Goal: Task Accomplishment & Management: Use online tool/utility

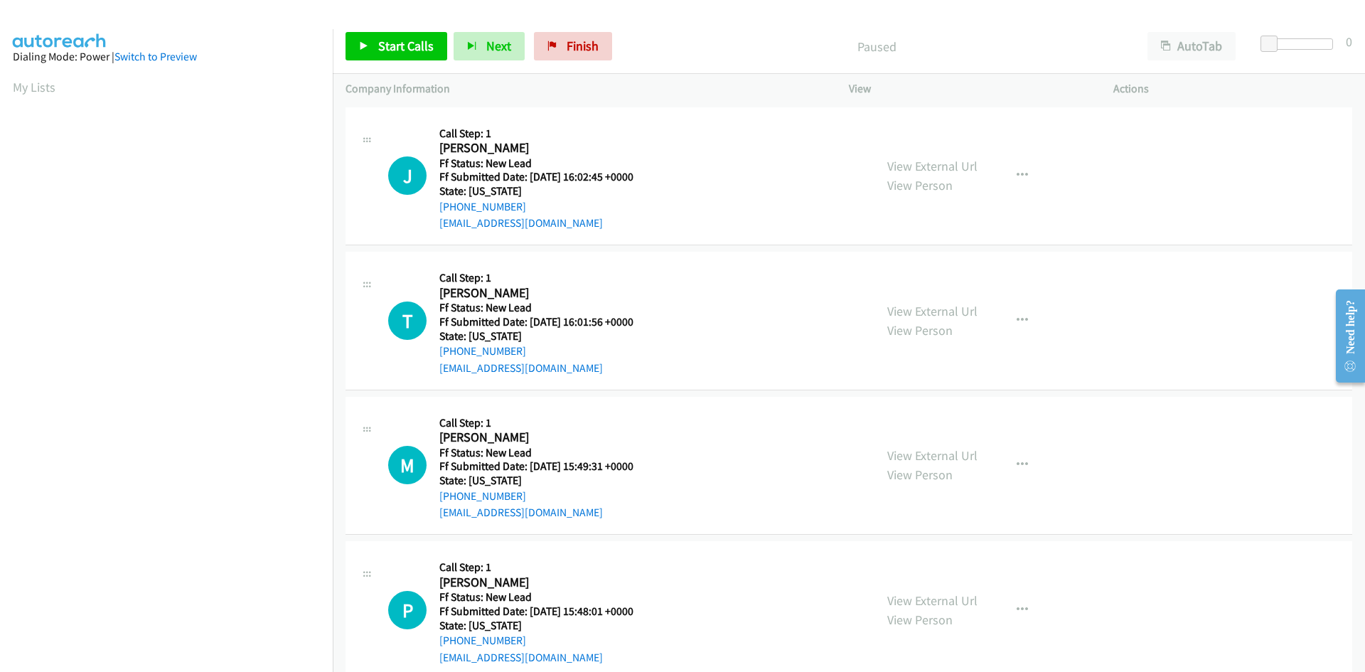
click at [655, 33] on div "Paused" at bounding box center [877, 46] width 516 height 28
click at [410, 43] on span "Start Calls" at bounding box center [405, 46] width 55 height 16
click at [945, 167] on link "View External Url" at bounding box center [933, 166] width 90 height 16
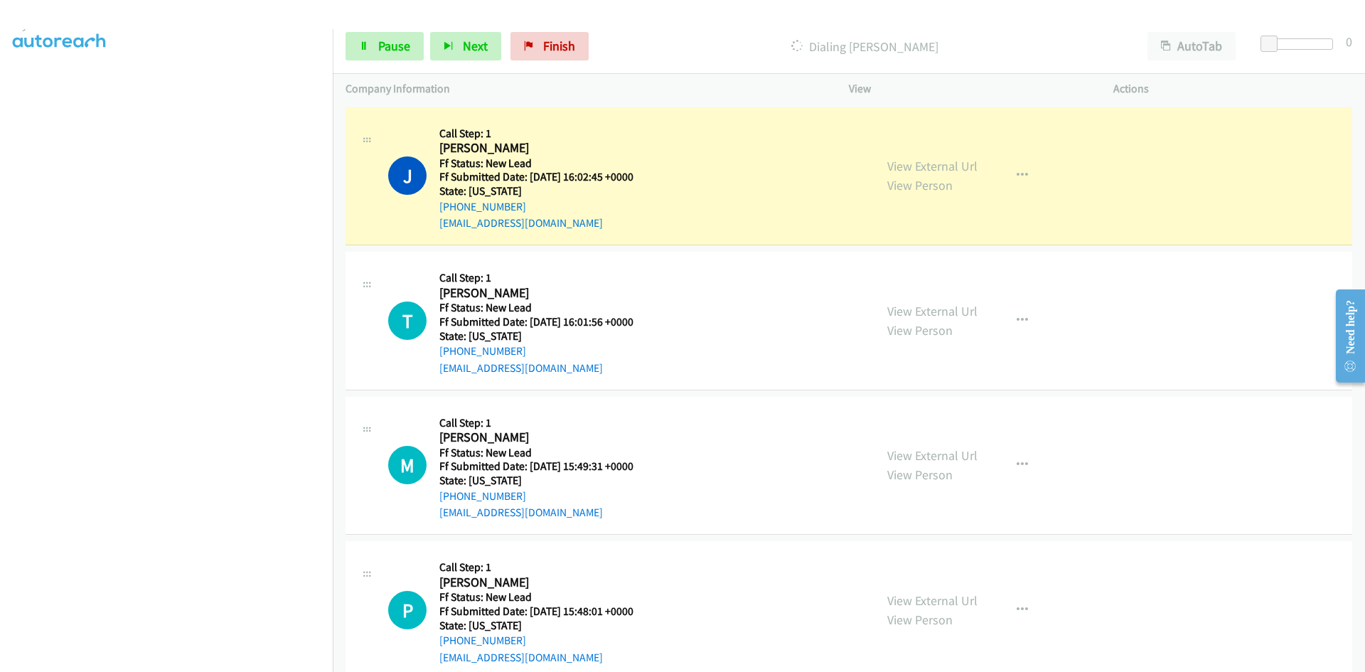
scroll to position [125, 0]
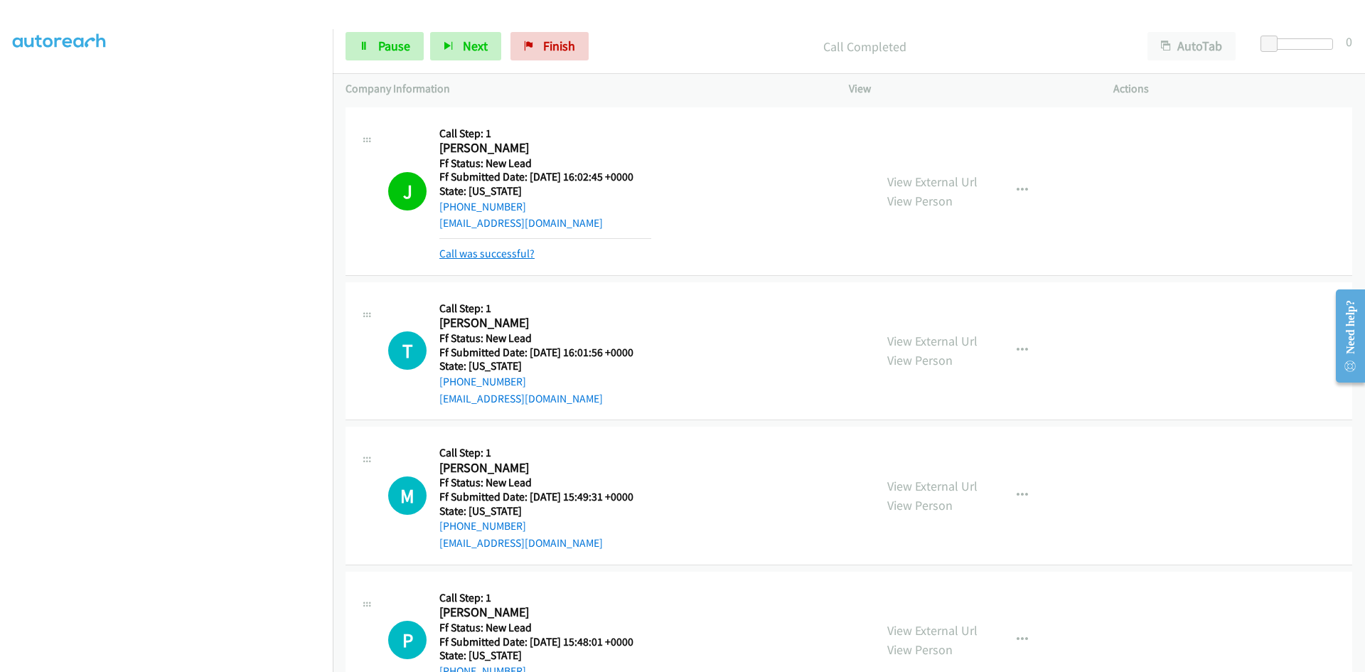
click at [509, 252] on link "Call was successful?" at bounding box center [487, 254] width 95 height 14
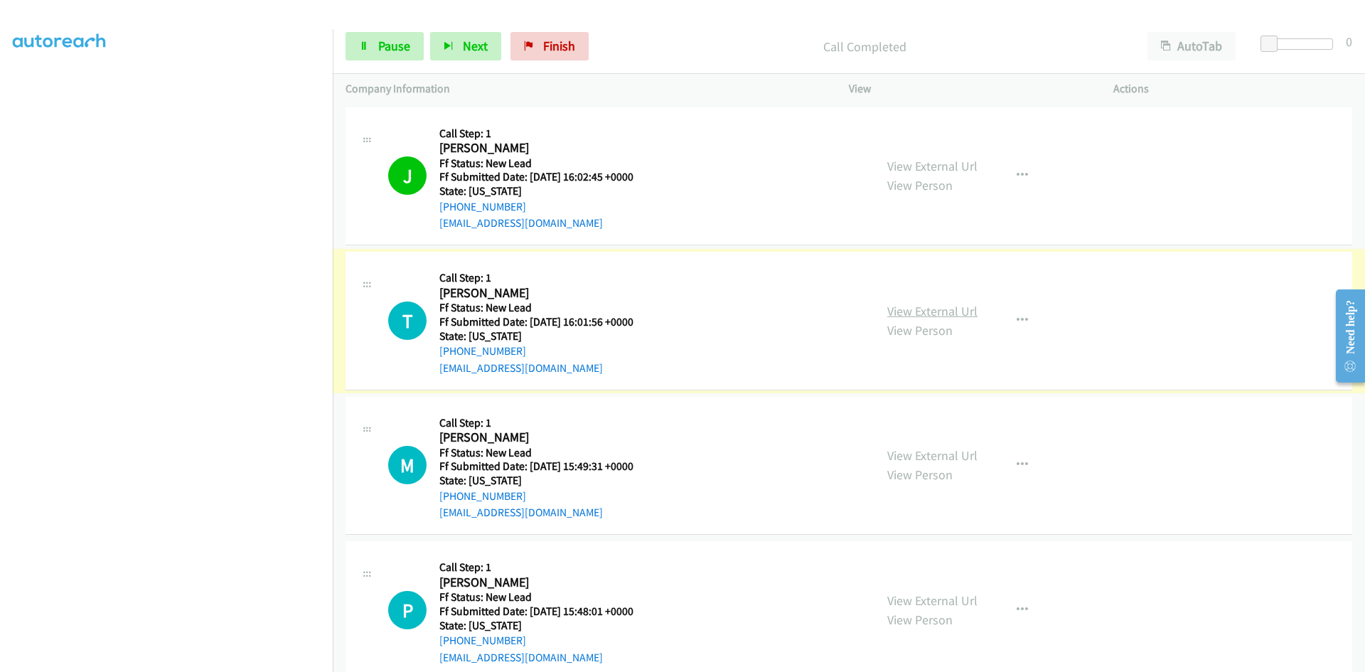
click at [894, 312] on link "View External Url" at bounding box center [933, 311] width 90 height 16
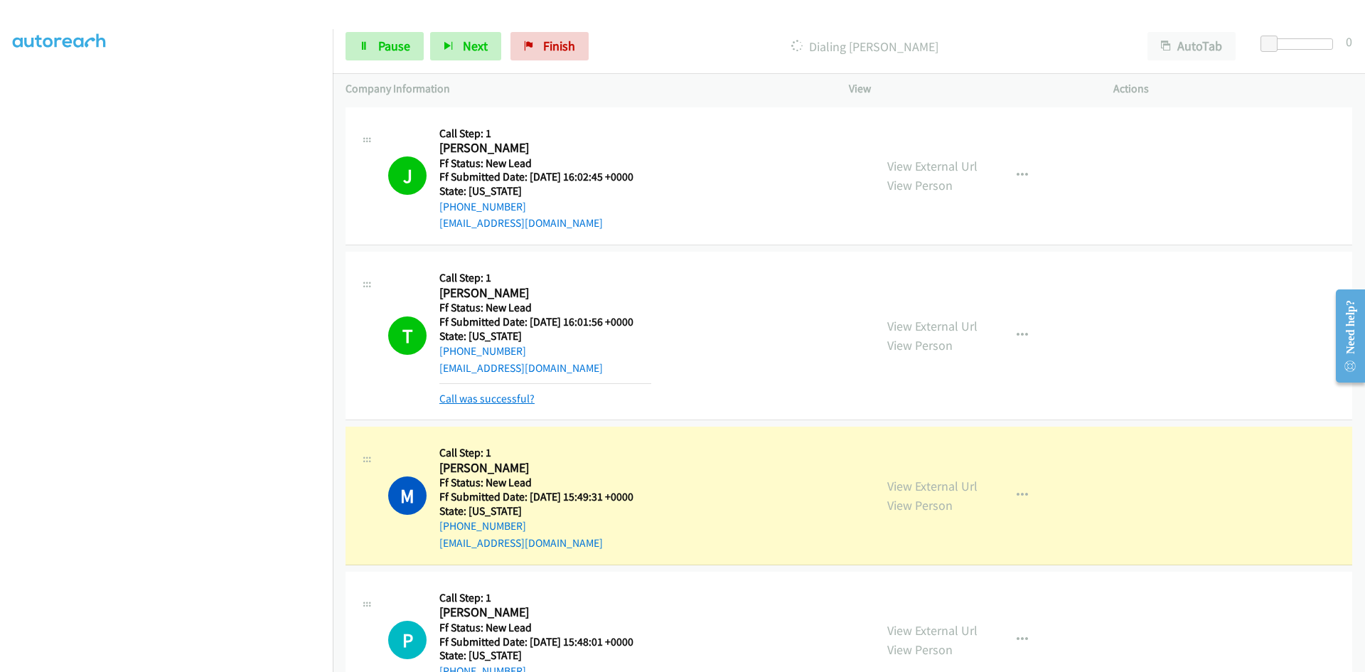
click at [452, 396] on link "Call was successful?" at bounding box center [487, 399] width 95 height 14
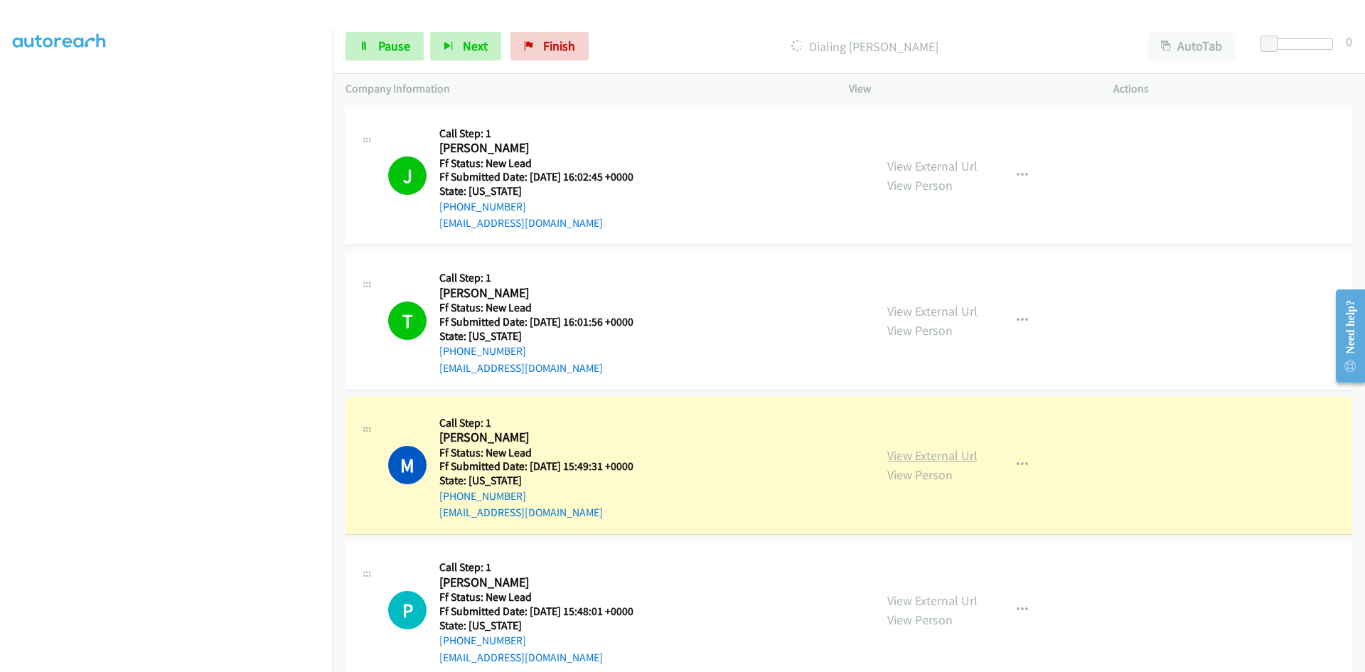
click at [908, 459] on link "View External Url" at bounding box center [933, 455] width 90 height 16
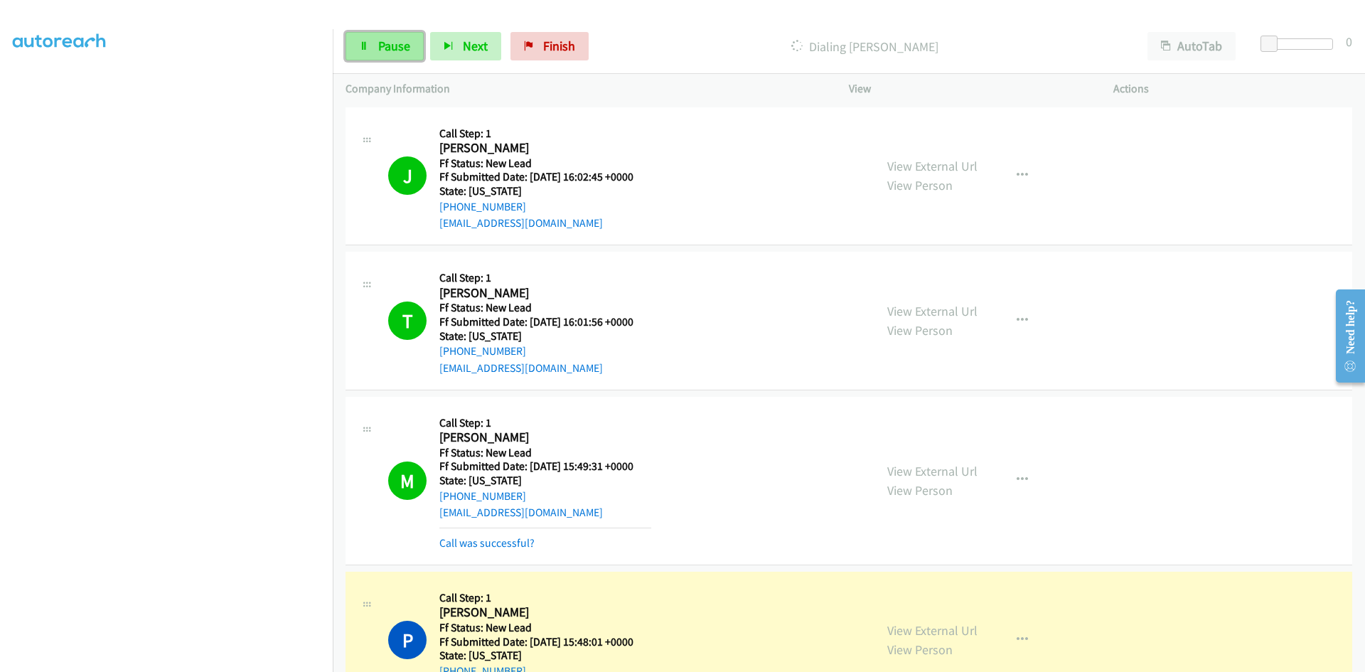
click at [408, 41] on span "Pause" at bounding box center [394, 46] width 32 height 16
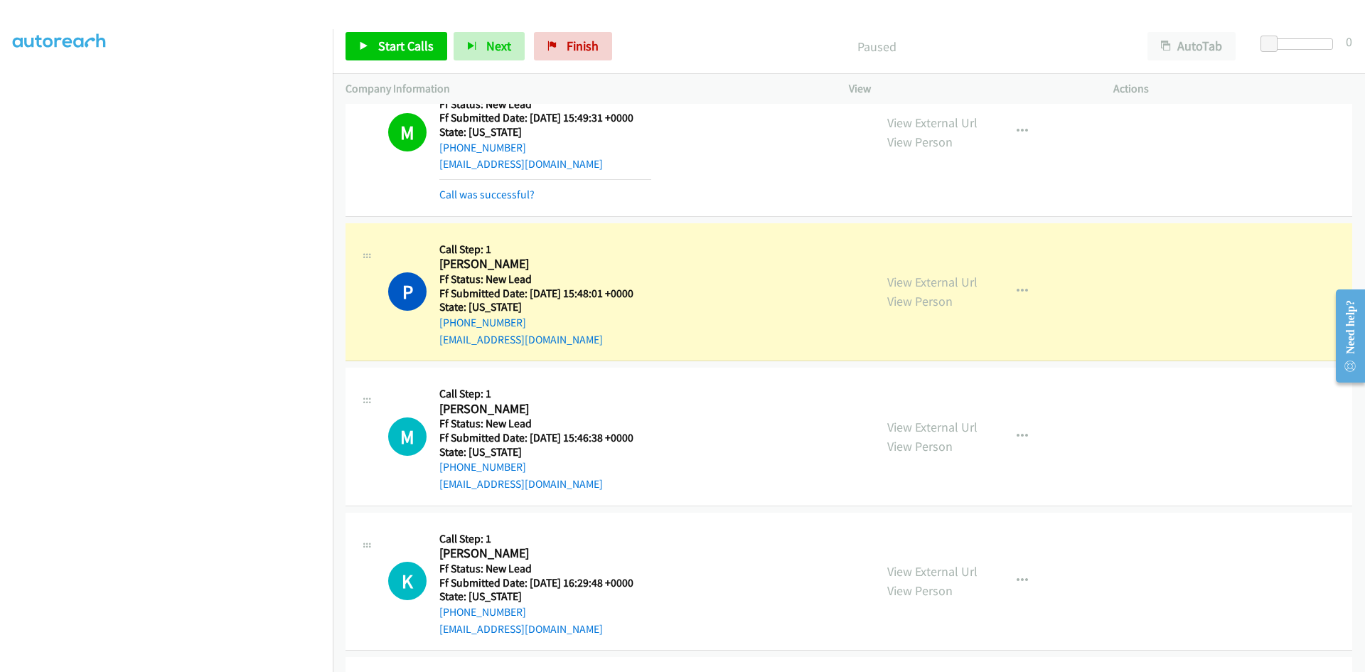
scroll to position [427, 0]
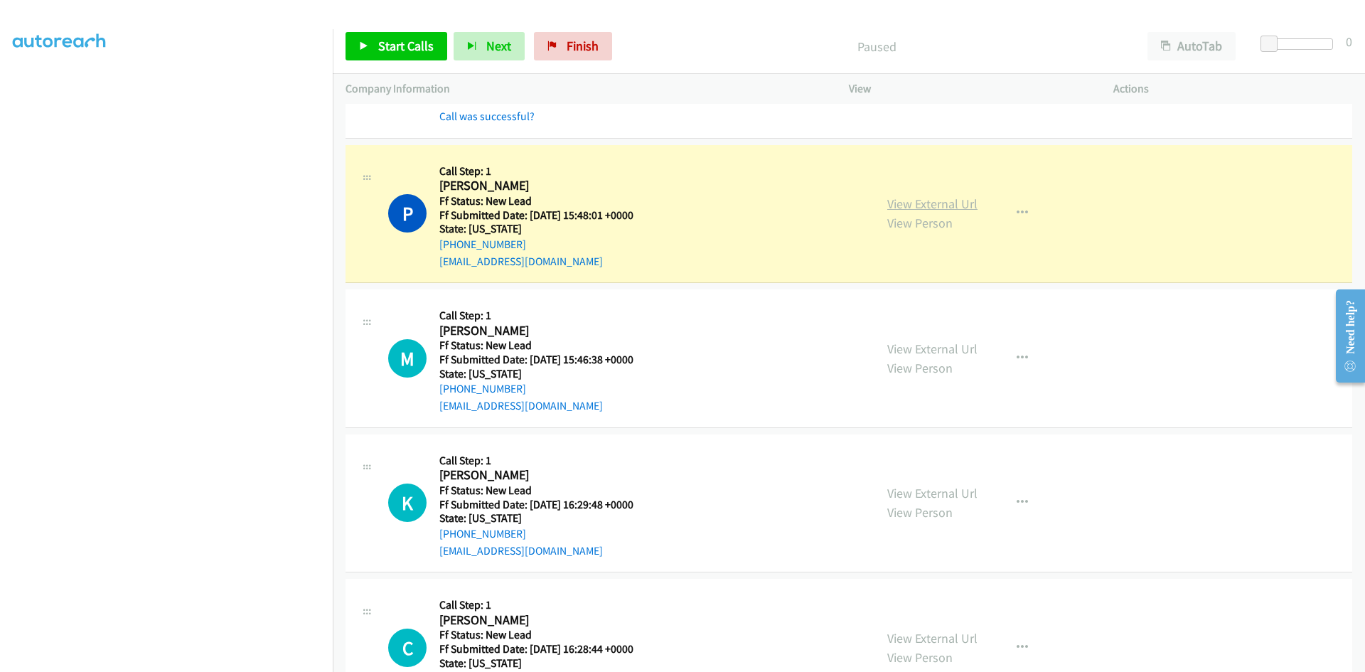
click at [937, 203] on link "View External Url" at bounding box center [933, 204] width 90 height 16
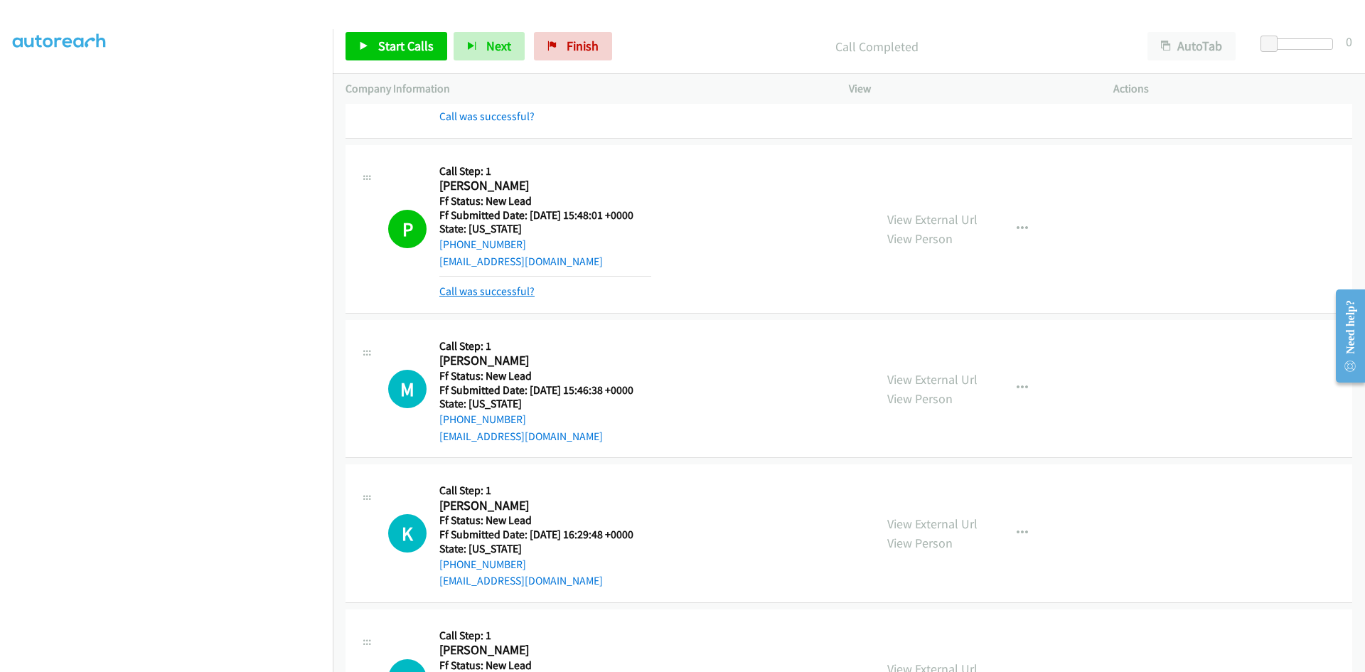
click at [472, 294] on link "Call was successful?" at bounding box center [487, 291] width 95 height 14
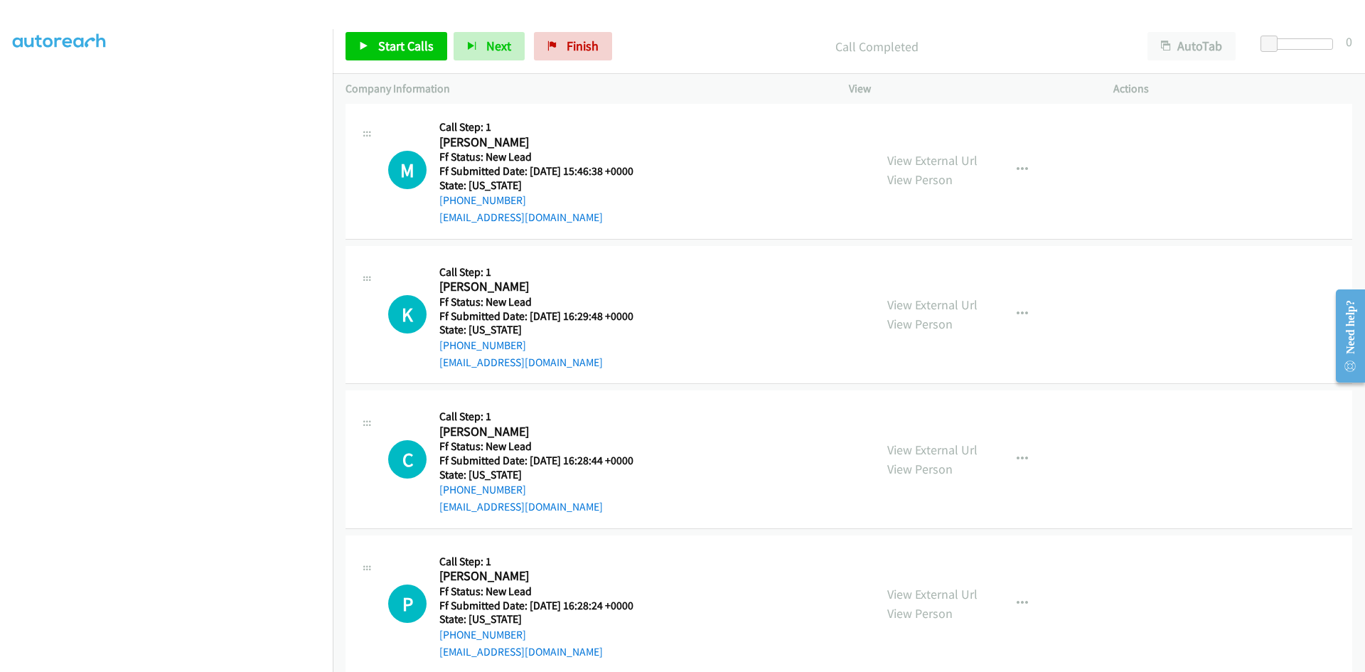
scroll to position [638, 0]
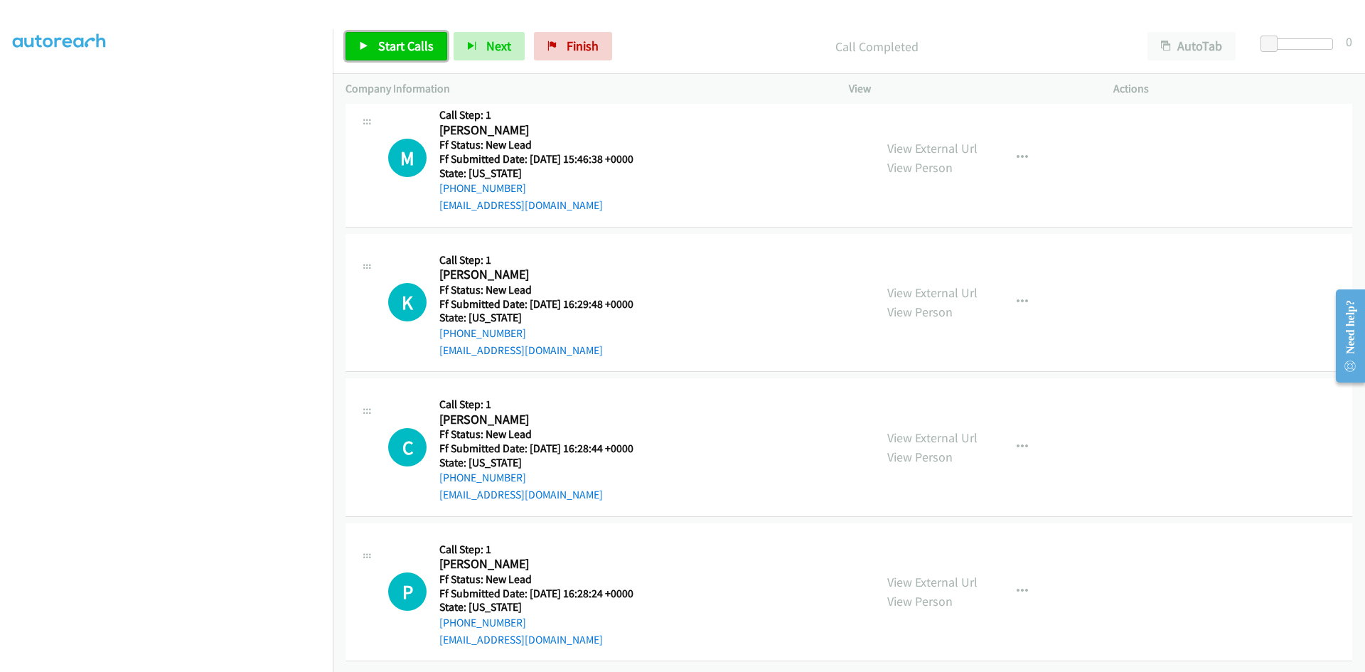
click at [395, 49] on span "Start Calls" at bounding box center [405, 46] width 55 height 16
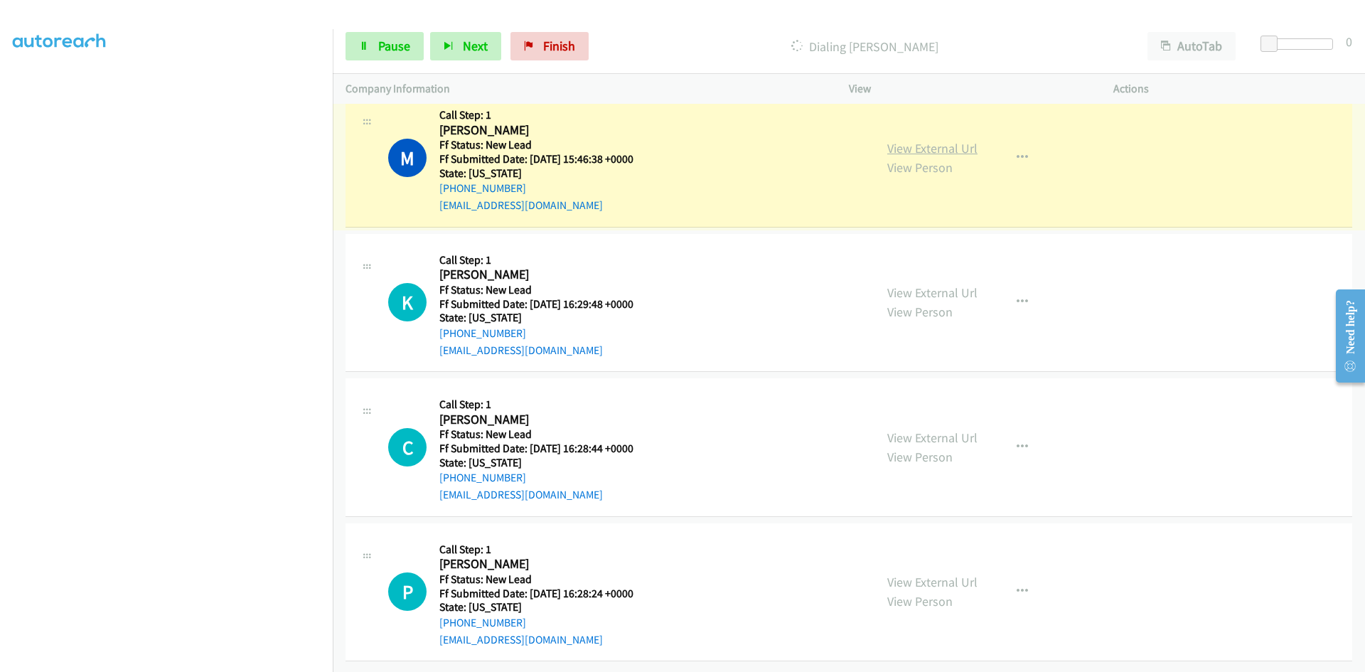
click at [961, 140] on link "View External Url" at bounding box center [933, 148] width 90 height 16
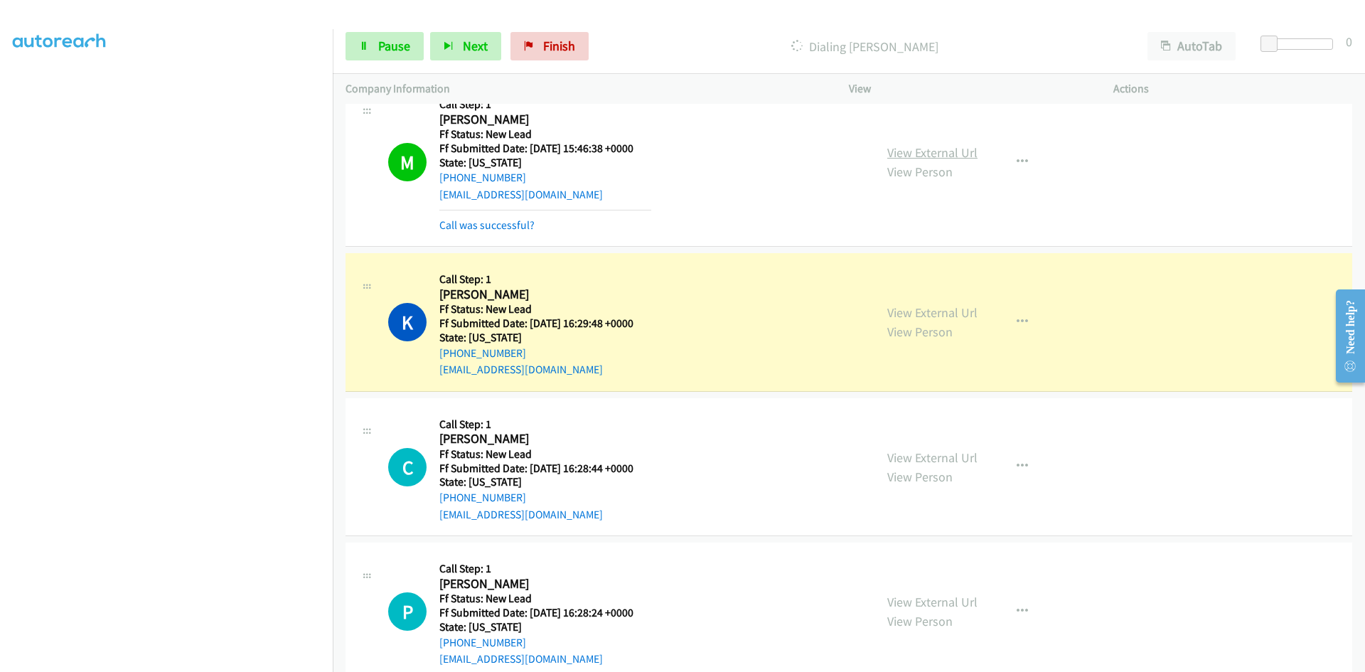
scroll to position [668, 0]
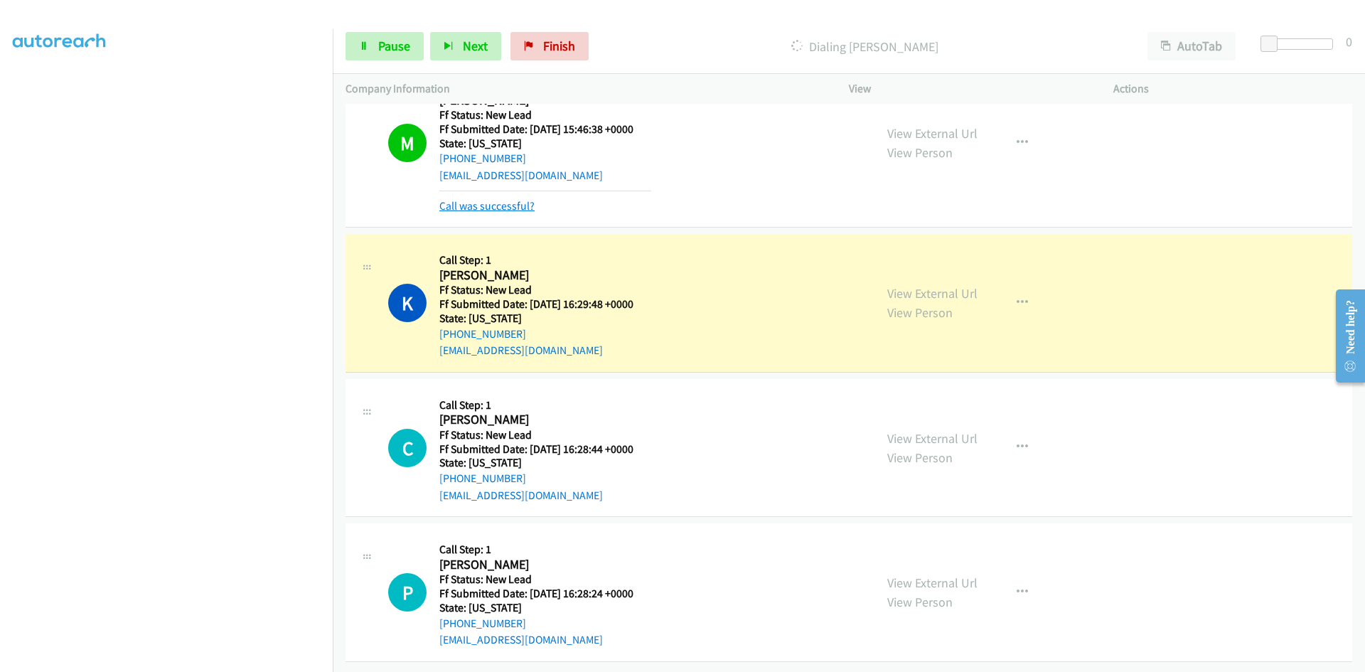
click at [515, 199] on link "Call was successful?" at bounding box center [487, 206] width 95 height 14
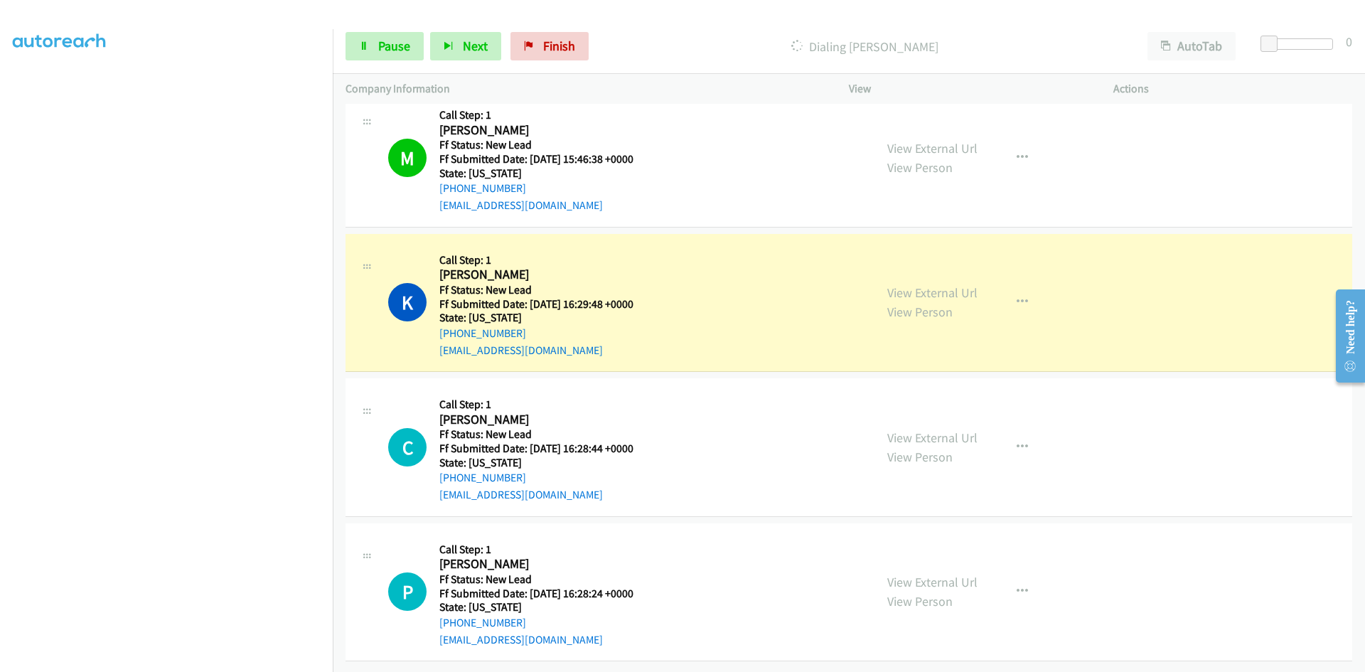
scroll to position [638, 0]
click at [1017, 152] on icon "button" at bounding box center [1022, 157] width 11 height 11
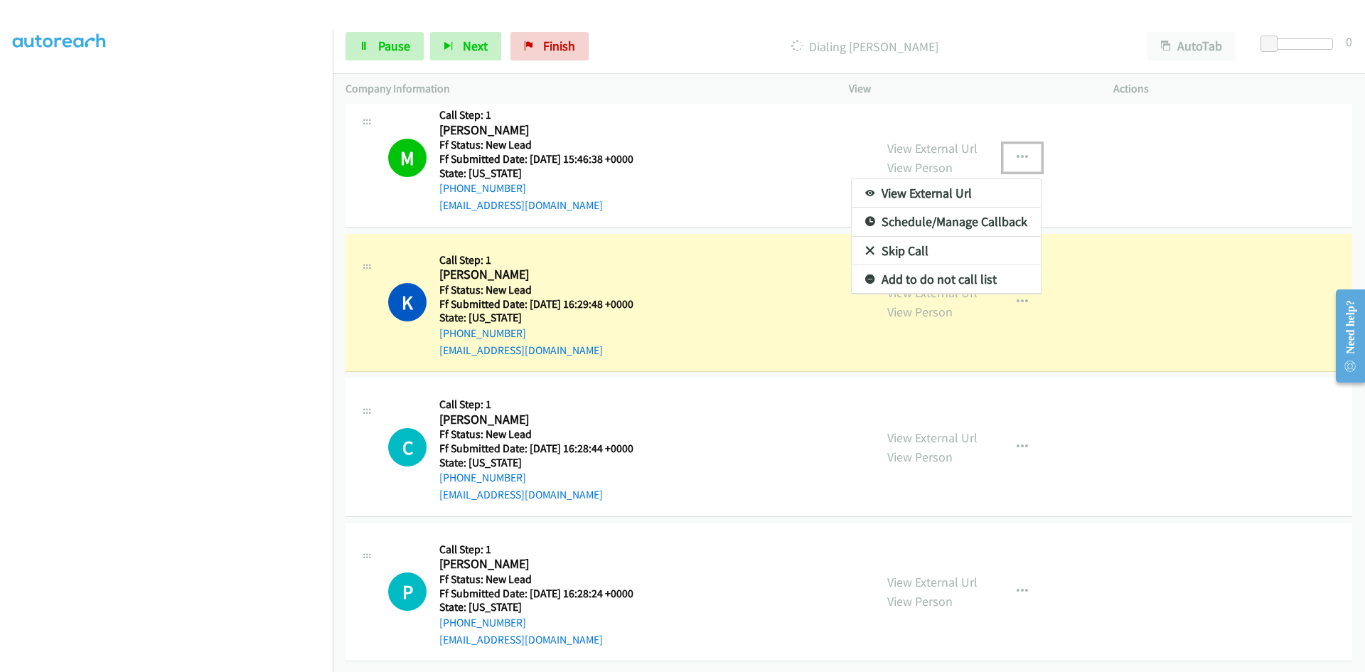
click at [926, 267] on link "Add to do not call list" at bounding box center [946, 279] width 189 height 28
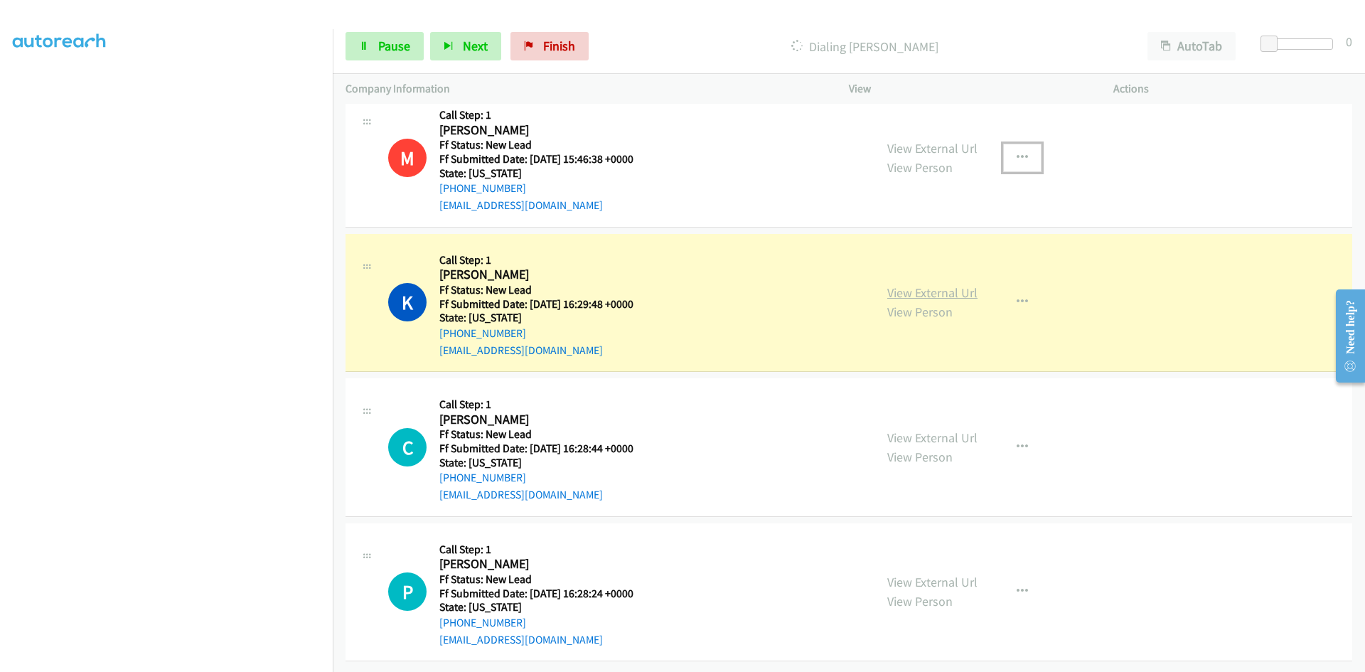
click at [926, 284] on link "View External Url" at bounding box center [933, 292] width 90 height 16
drag, startPoint x: 400, startPoint y: 50, endPoint x: 373, endPoint y: 88, distance: 47.4
click at [400, 50] on span "Pause" at bounding box center [394, 46] width 32 height 16
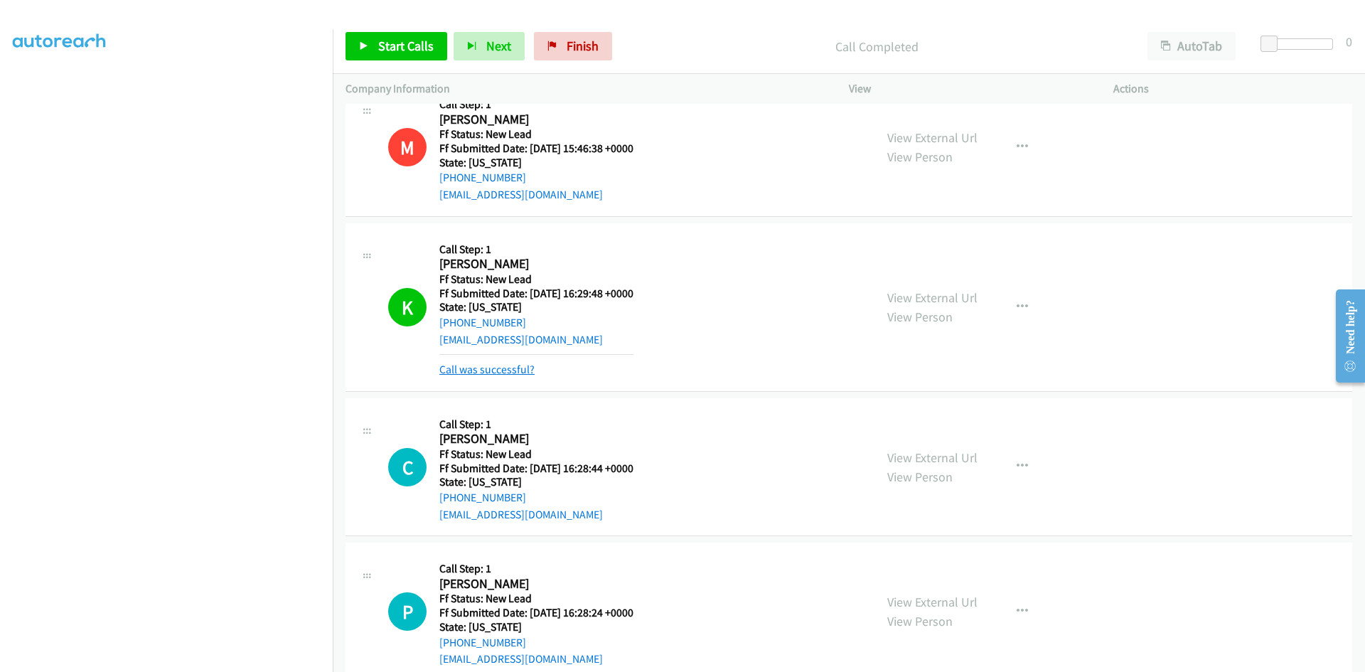
click at [474, 366] on link "Call was successful?" at bounding box center [487, 370] width 95 height 14
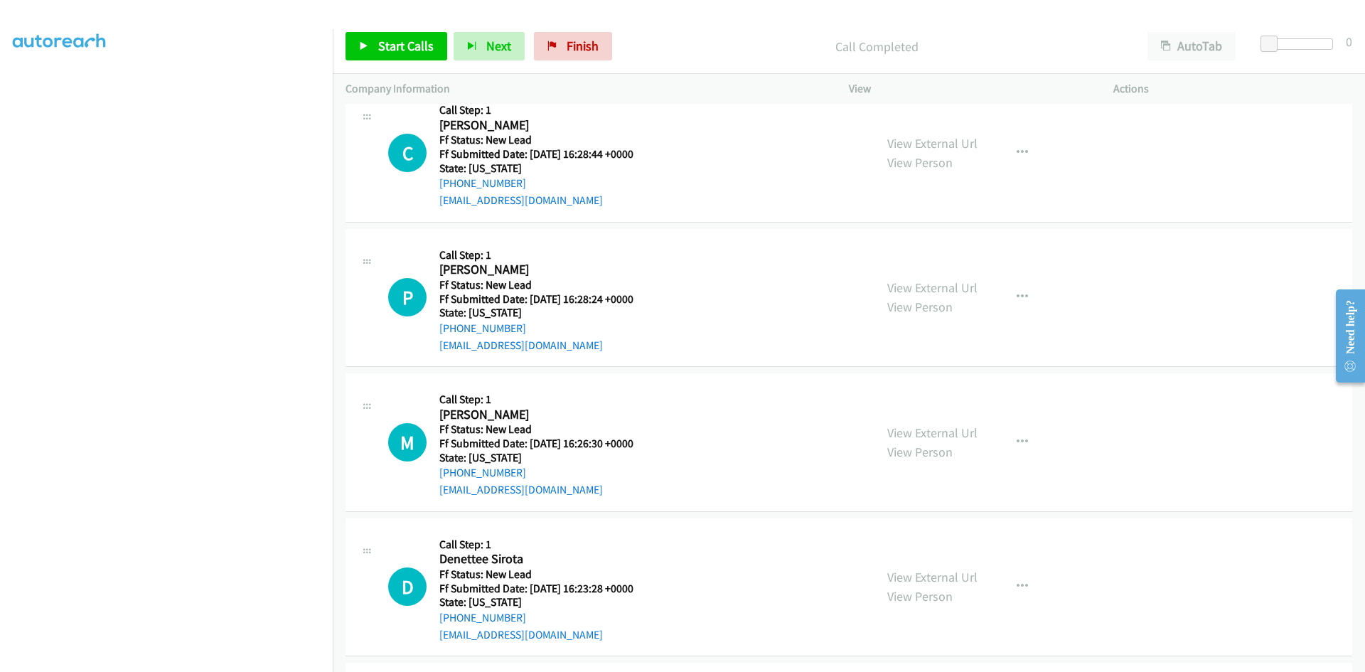
scroll to position [922, 0]
click at [396, 44] on span "Start Calls" at bounding box center [405, 46] width 55 height 16
click at [943, 146] on link "View External Url" at bounding box center [933, 142] width 90 height 16
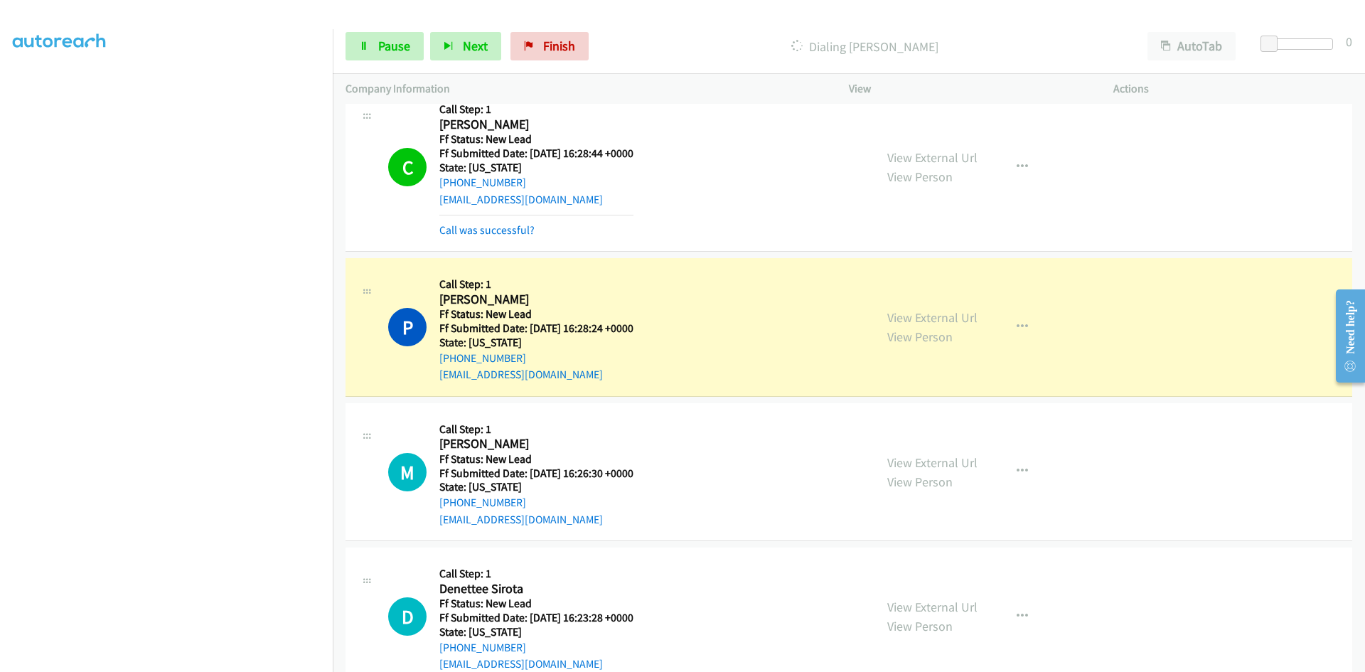
click at [456, 222] on div "Call was successful?" at bounding box center [537, 230] width 194 height 17
click at [456, 228] on link "Call was successful?" at bounding box center [487, 230] width 95 height 14
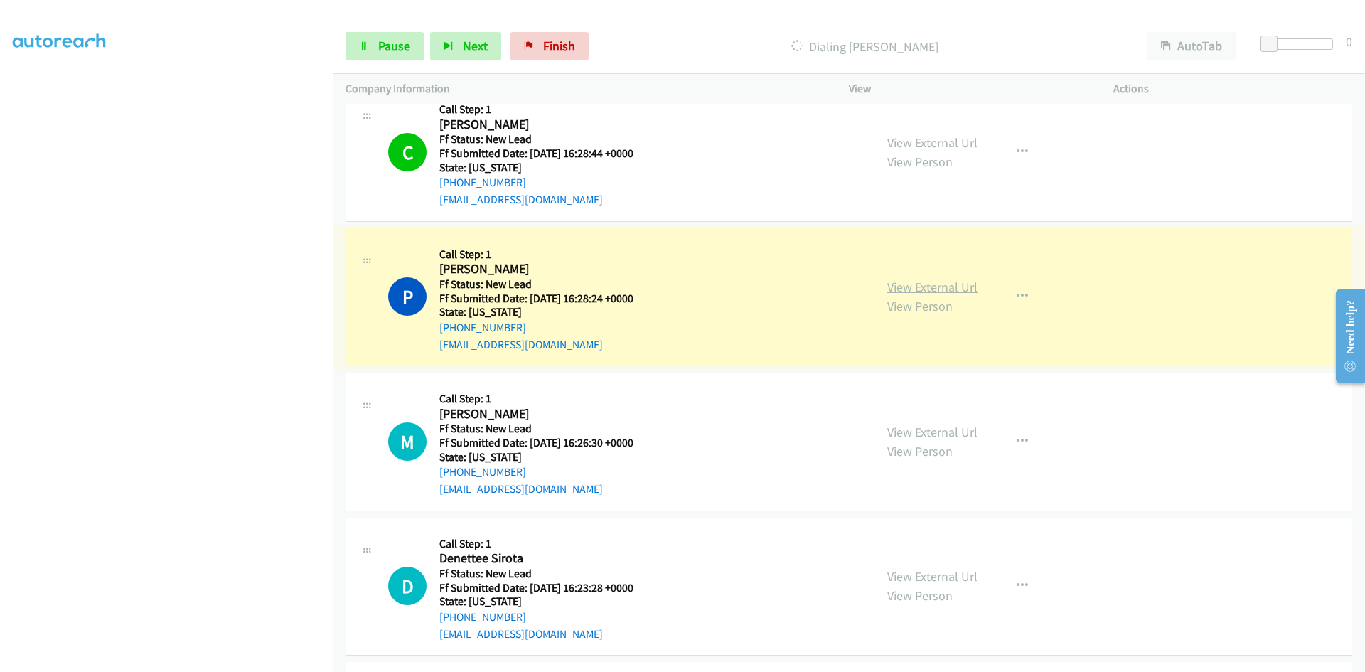
click at [908, 287] on link "View External Url" at bounding box center [933, 287] width 90 height 16
drag, startPoint x: 391, startPoint y: 46, endPoint x: 384, endPoint y: 54, distance: 11.1
click at [391, 46] on span "Pause" at bounding box center [394, 46] width 32 height 16
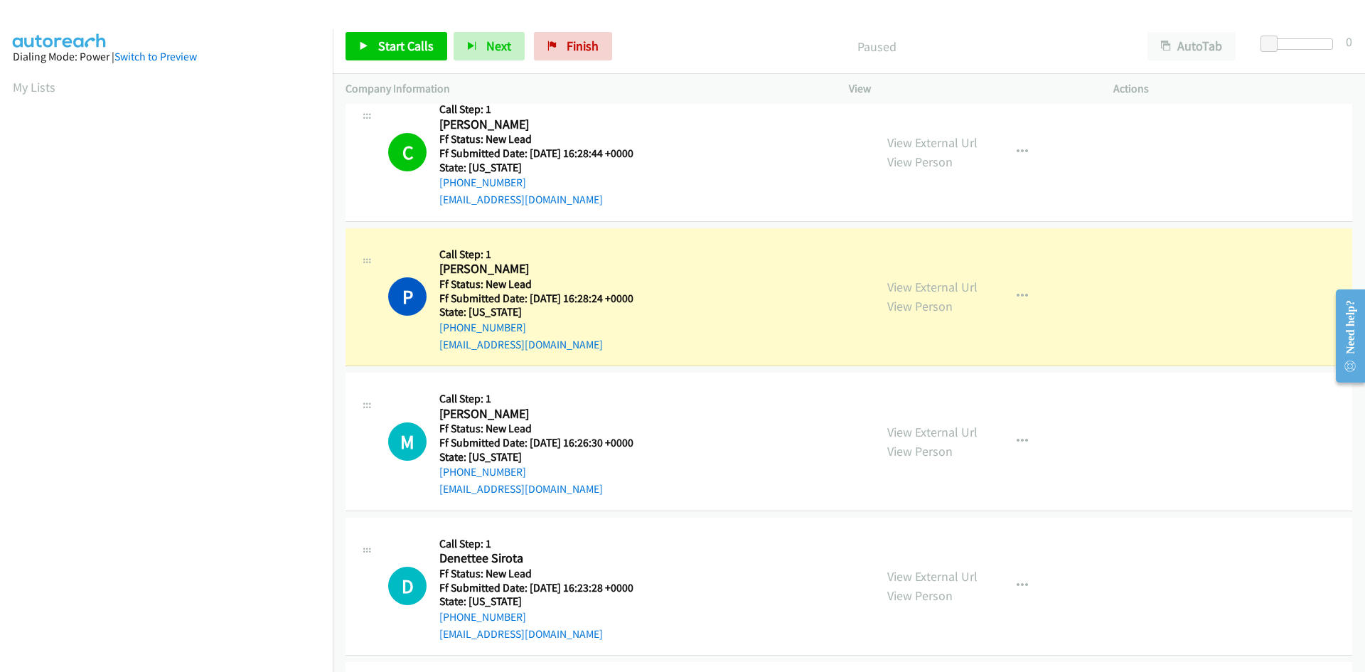
scroll to position [126, 0]
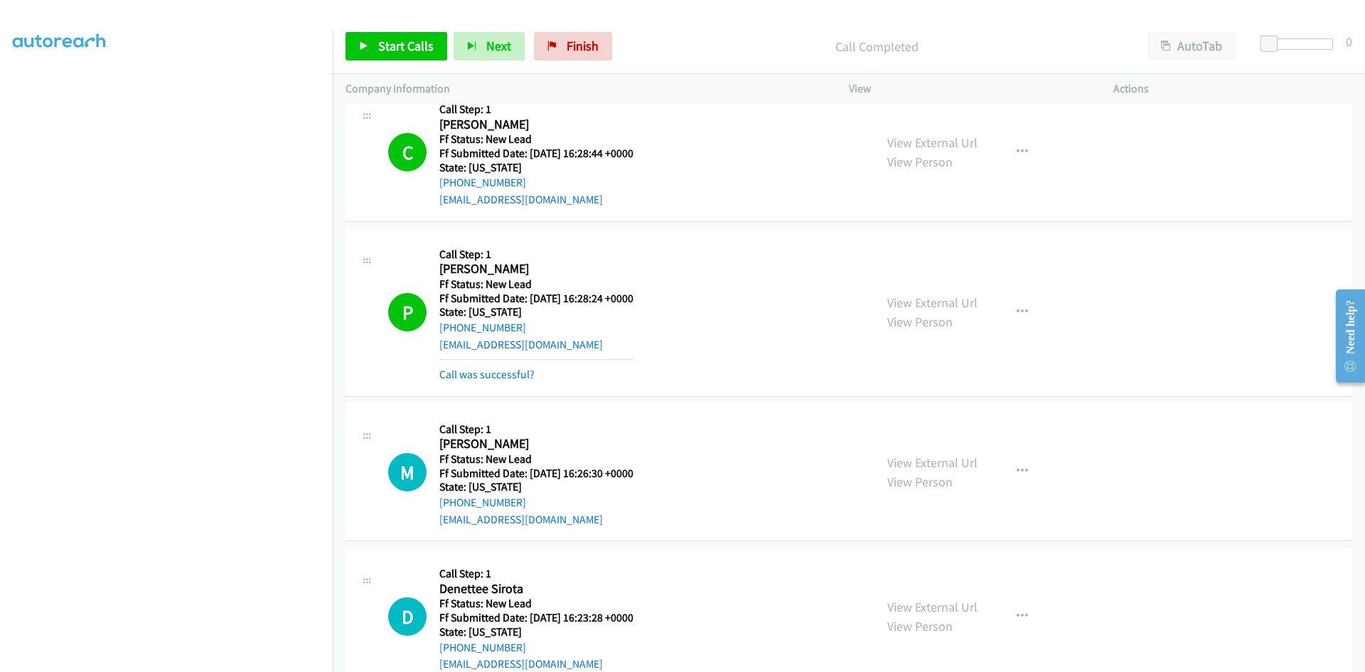
click at [500, 375] on link "Call was successful?" at bounding box center [487, 375] width 95 height 14
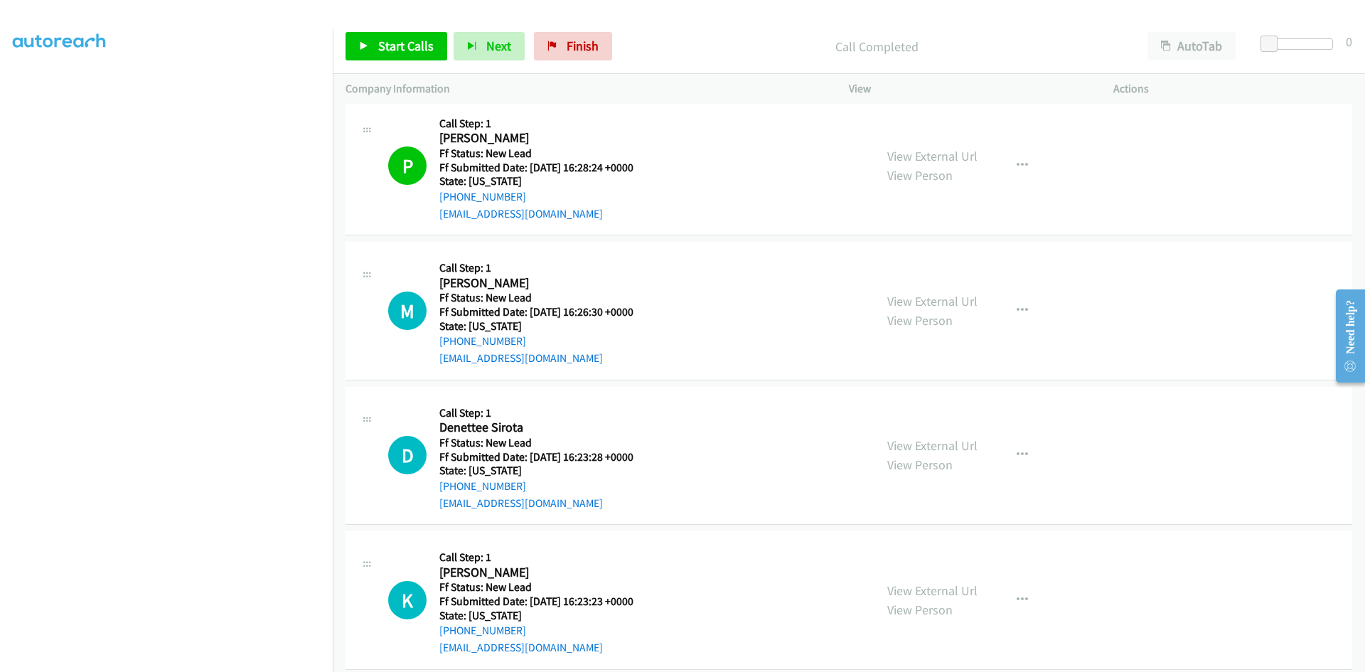
scroll to position [1072, 0]
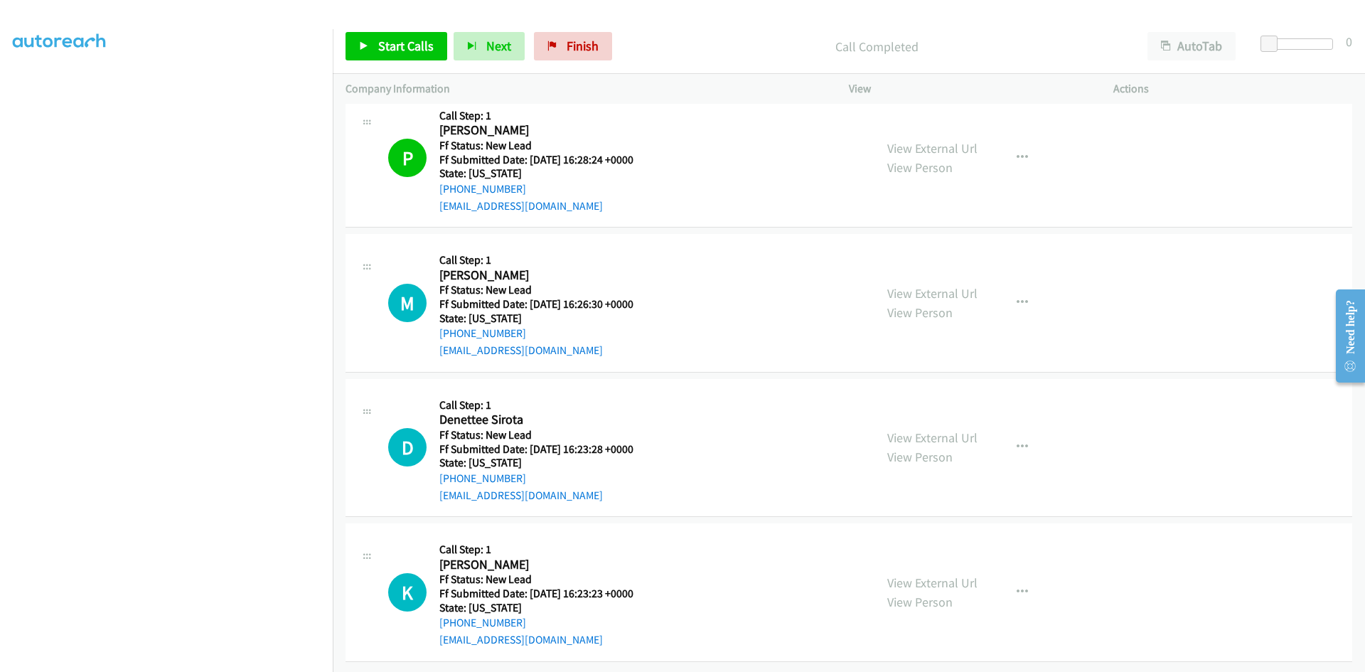
click at [727, 48] on p "Call Completed" at bounding box center [877, 46] width 491 height 19
click at [426, 53] on span "Start Calls" at bounding box center [405, 46] width 55 height 16
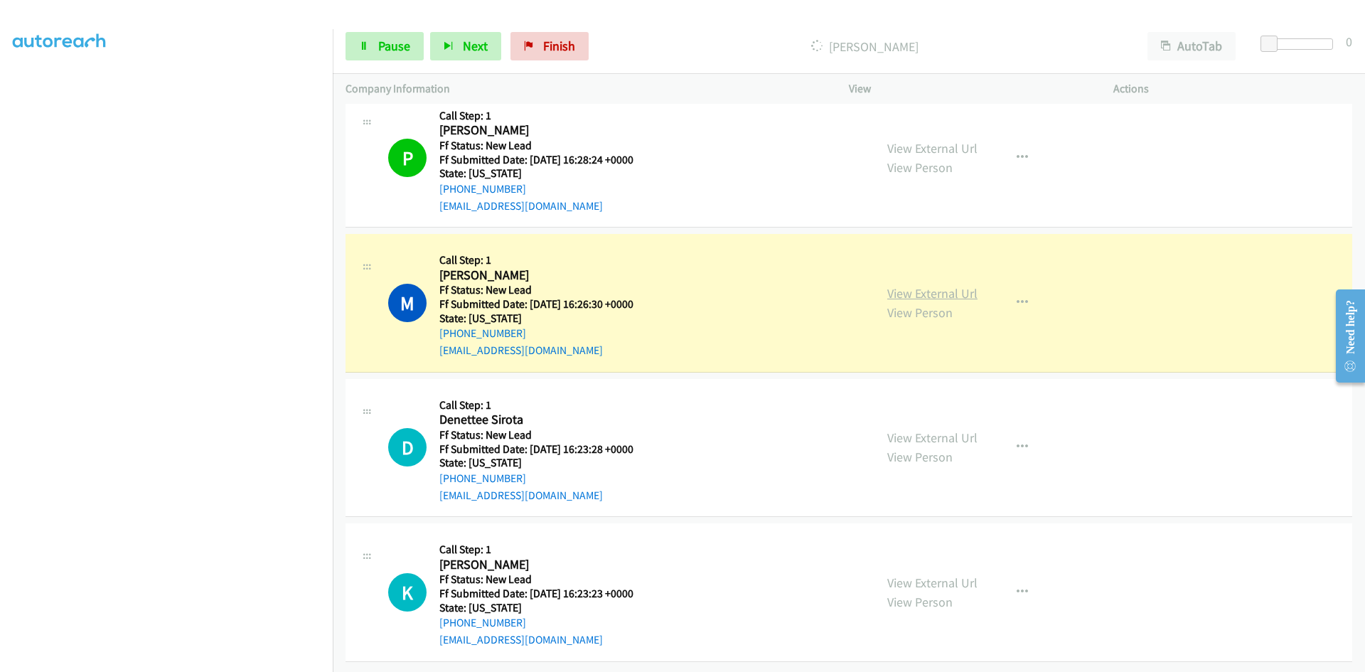
click at [910, 286] on link "View External Url" at bounding box center [933, 293] width 90 height 16
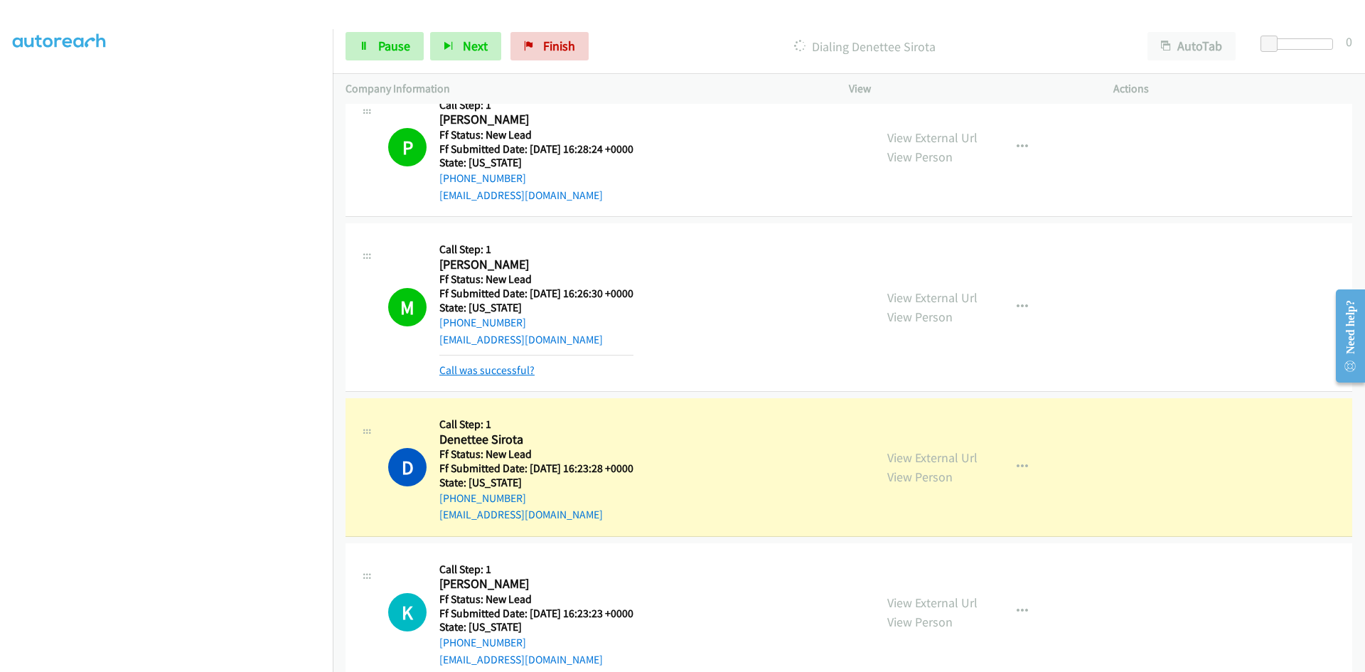
click at [512, 372] on link "Call was successful?" at bounding box center [487, 370] width 95 height 14
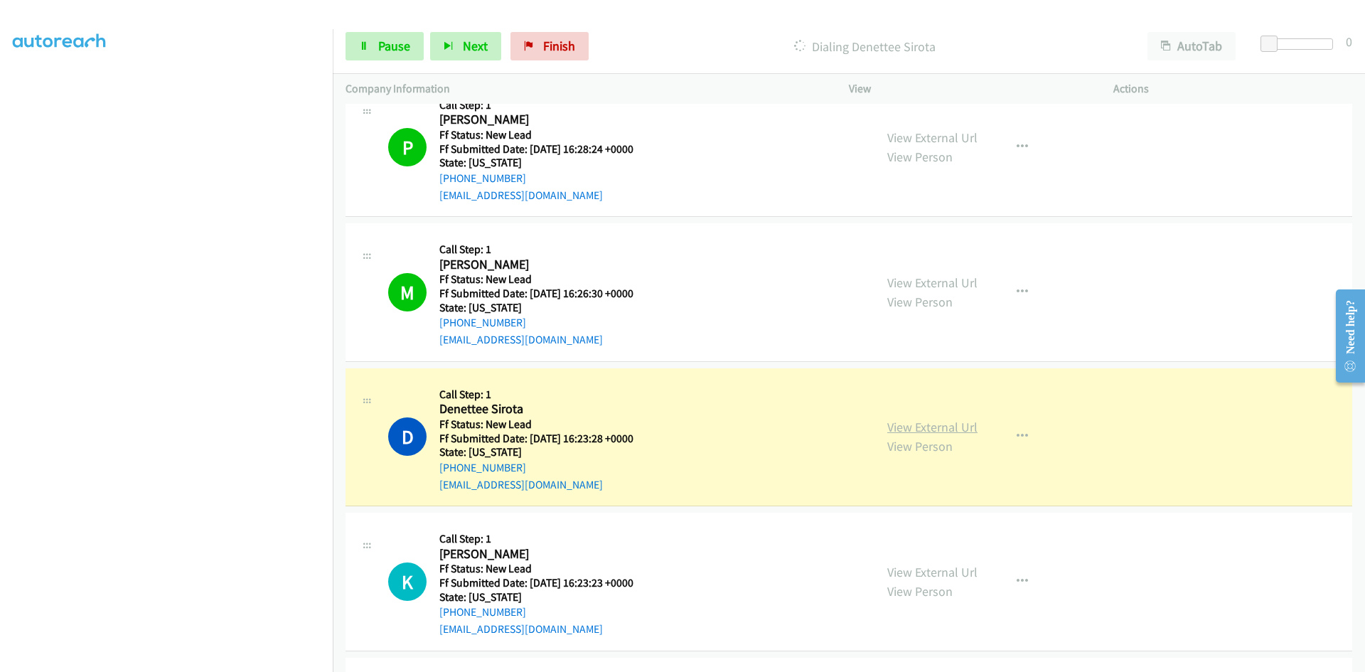
click at [905, 431] on link "View External Url" at bounding box center [933, 427] width 90 height 16
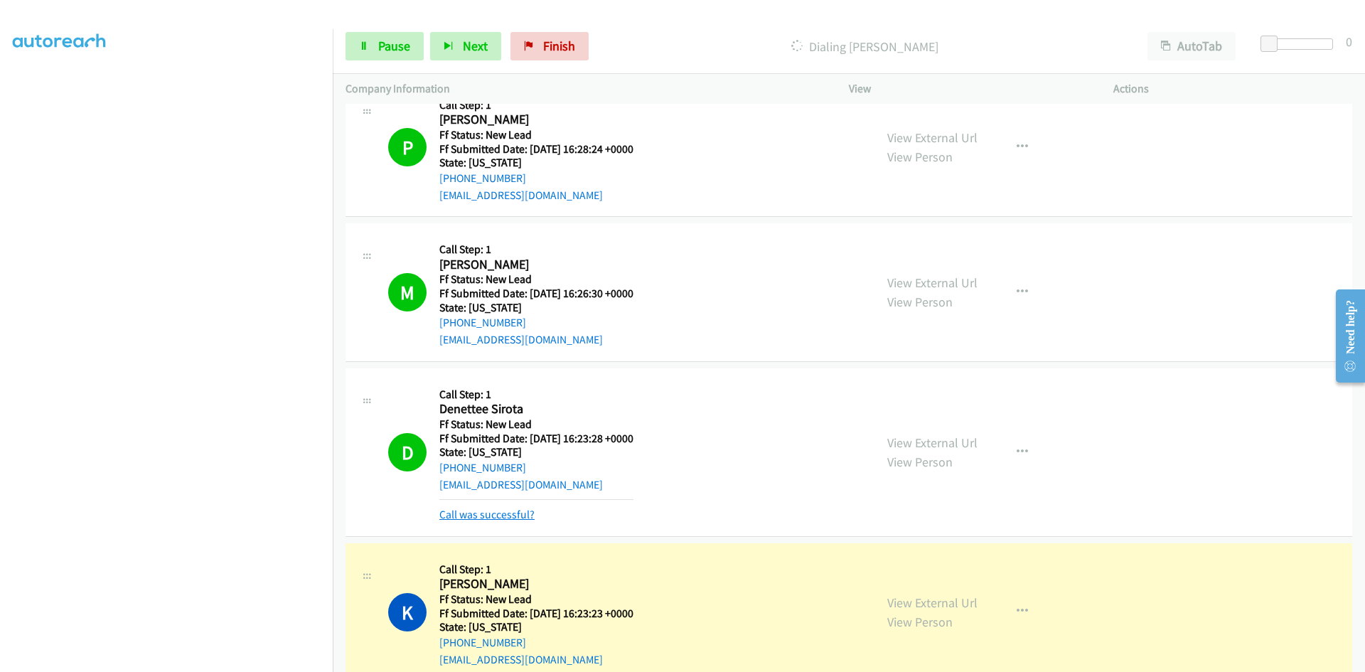
click at [452, 511] on link "Call was successful?" at bounding box center [487, 515] width 95 height 14
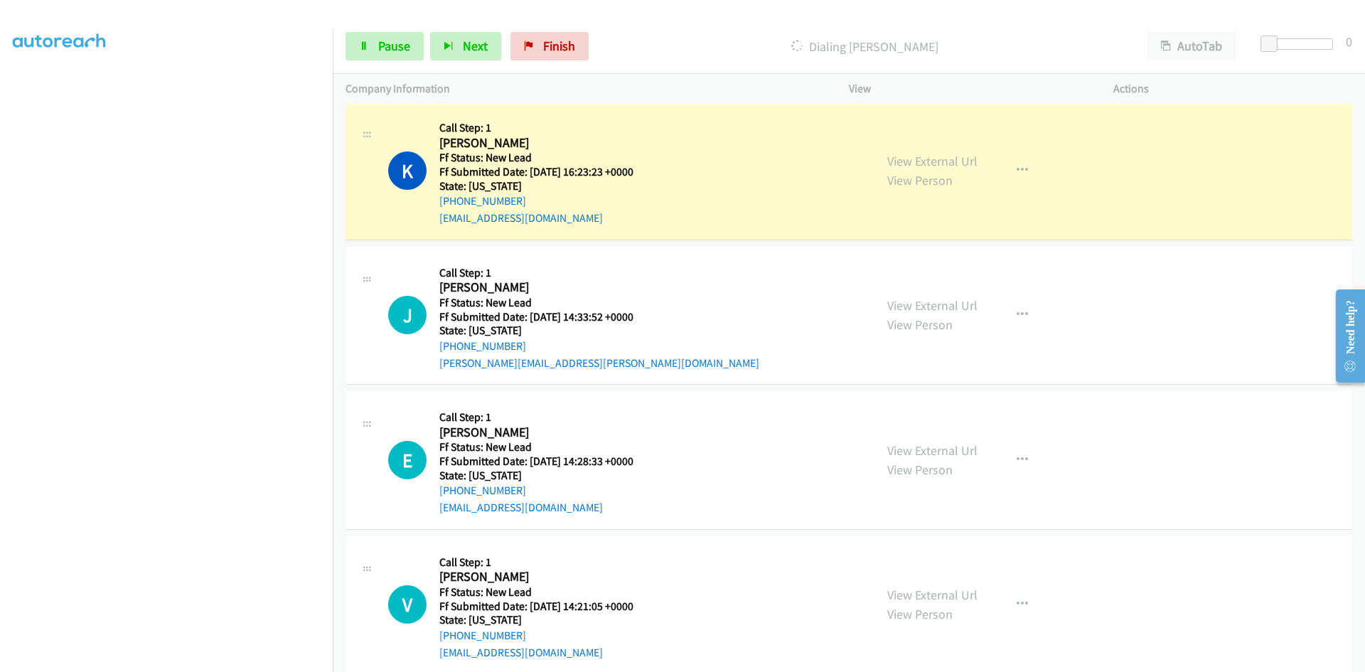
scroll to position [1498, 0]
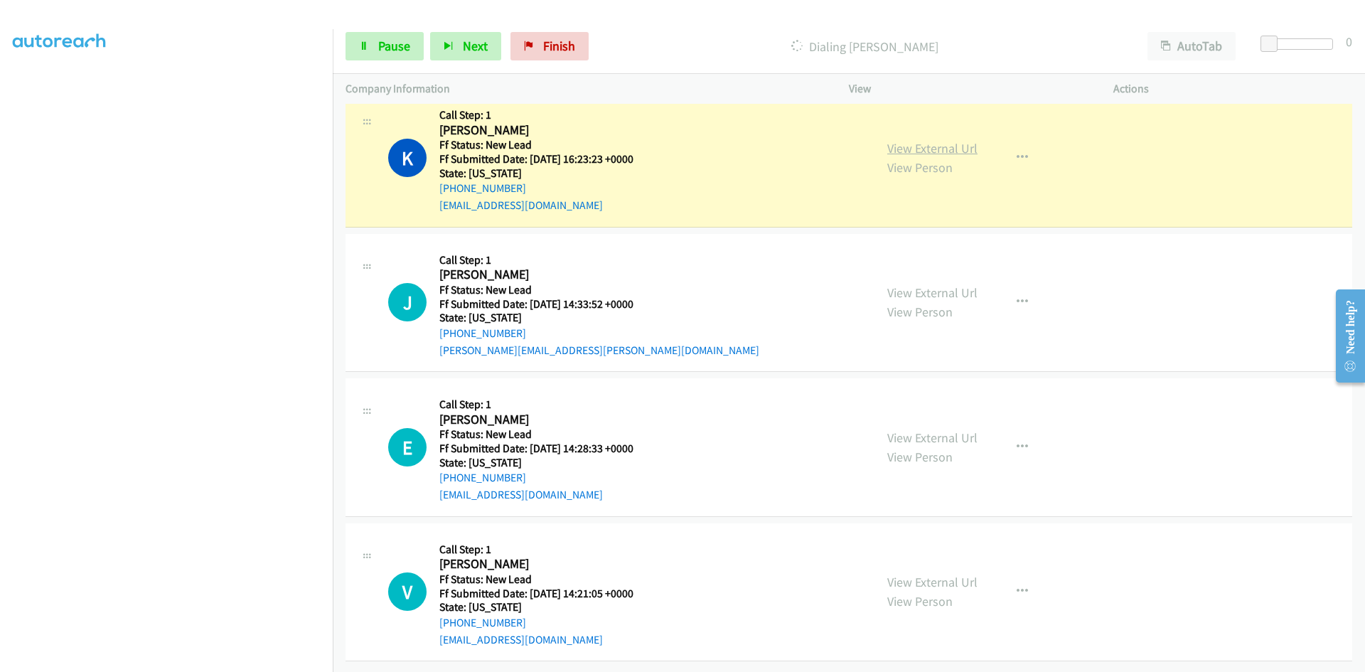
click at [944, 147] on link "View External Url" at bounding box center [933, 148] width 90 height 16
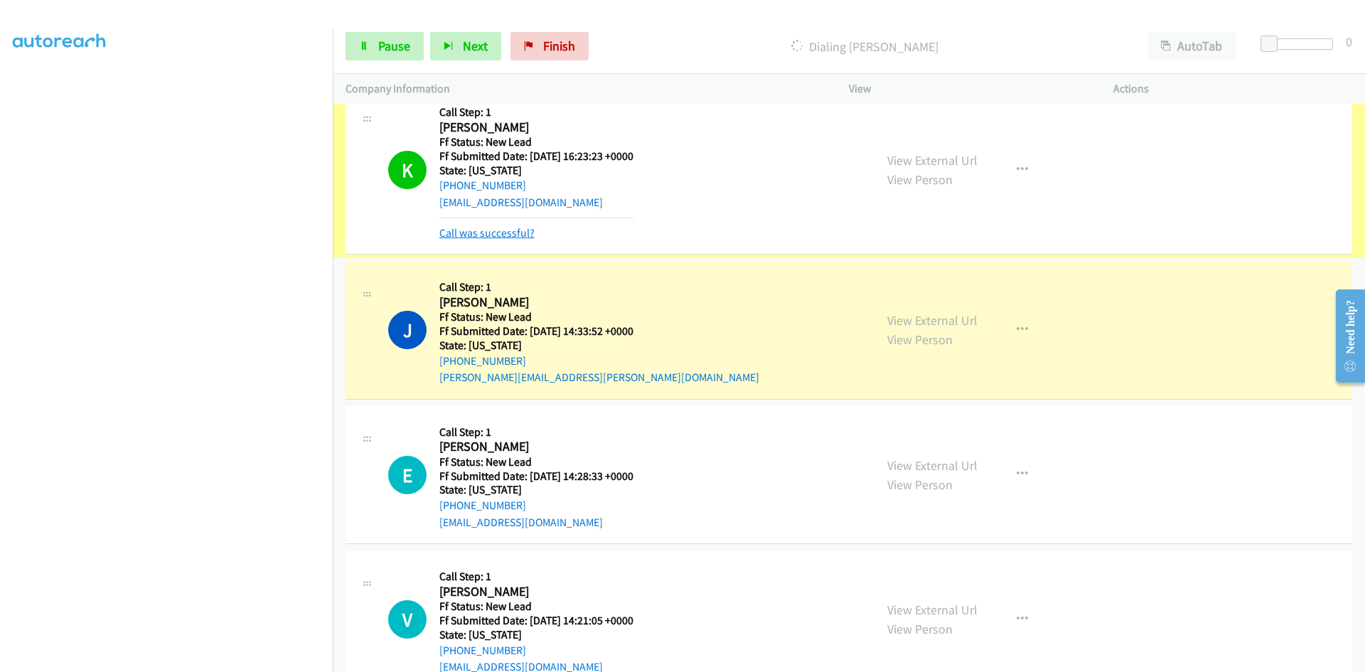
click at [504, 234] on link "Call was successful?" at bounding box center [487, 233] width 95 height 14
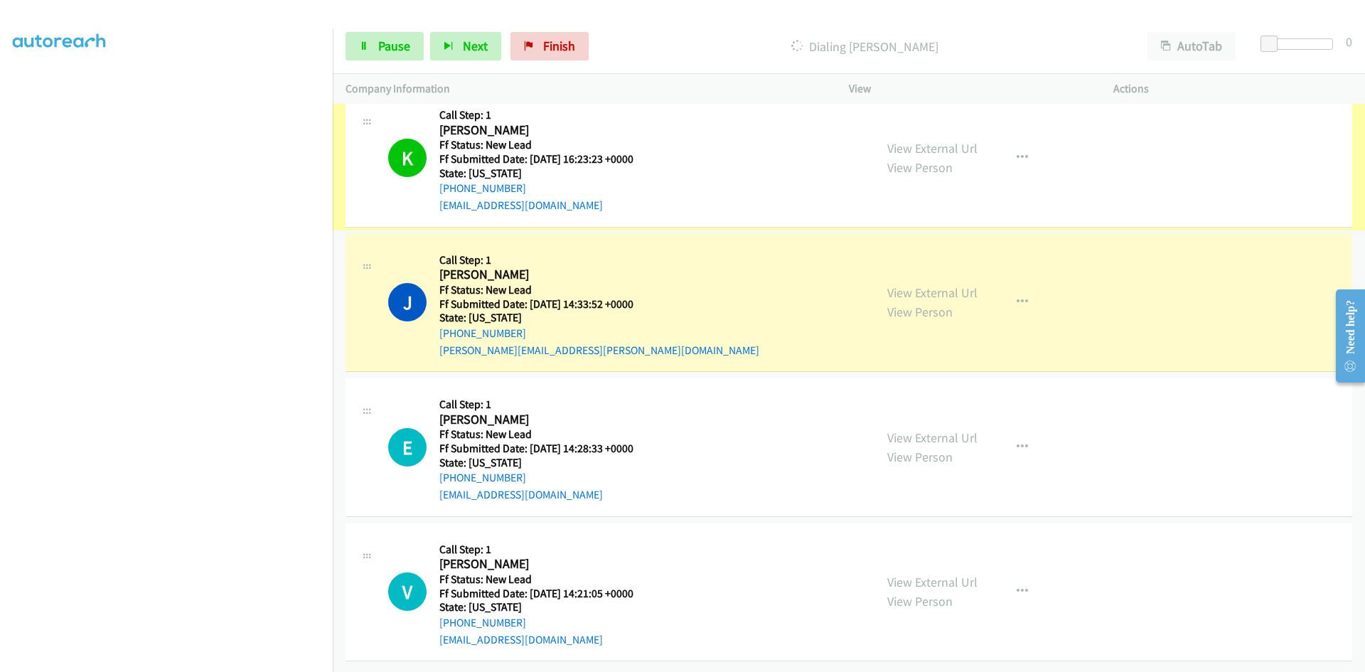
scroll to position [1468, 0]
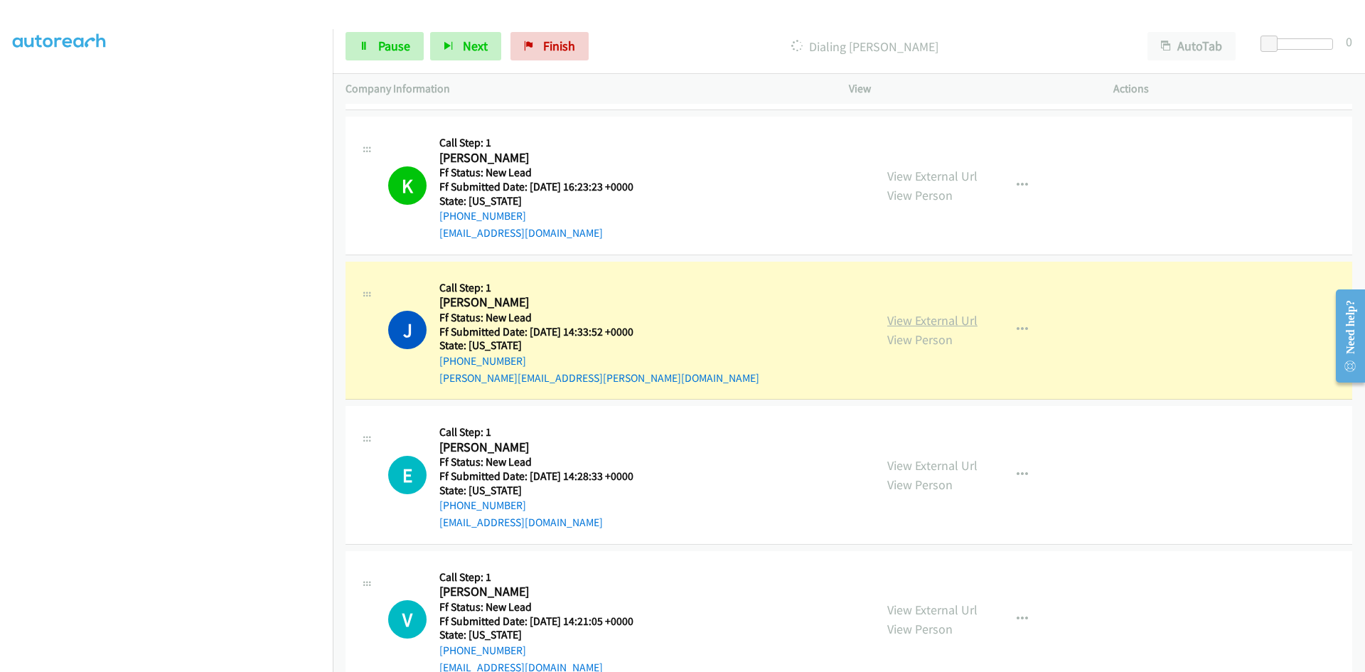
click at [947, 322] on link "View External Url" at bounding box center [933, 320] width 90 height 16
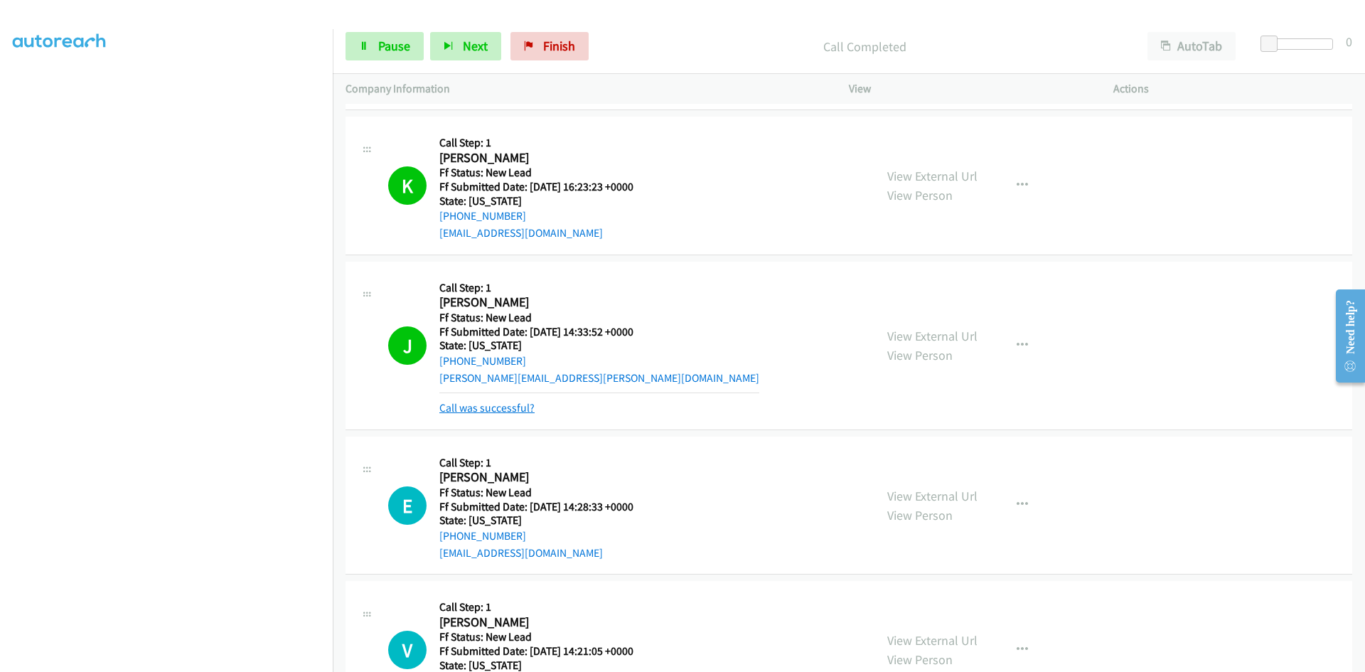
click at [481, 407] on link "Call was successful?" at bounding box center [487, 408] width 95 height 14
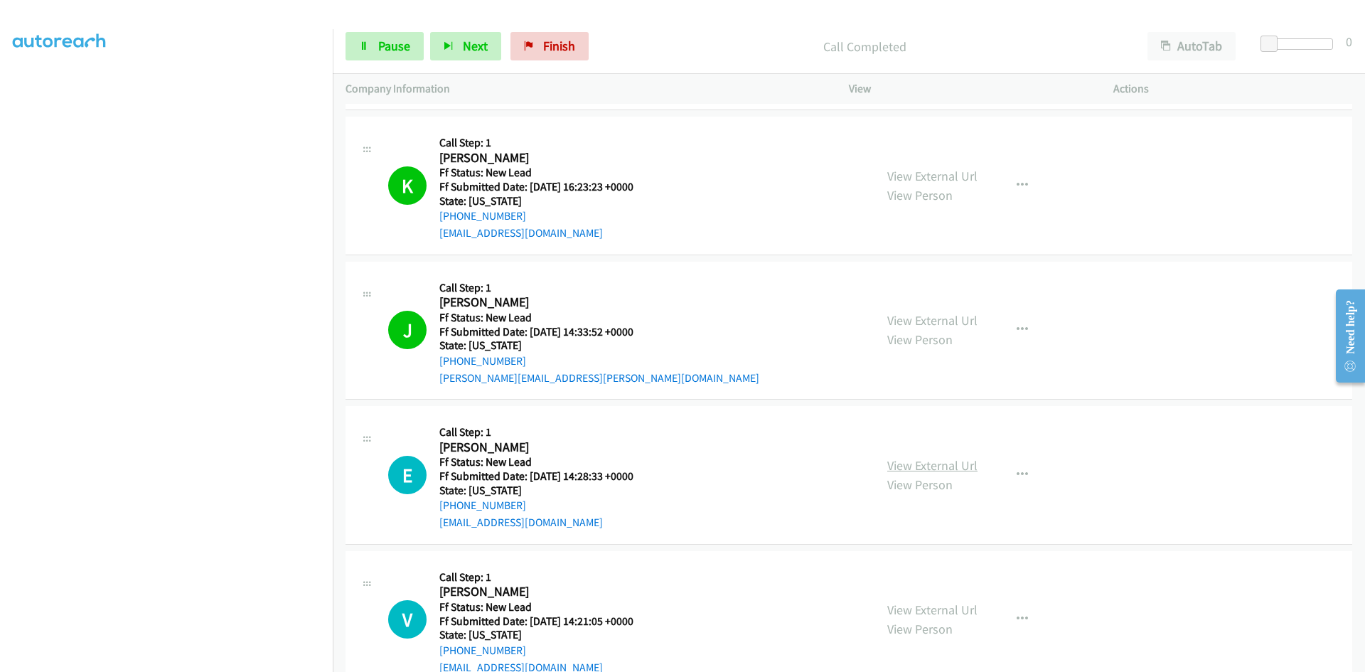
click at [944, 463] on link "View External Url" at bounding box center [933, 465] width 90 height 16
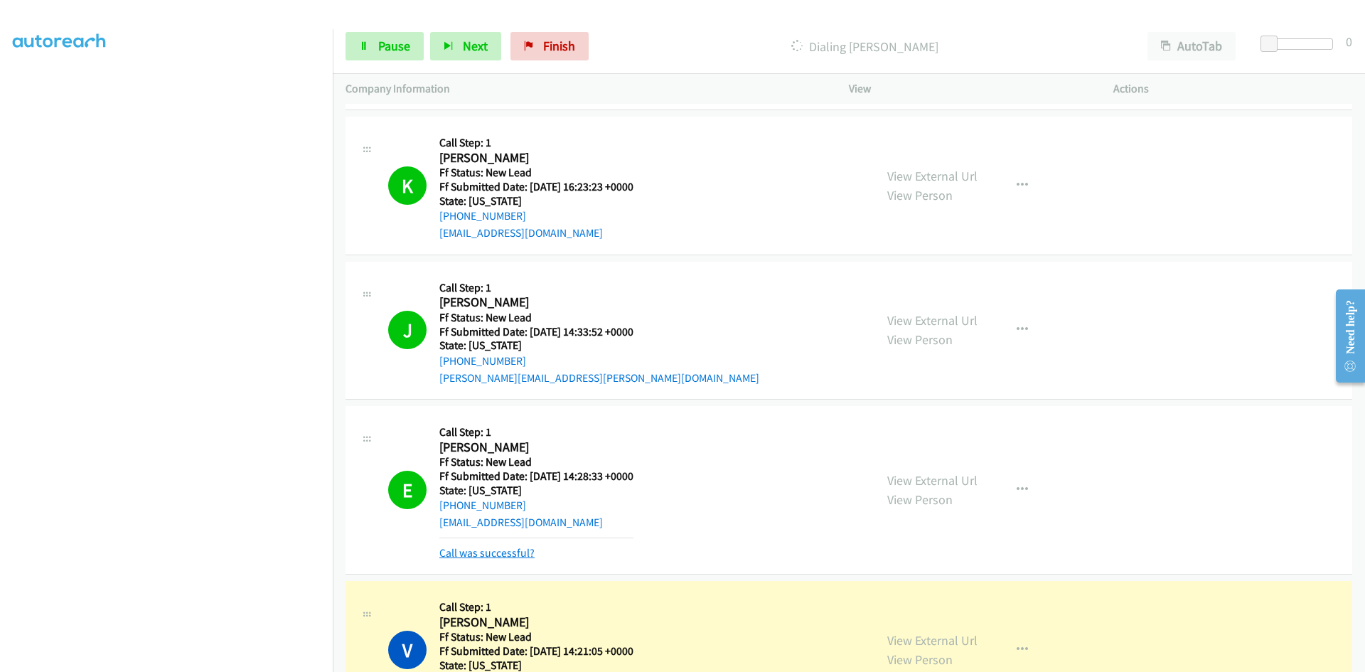
click at [457, 554] on link "Call was successful?" at bounding box center [487, 553] width 95 height 14
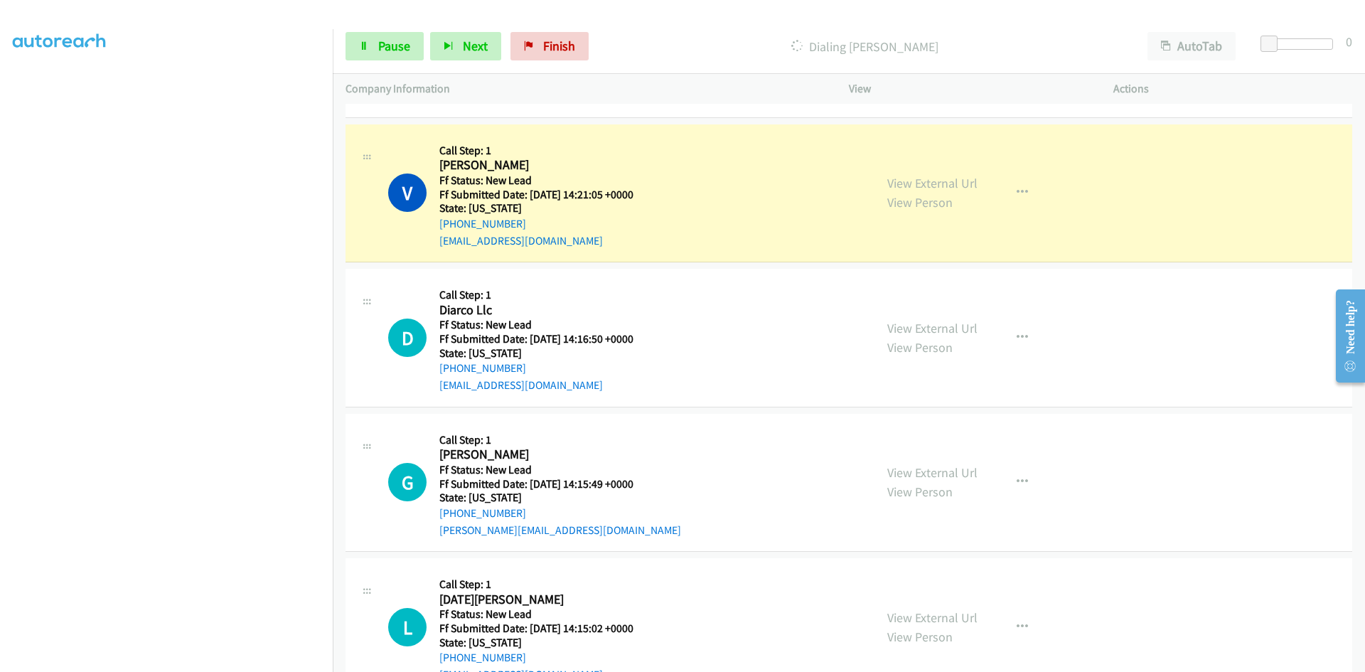
scroll to position [1940, 0]
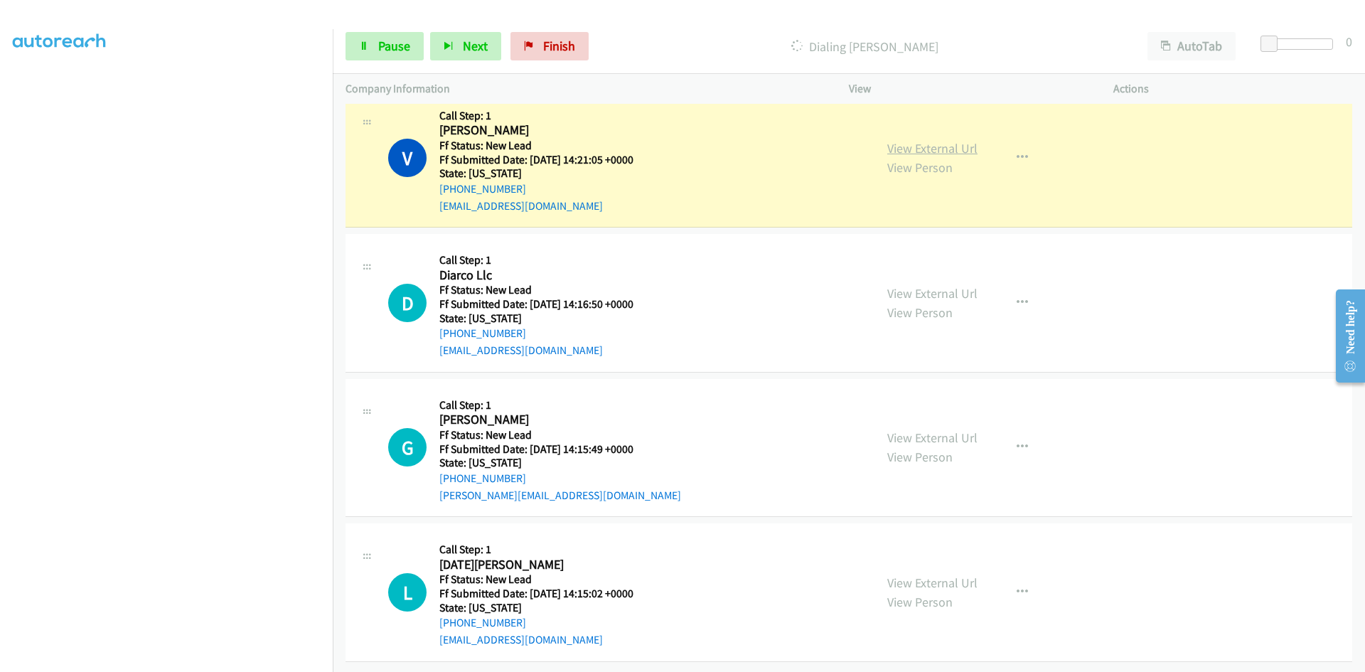
click at [908, 140] on link "View External Url" at bounding box center [933, 148] width 90 height 16
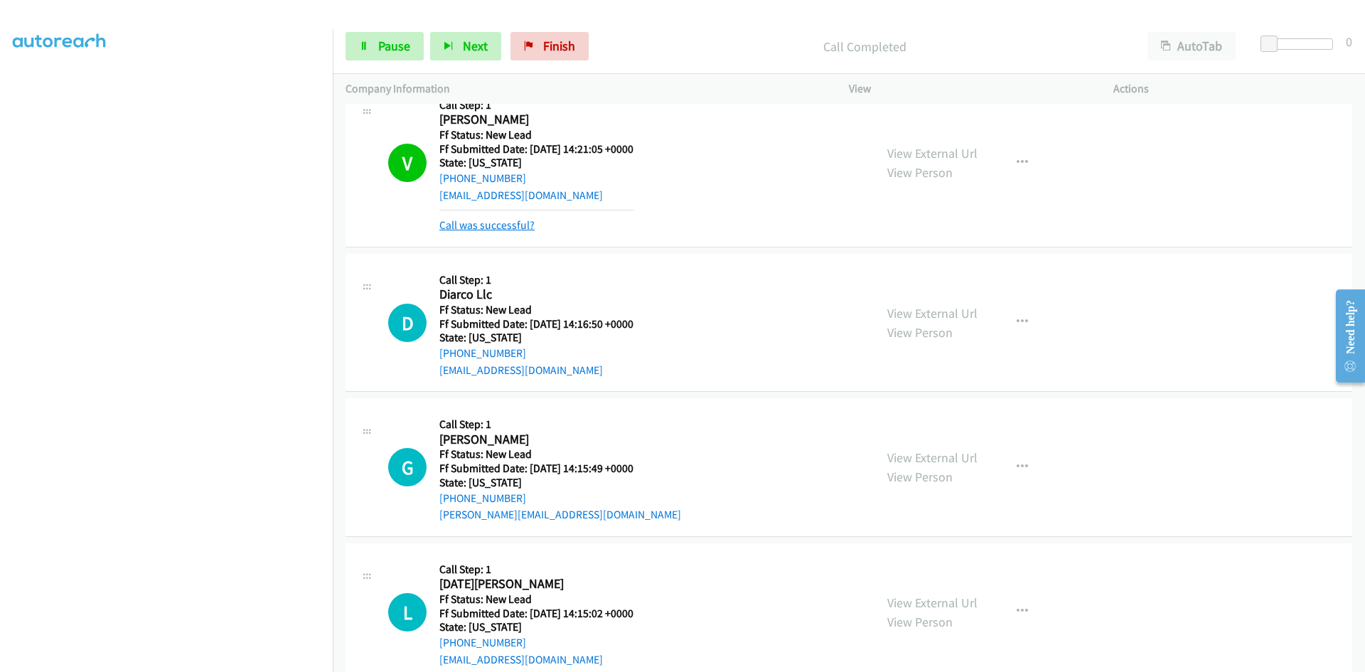
click at [511, 225] on link "Call was successful?" at bounding box center [487, 225] width 95 height 14
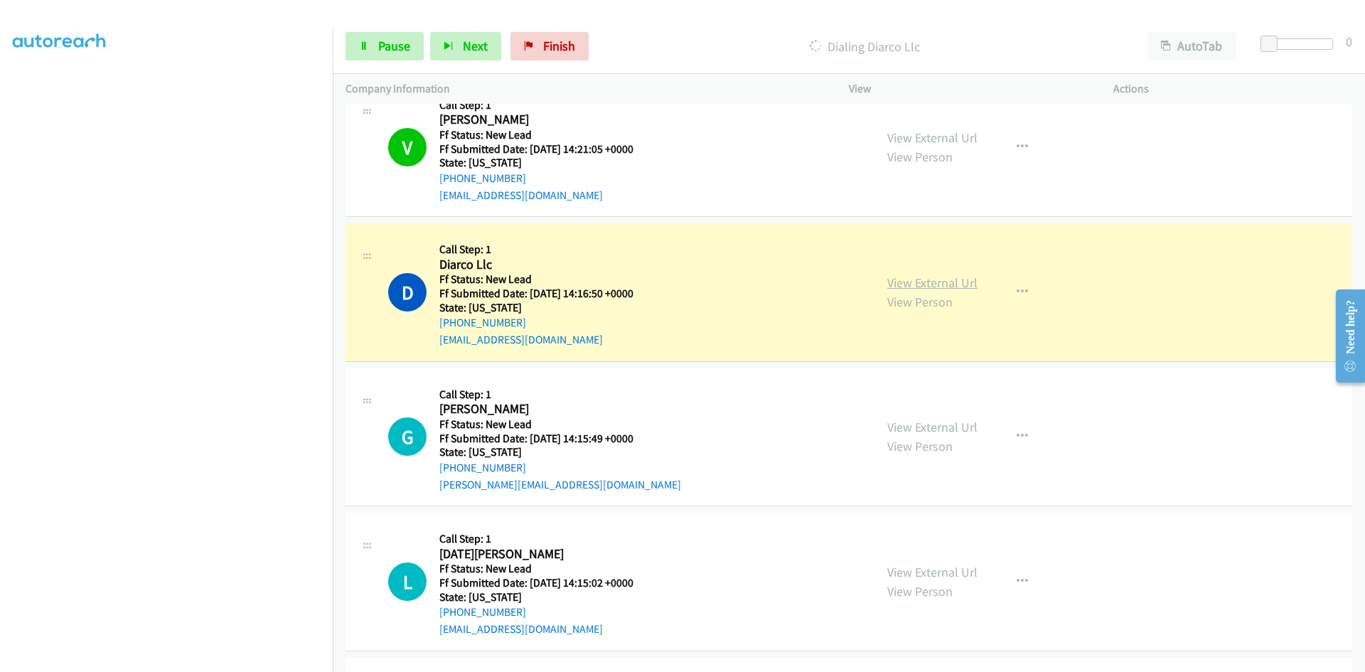
click at [961, 282] on link "View External Url" at bounding box center [933, 283] width 90 height 16
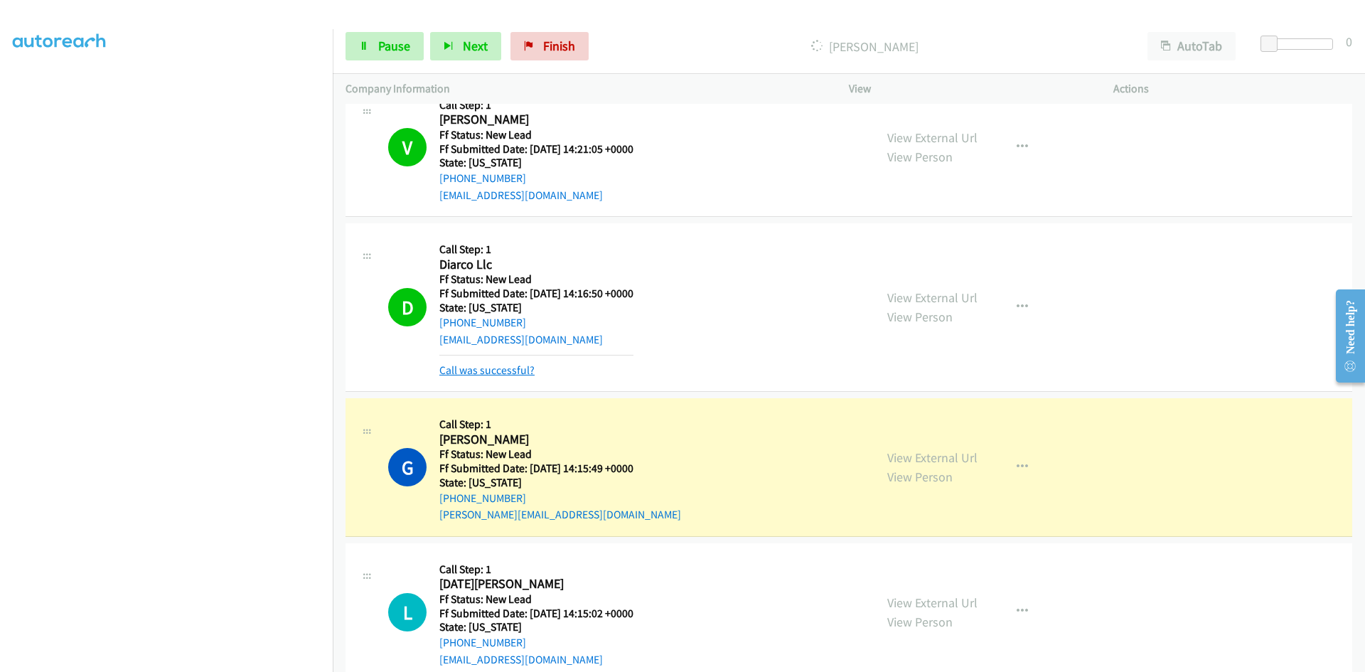
click at [470, 369] on link "Call was successful?" at bounding box center [487, 370] width 95 height 14
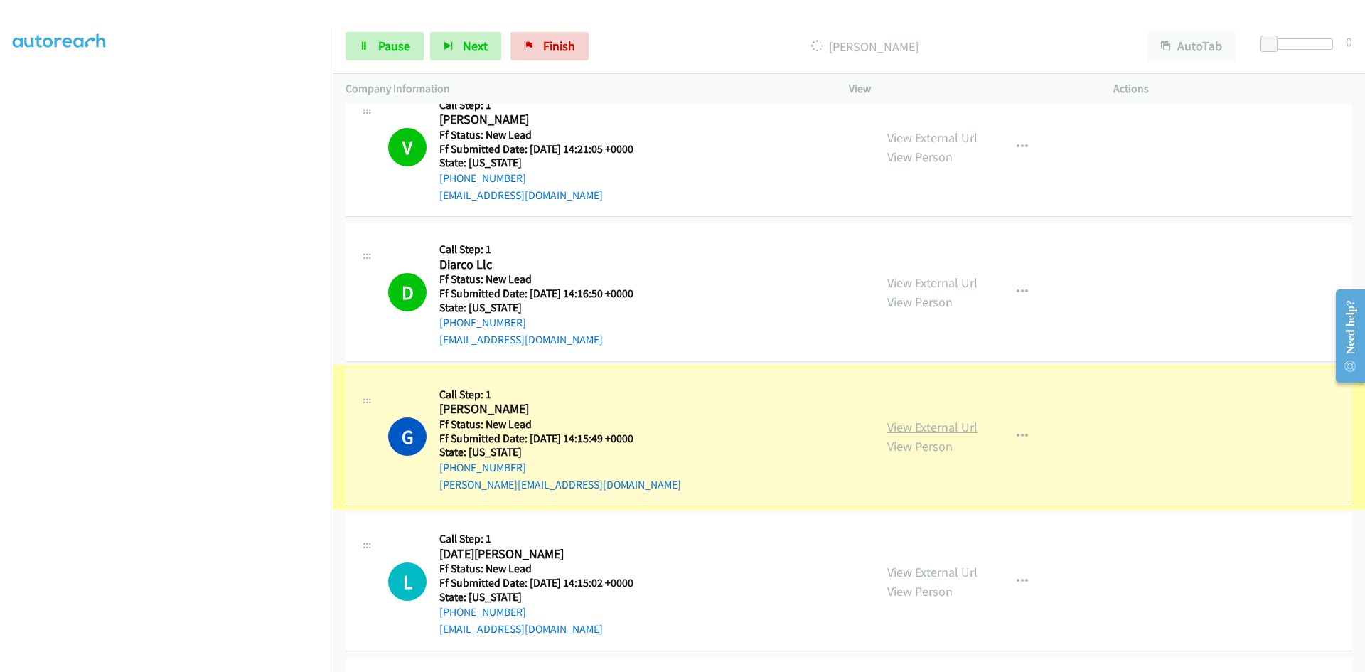
click at [910, 428] on link "View External Url" at bounding box center [933, 427] width 90 height 16
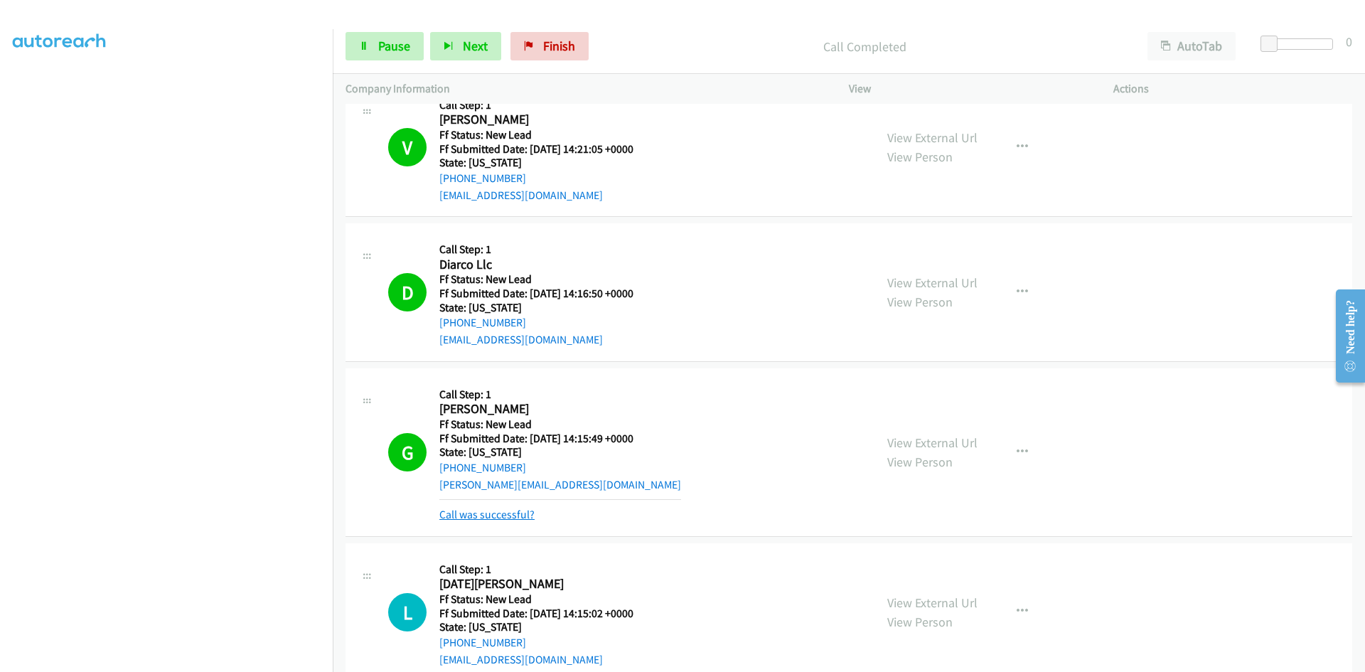
click at [501, 513] on link "Call was successful?" at bounding box center [487, 515] width 95 height 14
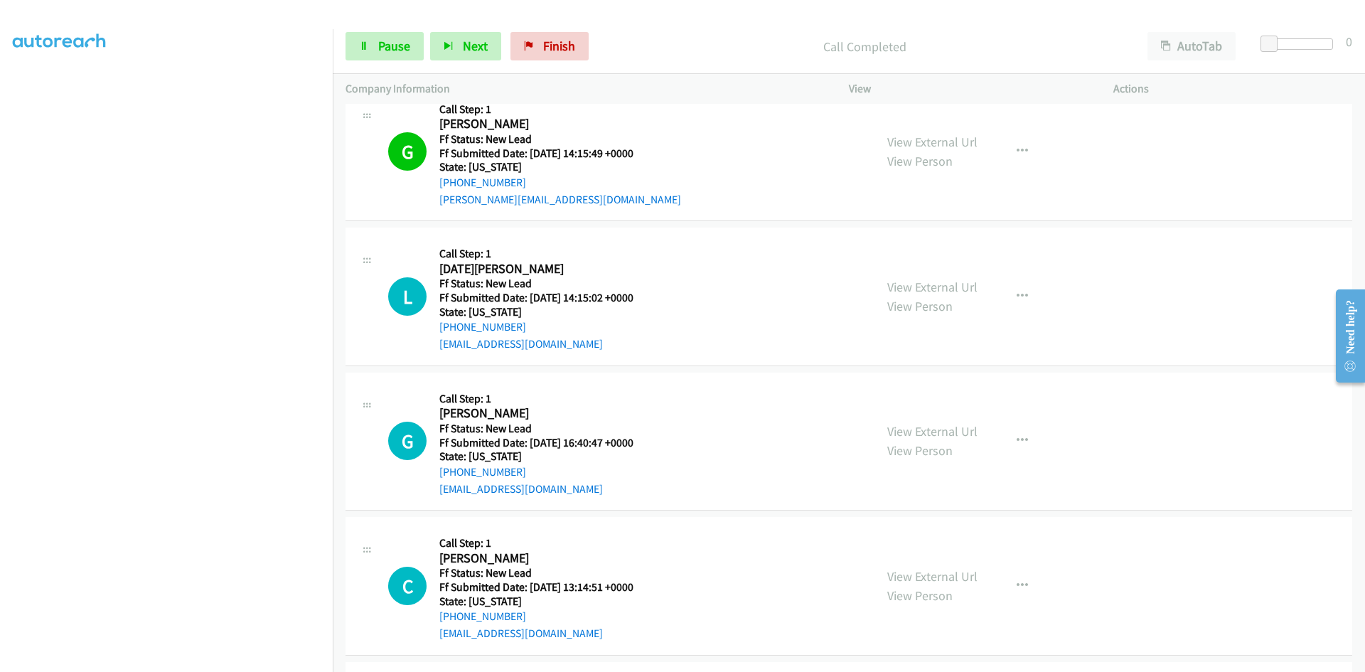
scroll to position [2225, 0]
click at [925, 287] on link "View External Url" at bounding box center [933, 287] width 90 height 16
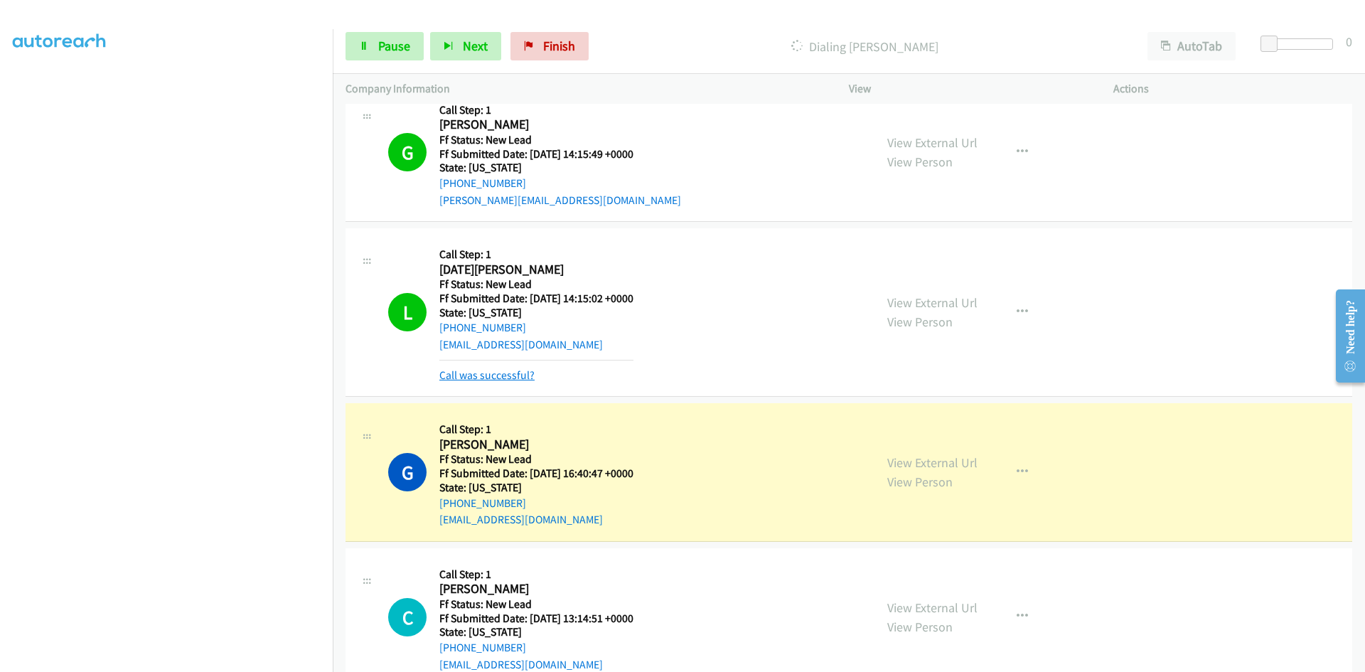
click at [478, 378] on link "Call was successful?" at bounding box center [487, 375] width 95 height 14
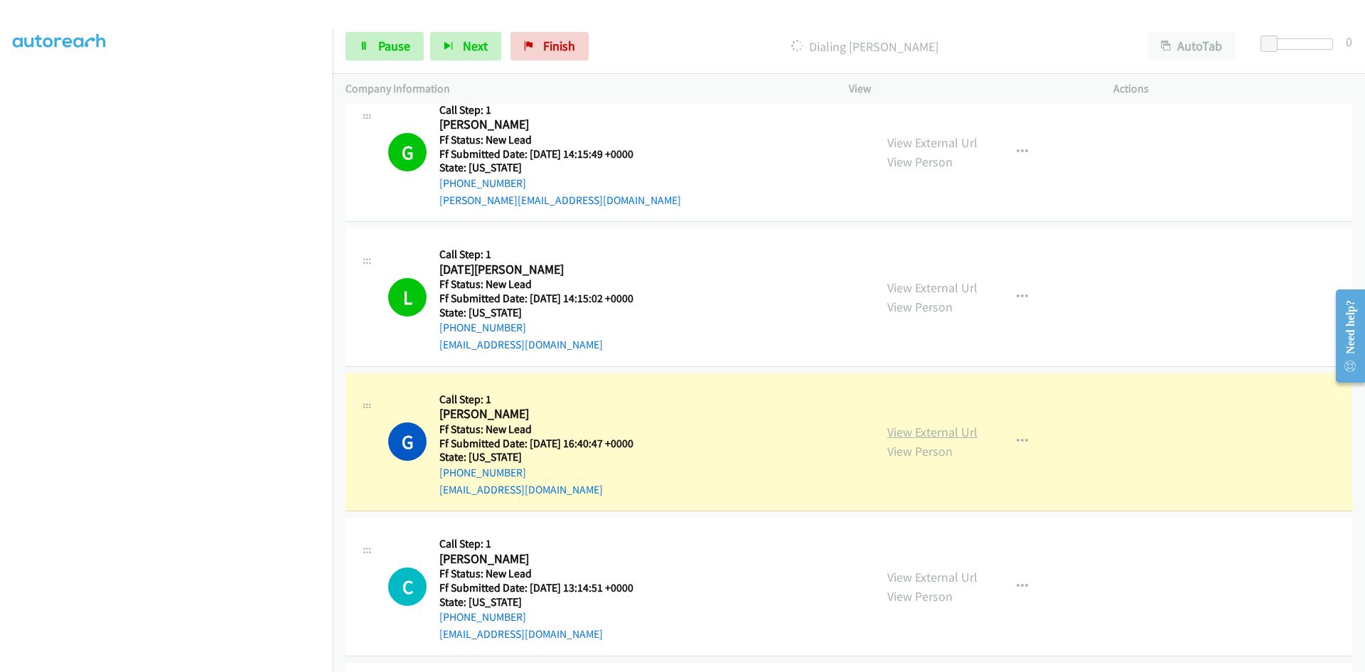
click at [924, 436] on link "View External Url" at bounding box center [933, 432] width 90 height 16
click at [363, 49] on icon at bounding box center [364, 47] width 10 height 10
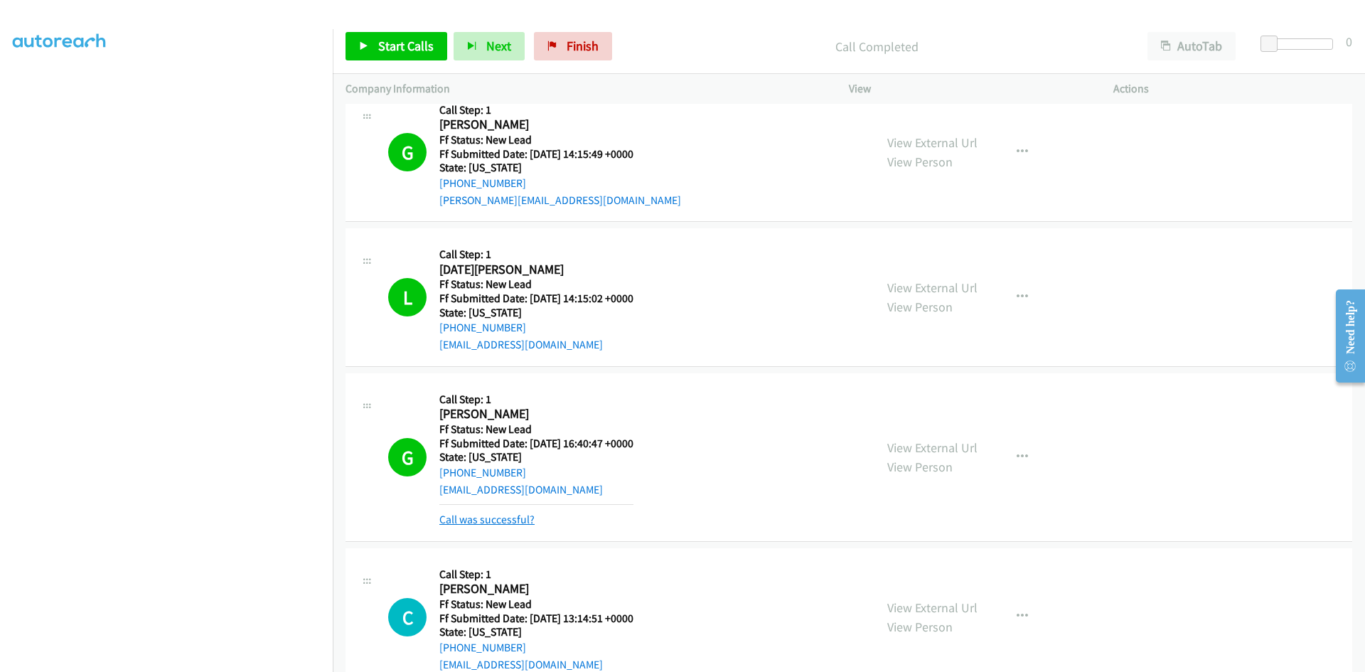
click at [502, 520] on link "Call was successful?" at bounding box center [487, 520] width 95 height 14
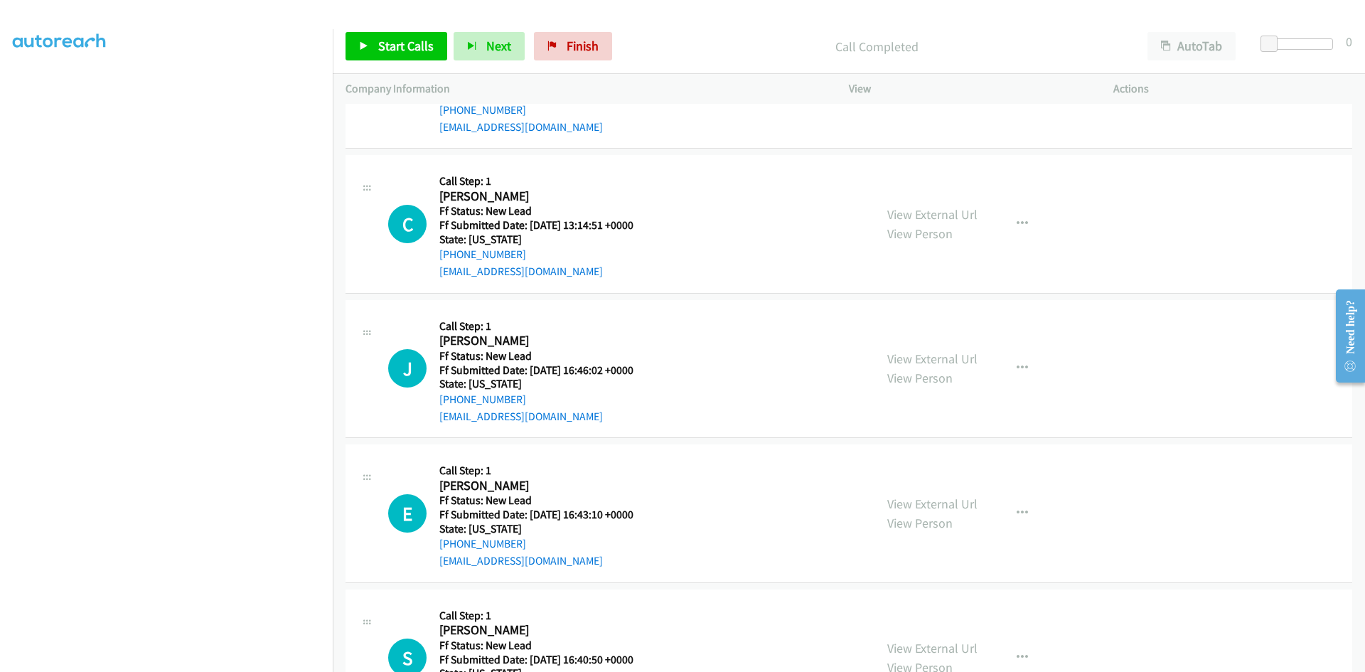
scroll to position [2651, 0]
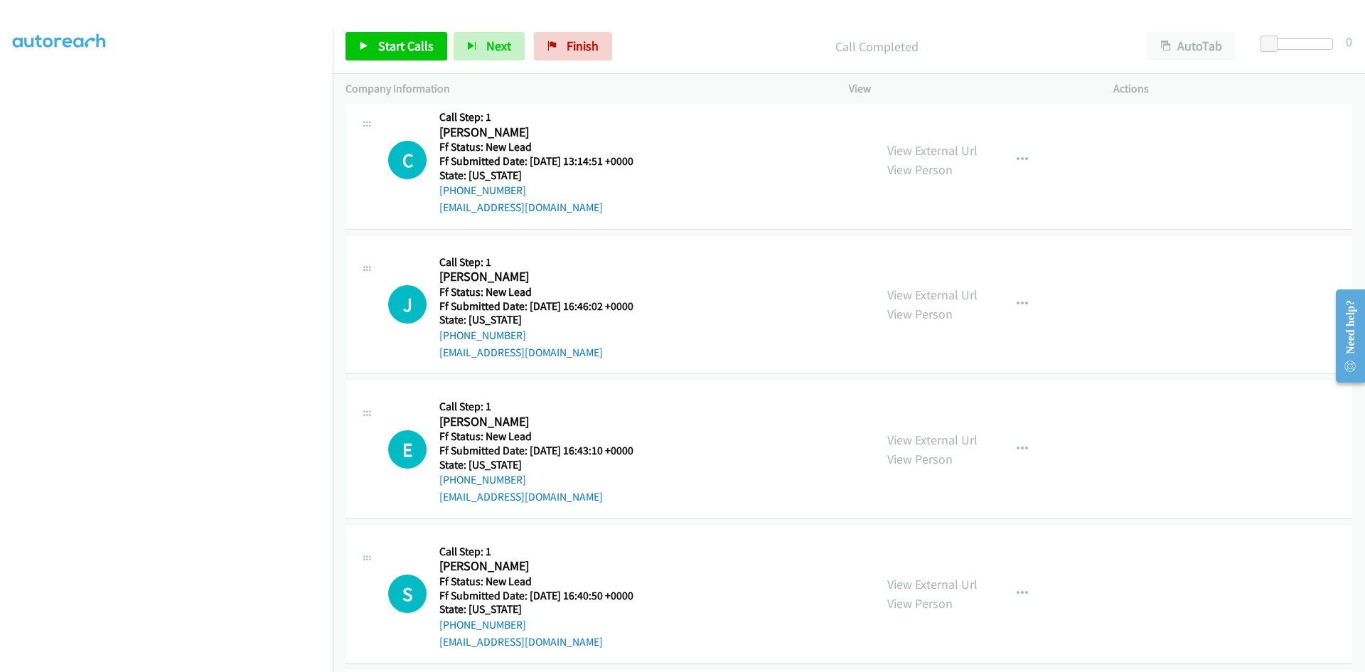
click at [651, 20] on div "Start Calls Pause Next Finish Call Completed AutoTab AutoTab 0" at bounding box center [849, 46] width 1033 height 55
click at [425, 41] on span "Start Calls" at bounding box center [405, 46] width 55 height 16
click at [939, 149] on link "View External Url" at bounding box center [933, 150] width 90 height 16
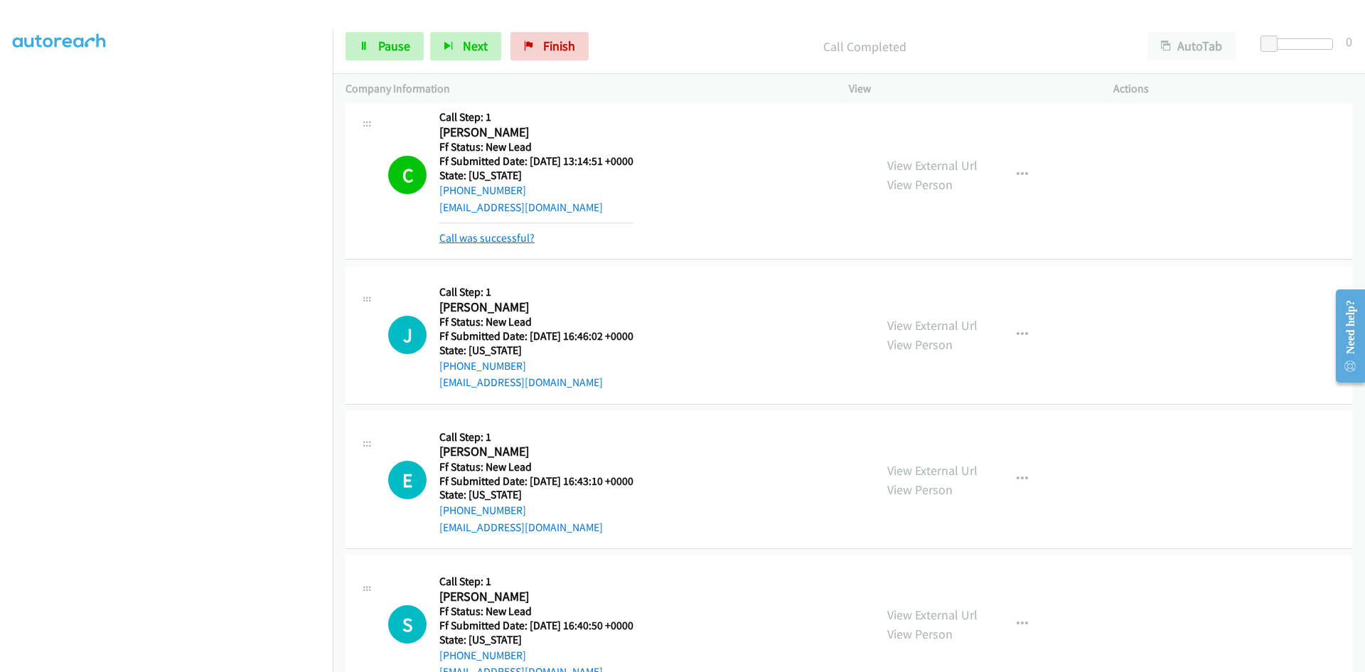
click at [477, 235] on link "Call was successful?" at bounding box center [487, 238] width 95 height 14
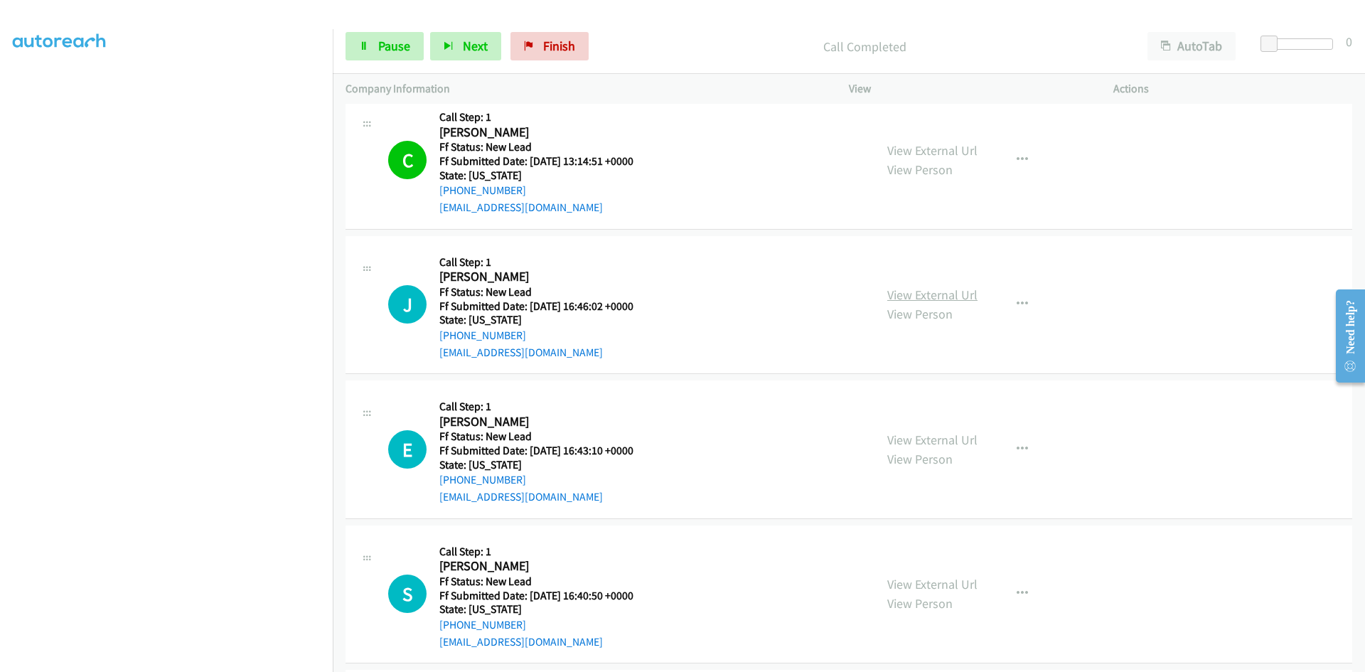
click at [932, 294] on link "View External Url" at bounding box center [933, 295] width 90 height 16
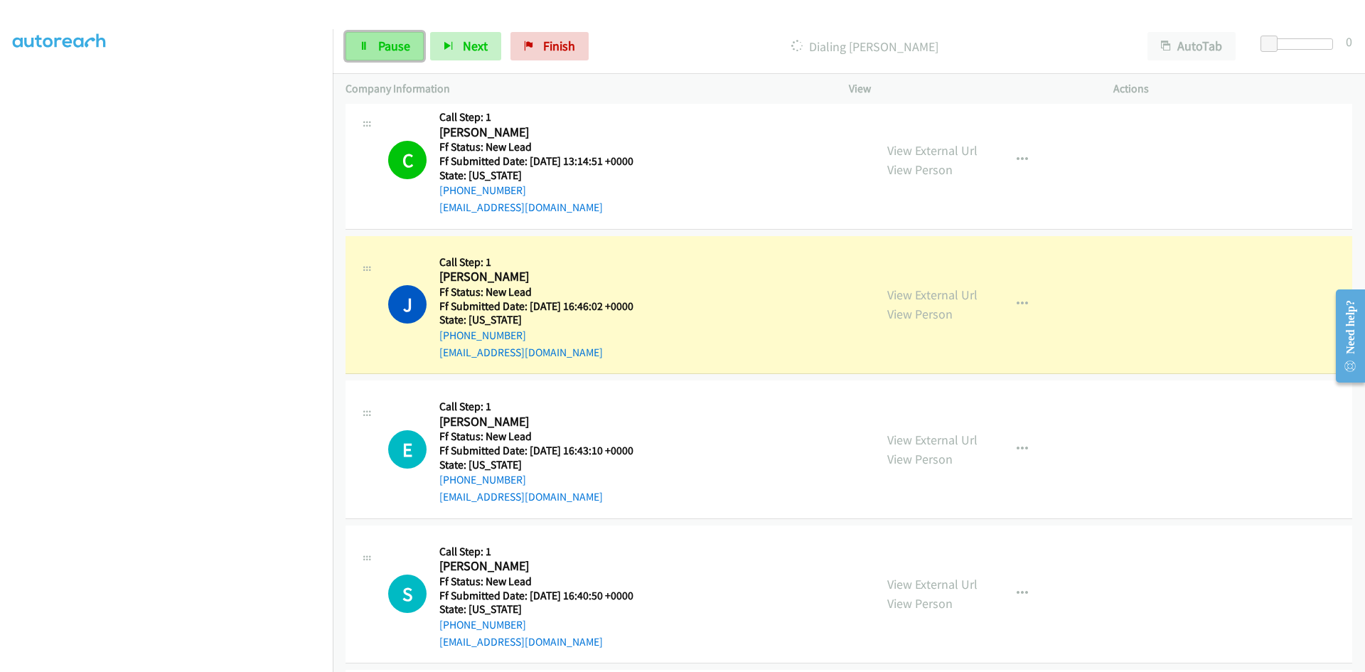
click at [359, 58] on link "Pause" at bounding box center [385, 46] width 78 height 28
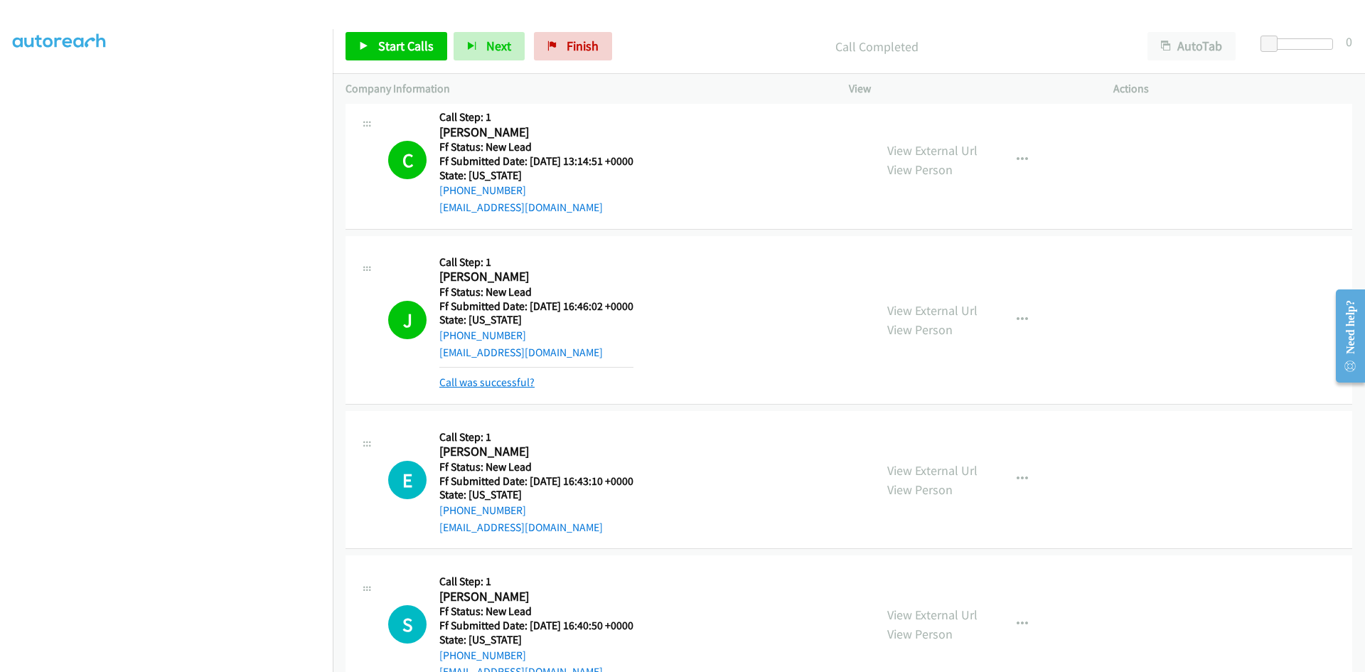
click at [449, 385] on link "Call was successful?" at bounding box center [487, 382] width 95 height 14
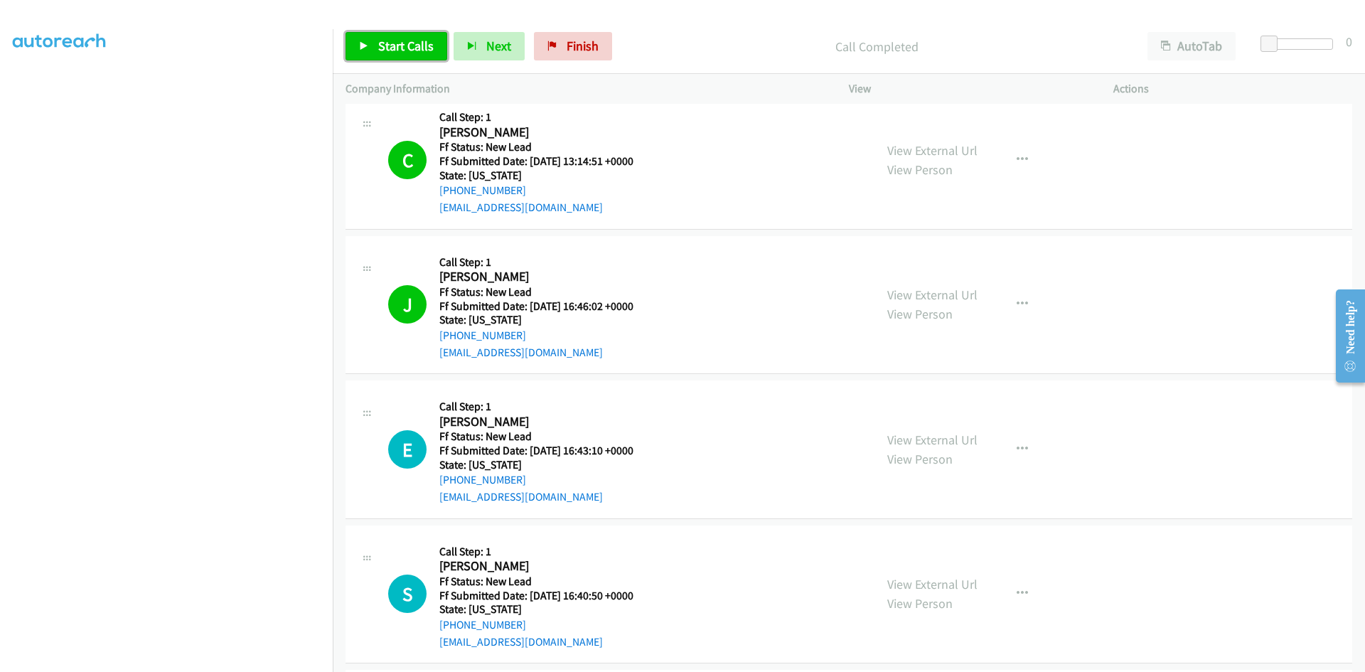
click at [401, 48] on span "Start Calls" at bounding box center [405, 46] width 55 height 16
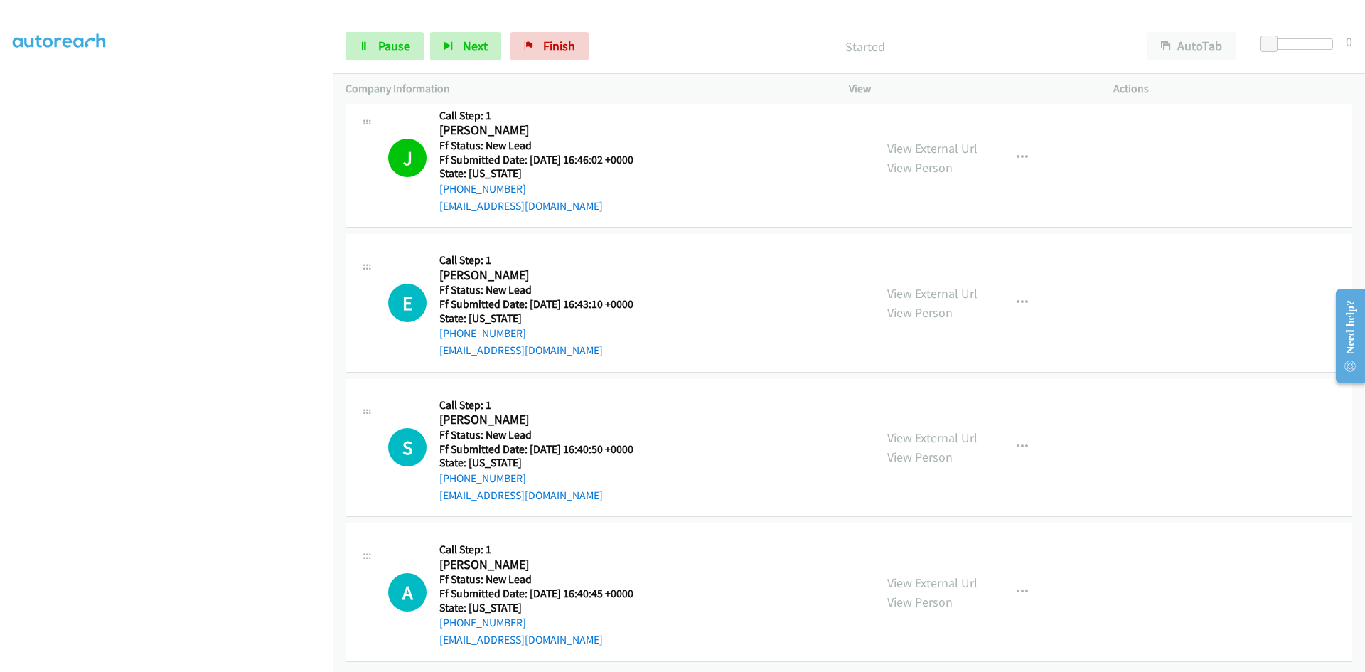
scroll to position [2808, 0]
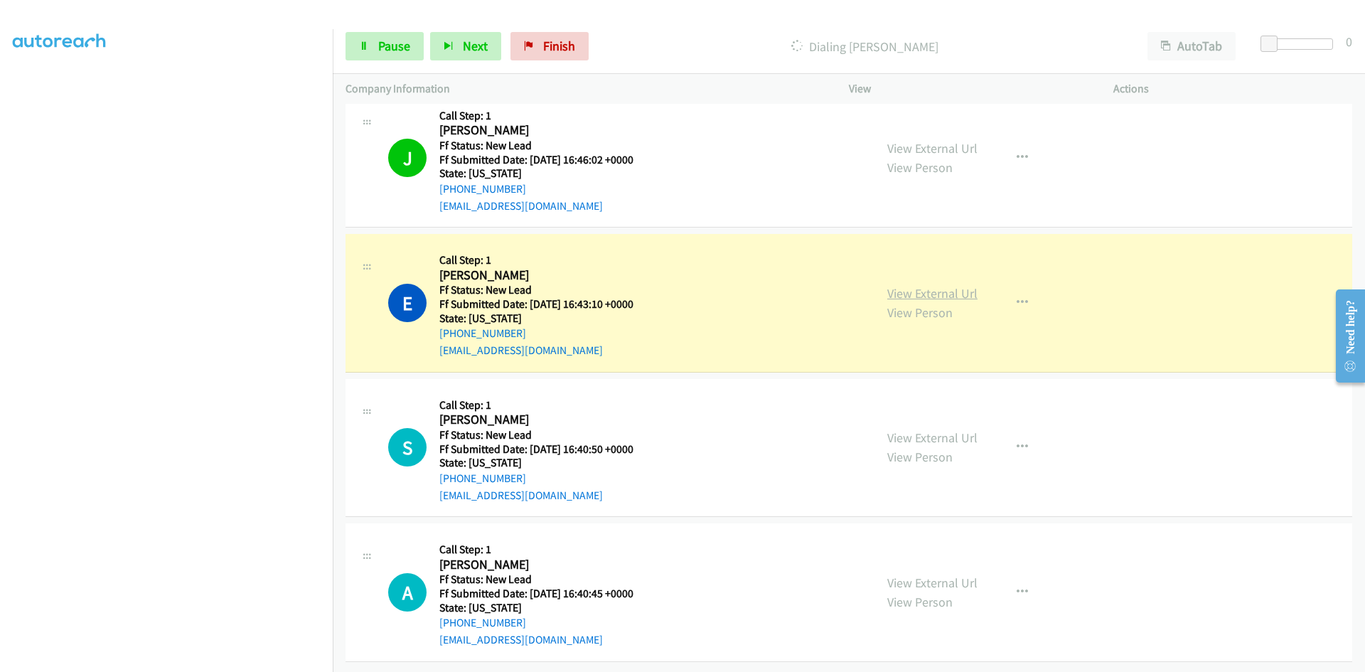
click at [915, 288] on link "View External Url" at bounding box center [933, 293] width 90 height 16
click at [895, 285] on link "View External Url" at bounding box center [933, 293] width 90 height 16
click at [387, 48] on span "Pause" at bounding box center [394, 46] width 32 height 16
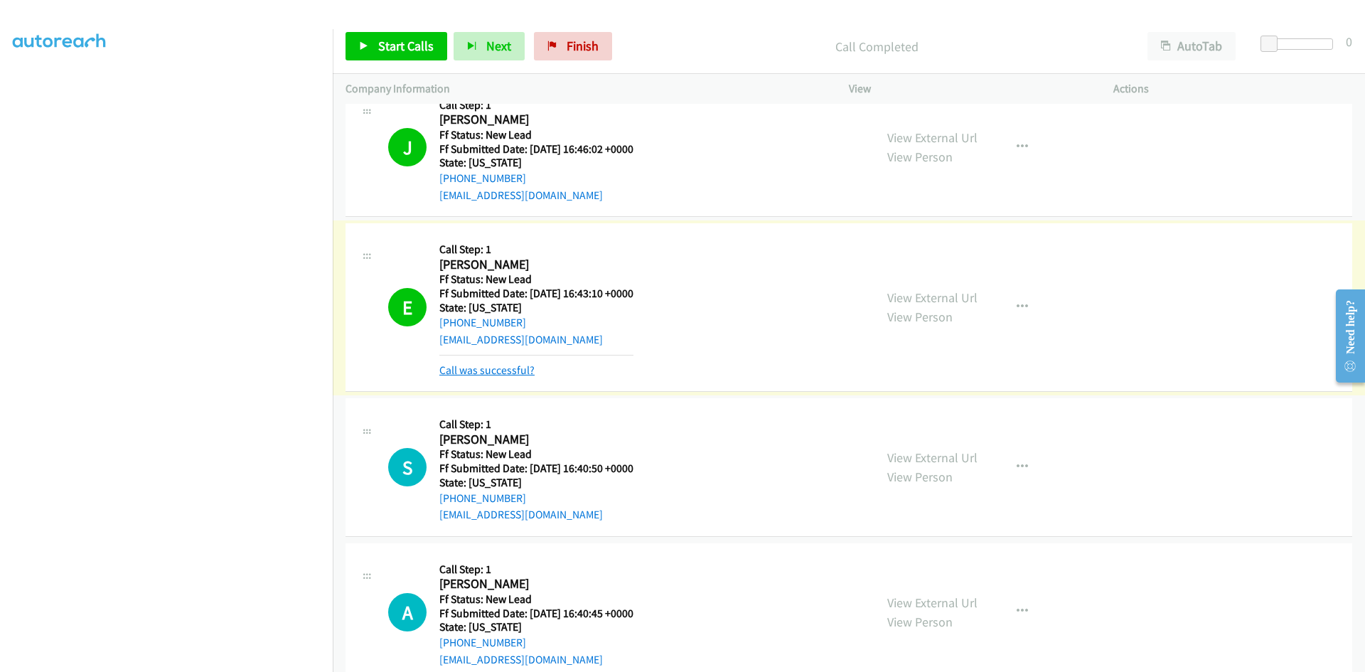
click at [505, 367] on link "Call was successful?" at bounding box center [487, 370] width 95 height 14
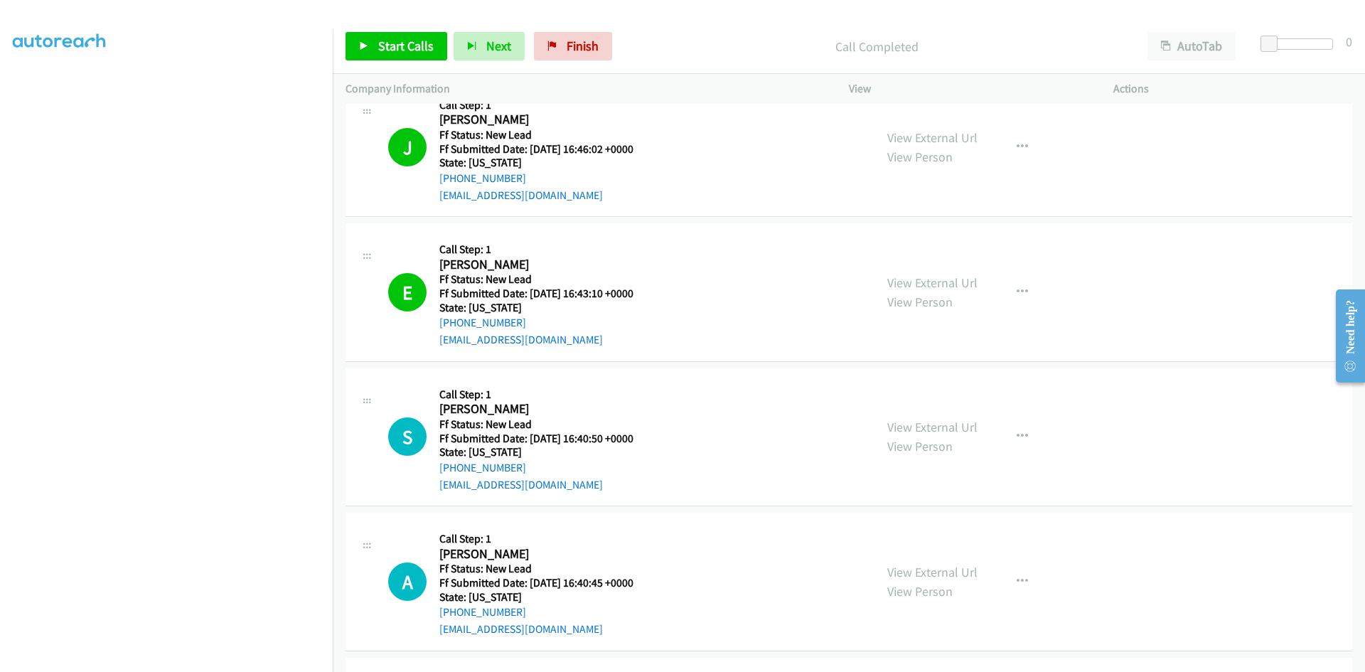
click at [710, 12] on div at bounding box center [676, 27] width 1353 height 55
click at [425, 49] on span "Start Calls" at bounding box center [405, 46] width 55 height 16
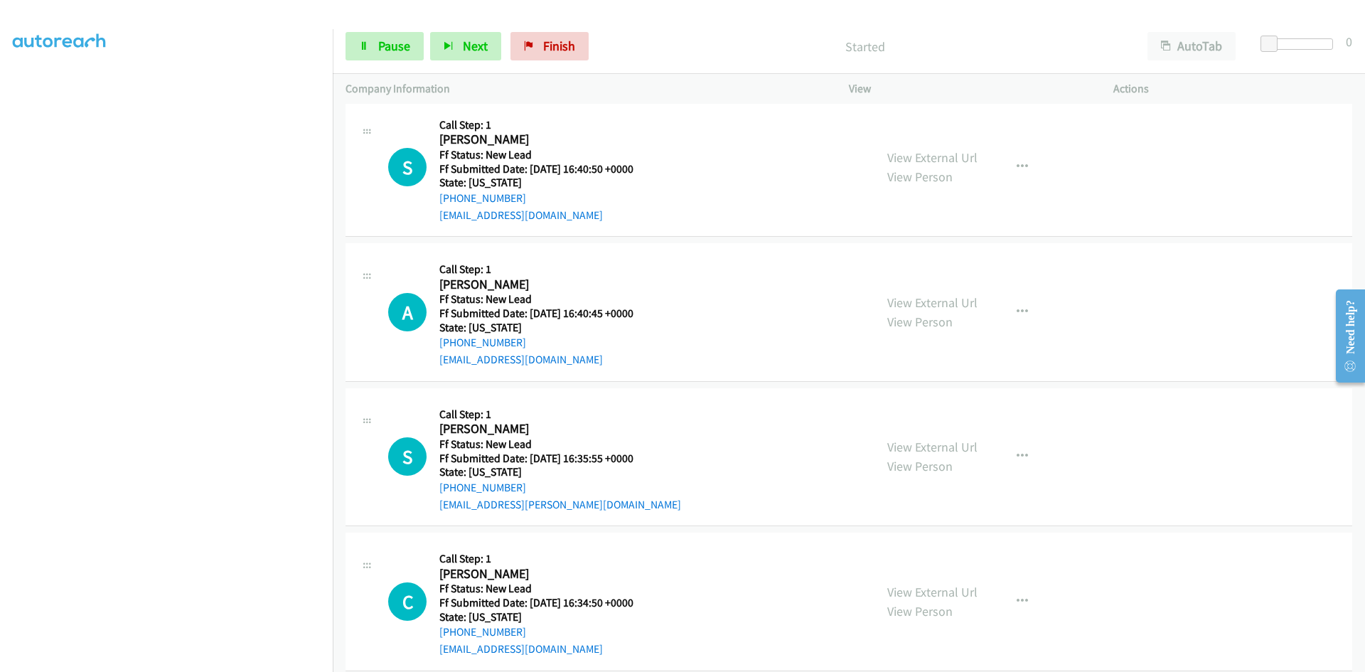
scroll to position [3093, 0]
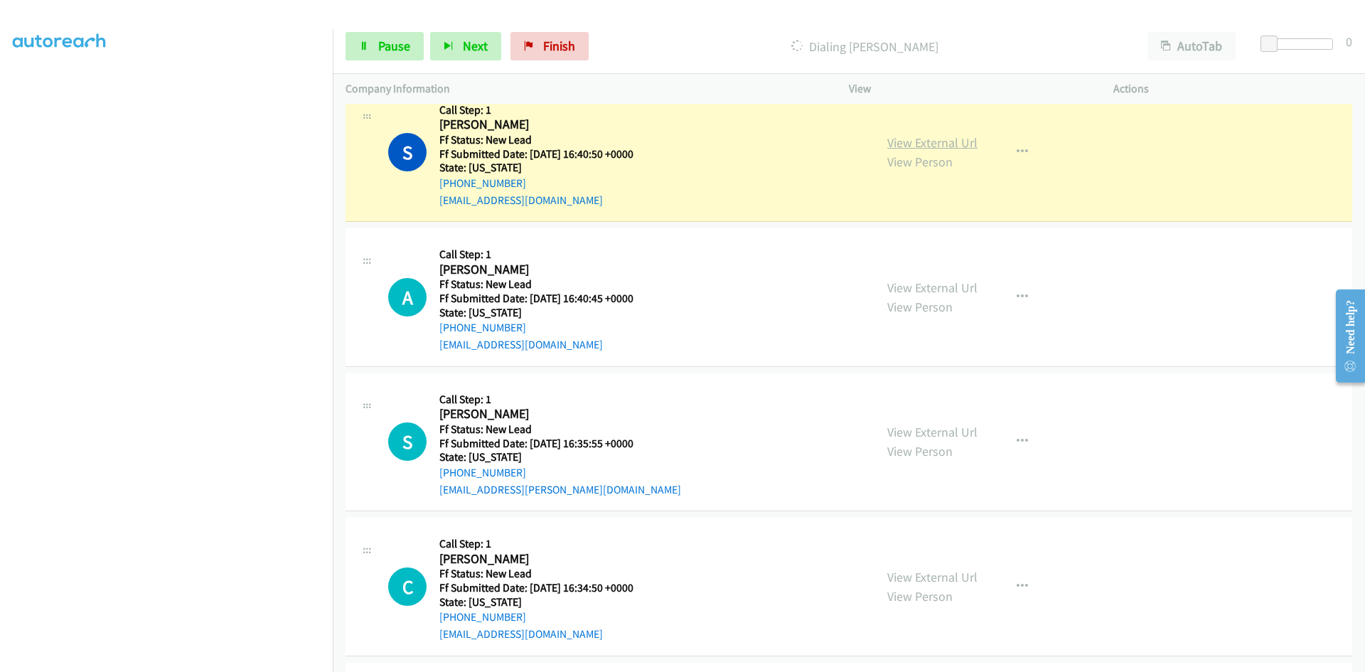
click at [939, 147] on link "View External Url" at bounding box center [933, 142] width 90 height 16
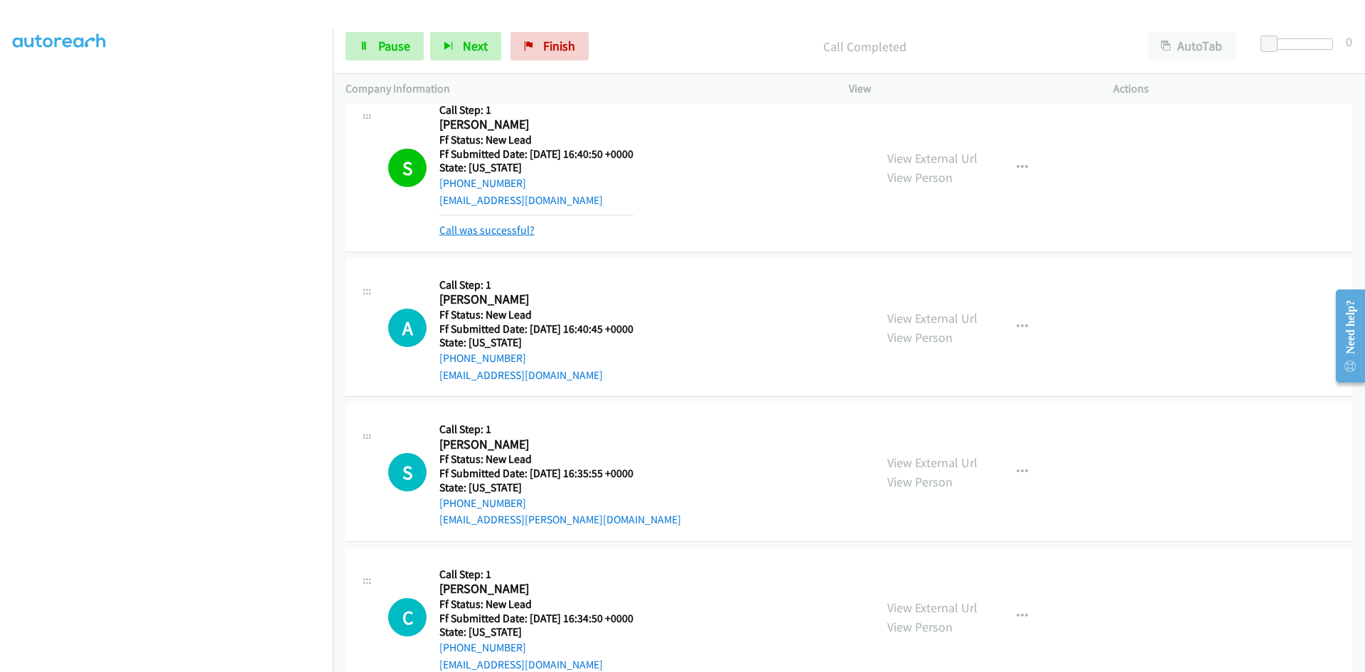
click at [491, 233] on link "Call was successful?" at bounding box center [487, 230] width 95 height 14
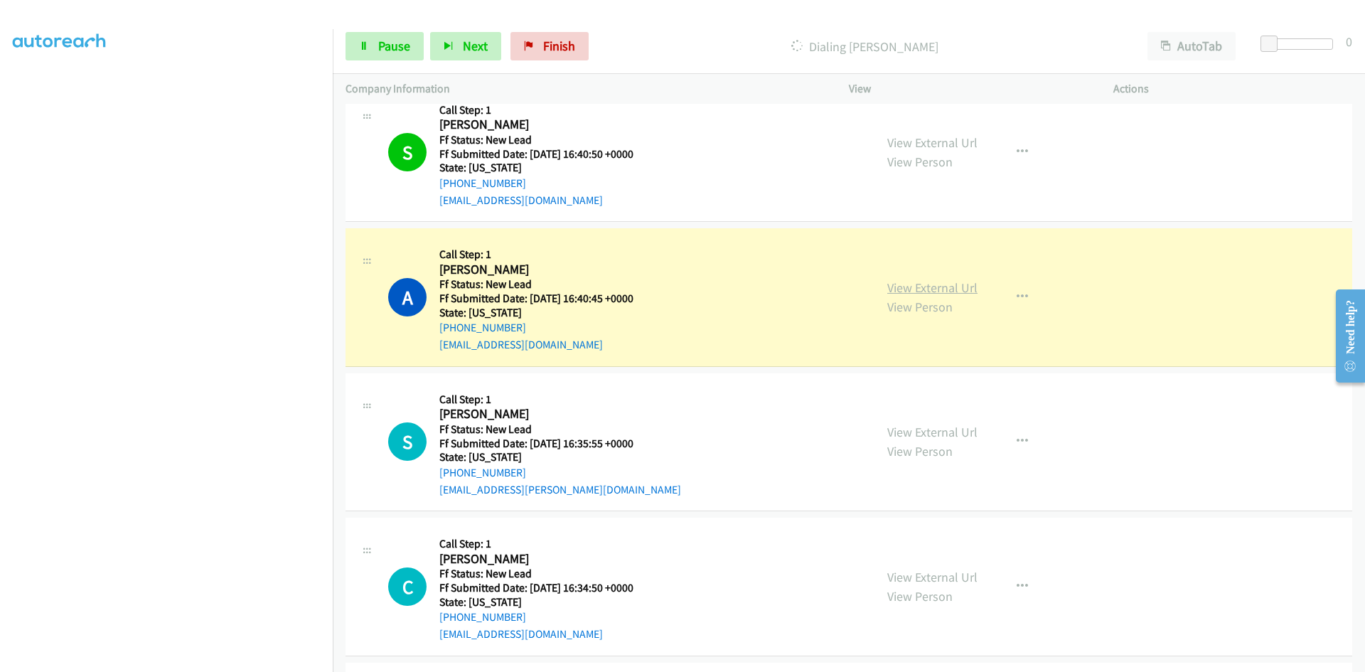
click at [899, 282] on link "View External Url" at bounding box center [933, 287] width 90 height 16
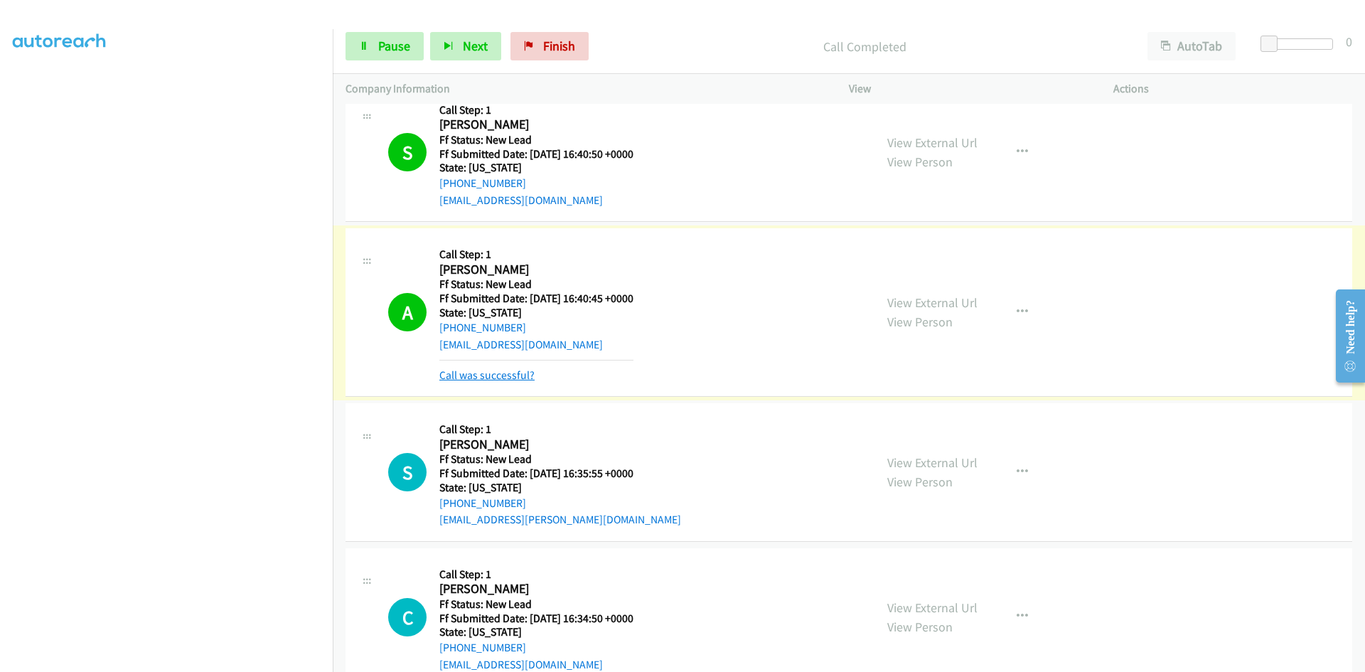
click at [520, 377] on link "Call was successful?" at bounding box center [487, 375] width 95 height 14
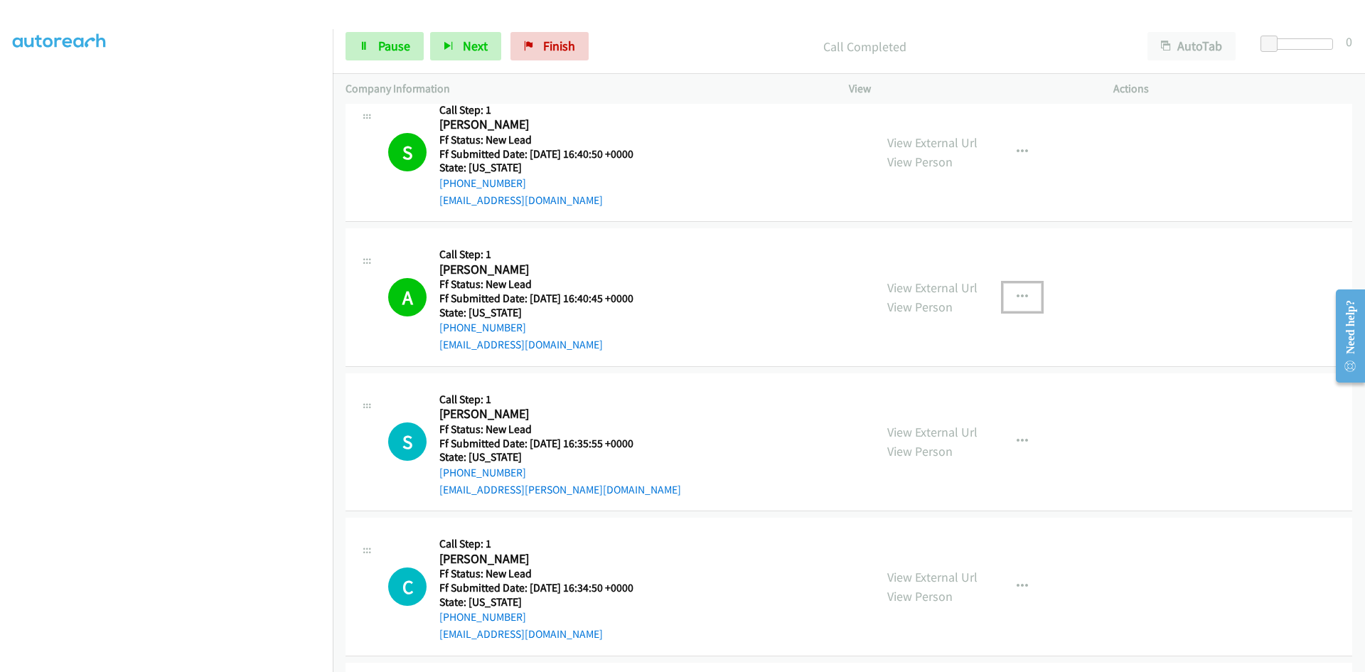
click at [1023, 297] on button "button" at bounding box center [1022, 297] width 38 height 28
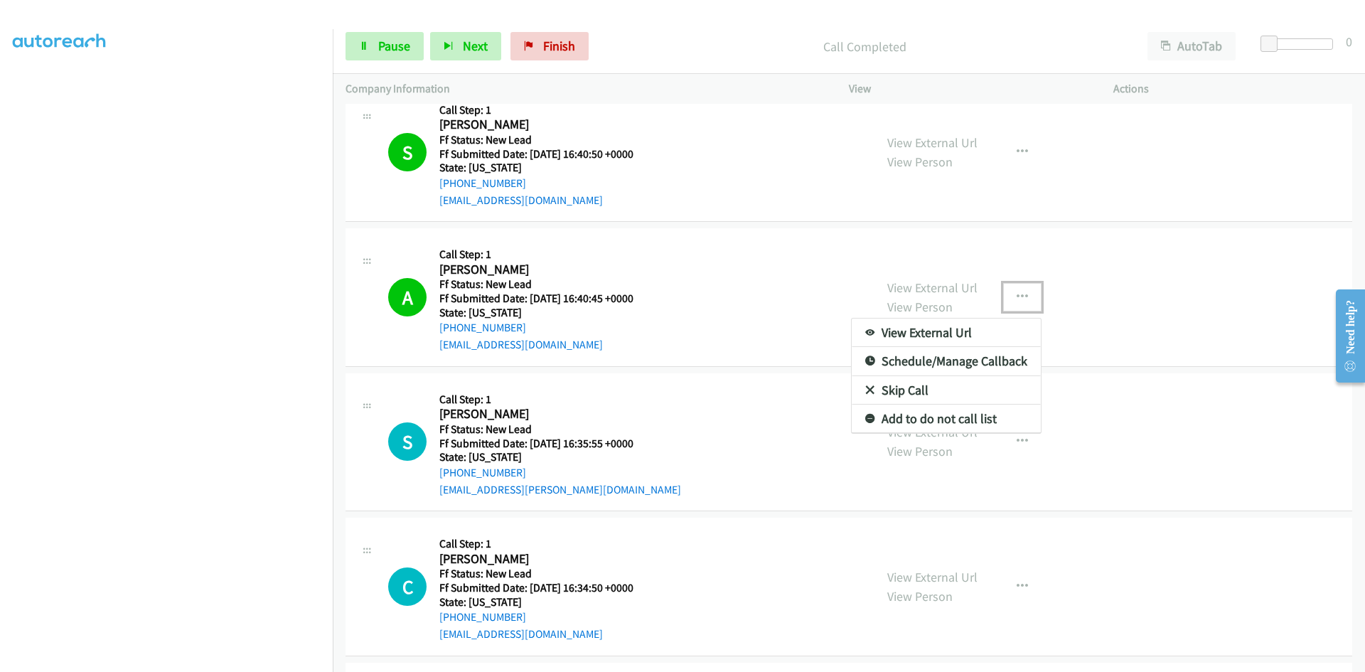
click at [924, 420] on link "Add to do not call list" at bounding box center [946, 419] width 189 height 28
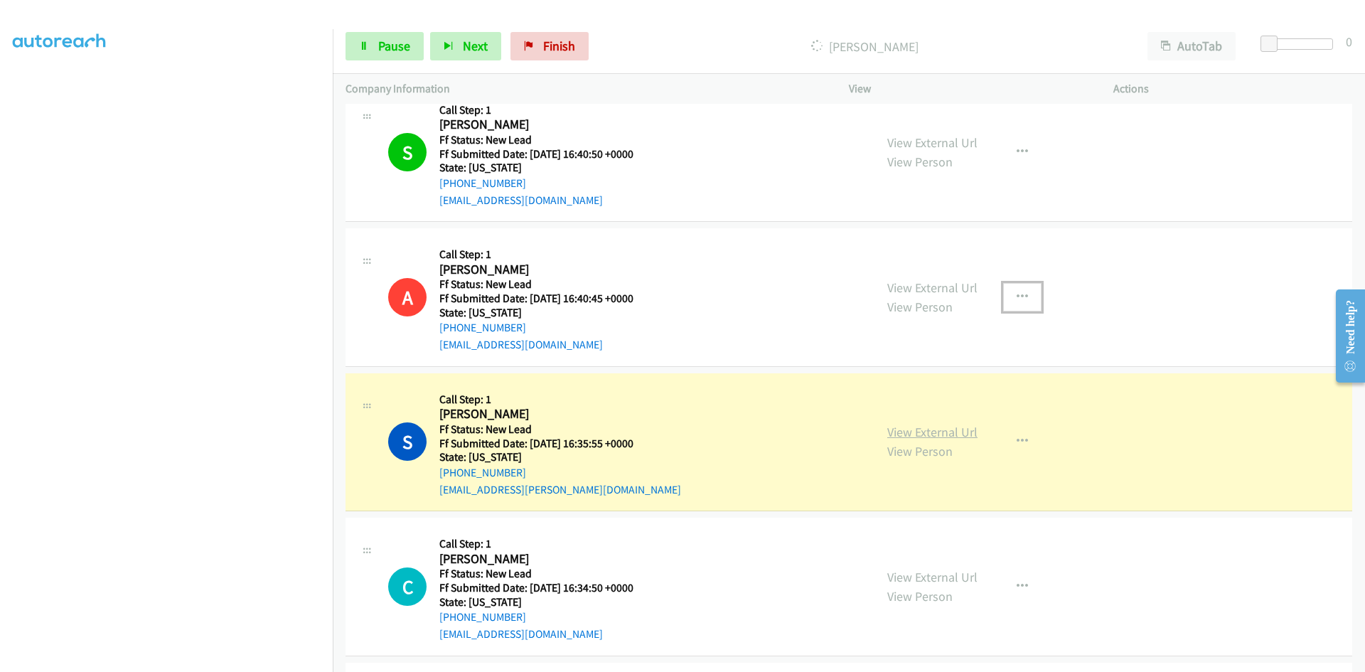
click at [947, 430] on link "View External Url" at bounding box center [933, 432] width 90 height 16
click at [388, 31] on div "Start Calls Pause Next Finish Dialing Stuart Haire AutoTab AutoTab 0" at bounding box center [849, 46] width 1033 height 55
click at [385, 43] on span "Pause" at bounding box center [394, 46] width 32 height 16
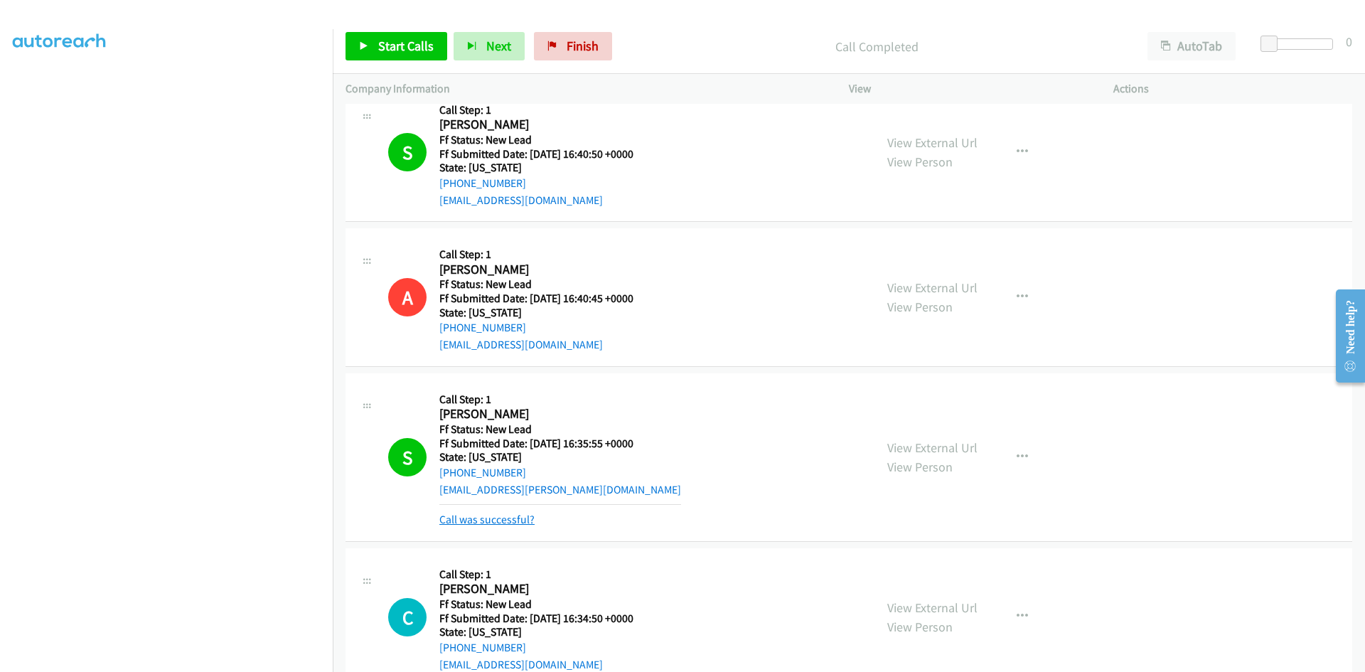
click at [506, 516] on link "Call was successful?" at bounding box center [487, 520] width 95 height 14
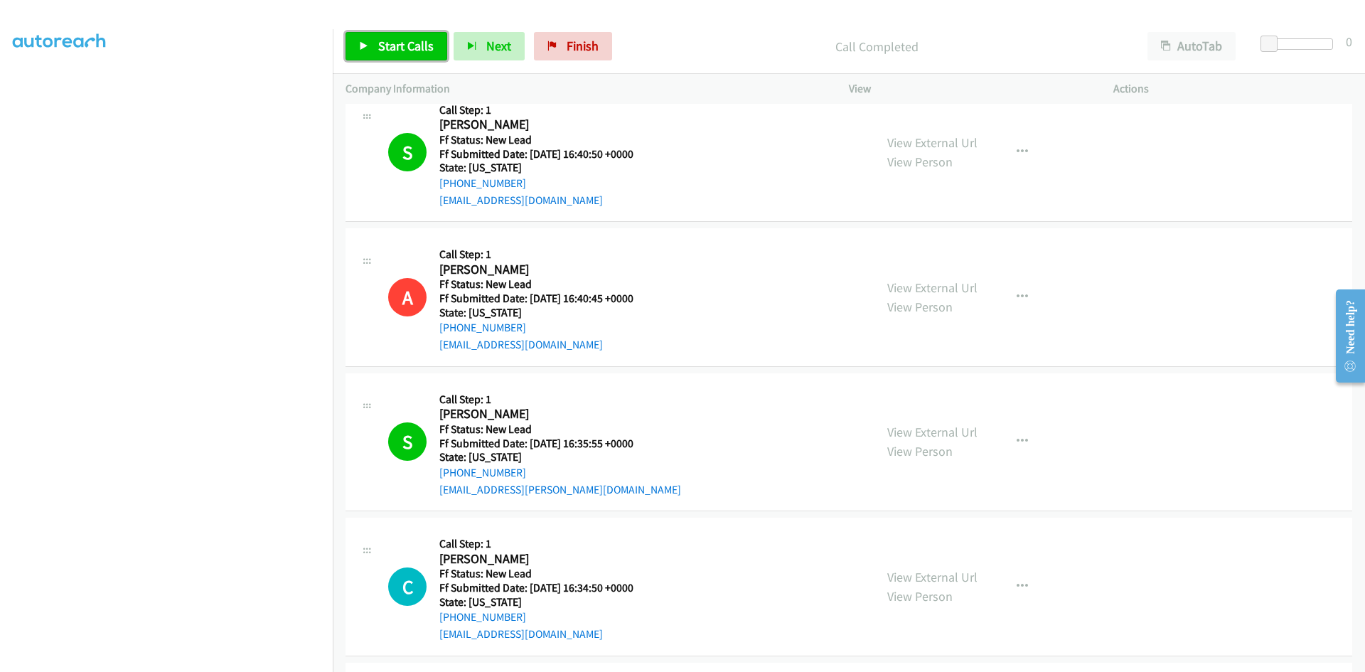
click at [417, 51] on span "Start Calls" at bounding box center [405, 46] width 55 height 16
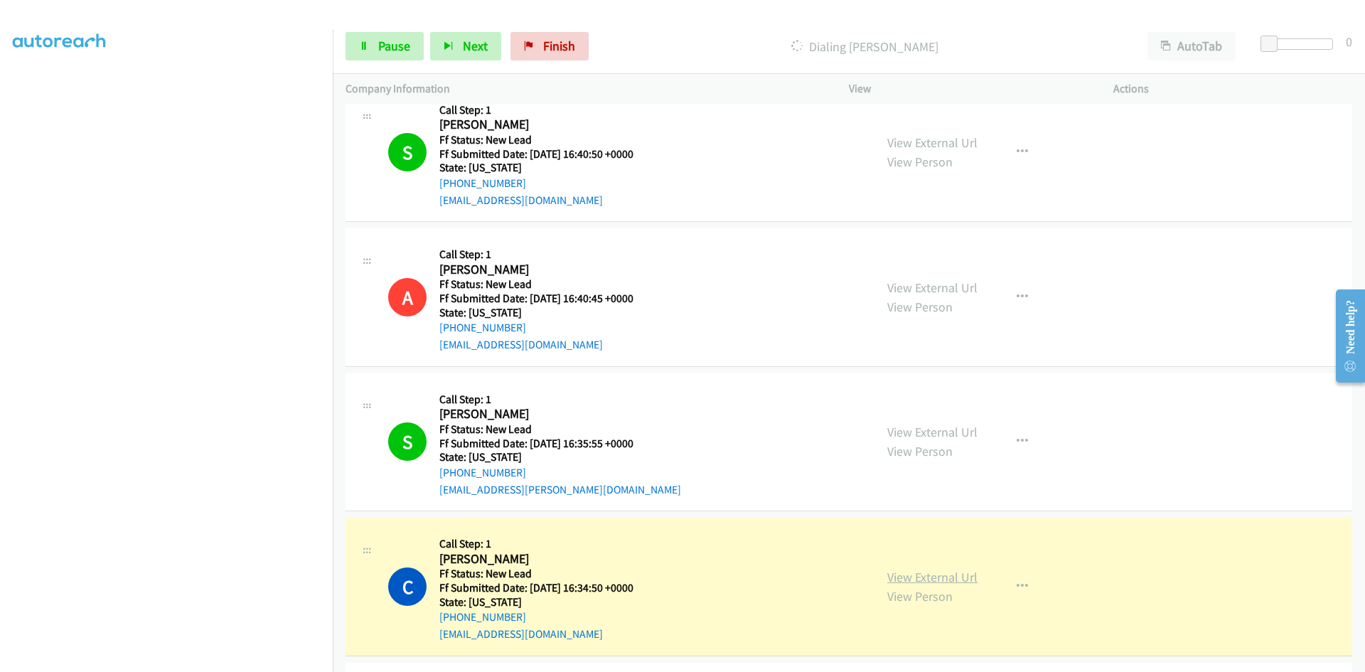
click at [953, 575] on link "View External Url" at bounding box center [933, 577] width 90 height 16
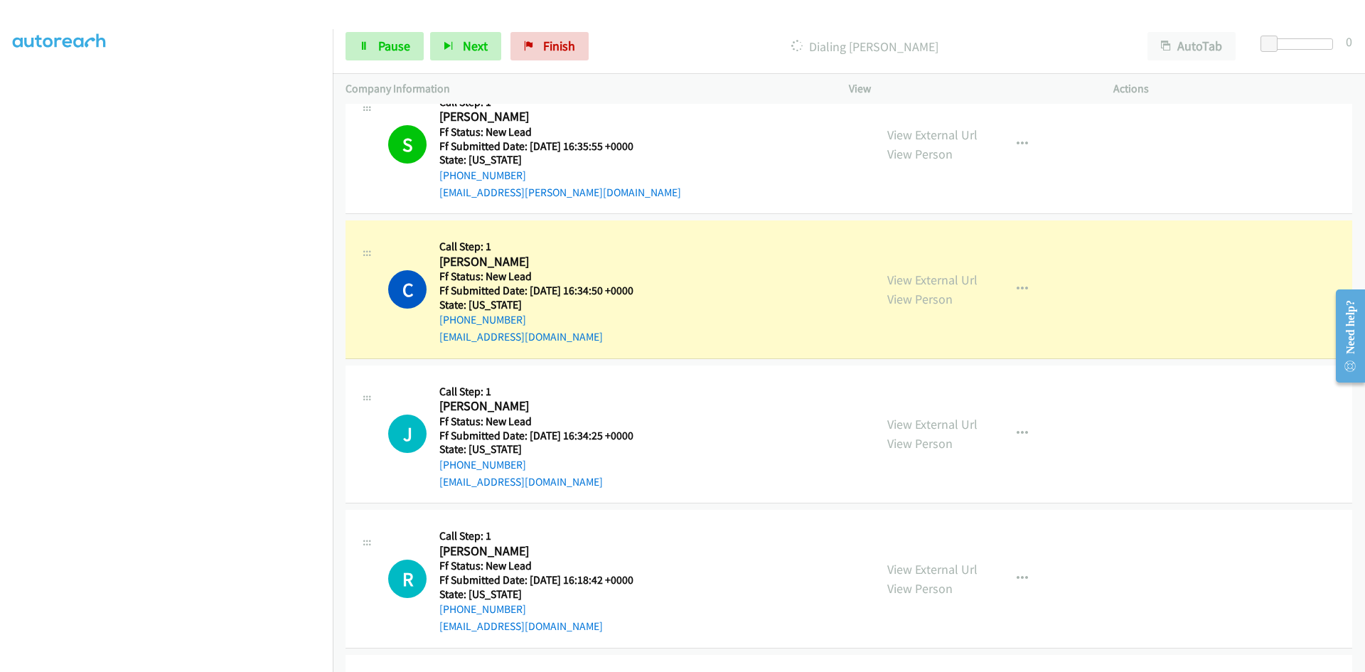
scroll to position [3448, 0]
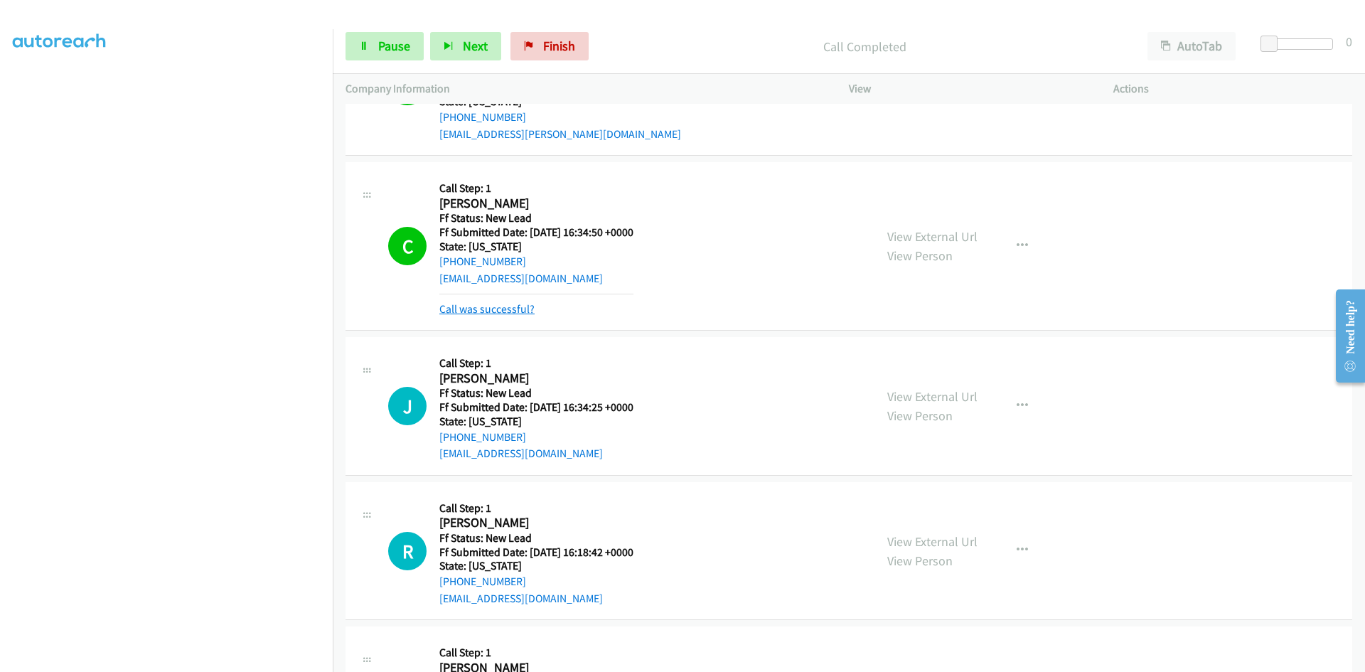
click at [478, 309] on link "Call was successful?" at bounding box center [487, 309] width 95 height 14
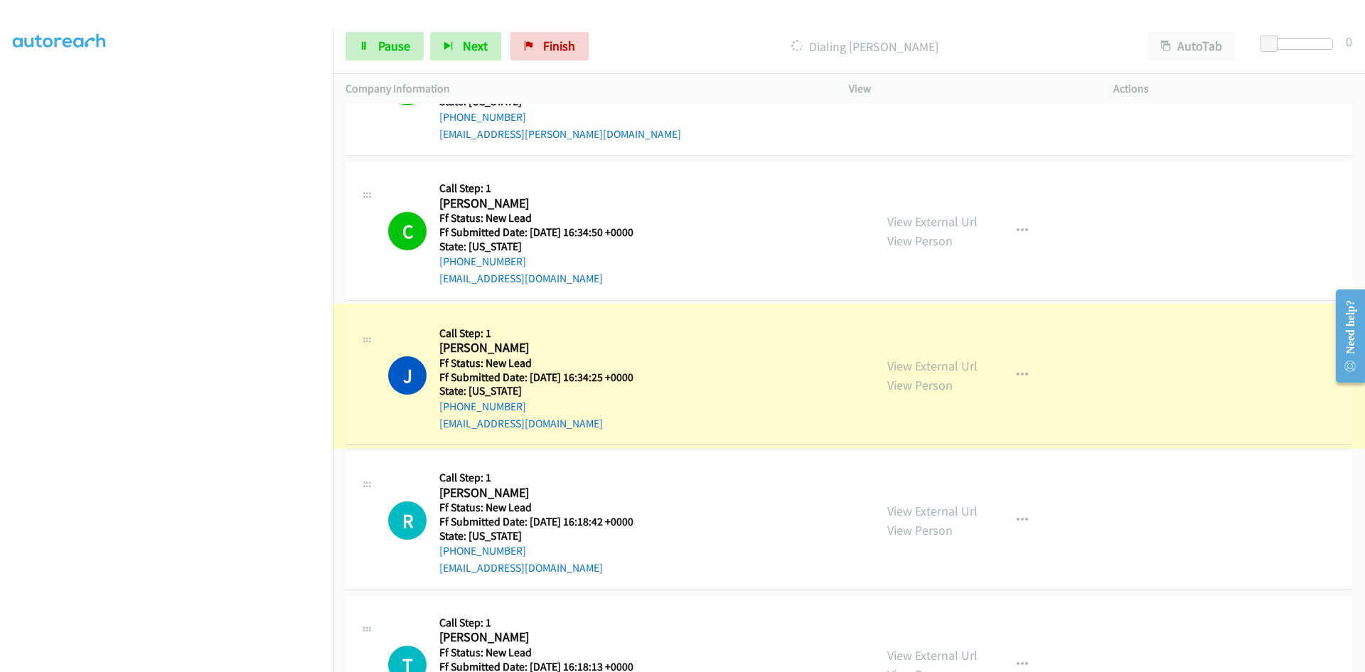
click at [931, 364] on link "View External Url" at bounding box center [933, 366] width 90 height 16
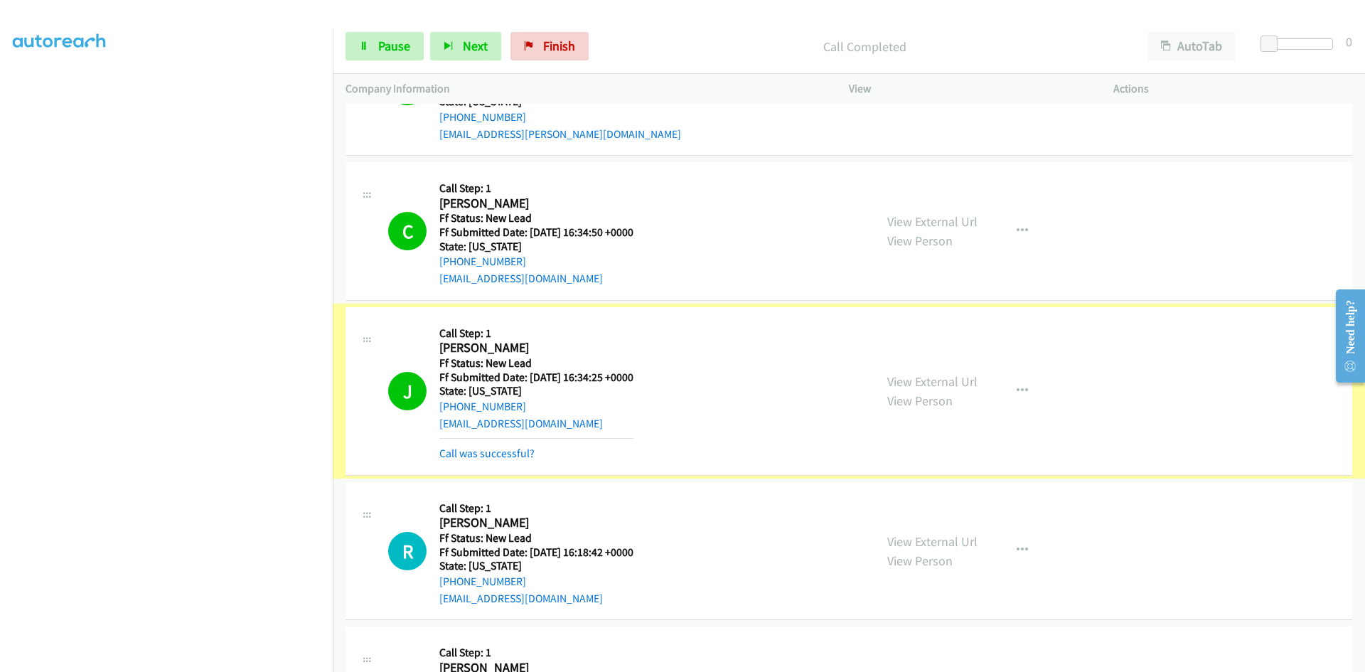
click at [473, 454] on link "Call was successful?" at bounding box center [487, 454] width 95 height 14
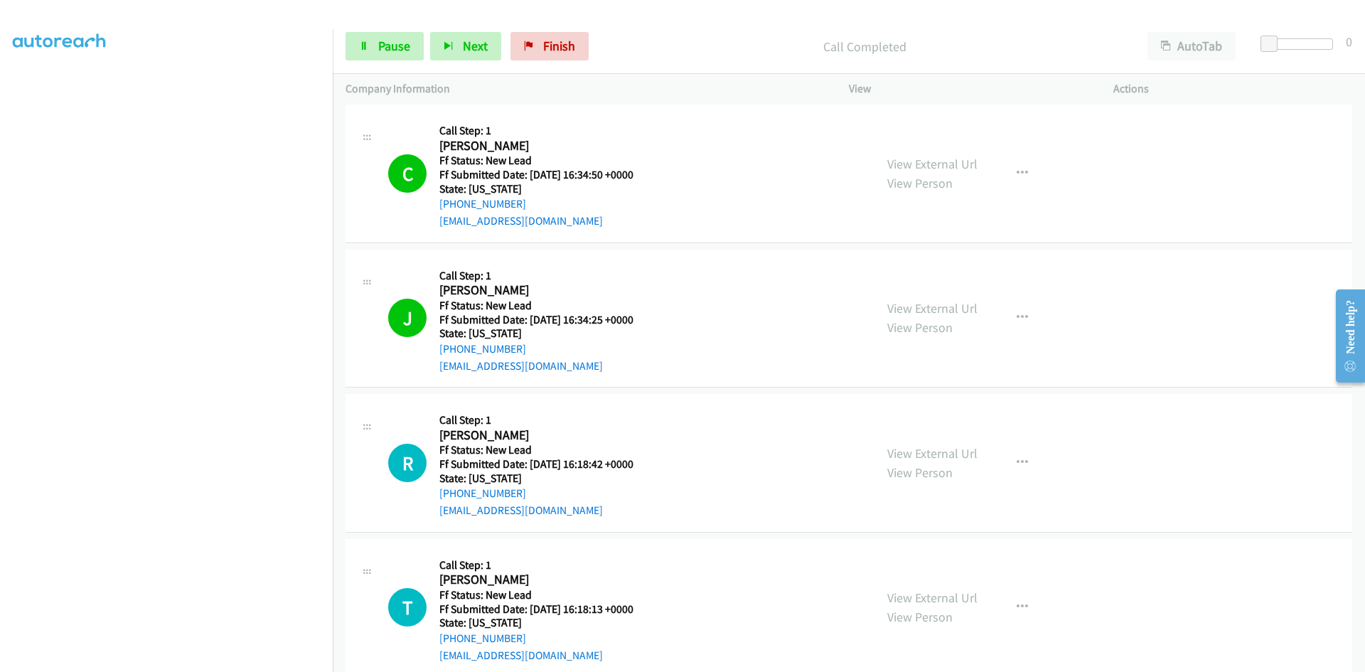
scroll to position [3677, 0]
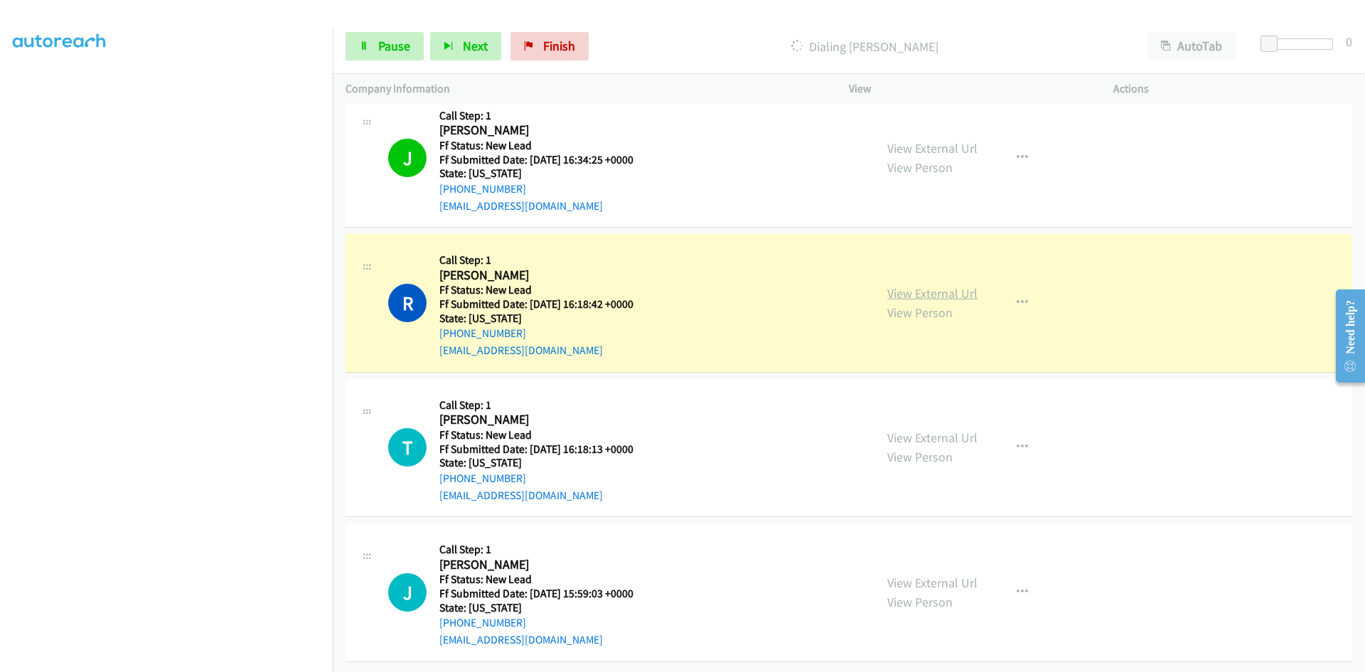
click at [929, 287] on link "View External Url" at bounding box center [933, 293] width 90 height 16
click at [390, 47] on span "Pause" at bounding box center [394, 46] width 32 height 16
click at [395, 49] on span "Start Calls" at bounding box center [405, 46] width 55 height 16
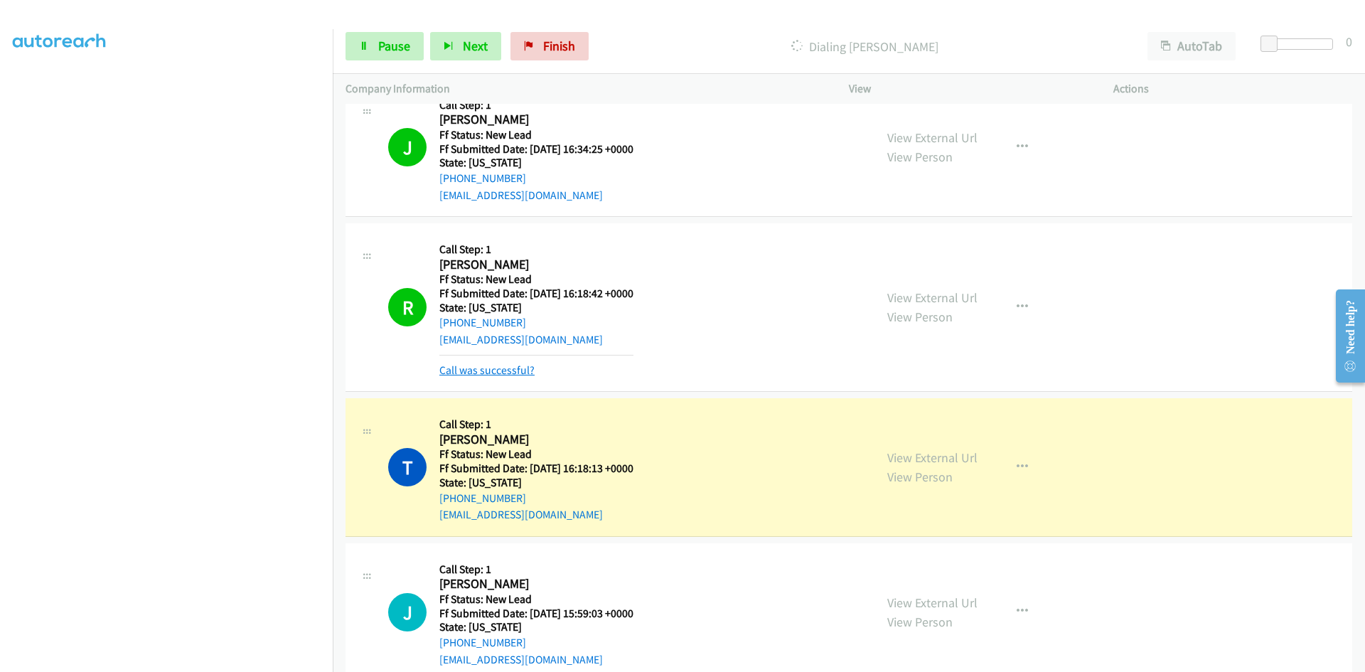
click at [497, 370] on link "Call was successful?" at bounding box center [487, 370] width 95 height 14
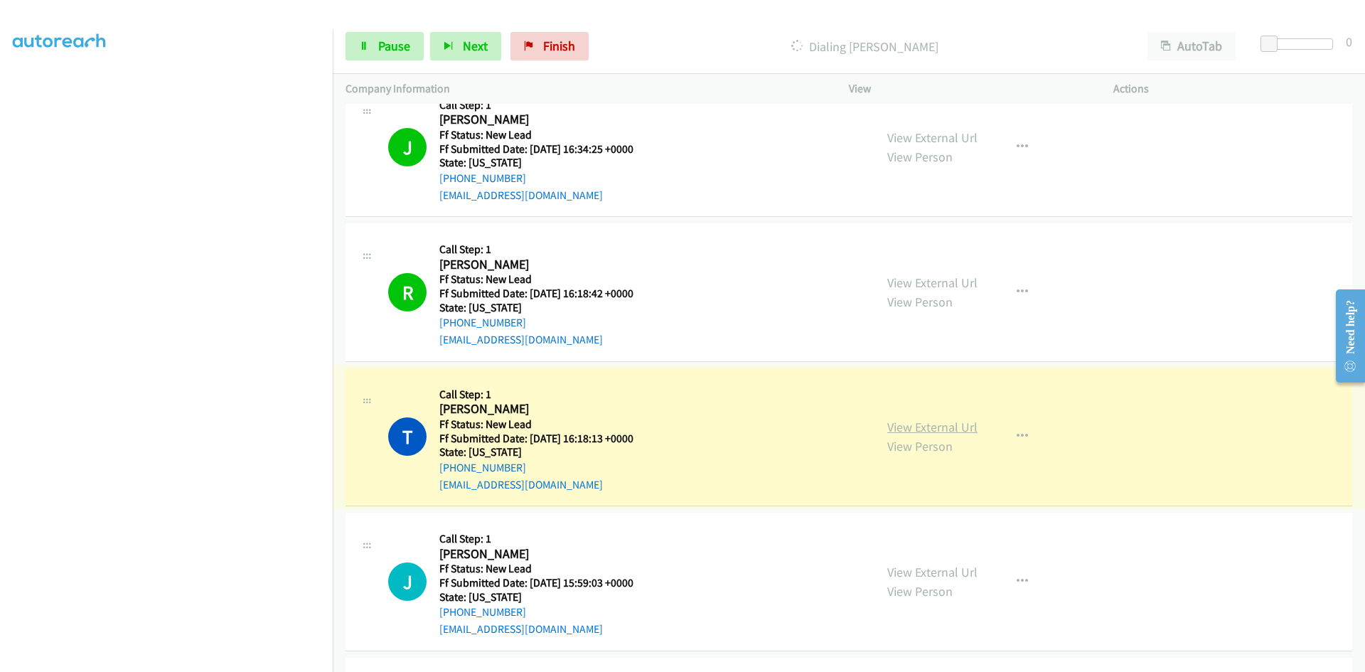
click at [912, 427] on link "View External Url" at bounding box center [933, 427] width 90 height 16
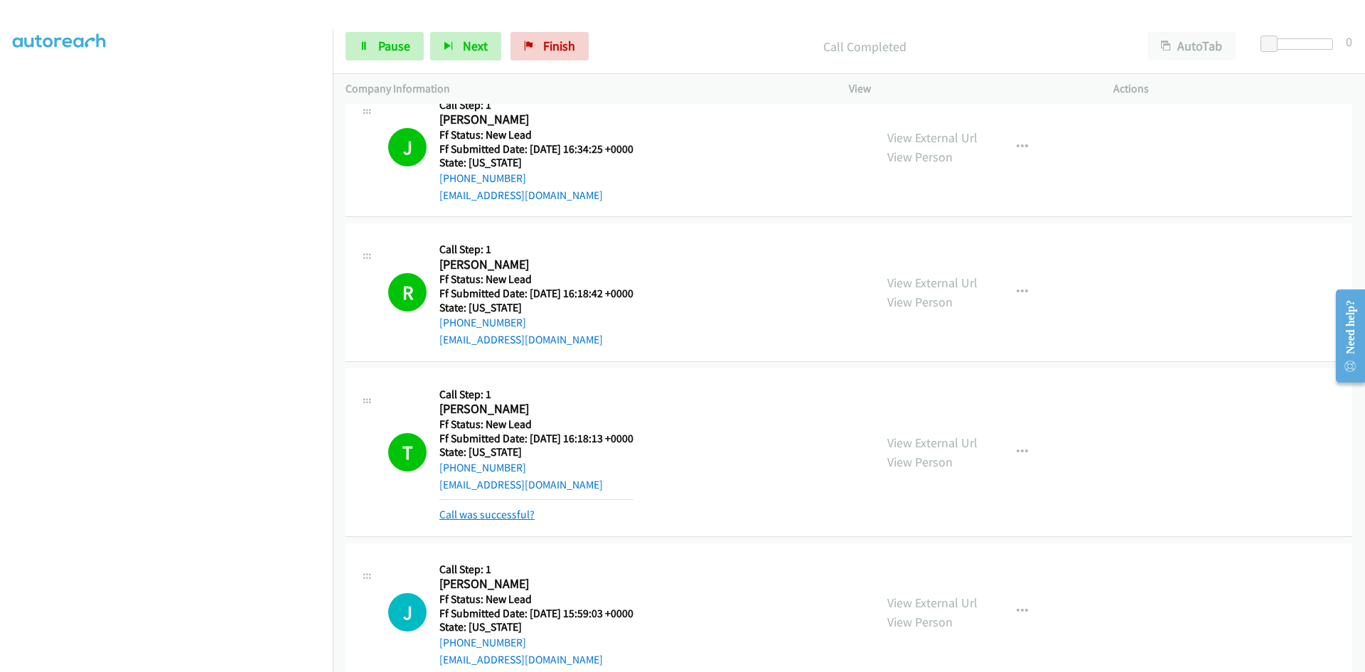
click at [514, 515] on link "Call was successful?" at bounding box center [487, 515] width 95 height 14
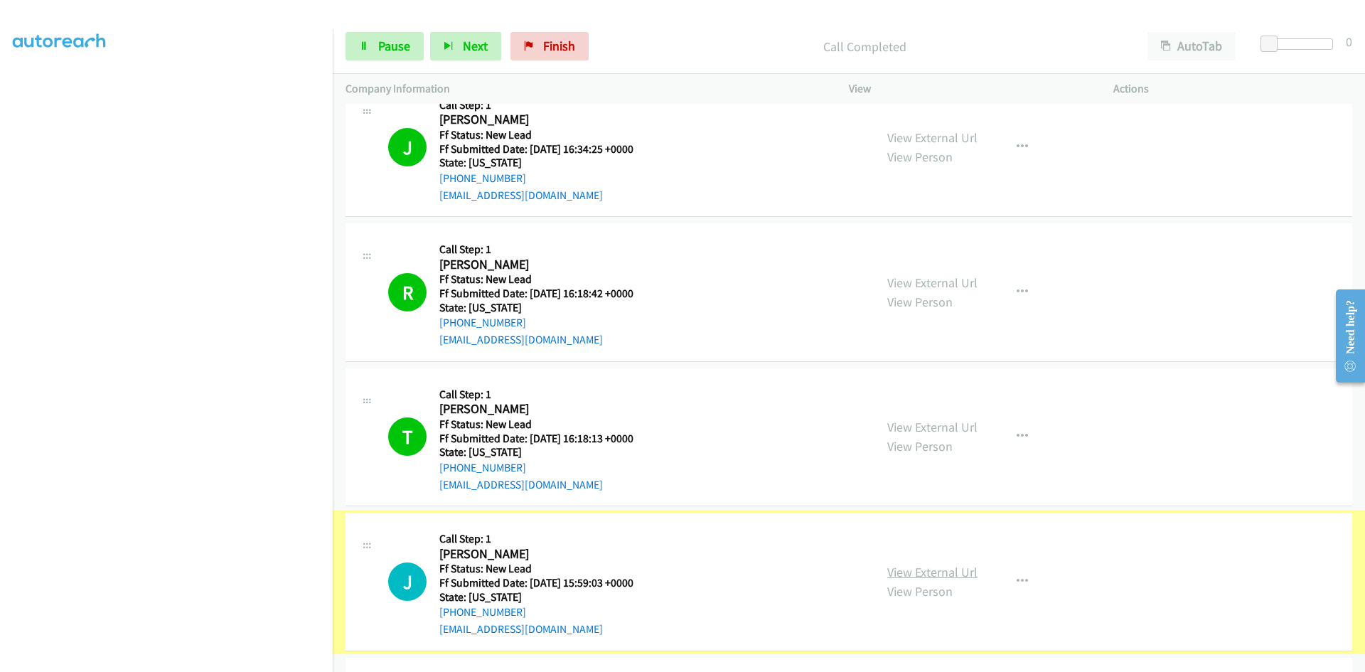
click at [937, 573] on link "View External Url" at bounding box center [933, 572] width 90 height 16
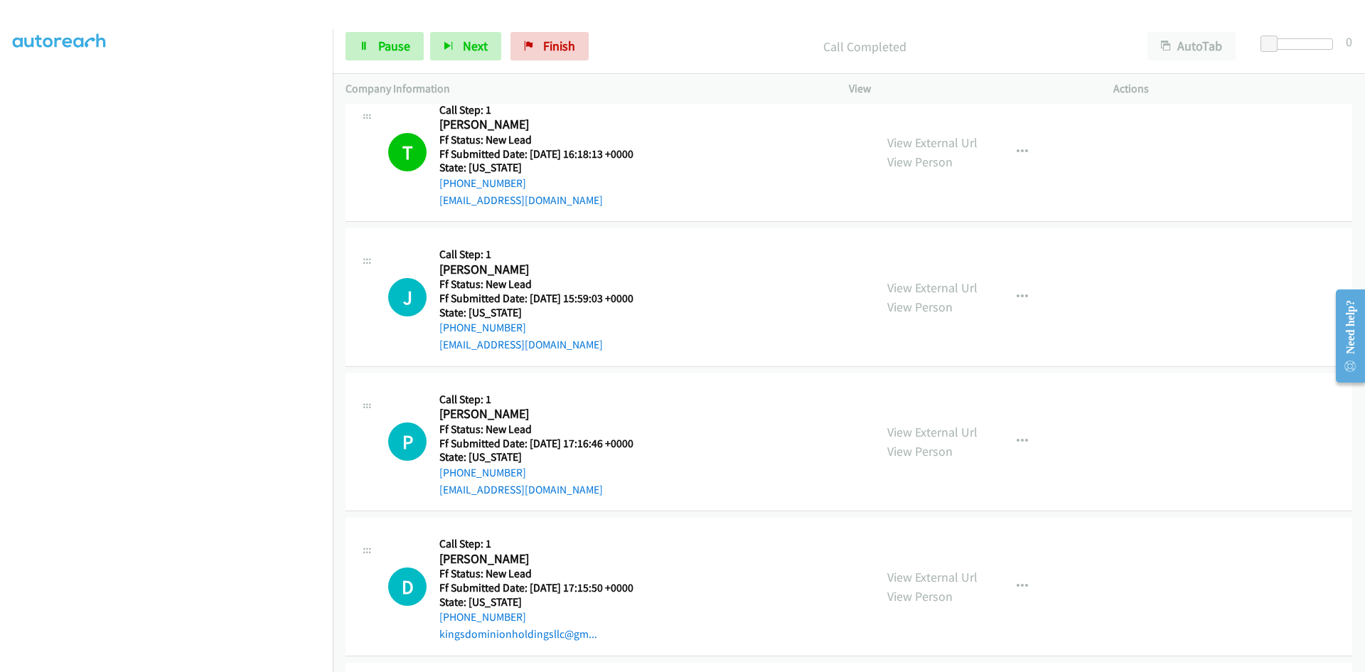
scroll to position [4032, 0]
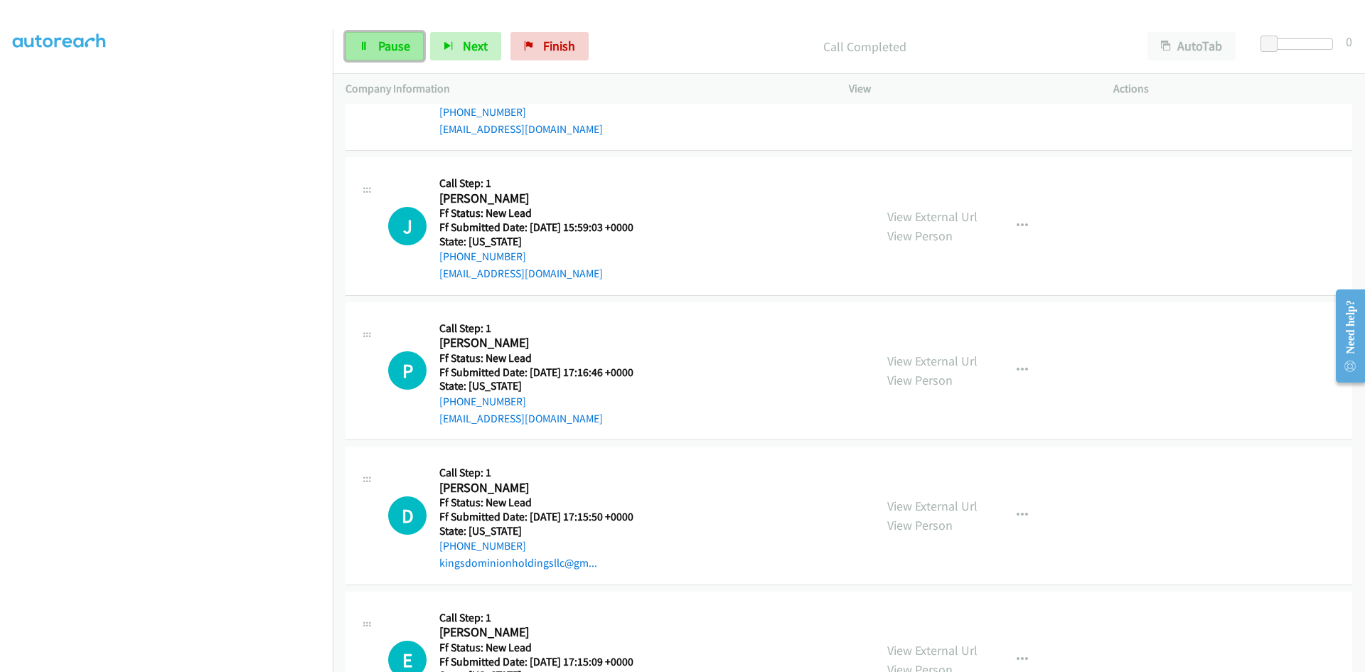
click at [373, 55] on link "Pause" at bounding box center [385, 46] width 78 height 28
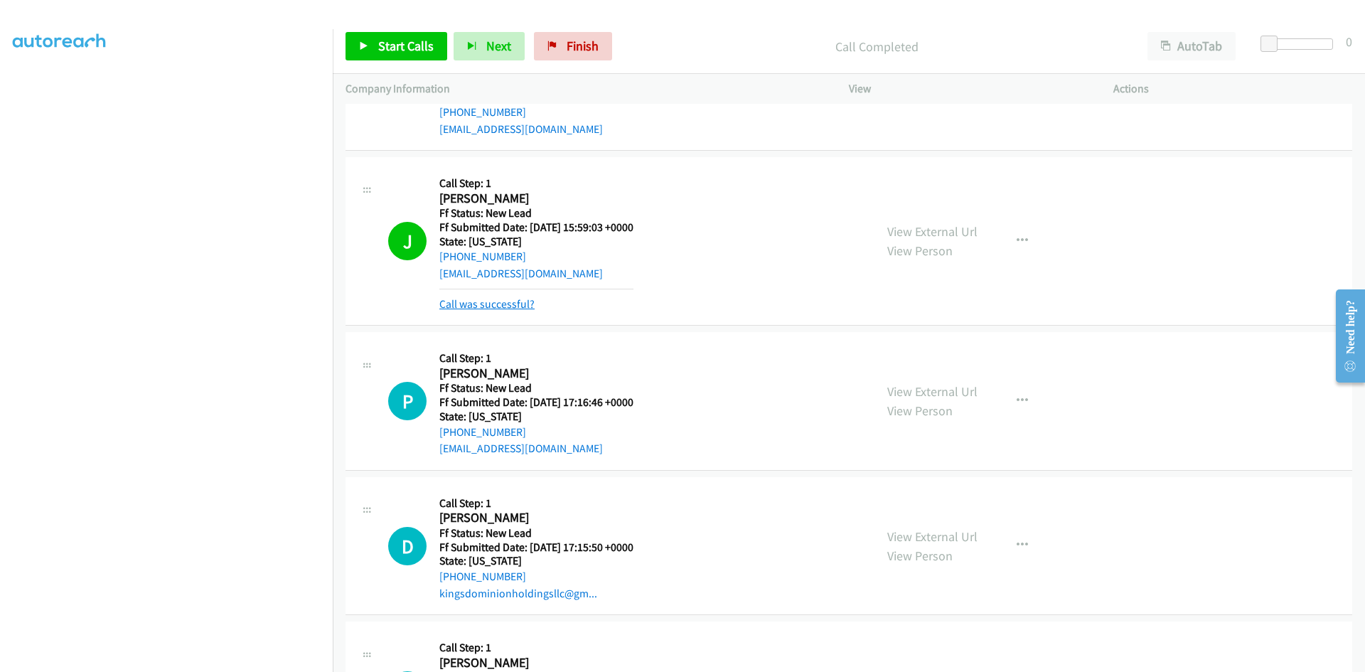
click at [493, 304] on link "Call was successful?" at bounding box center [487, 304] width 95 height 14
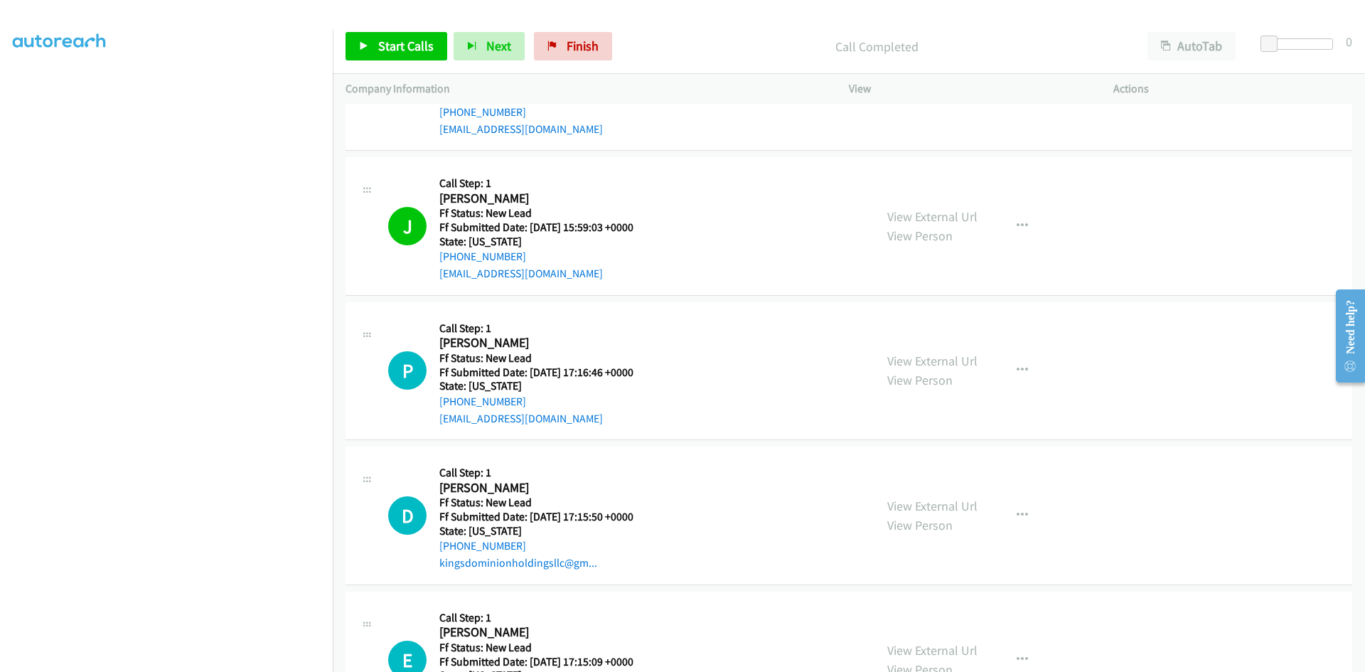
click at [646, 42] on p "Call Completed" at bounding box center [877, 46] width 491 height 19
click at [416, 51] on span "Start Calls" at bounding box center [405, 46] width 55 height 16
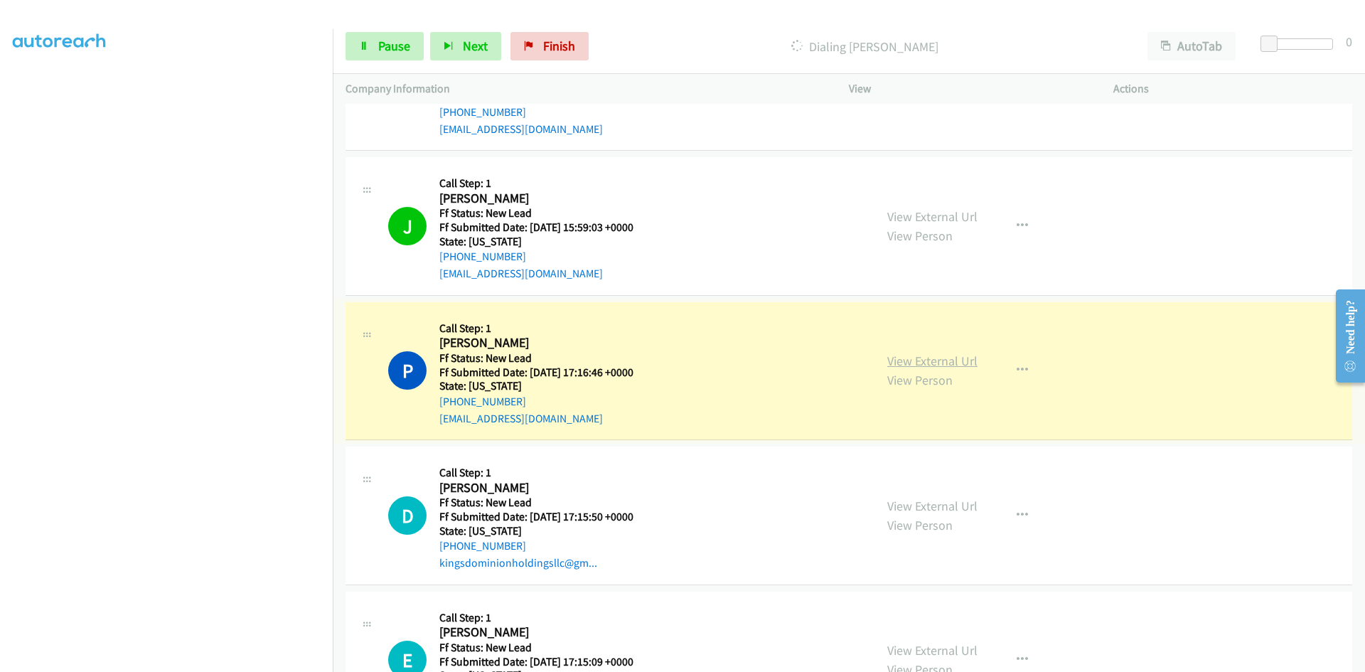
click at [952, 365] on link "View External Url" at bounding box center [933, 361] width 90 height 16
click at [392, 54] on link "Pause" at bounding box center [385, 46] width 78 height 28
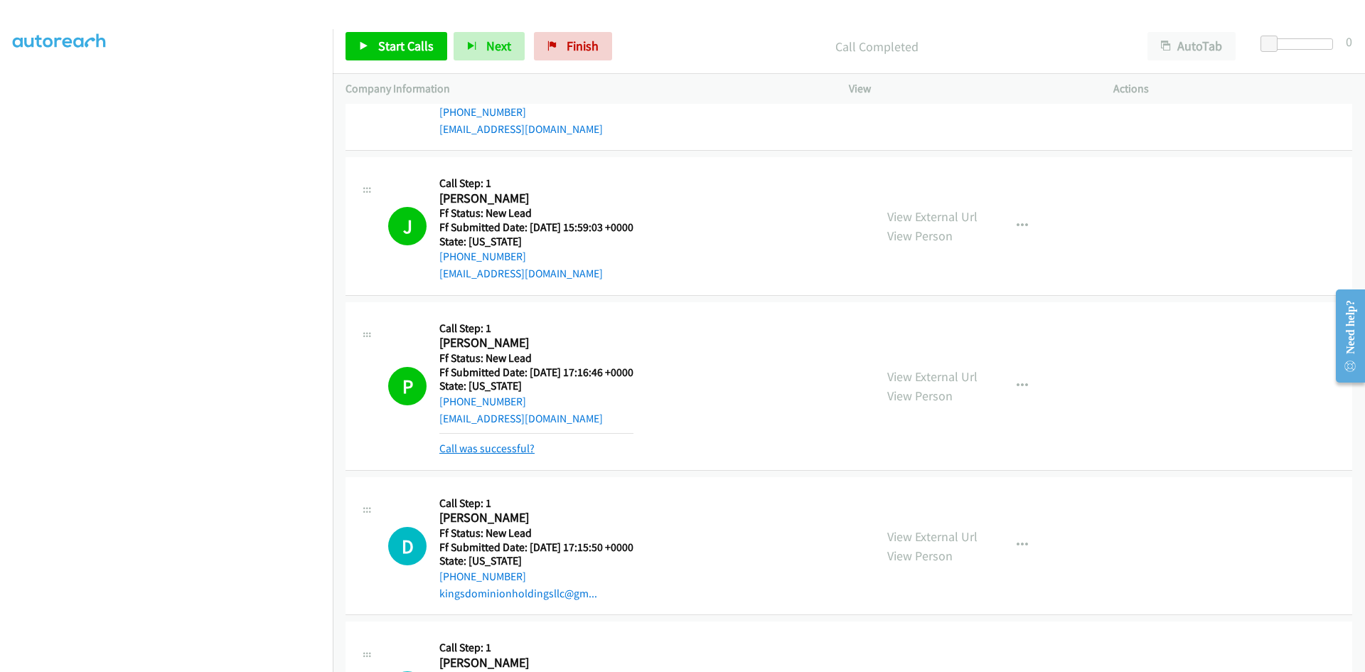
click at [527, 445] on link "Call was successful?" at bounding box center [487, 449] width 95 height 14
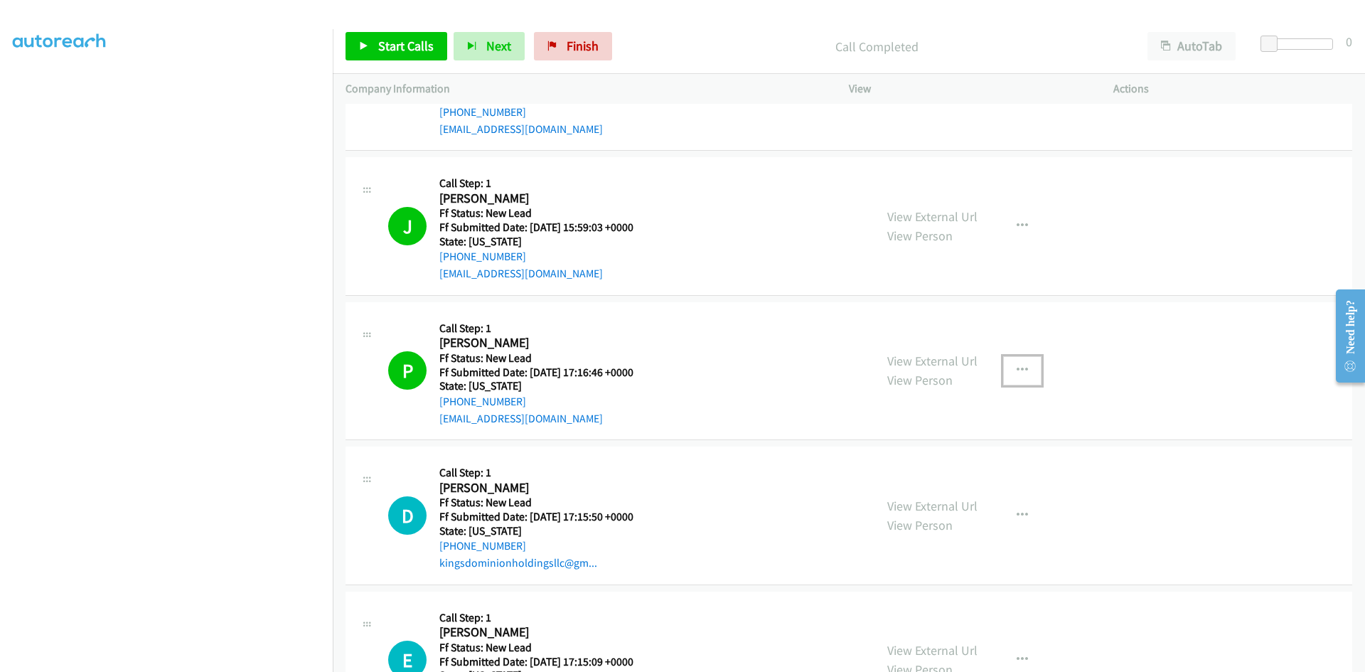
click at [1027, 366] on button "button" at bounding box center [1022, 370] width 38 height 28
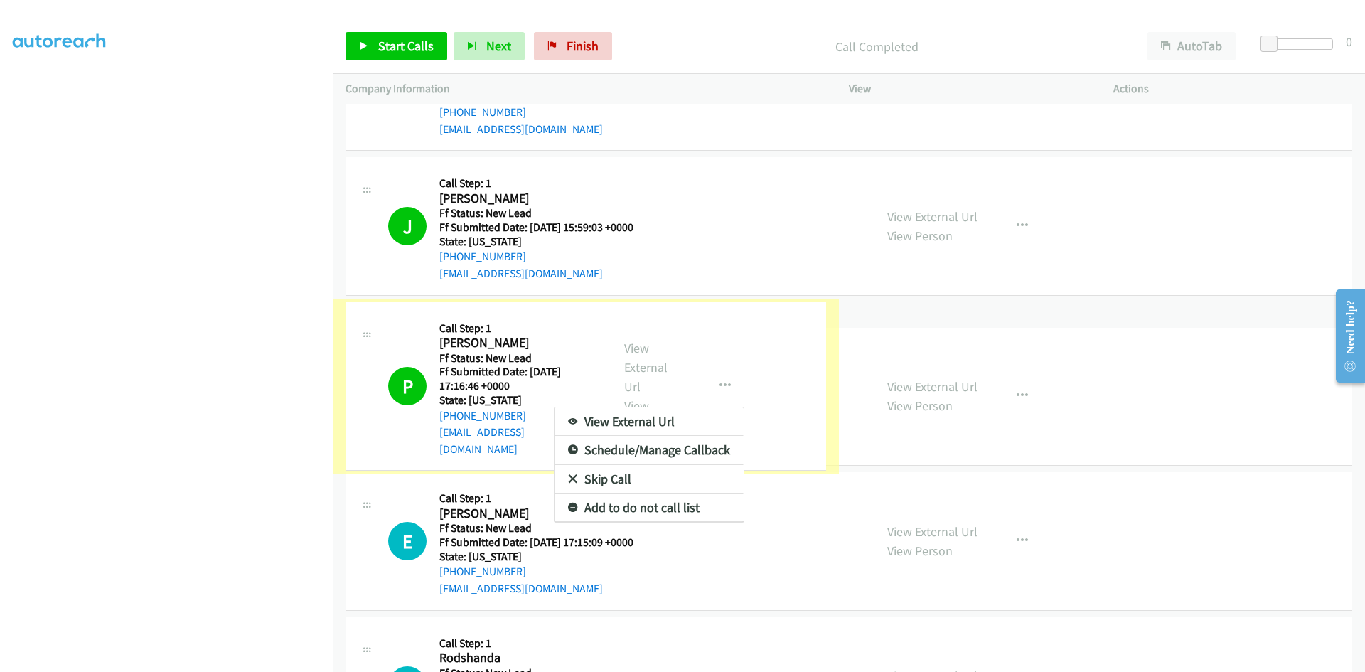
click at [744, 494] on link "Add to do not call list" at bounding box center [649, 508] width 189 height 28
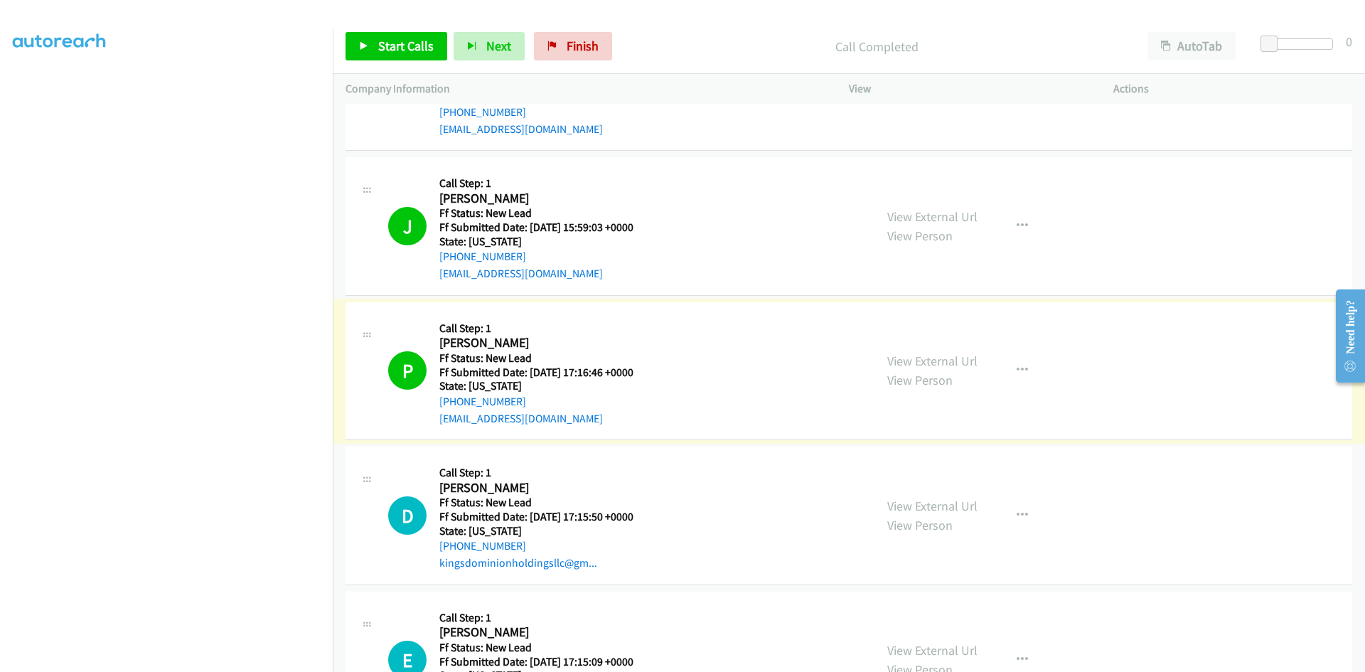
click at [930, 492] on div "View External Url View Person View External Url Email Schedule/Manage Callback …" at bounding box center [1013, 515] width 277 height 112
click at [929, 492] on div "View External Url View Person View External Url Email Schedule/Manage Callback …" at bounding box center [1013, 515] width 277 height 112
click at [1017, 369] on icon "button" at bounding box center [1022, 370] width 11 height 11
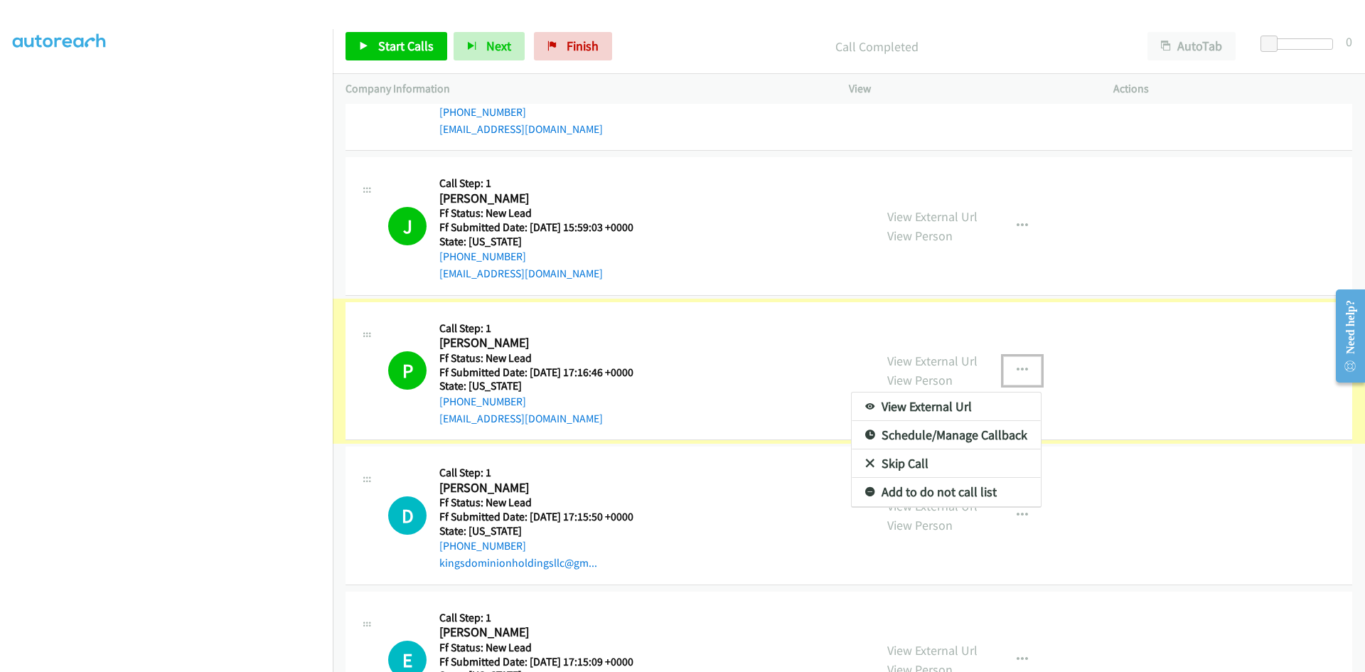
click at [947, 494] on link "Add to do not call list" at bounding box center [946, 492] width 189 height 28
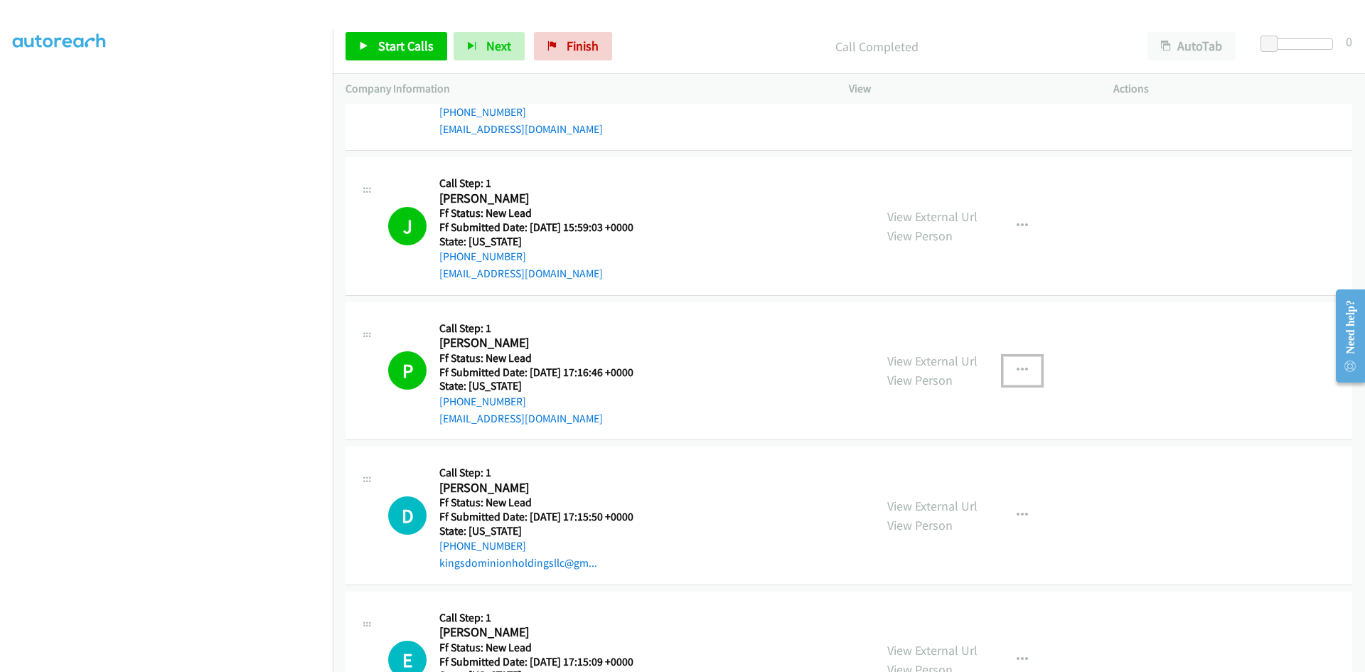
click at [1018, 366] on icon "button" at bounding box center [1022, 370] width 11 height 11
click at [925, 494] on link "Add to do not call list" at bounding box center [946, 492] width 189 height 28
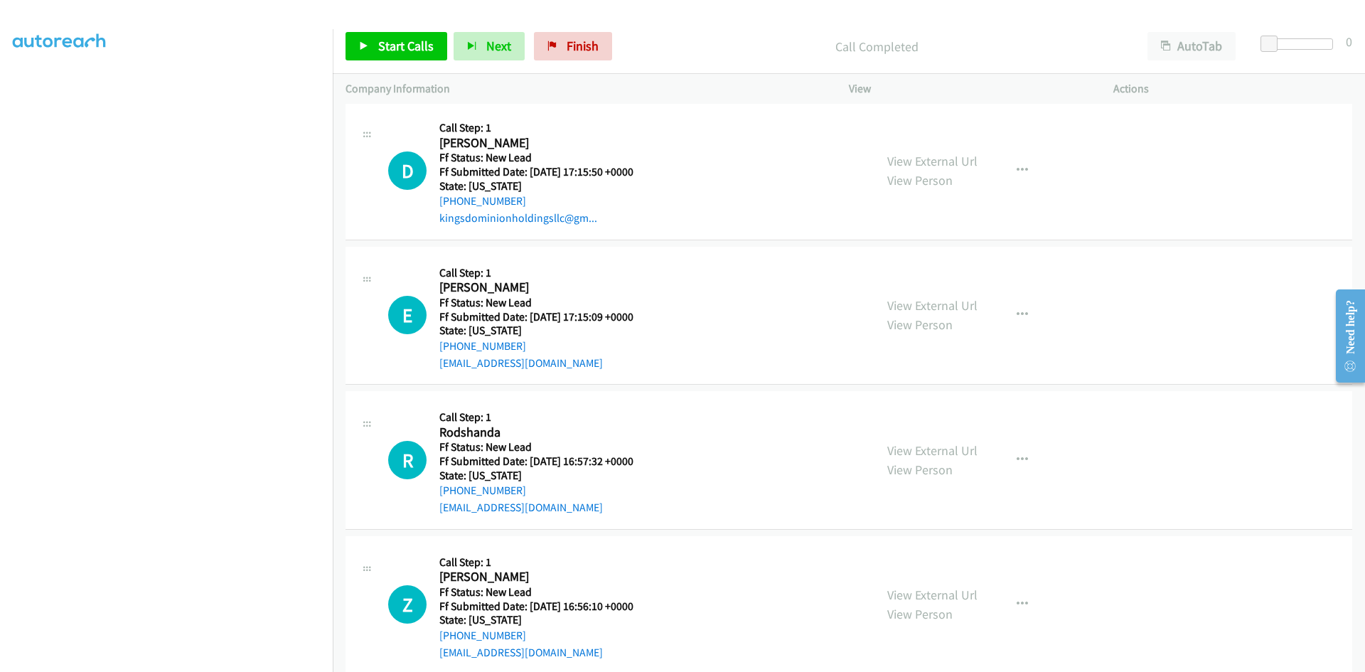
scroll to position [4388, 0]
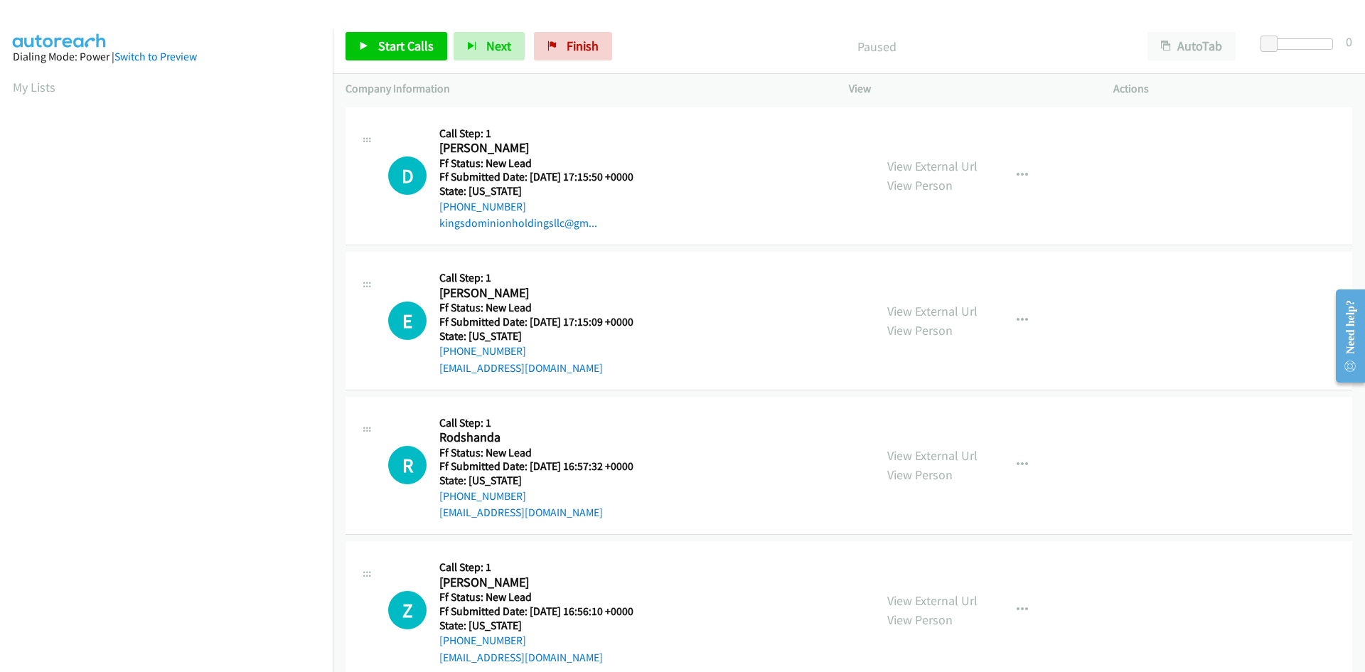
click at [708, 42] on p "Paused" at bounding box center [877, 46] width 491 height 19
click at [420, 44] on span "Start Calls" at bounding box center [405, 46] width 55 height 16
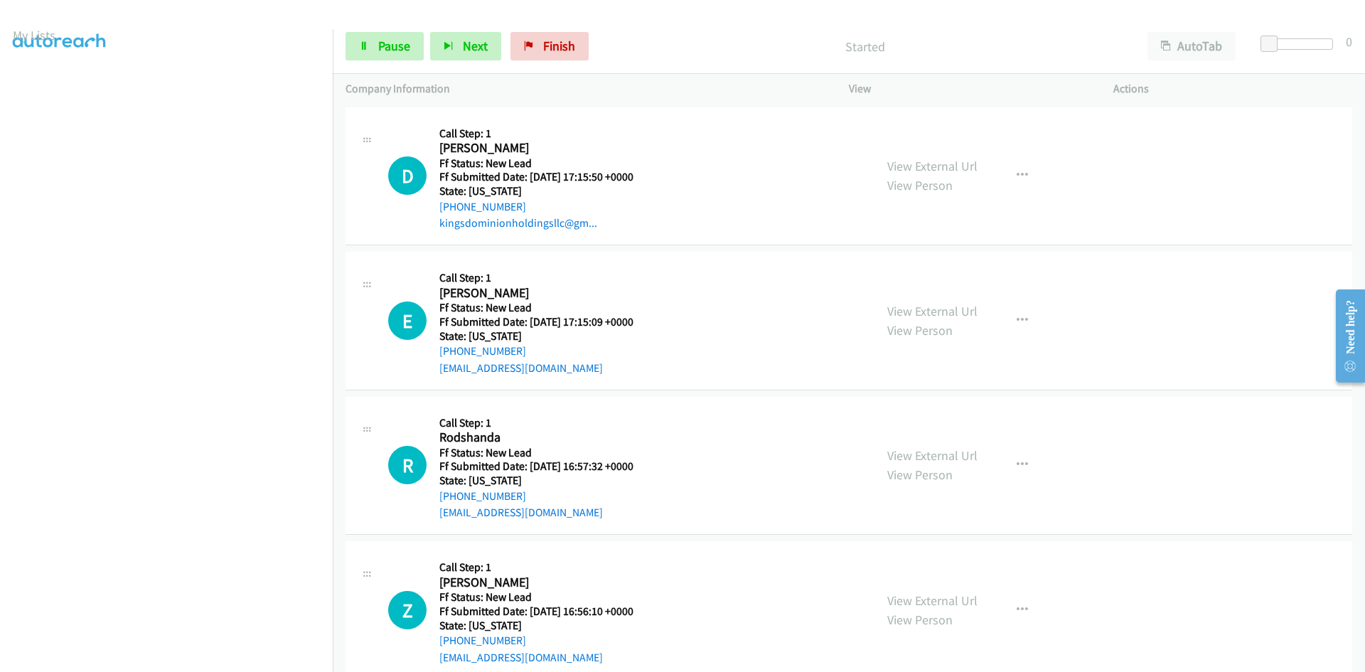
scroll to position [125, 0]
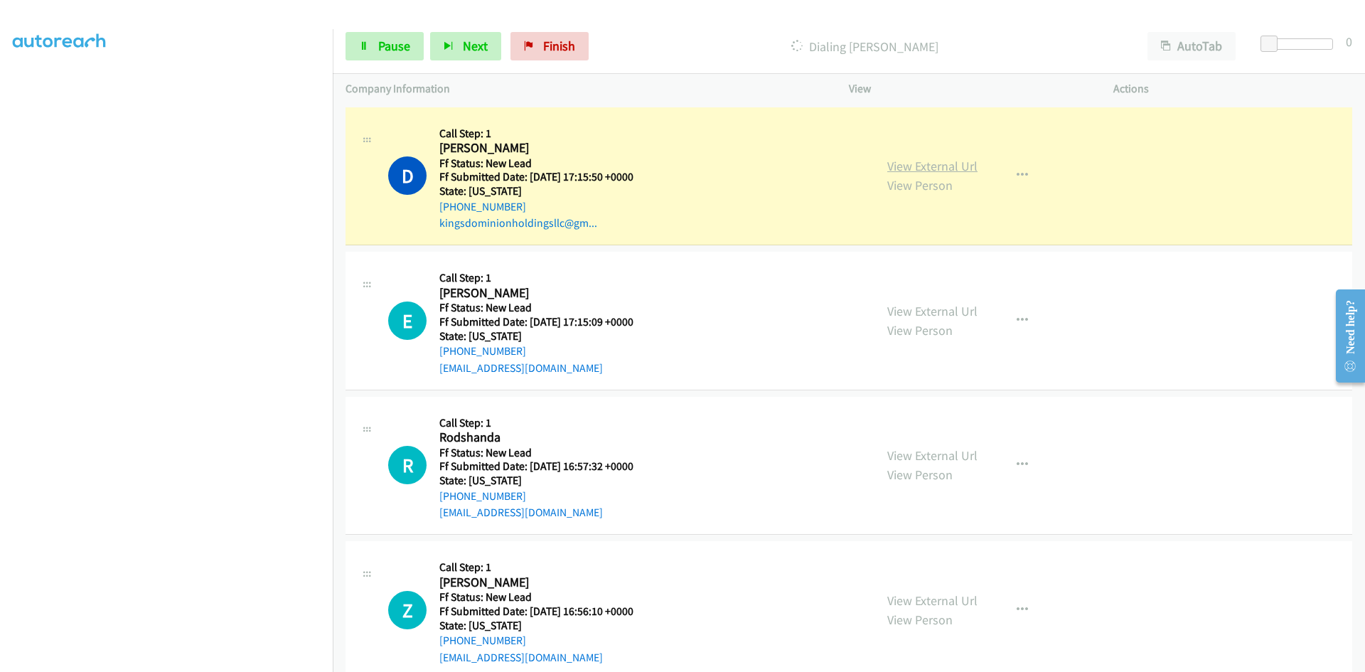
click at [906, 169] on link "View External Url" at bounding box center [933, 166] width 90 height 16
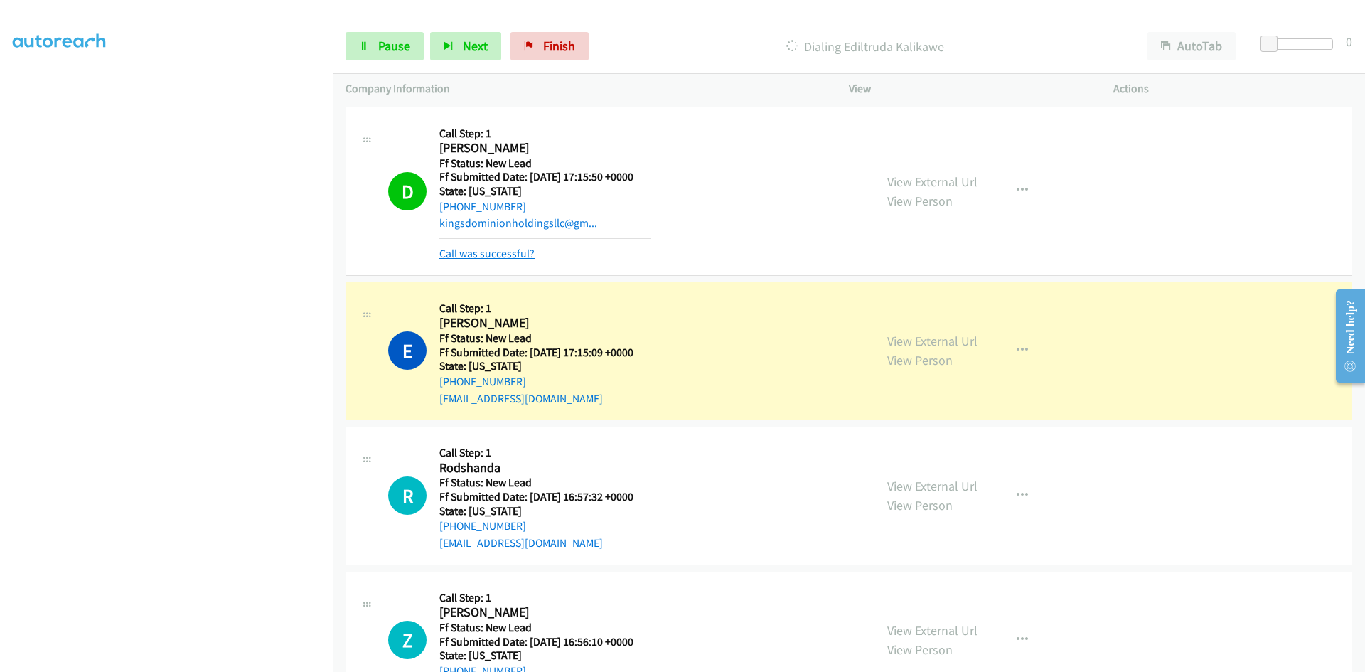
click at [518, 252] on link "Call was successful?" at bounding box center [487, 254] width 95 height 14
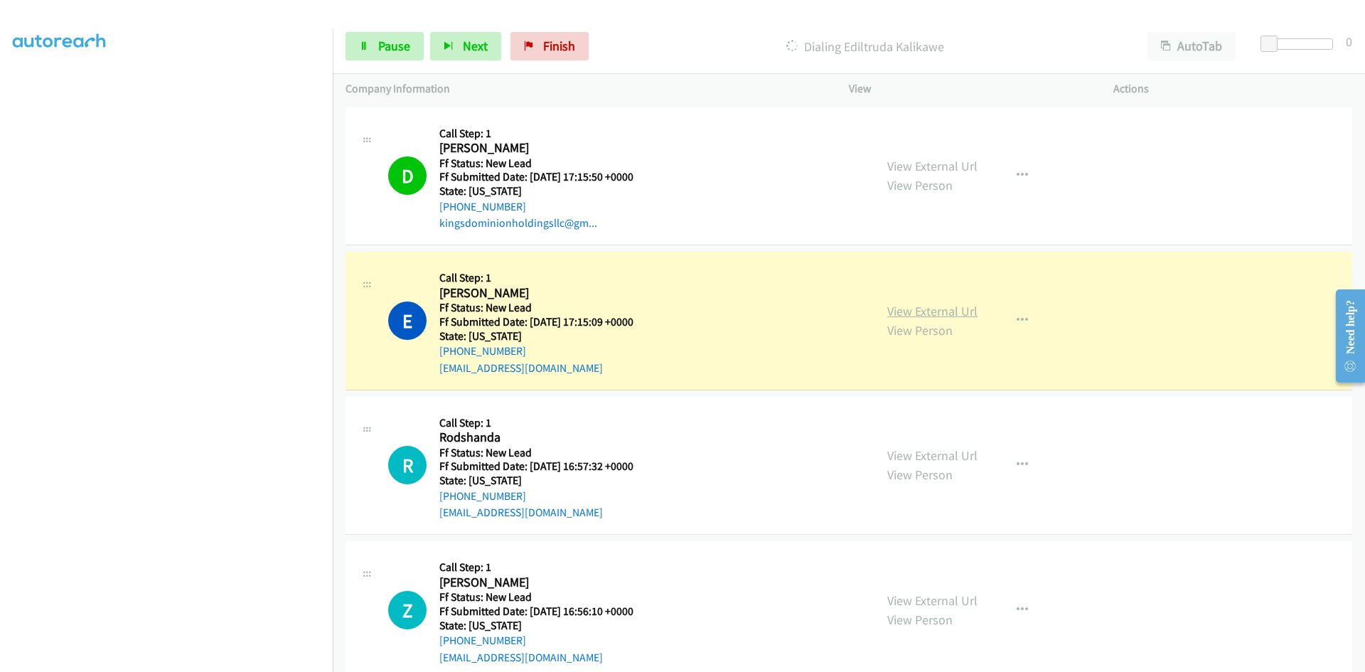
click at [961, 311] on link "View External Url" at bounding box center [933, 311] width 90 height 16
click at [391, 48] on span "Pause" at bounding box center [394, 46] width 32 height 16
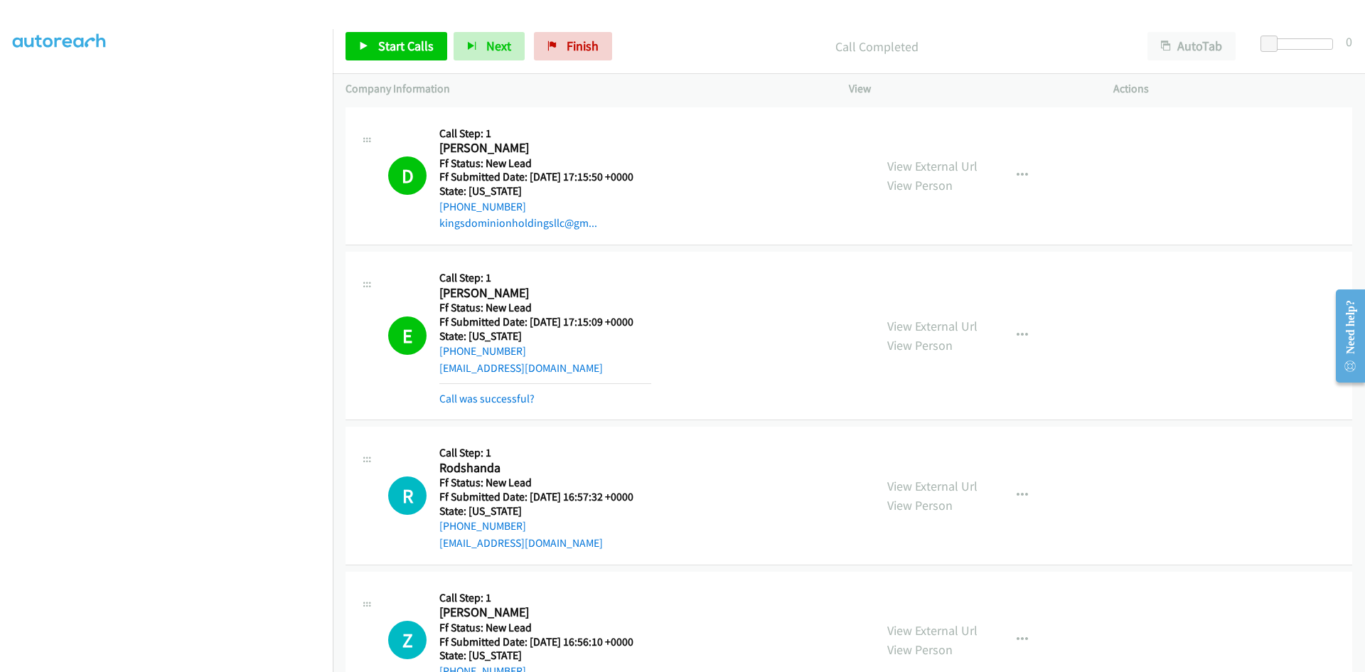
click at [819, 37] on p "Call Completed" at bounding box center [877, 46] width 491 height 19
click at [470, 397] on link "Call was successful?" at bounding box center [487, 399] width 95 height 14
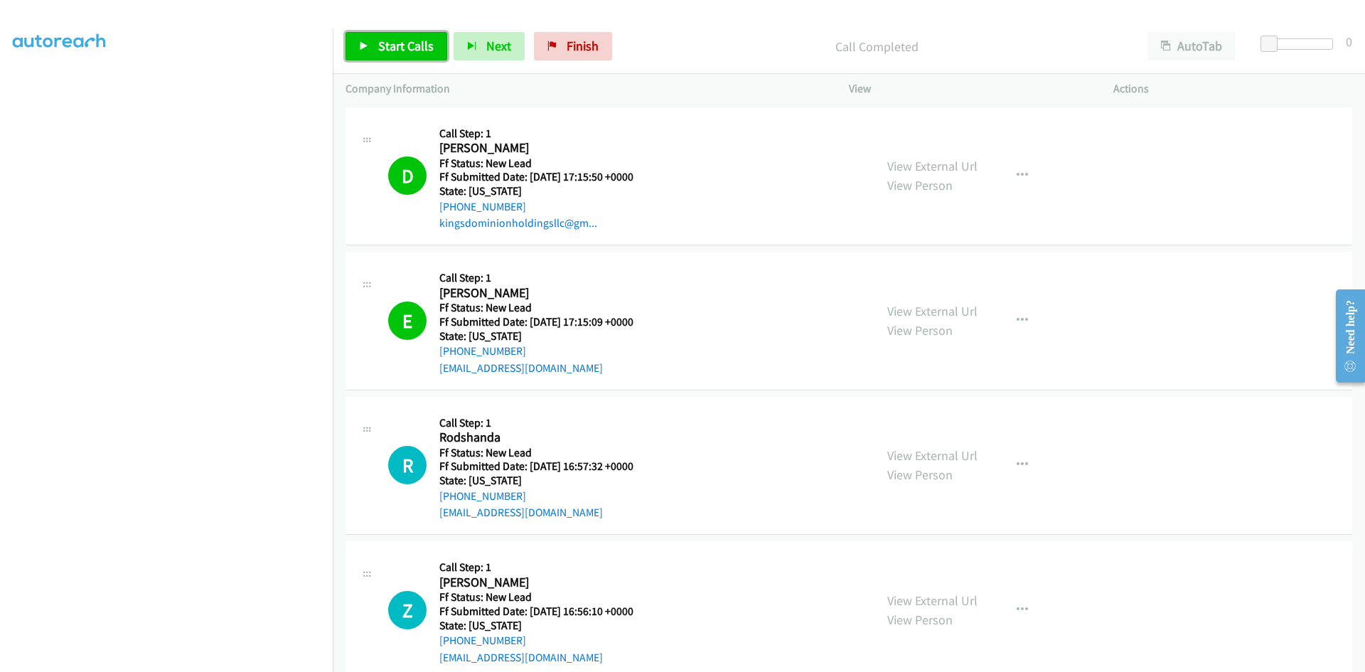
click at [415, 50] on span "Start Calls" at bounding box center [405, 46] width 55 height 16
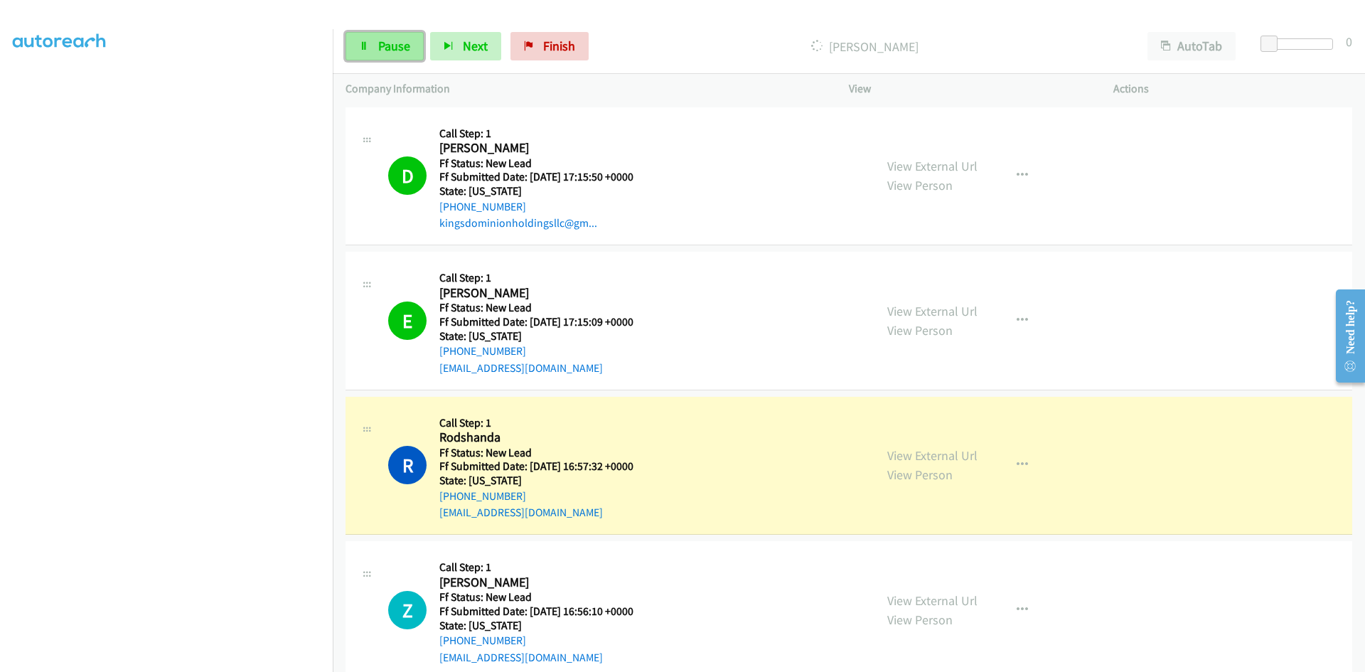
click at [402, 46] on span "Pause" at bounding box center [394, 46] width 32 height 16
click at [930, 454] on link "View External Url" at bounding box center [933, 455] width 90 height 16
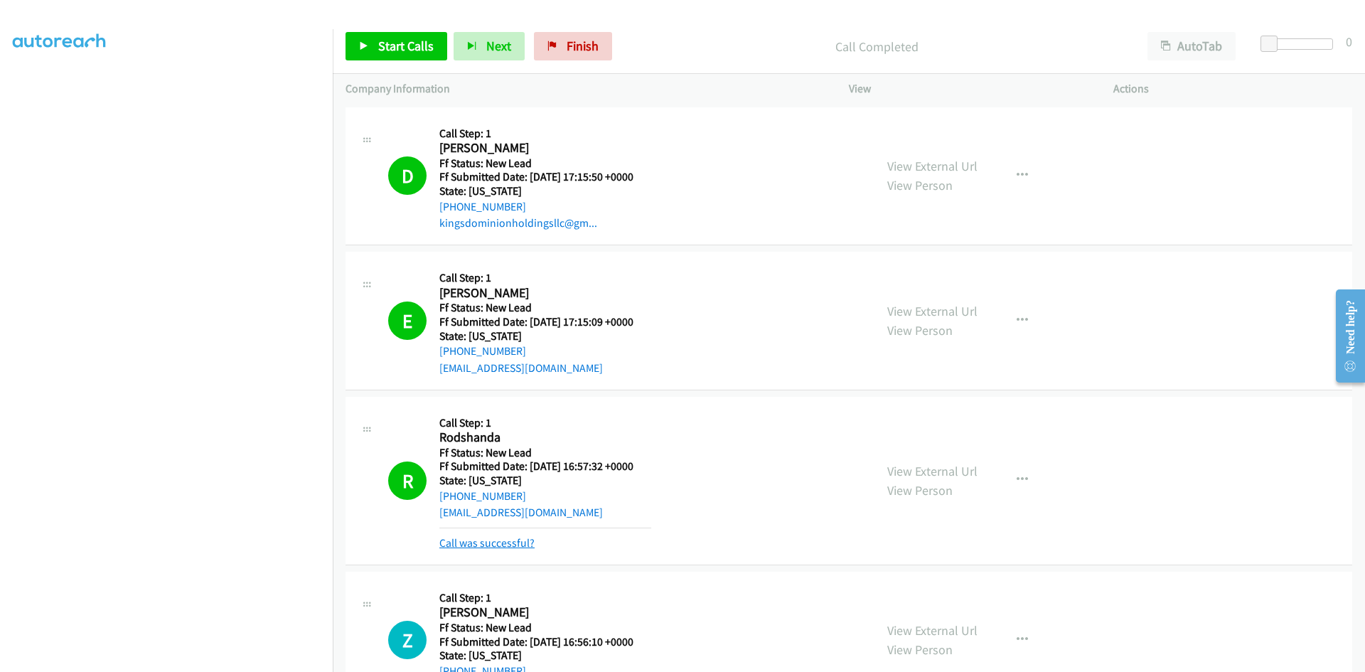
click at [467, 538] on link "Call was successful?" at bounding box center [487, 543] width 95 height 14
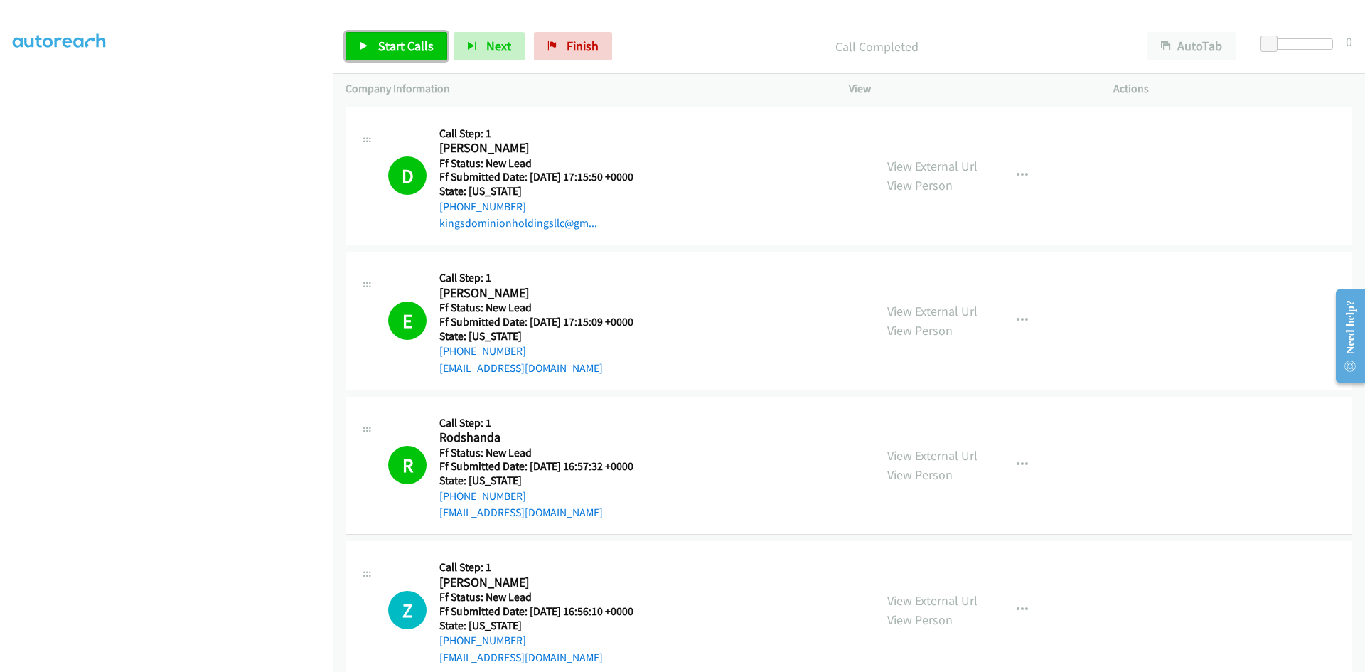
click at [430, 47] on span "Start Calls" at bounding box center [405, 46] width 55 height 16
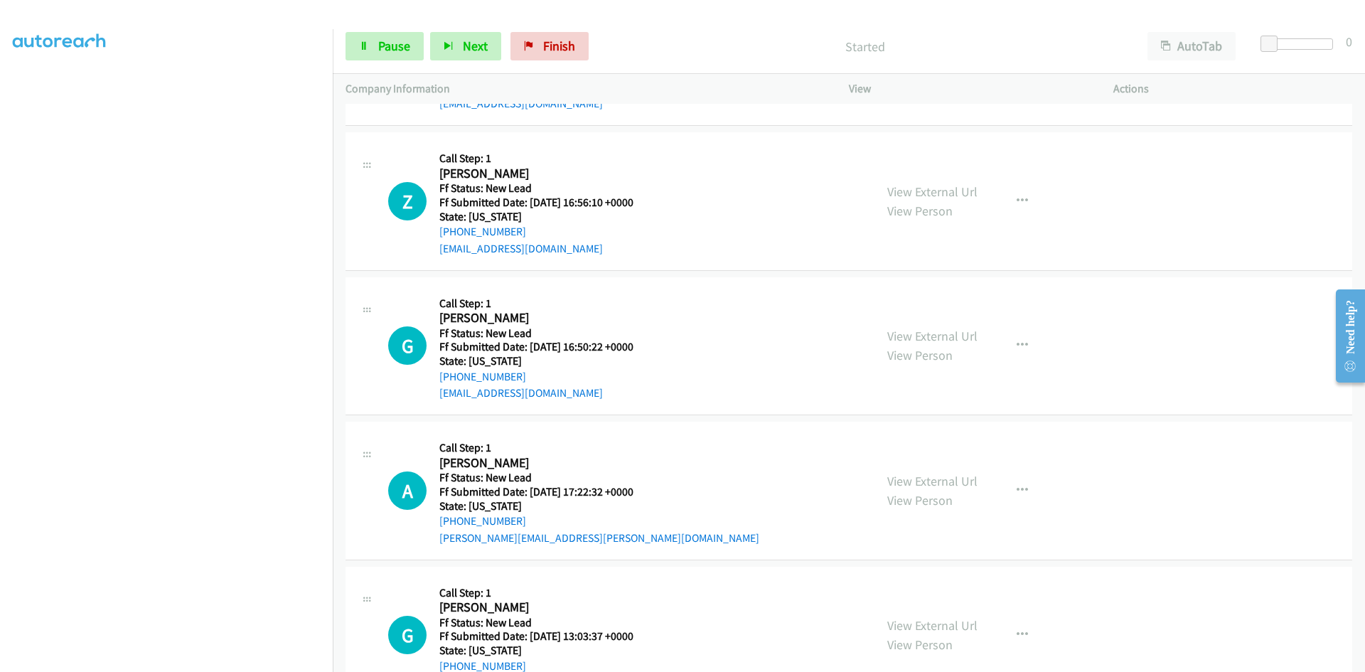
scroll to position [427, 0]
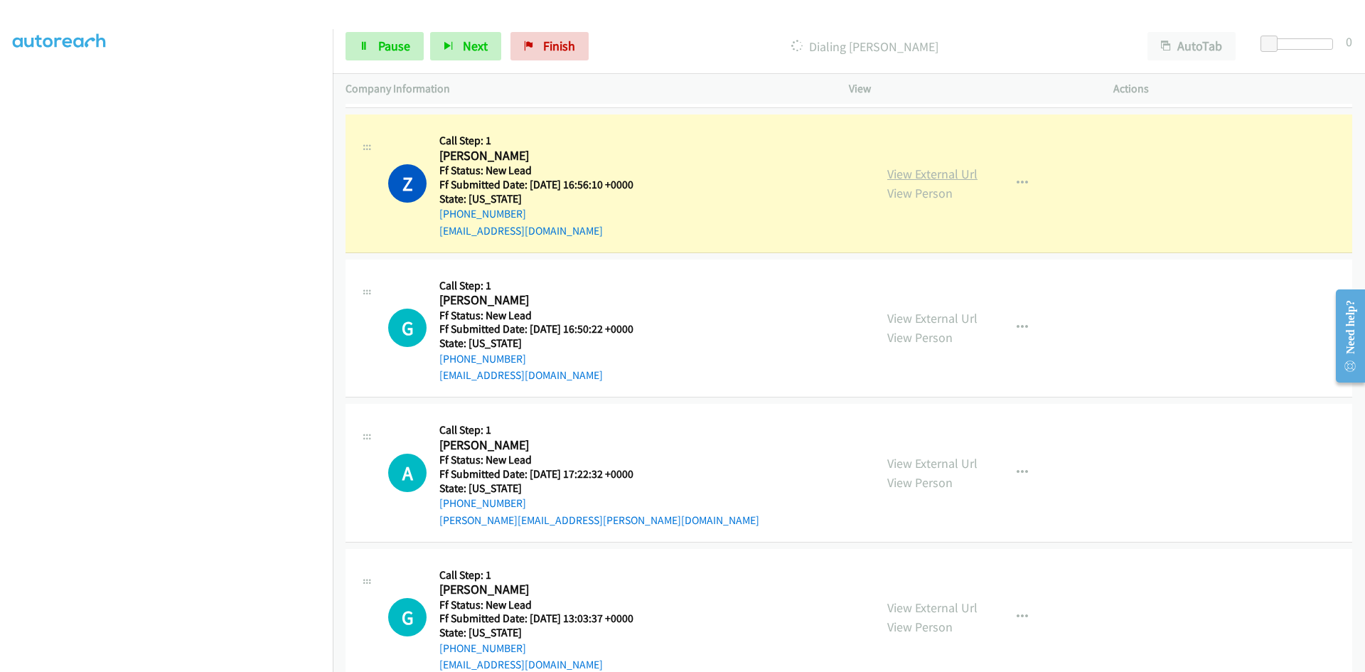
click at [923, 173] on link "View External Url" at bounding box center [933, 174] width 90 height 16
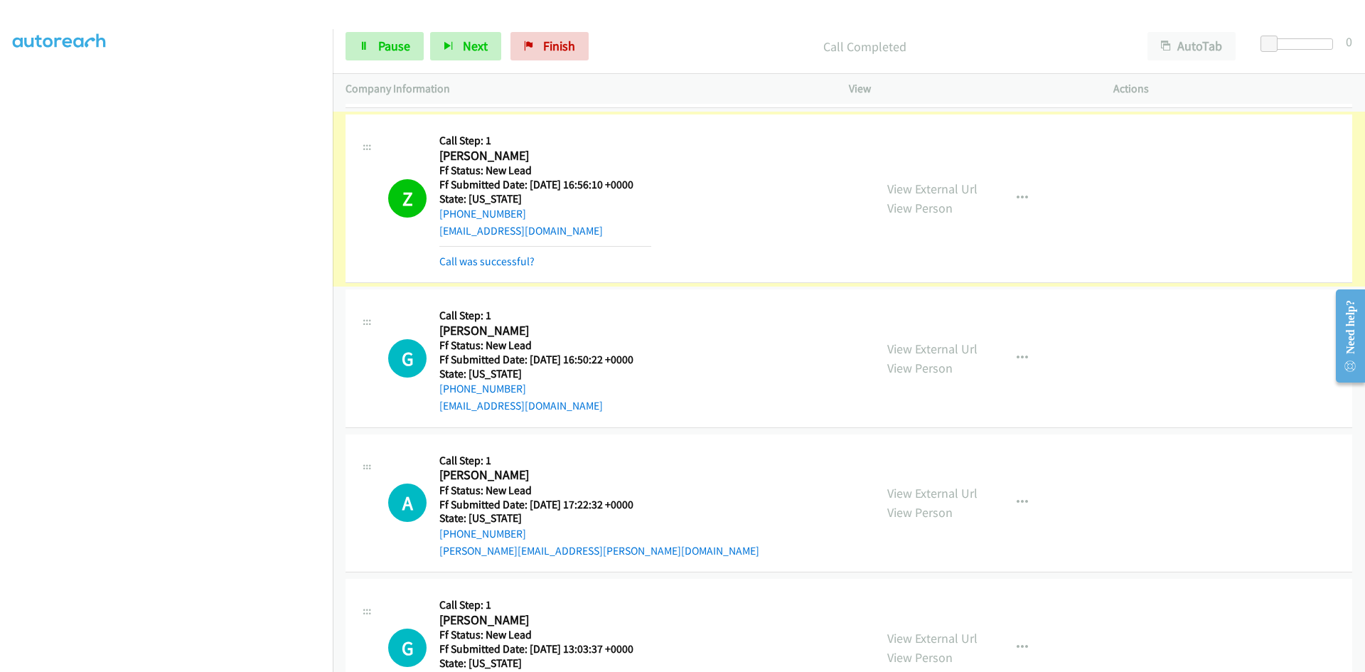
click at [527, 265] on link "Call was successful?" at bounding box center [487, 262] width 95 height 14
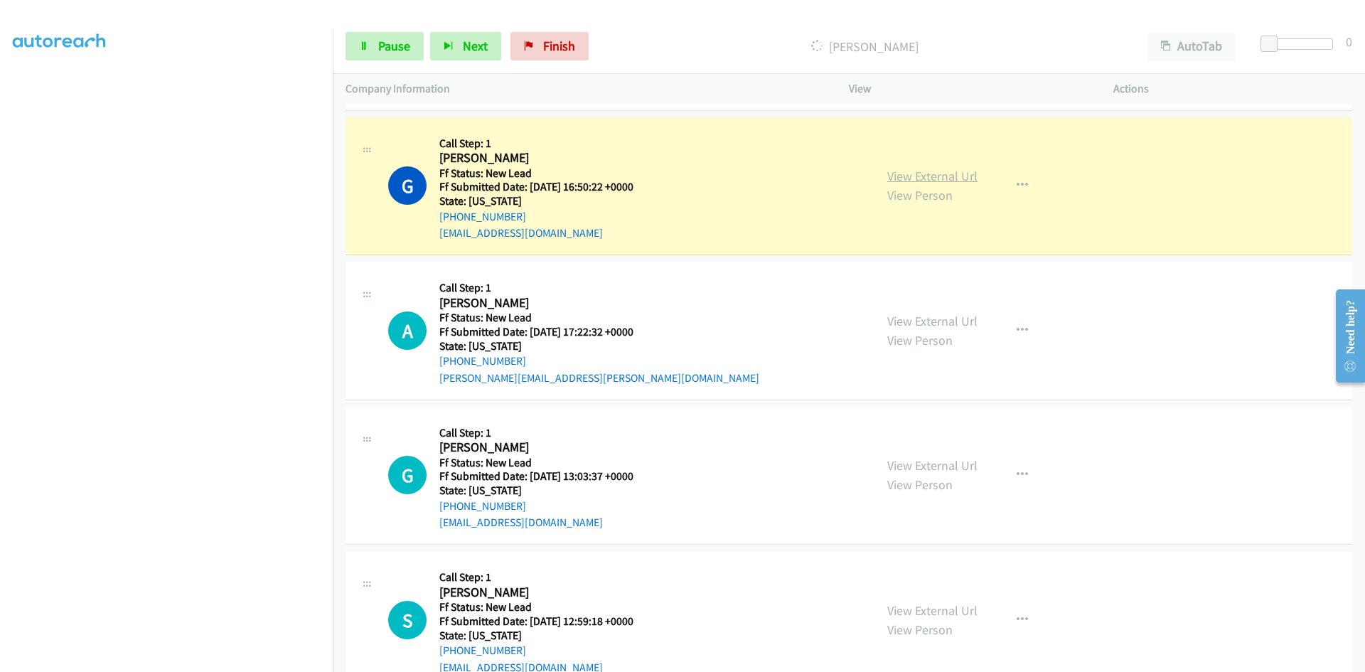
scroll to position [569, 0]
click at [953, 179] on link "View External Url" at bounding box center [933, 176] width 90 height 16
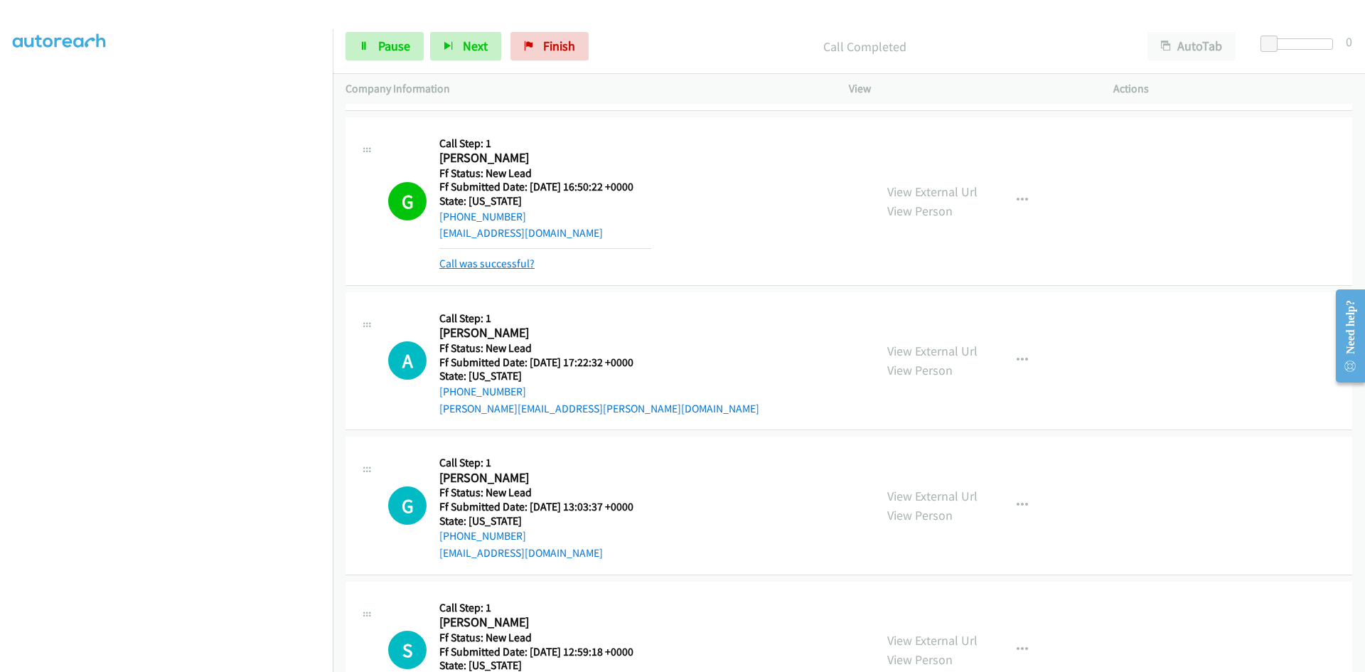
click at [499, 270] on link "Call was successful?" at bounding box center [487, 264] width 95 height 14
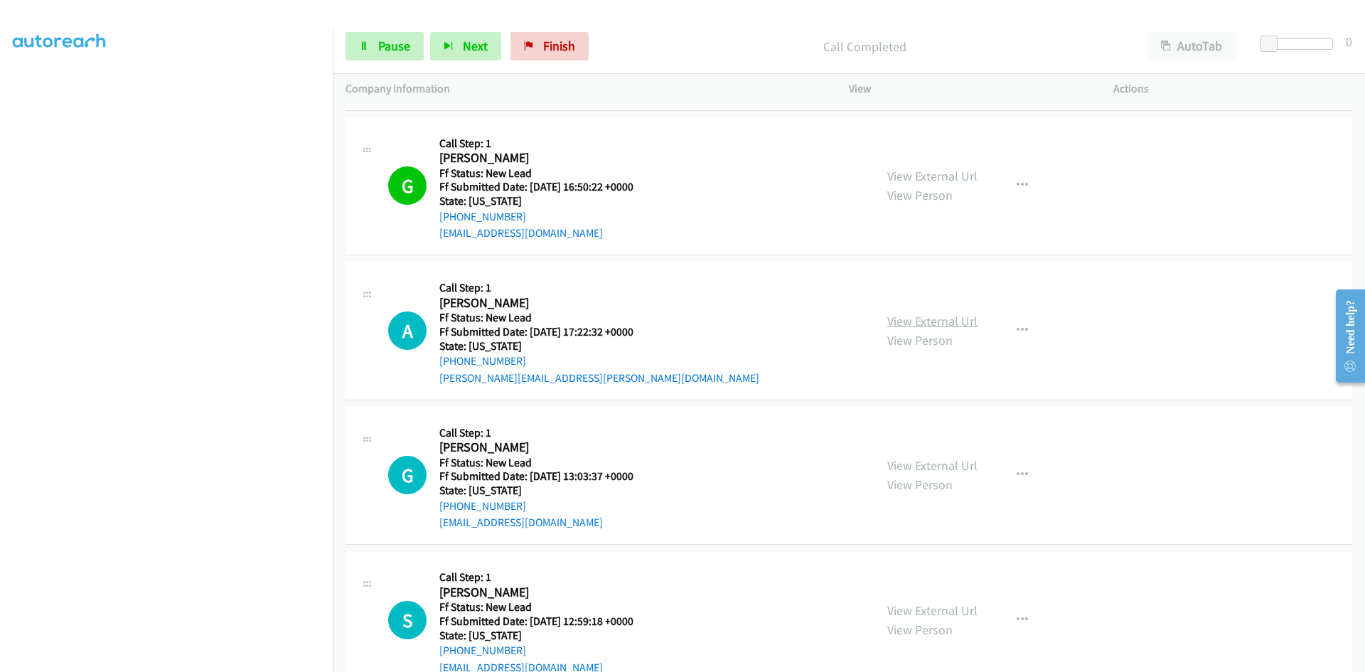
click at [930, 324] on link "View External Url" at bounding box center [933, 321] width 90 height 16
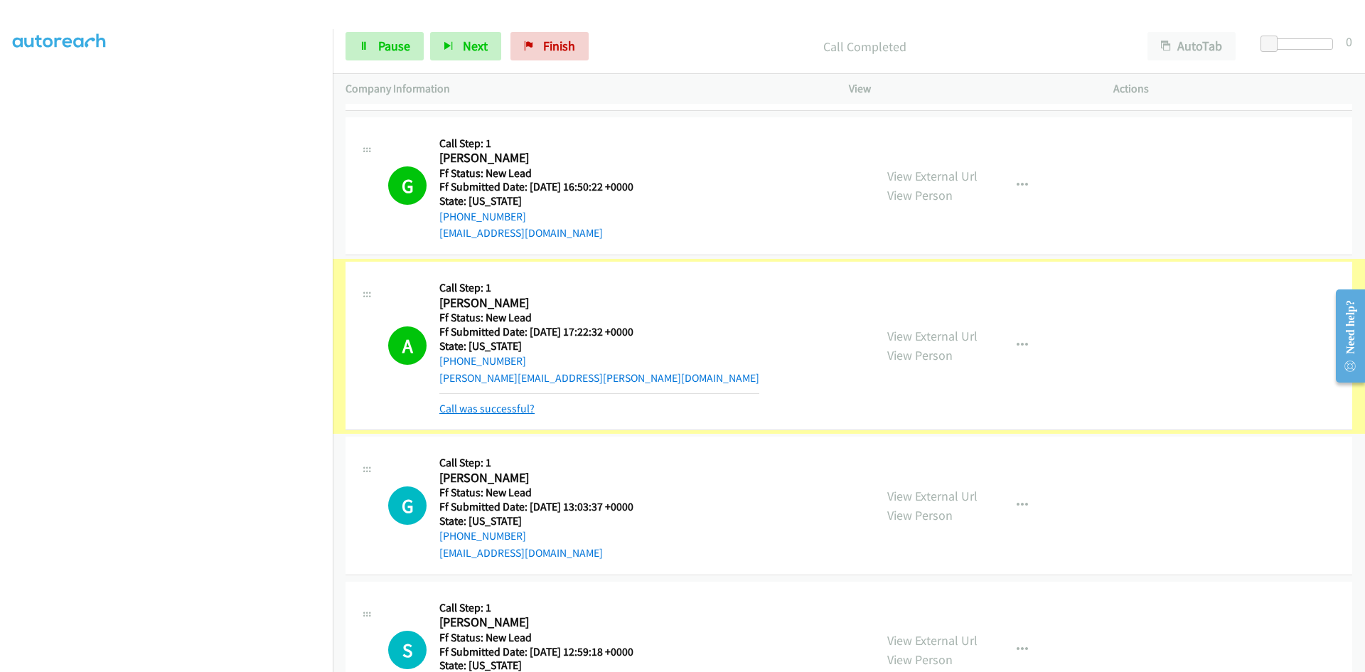
click at [488, 410] on link "Call was successful?" at bounding box center [487, 409] width 95 height 14
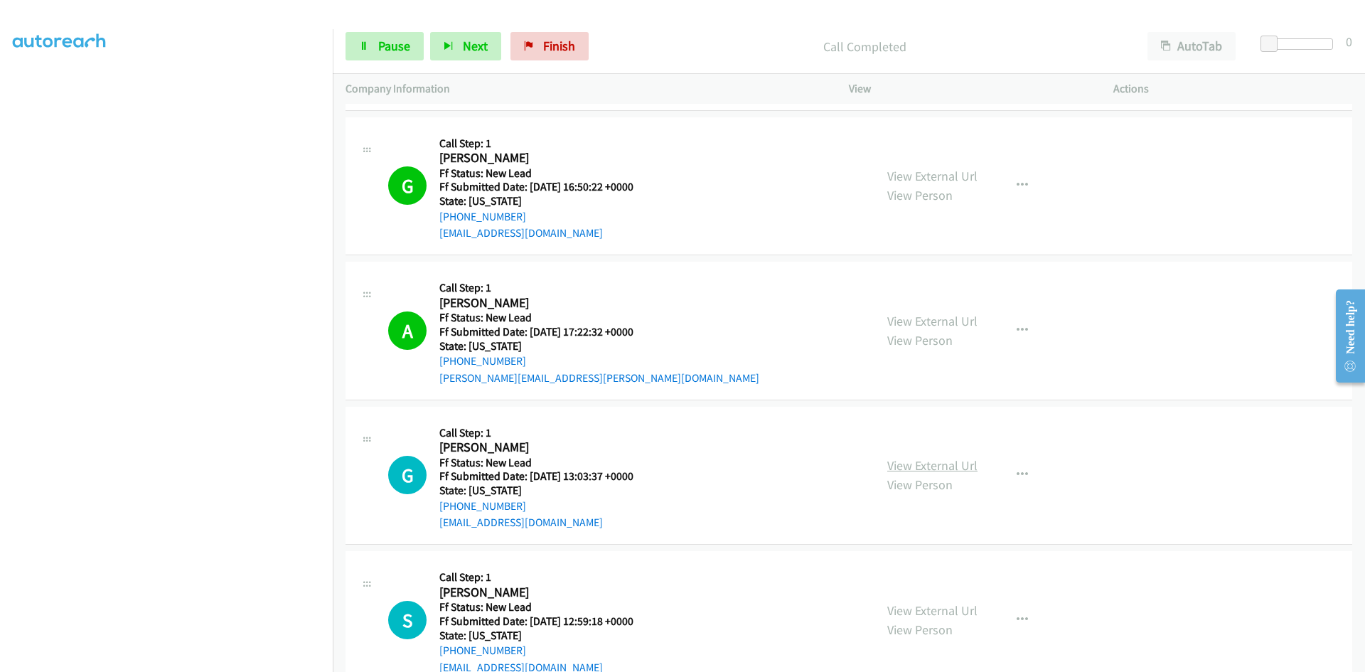
click at [930, 465] on link "View External Url" at bounding box center [933, 465] width 90 height 16
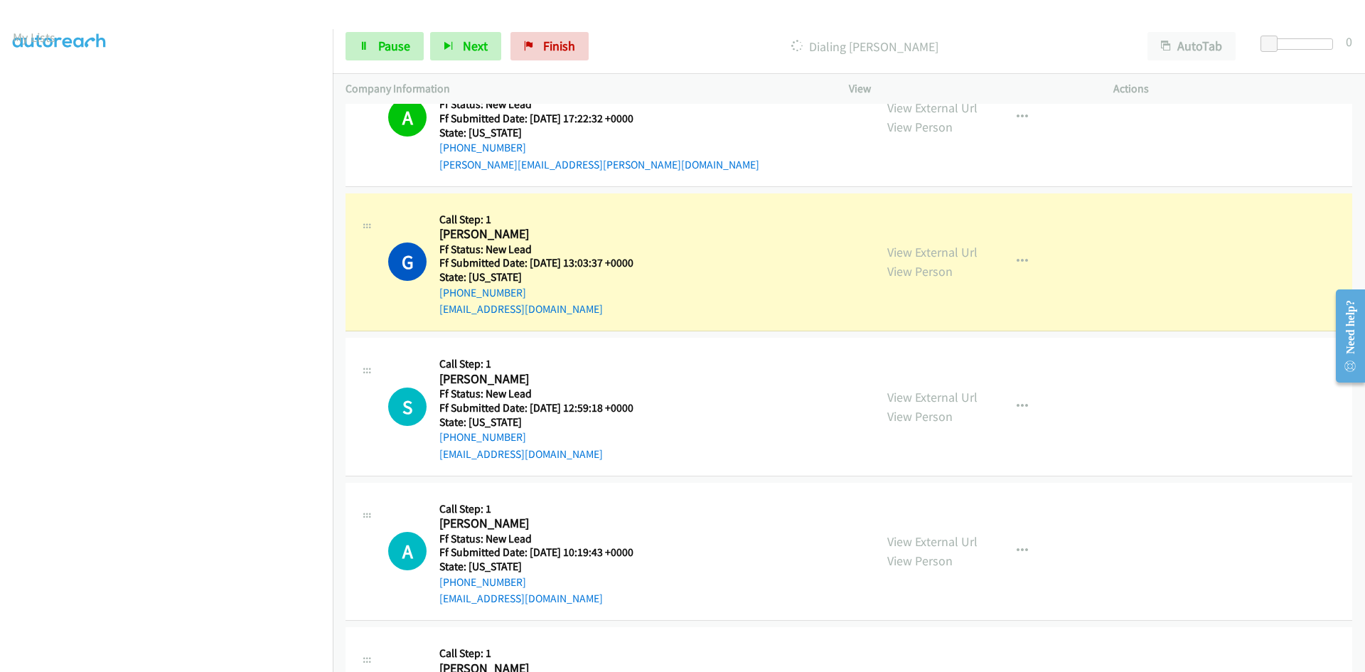
scroll to position [0, 0]
click at [632, 310] on div "ozpodgreg@gmail.com" at bounding box center [537, 309] width 194 height 17
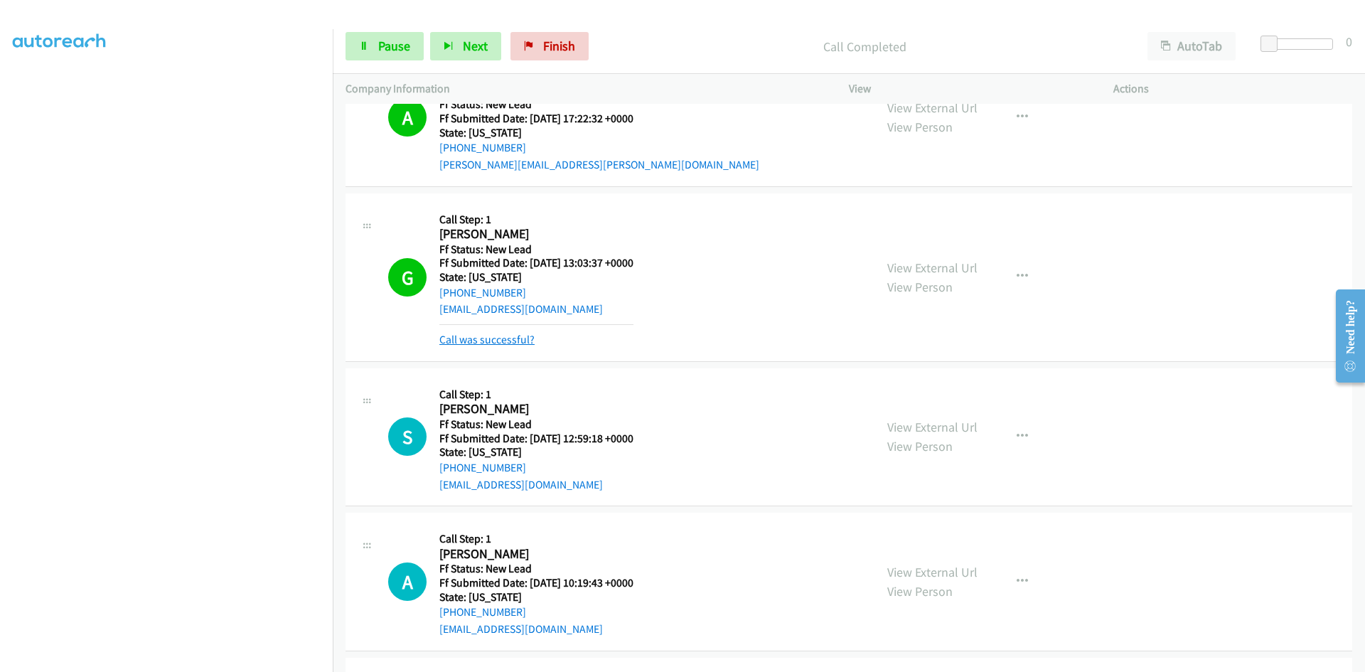
click at [514, 338] on link "Call was successful?" at bounding box center [487, 340] width 95 height 14
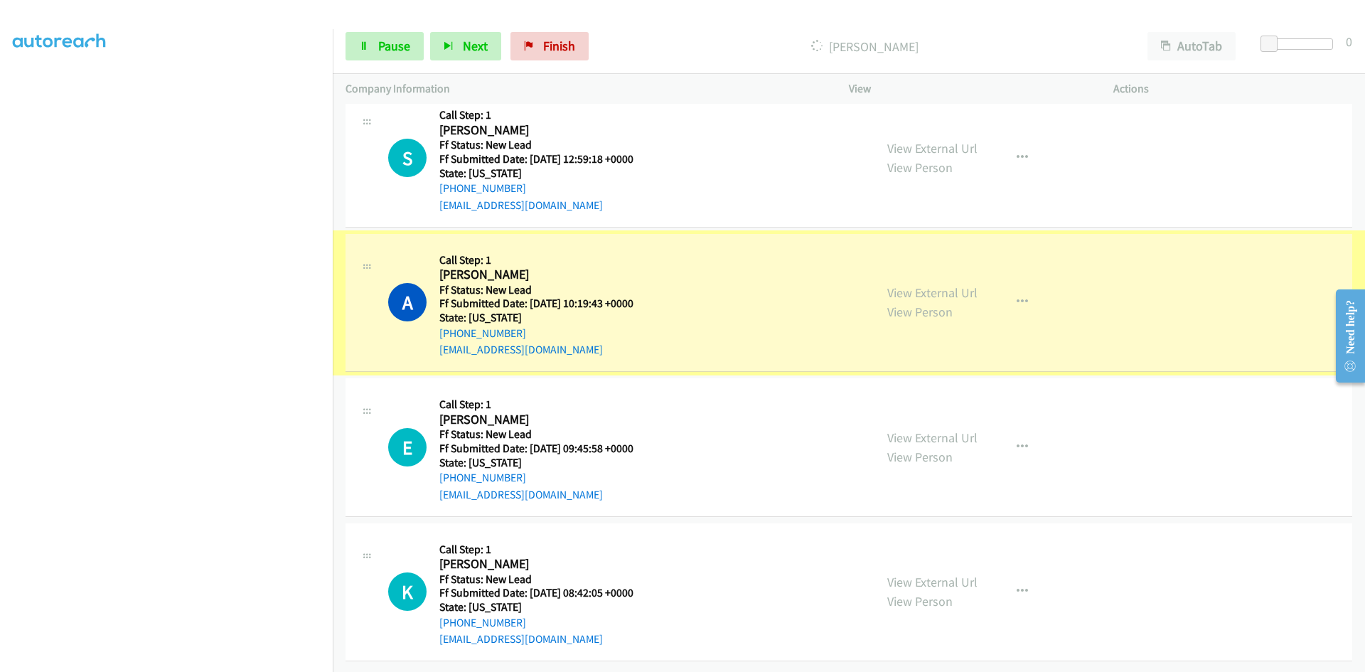
scroll to position [1042, 0]
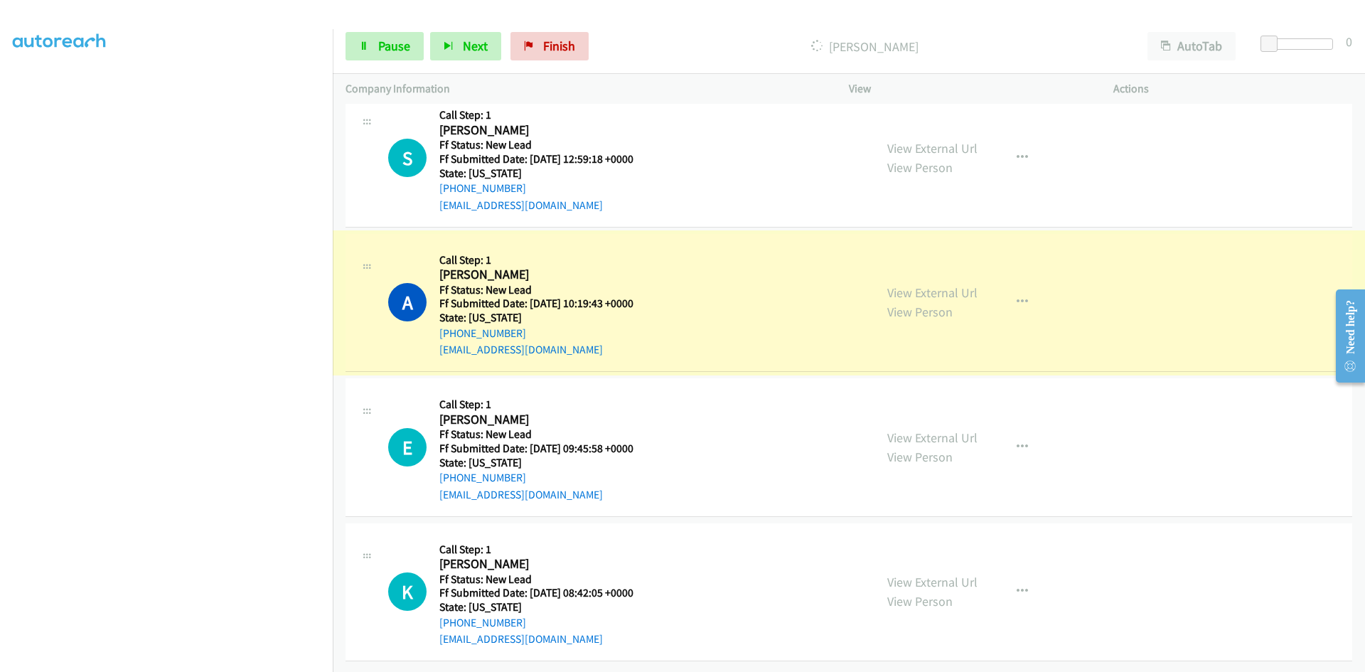
click at [925, 284] on link "View External Url" at bounding box center [933, 292] width 90 height 16
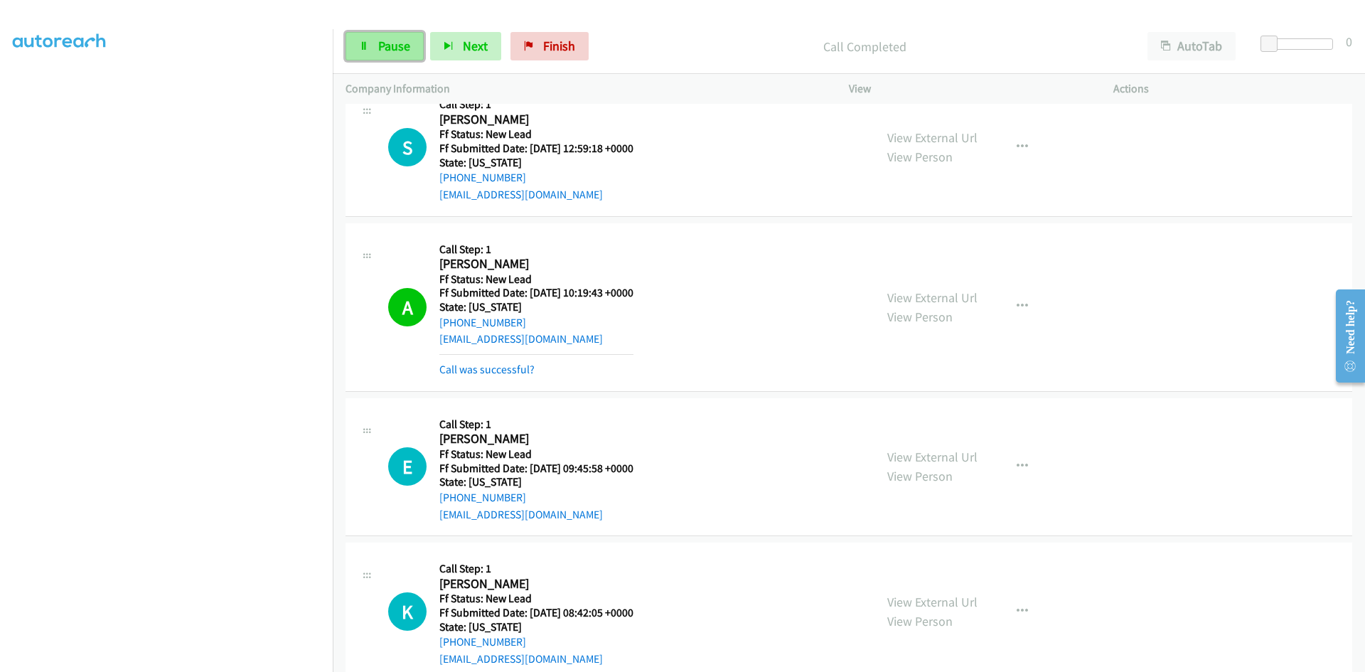
click at [363, 47] on icon at bounding box center [364, 47] width 10 height 10
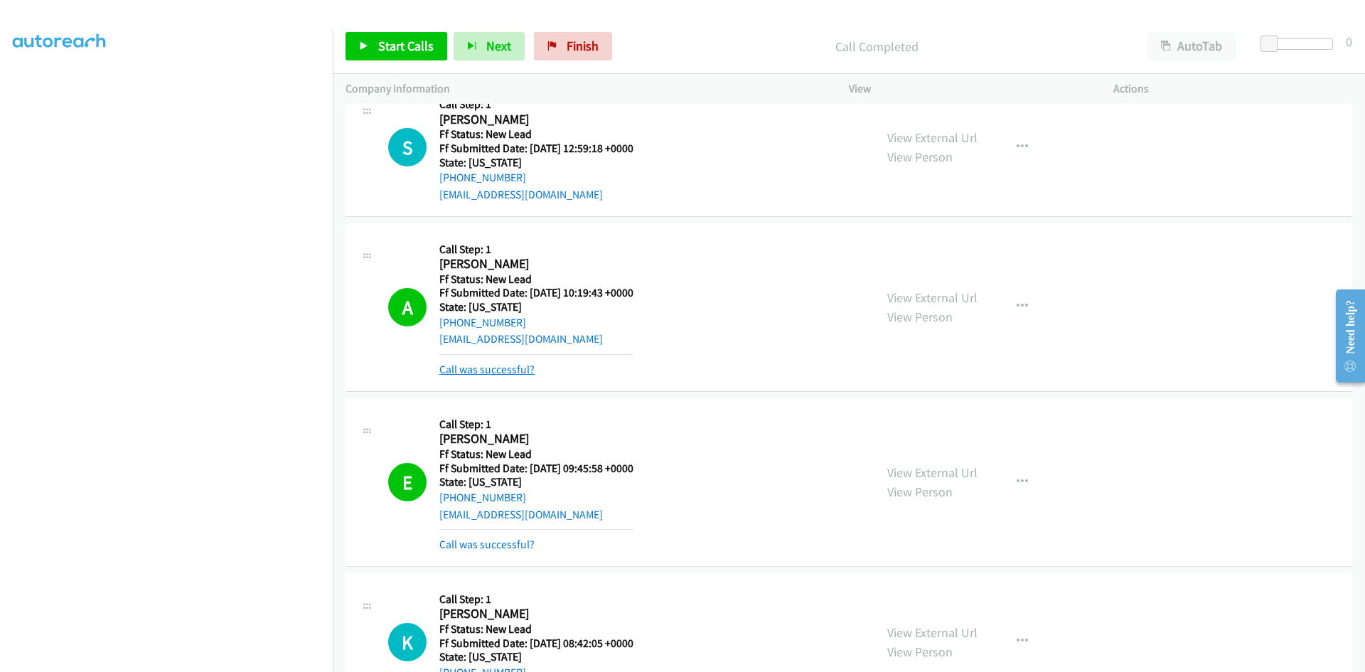
click at [520, 371] on link "Call was successful?" at bounding box center [487, 370] width 95 height 14
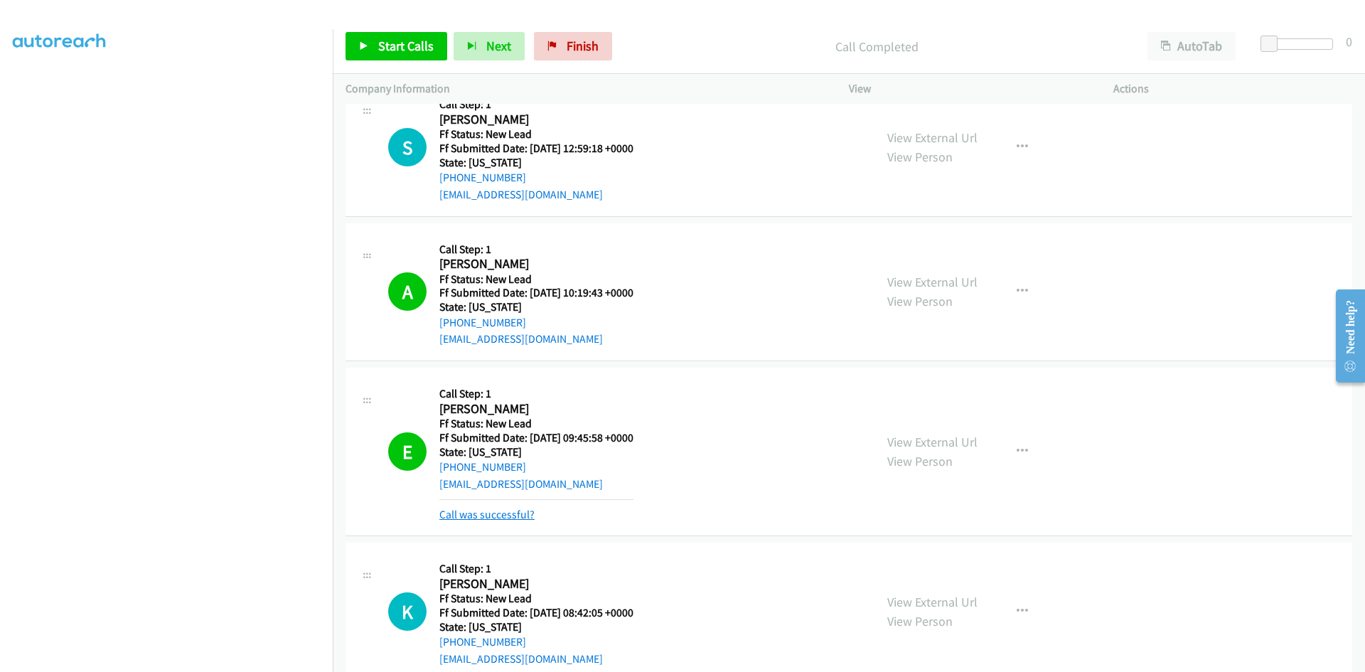
click at [469, 521] on link "Call was successful?" at bounding box center [487, 515] width 95 height 14
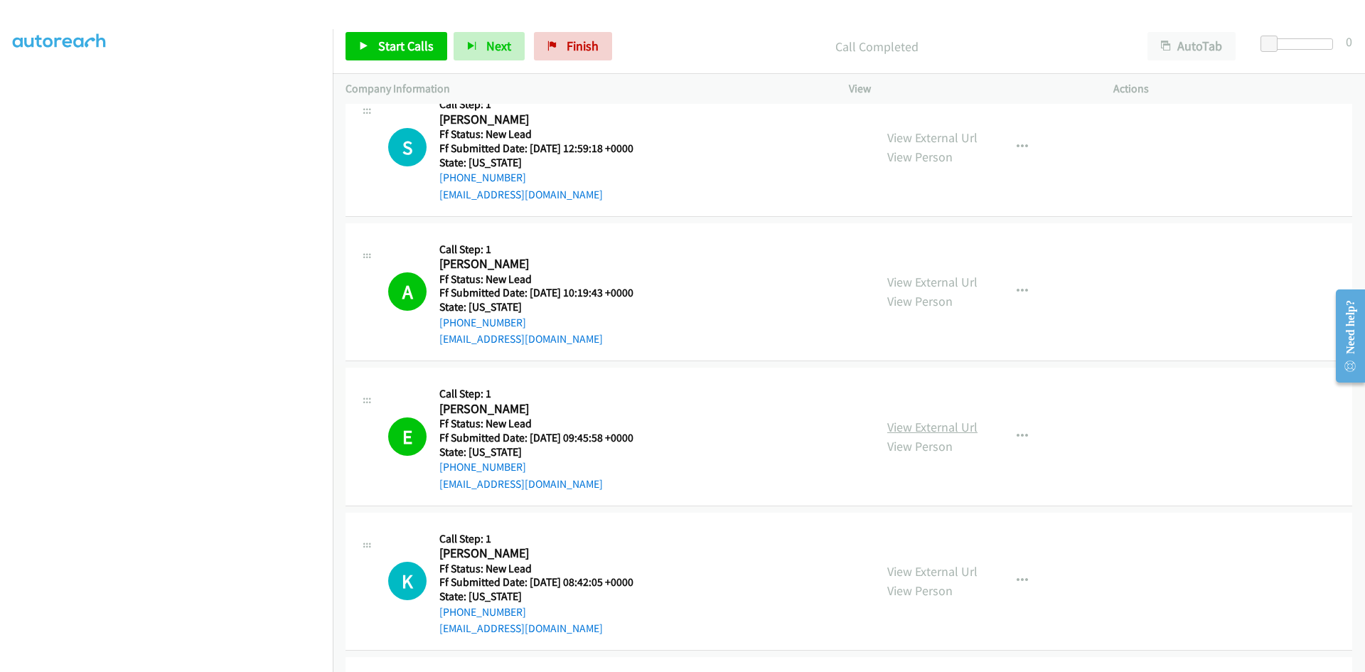
click at [945, 428] on link "View External Url" at bounding box center [933, 427] width 90 height 16
drag, startPoint x: 721, startPoint y: 28, endPoint x: 696, endPoint y: 37, distance: 26.3
click at [721, 28] on div "Start Calls Pause Next Finish Call Completed AutoTab AutoTab 0" at bounding box center [849, 46] width 1033 height 55
click at [380, 50] on span "Start Calls" at bounding box center [405, 46] width 55 height 16
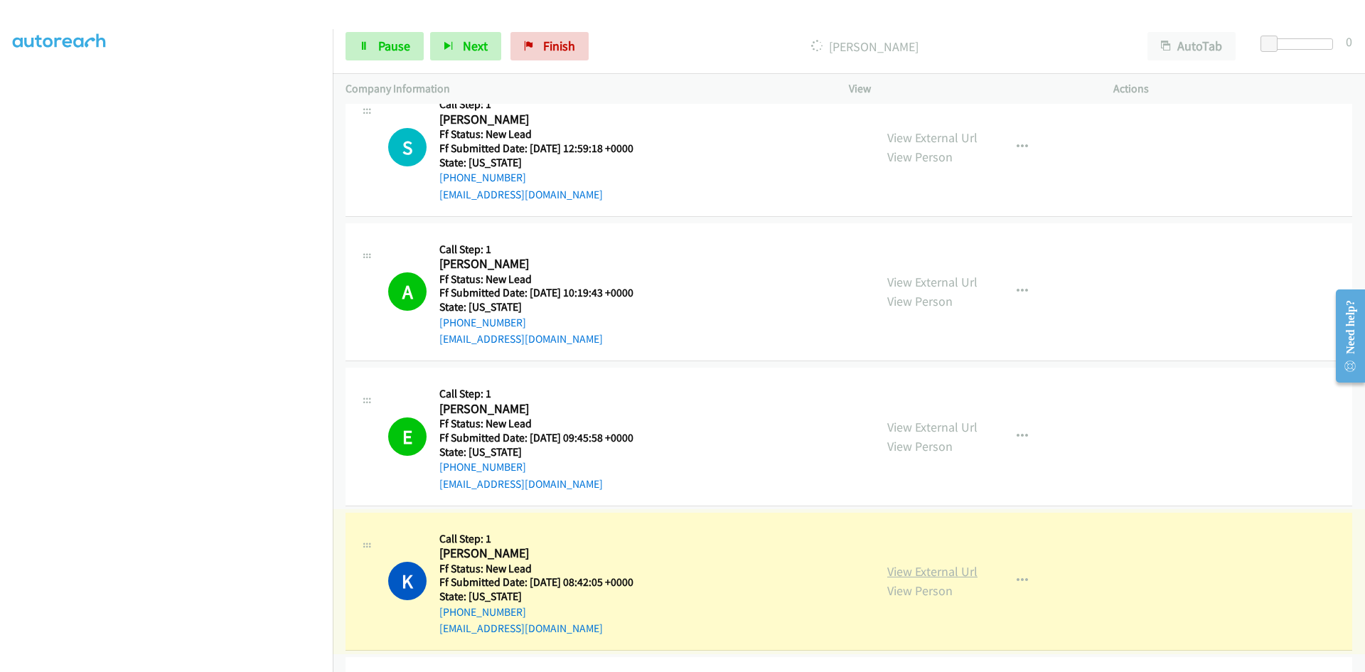
click at [918, 574] on link "View External Url" at bounding box center [933, 571] width 90 height 16
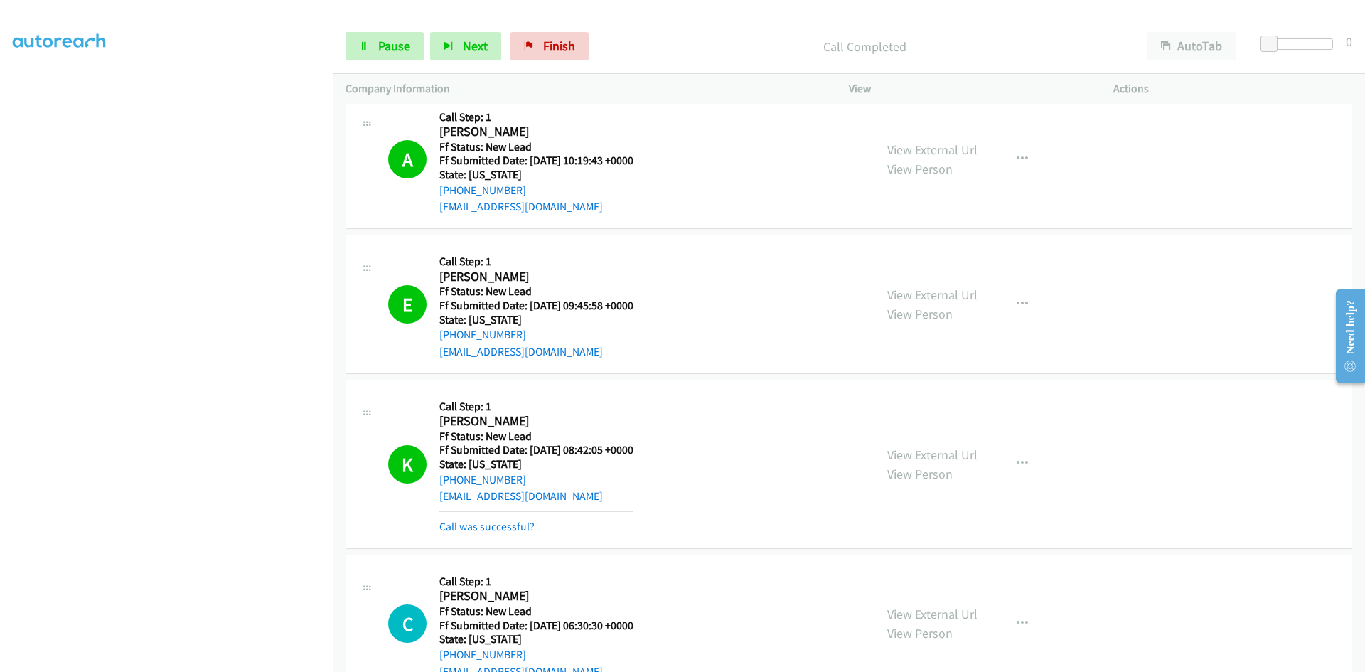
scroll to position [1184, 0]
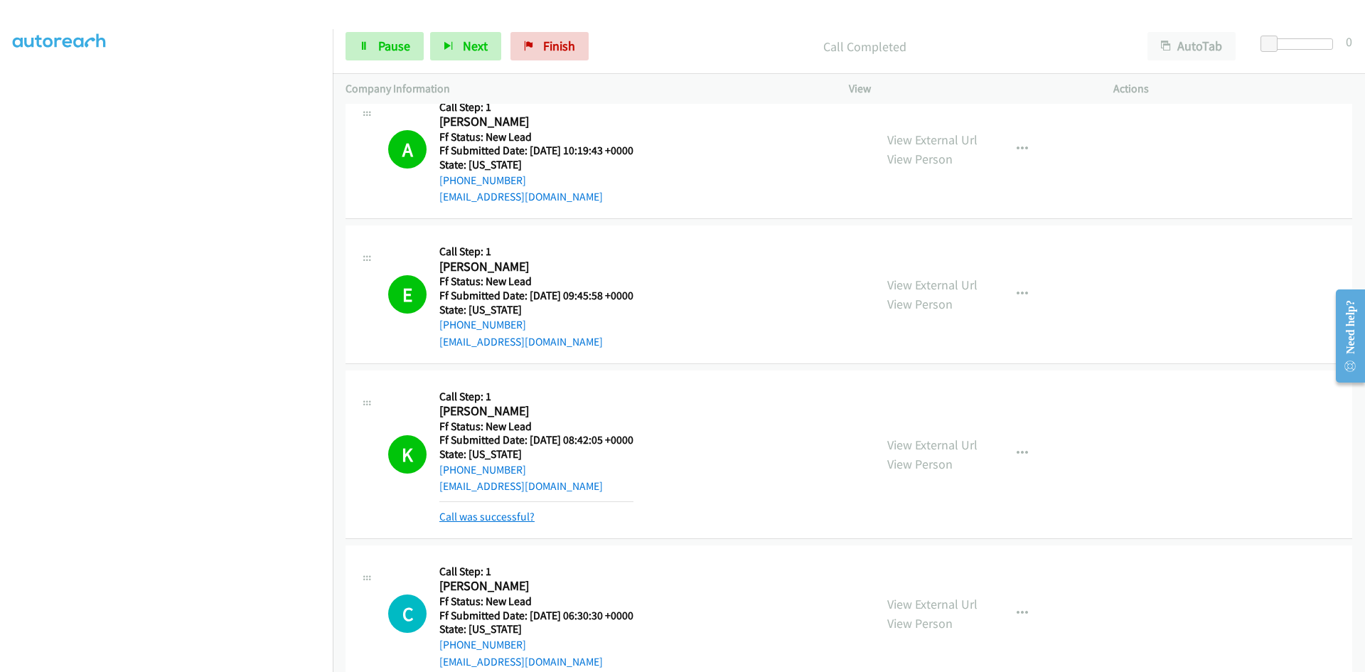
click at [499, 519] on link "Call was successful?" at bounding box center [487, 517] width 95 height 14
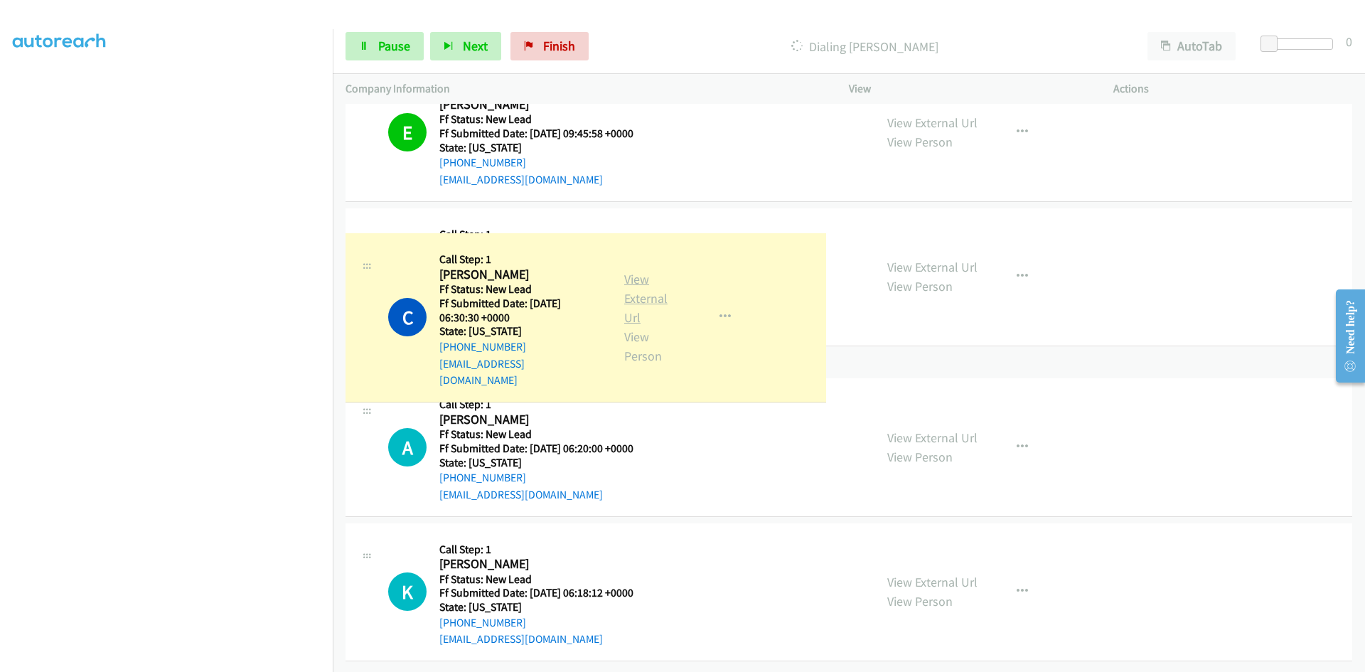
scroll to position [1476, 0]
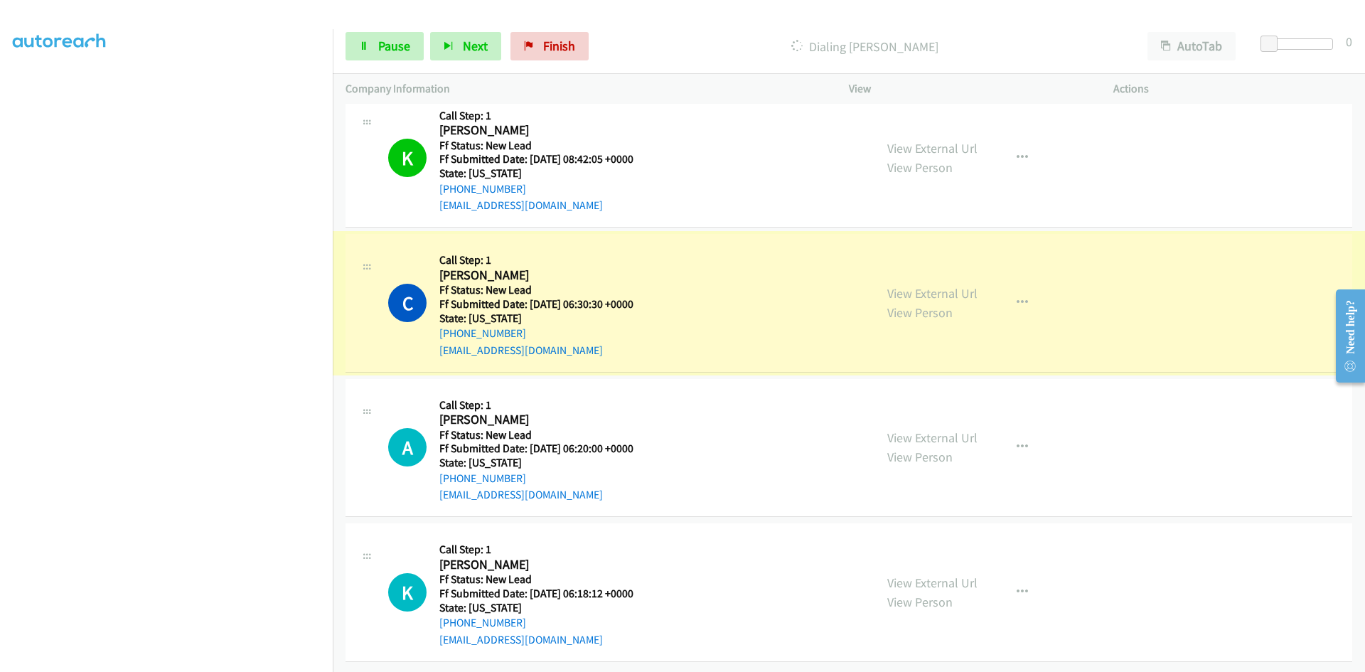
click at [916, 285] on link "View External Url" at bounding box center [933, 293] width 90 height 16
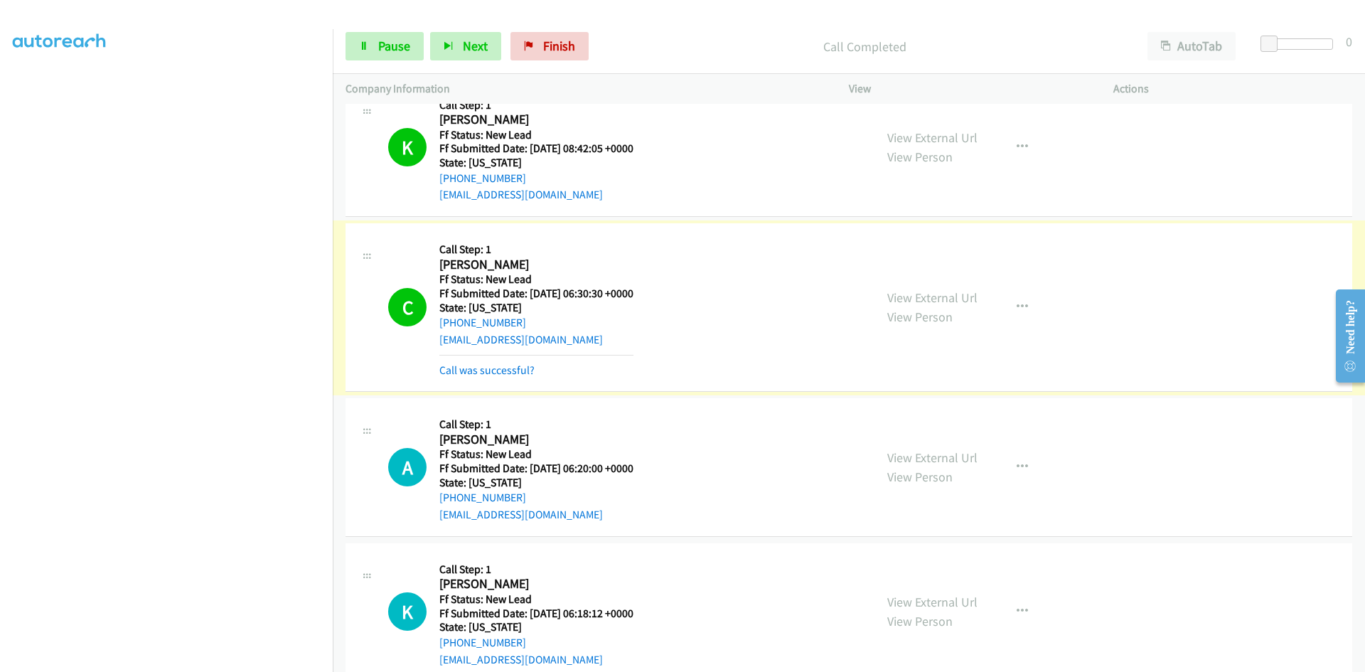
click at [471, 372] on link "Call was successful?" at bounding box center [487, 370] width 95 height 14
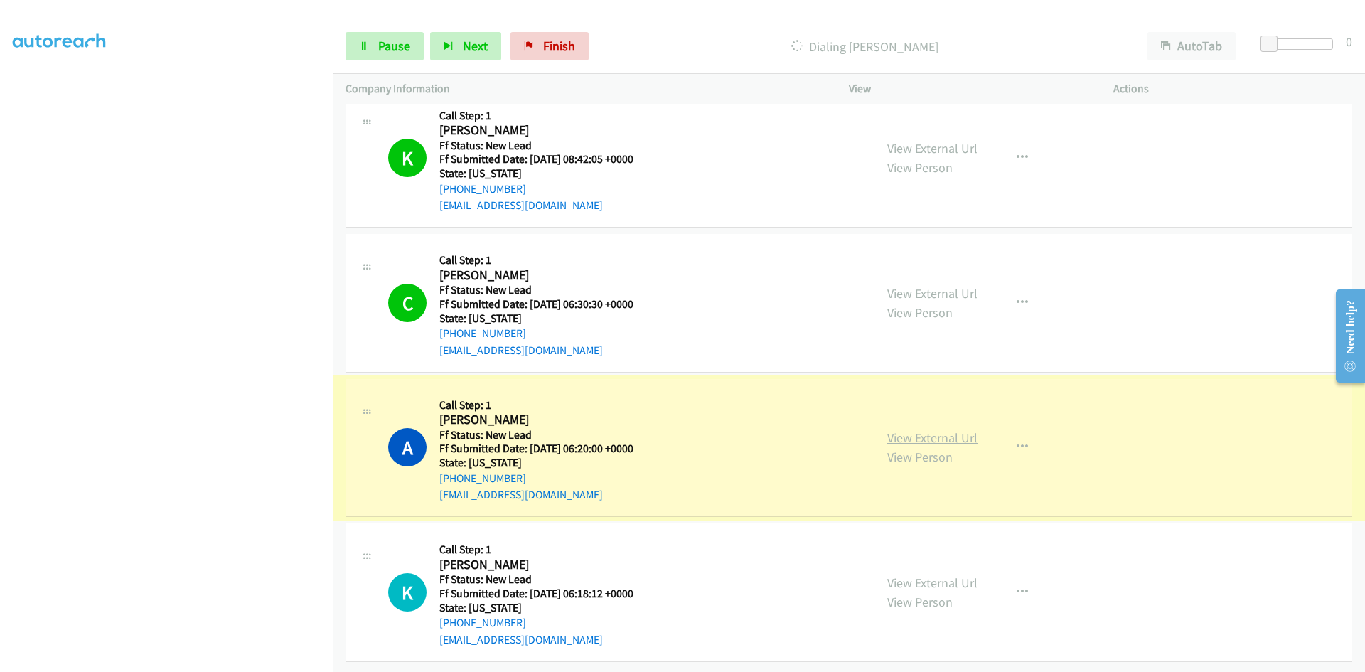
click at [927, 430] on link "View External Url" at bounding box center [933, 438] width 90 height 16
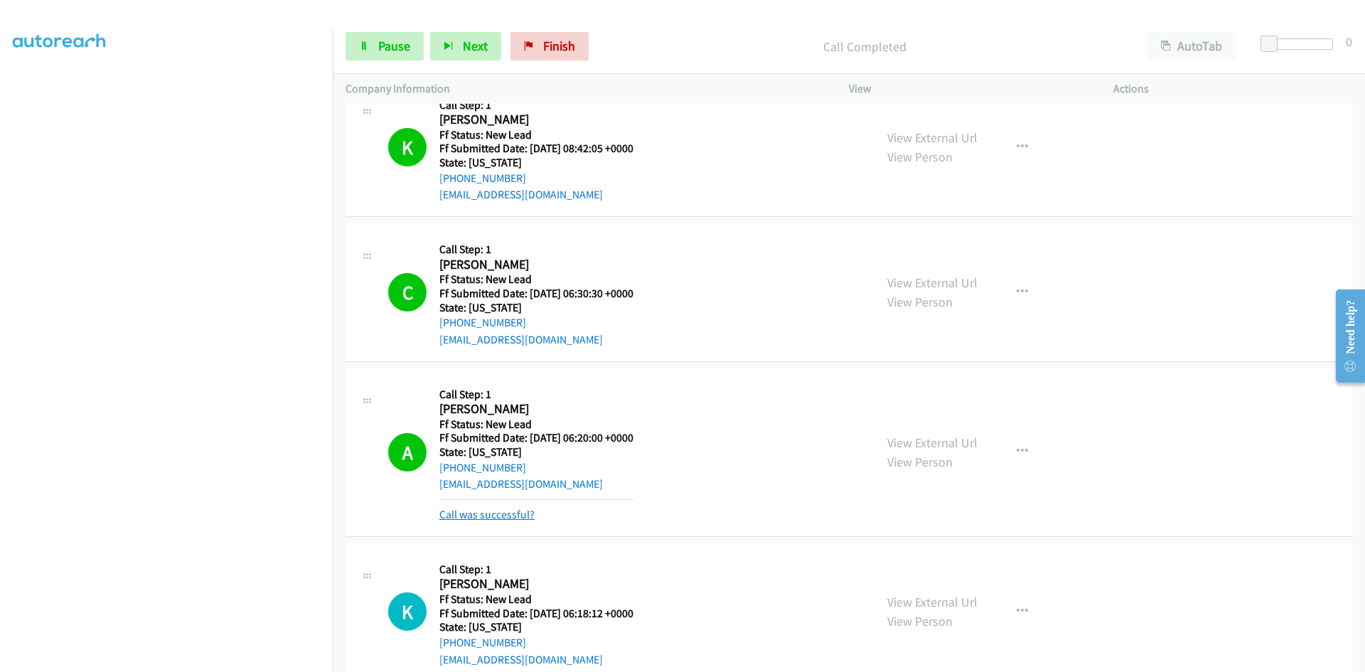
click at [496, 513] on link "Call was successful?" at bounding box center [487, 515] width 95 height 14
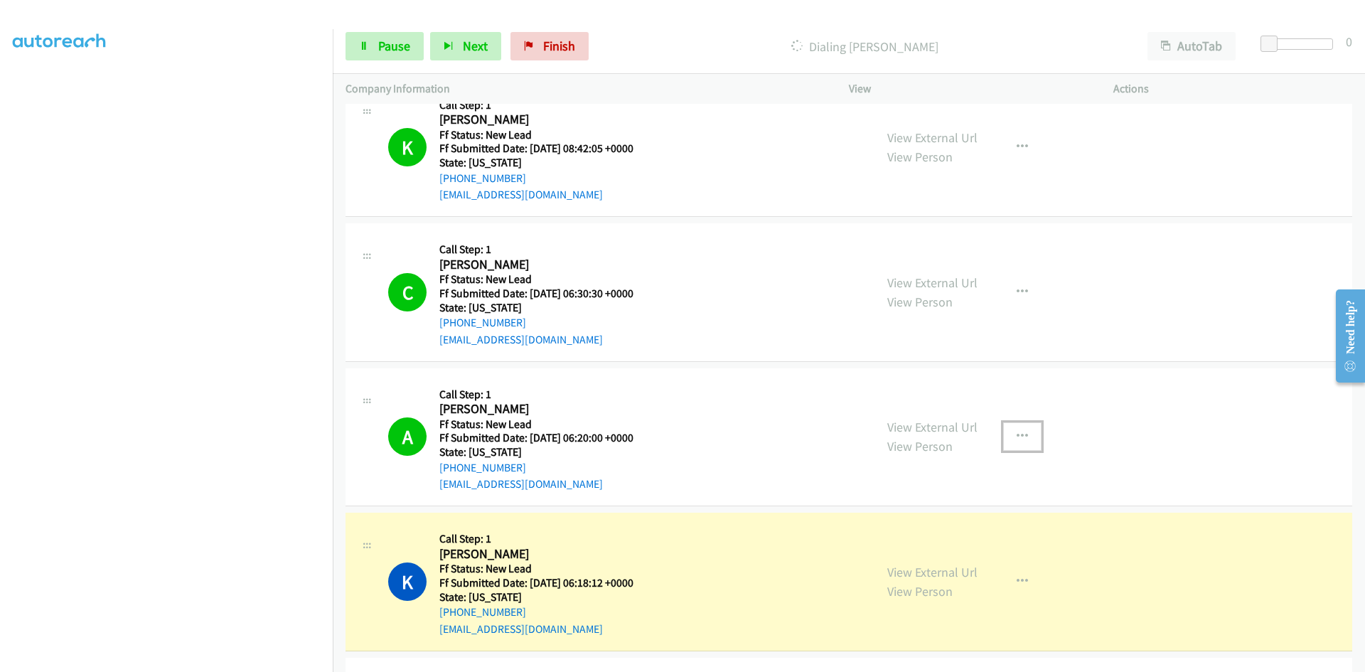
click at [1017, 432] on icon "button" at bounding box center [1022, 436] width 11 height 11
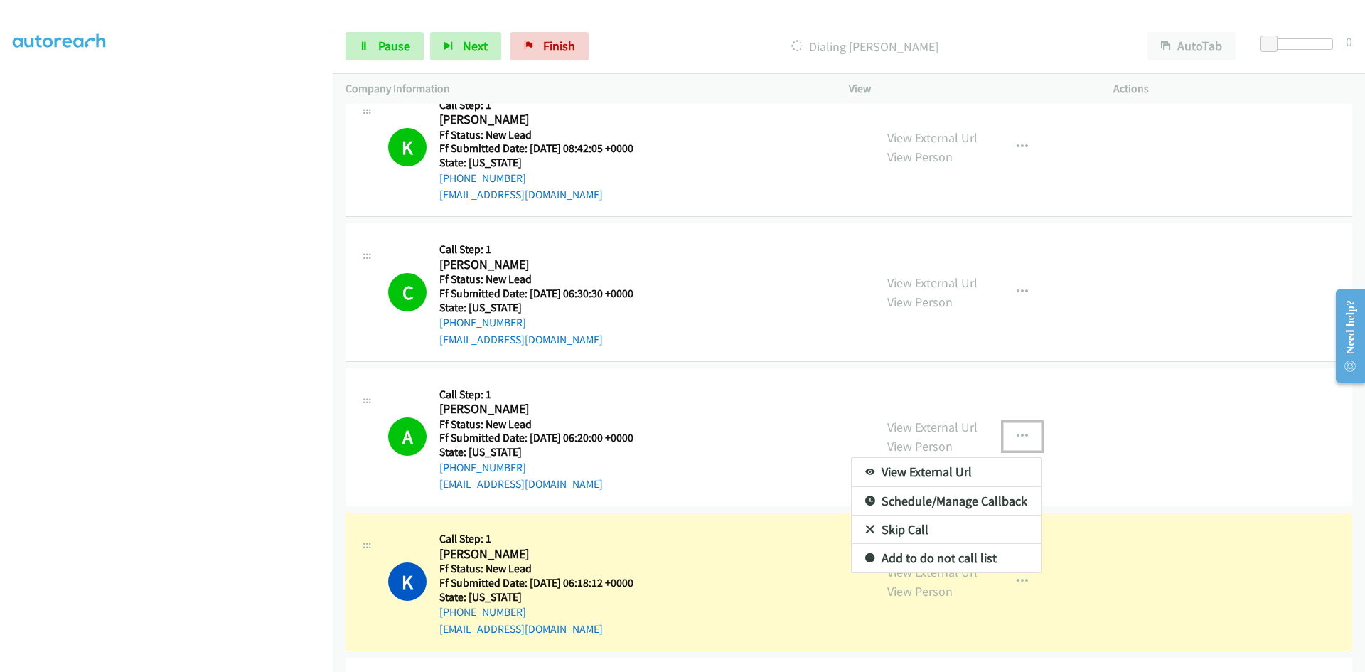
click at [907, 557] on link "Add to do not call list" at bounding box center [946, 558] width 189 height 28
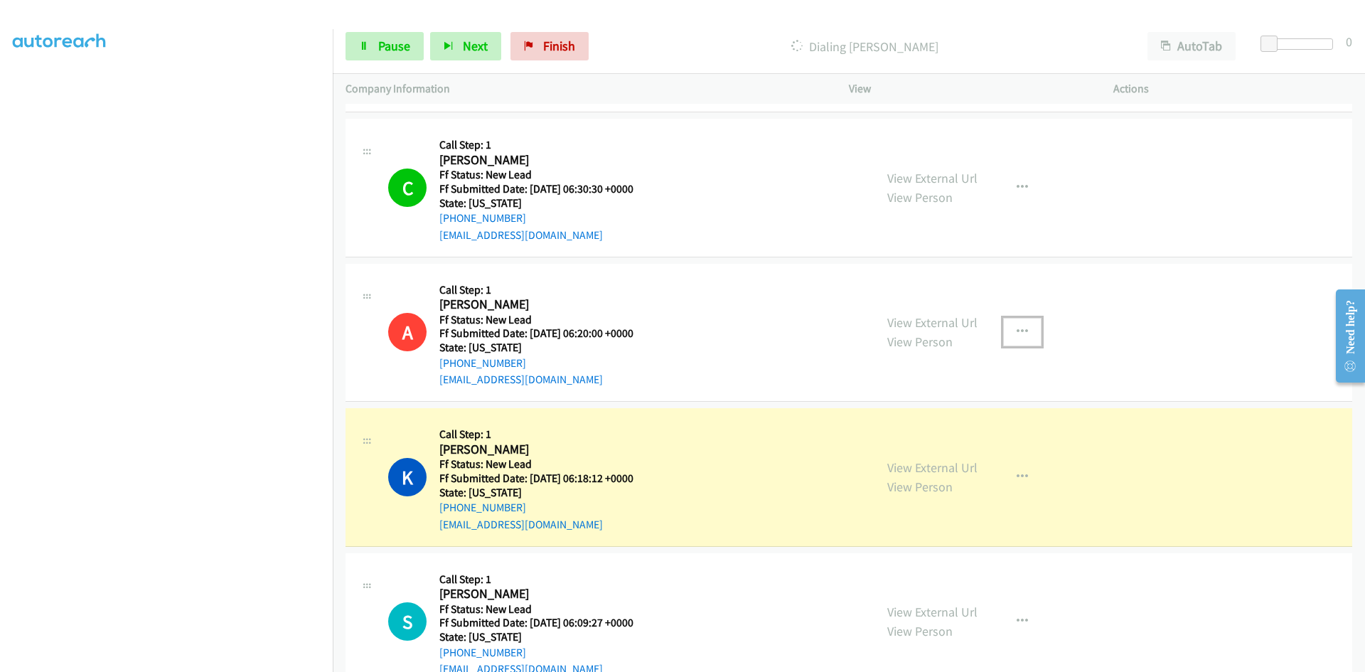
scroll to position [1831, 0]
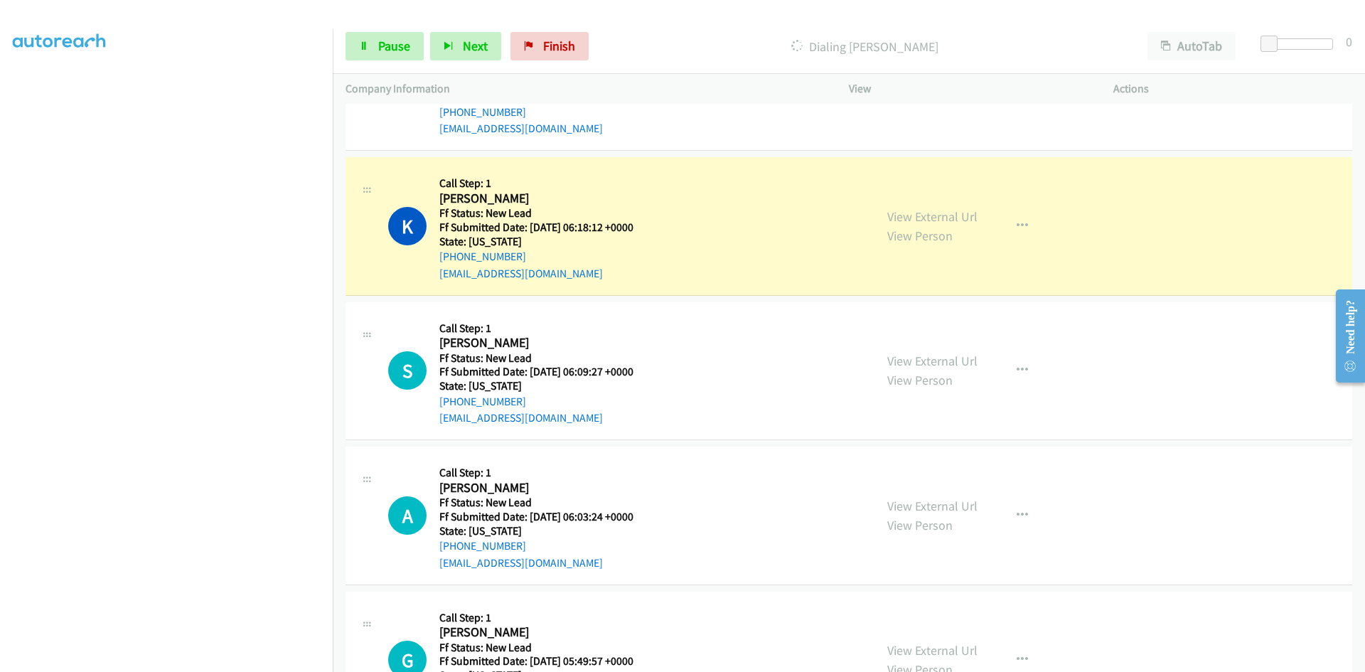
drag, startPoint x: 684, startPoint y: 36, endPoint x: 641, endPoint y: 40, distance: 42.8
click at [685, 36] on div "Dialing Kathi Freund" at bounding box center [865, 46] width 540 height 28
click at [365, 44] on icon at bounding box center [364, 47] width 10 height 10
drag, startPoint x: 917, startPoint y: 218, endPoint x: 895, endPoint y: 220, distance: 22.2
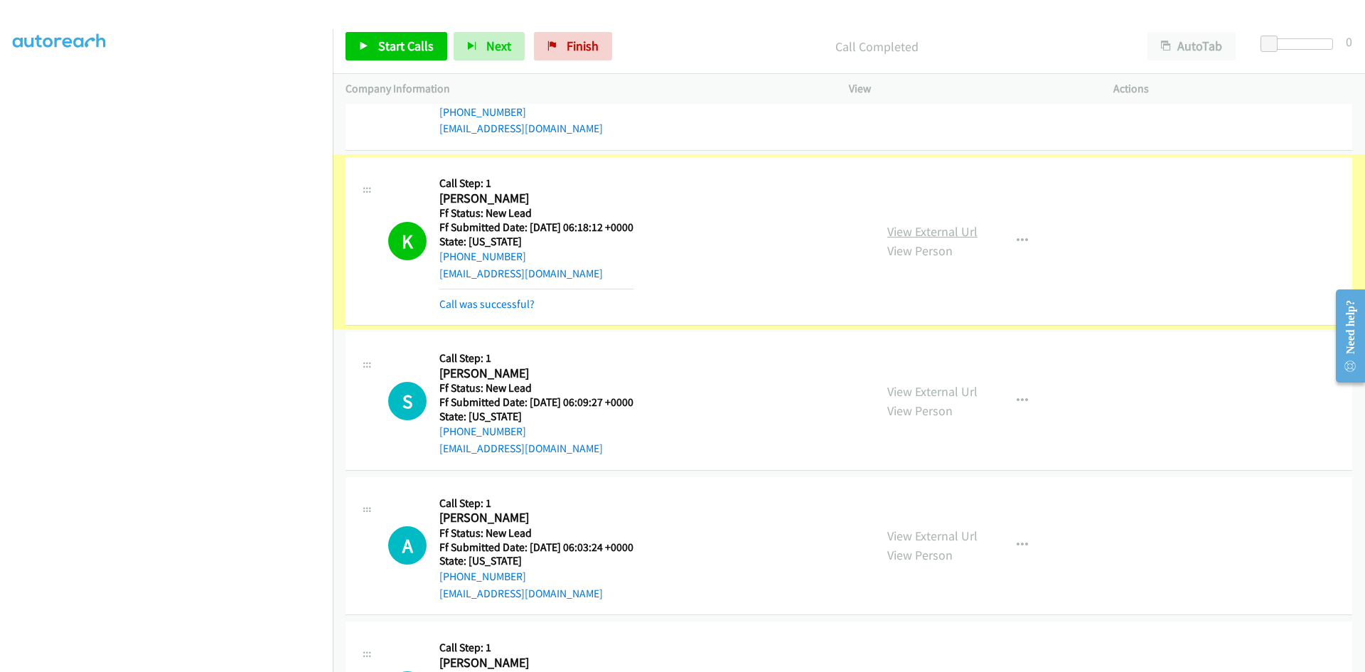
click at [956, 234] on link "View External Url" at bounding box center [933, 231] width 90 height 16
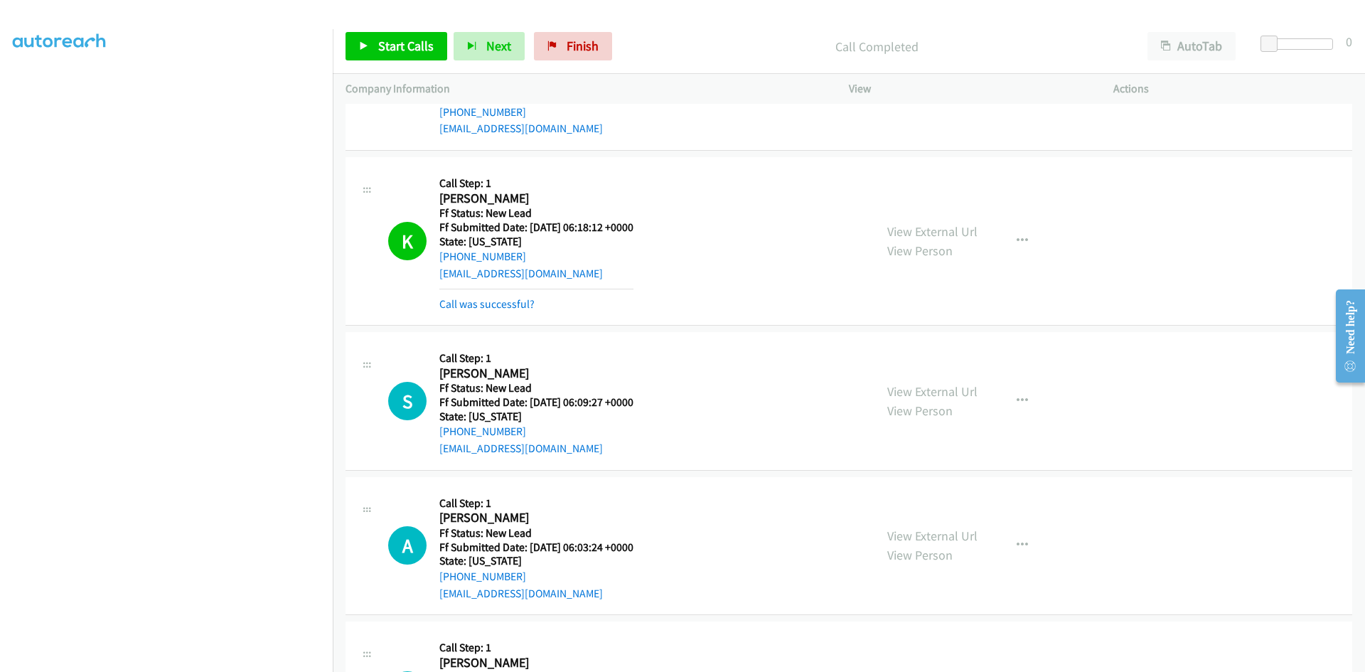
click at [784, 41] on p "Call Completed" at bounding box center [877, 46] width 491 height 19
click at [507, 299] on link "Call was successful?" at bounding box center [487, 304] width 95 height 14
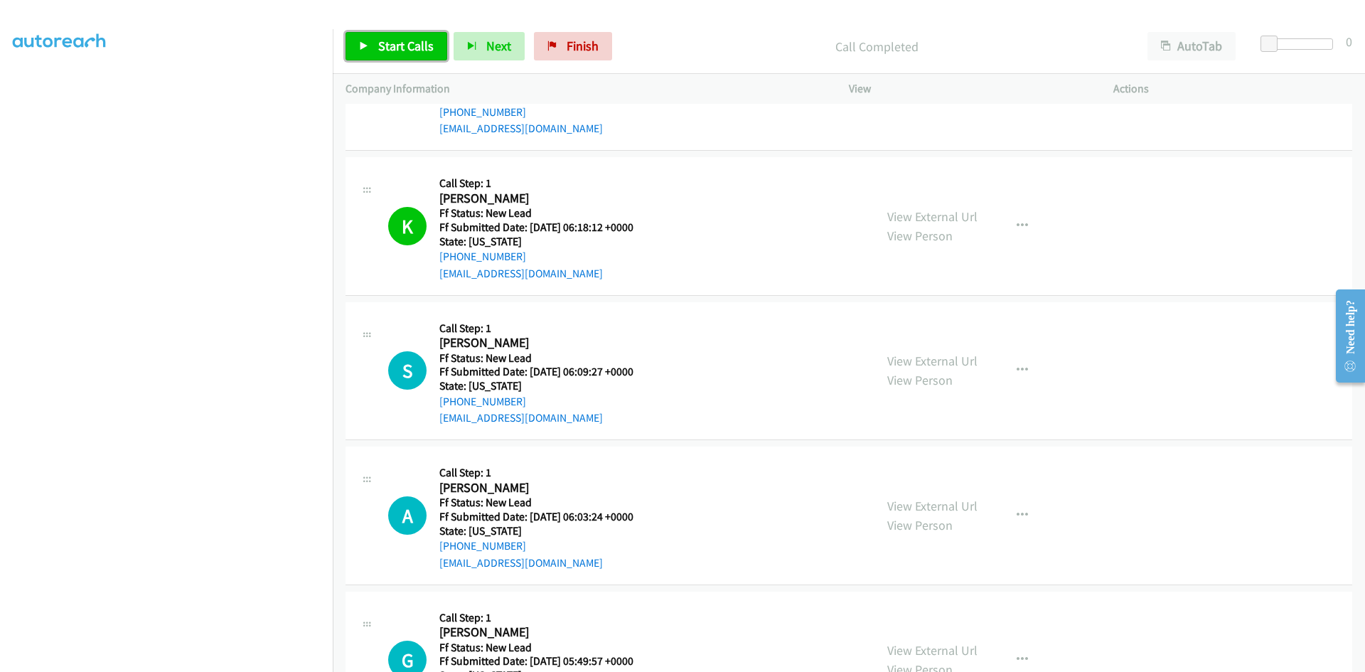
click at [405, 43] on span "Start Calls" at bounding box center [405, 46] width 55 height 16
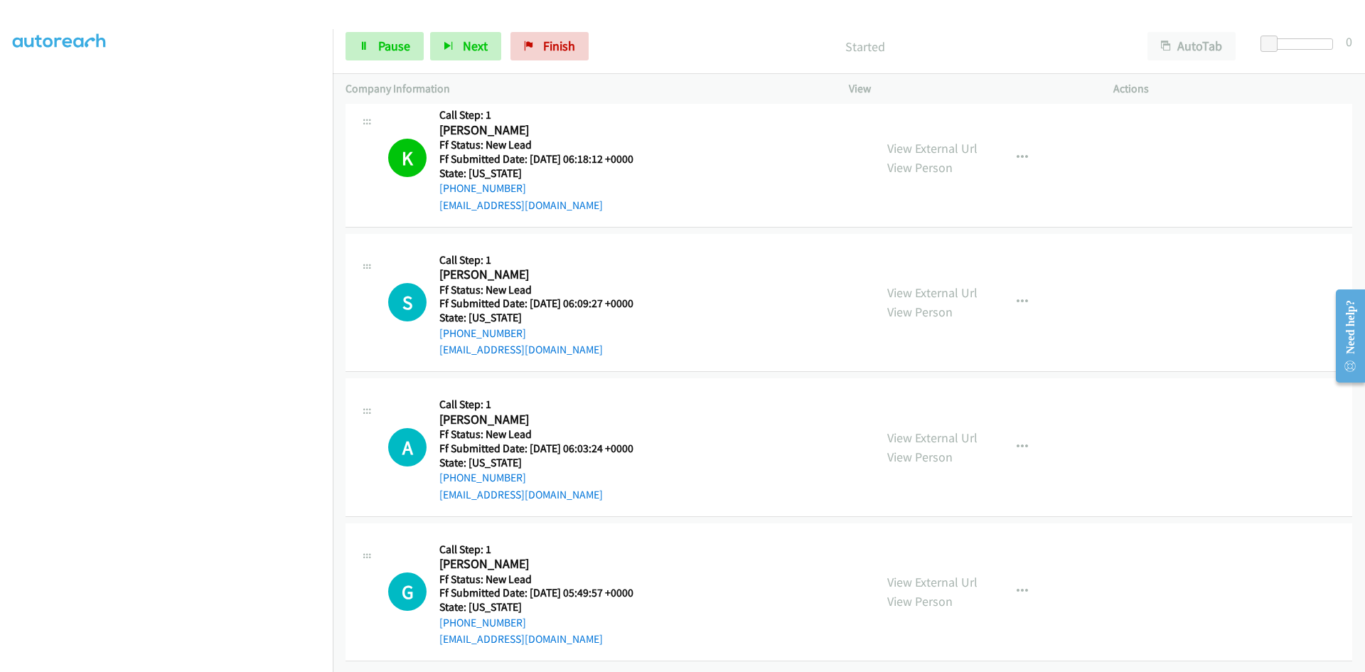
scroll to position [1910, 0]
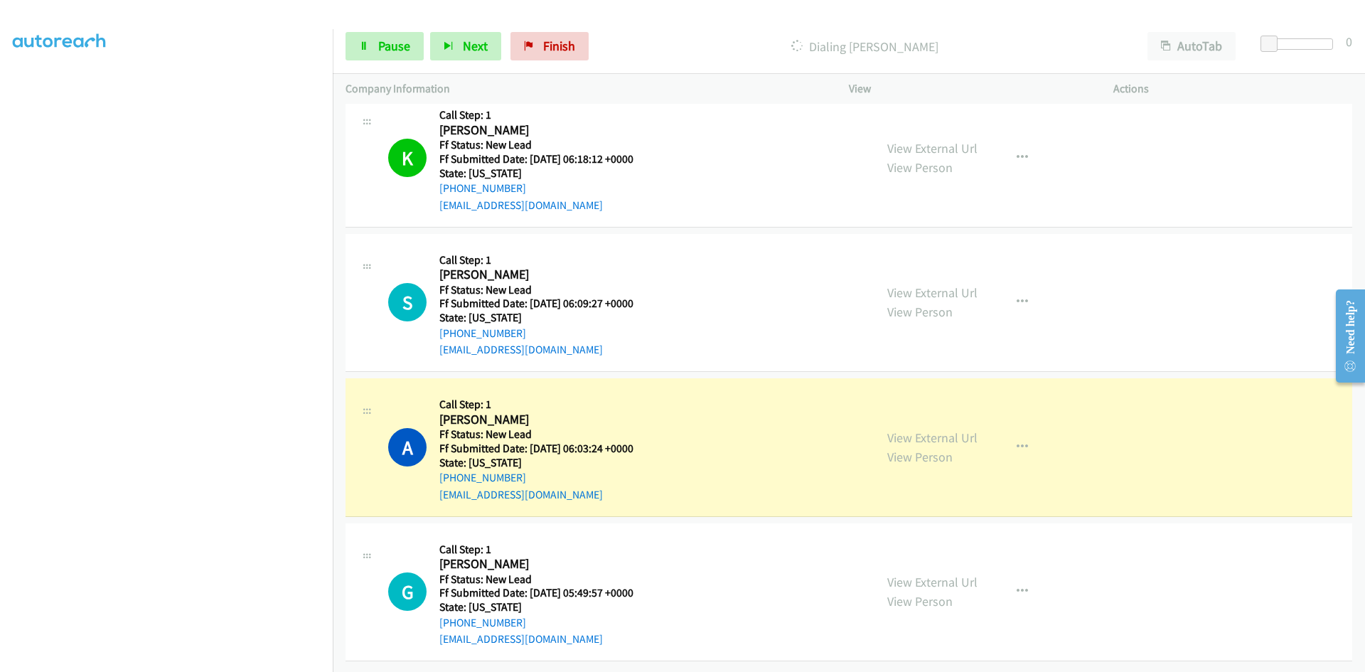
click at [902, 428] on div "View External Url View Person" at bounding box center [933, 447] width 90 height 38
click at [900, 430] on link "View External Url" at bounding box center [933, 438] width 90 height 16
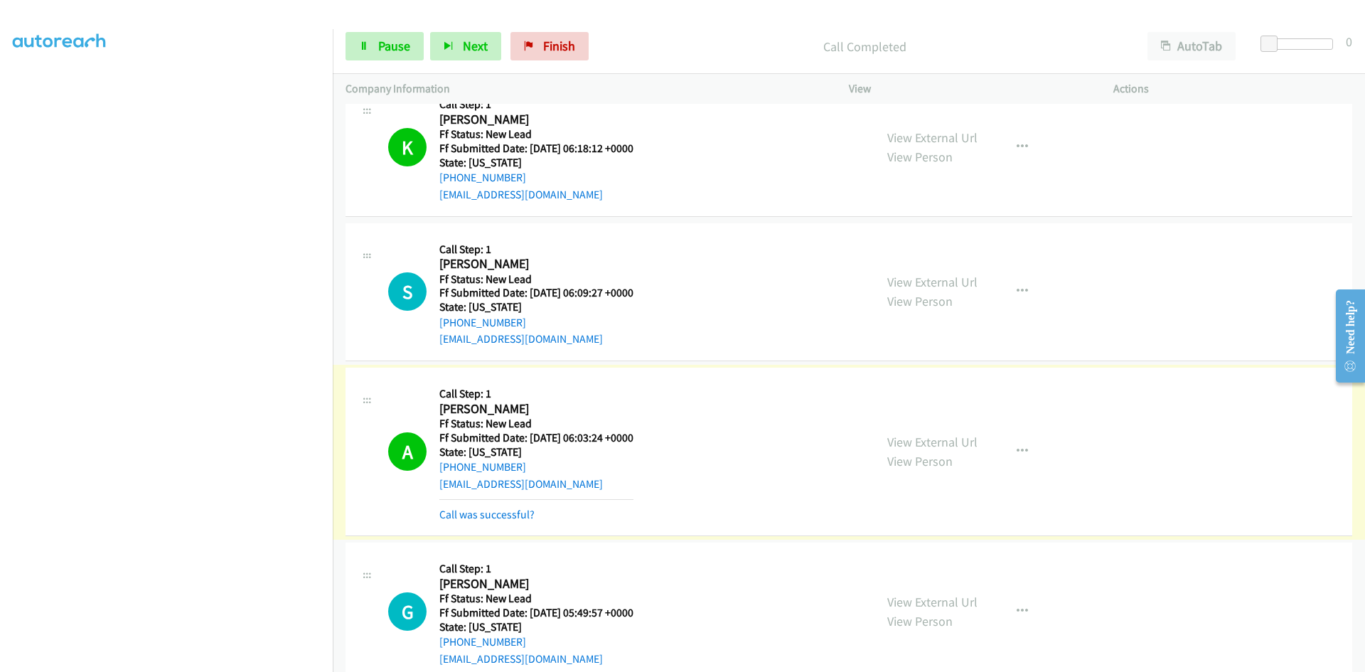
click at [479, 514] on link "Call was successful?" at bounding box center [487, 515] width 95 height 14
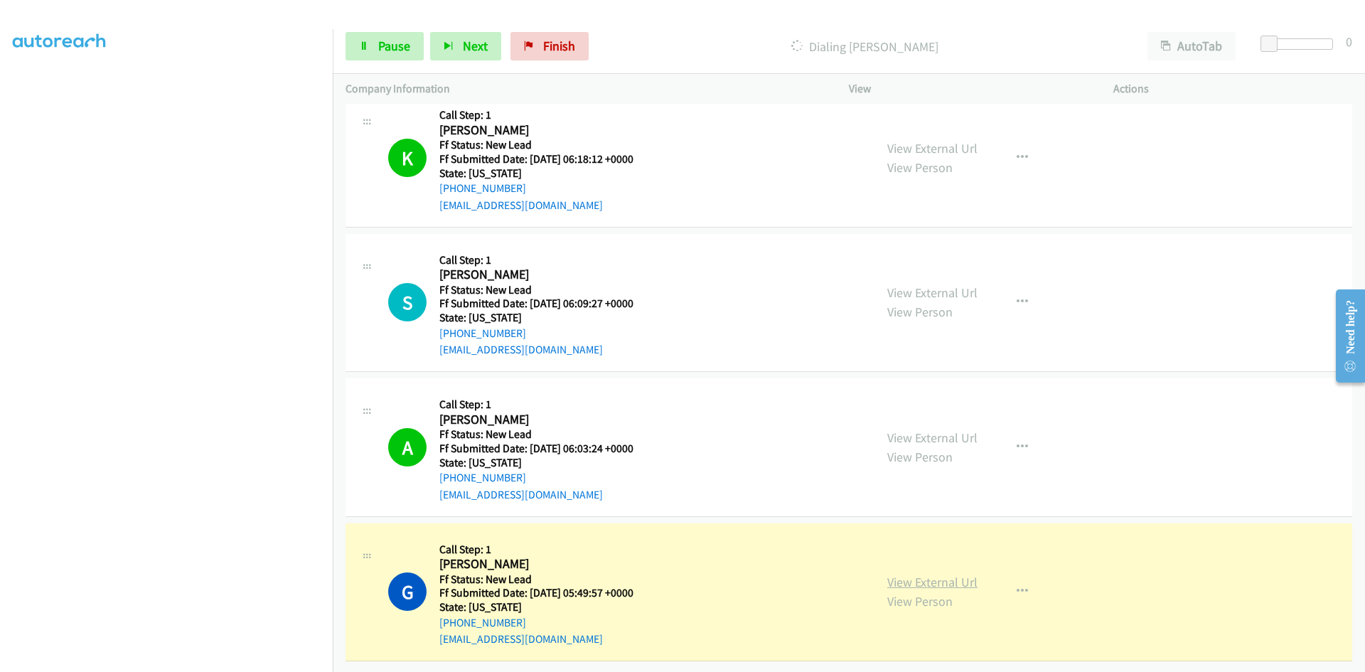
click at [954, 574] on link "View External Url" at bounding box center [933, 582] width 90 height 16
drag, startPoint x: 388, startPoint y: 53, endPoint x: 379, endPoint y: 61, distance: 12.6
click at [388, 53] on span "Pause" at bounding box center [394, 46] width 32 height 16
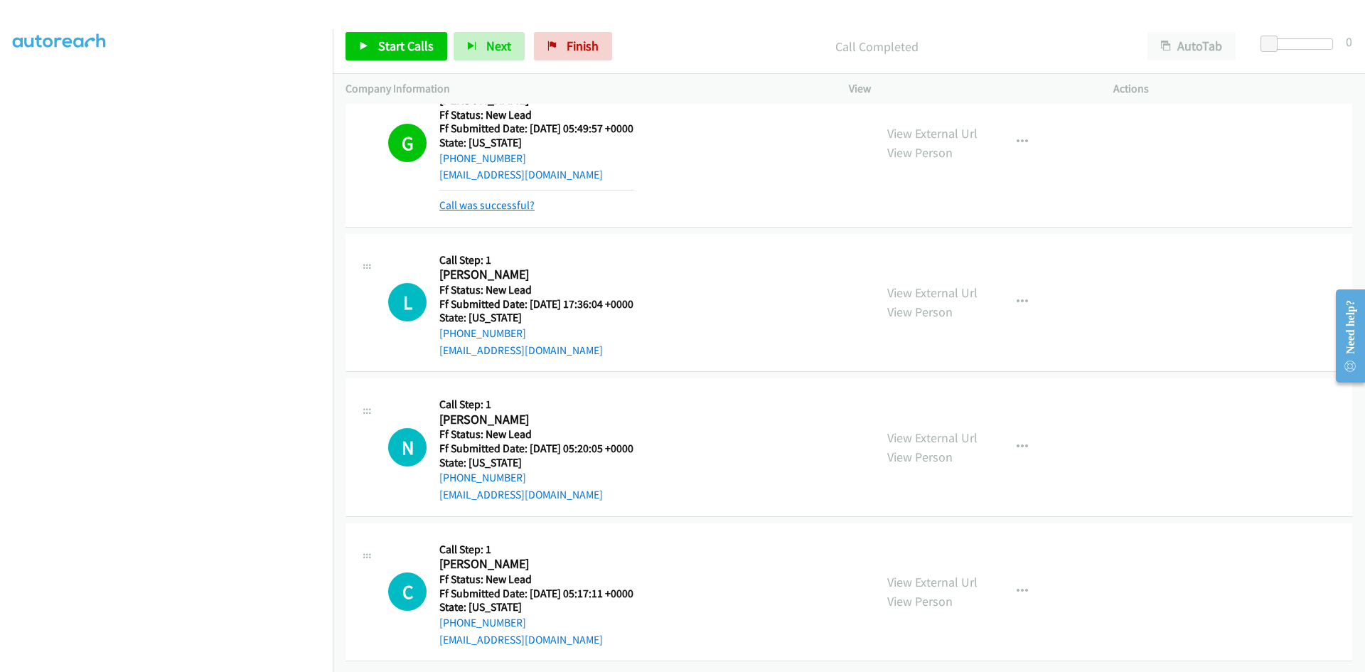
scroll to position [2375, 0]
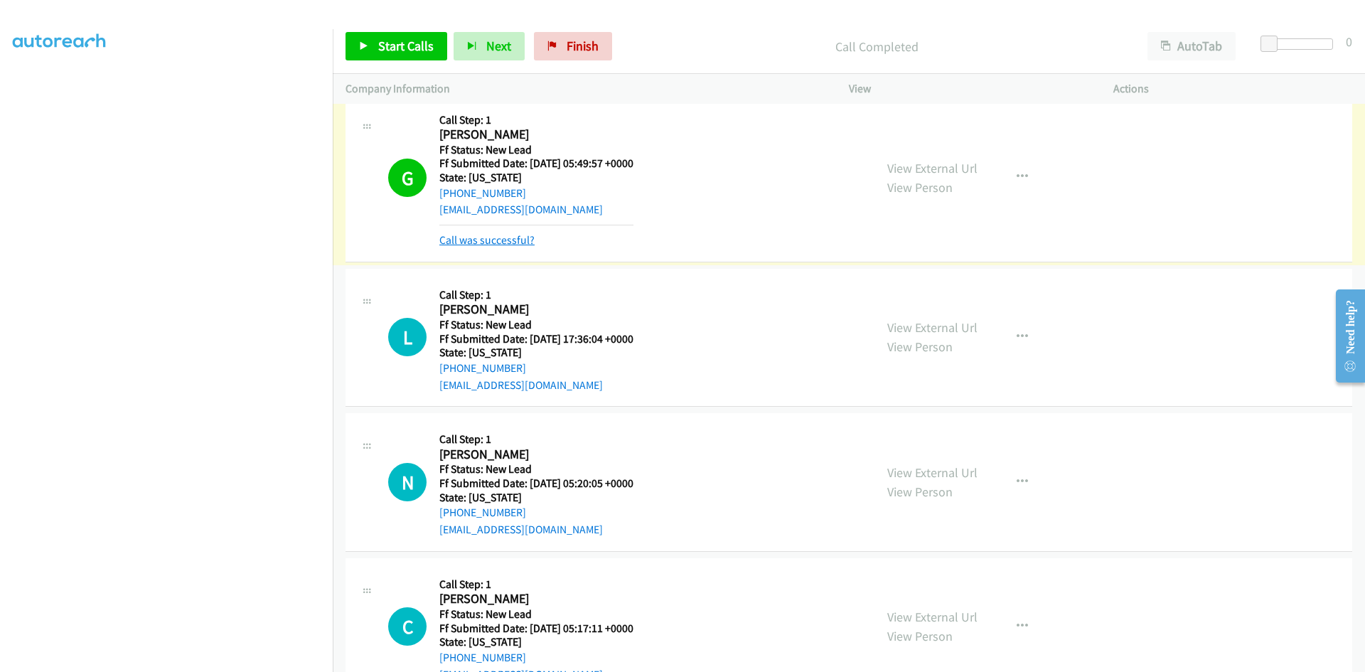
click at [504, 233] on link "Call was successful?" at bounding box center [487, 240] width 95 height 14
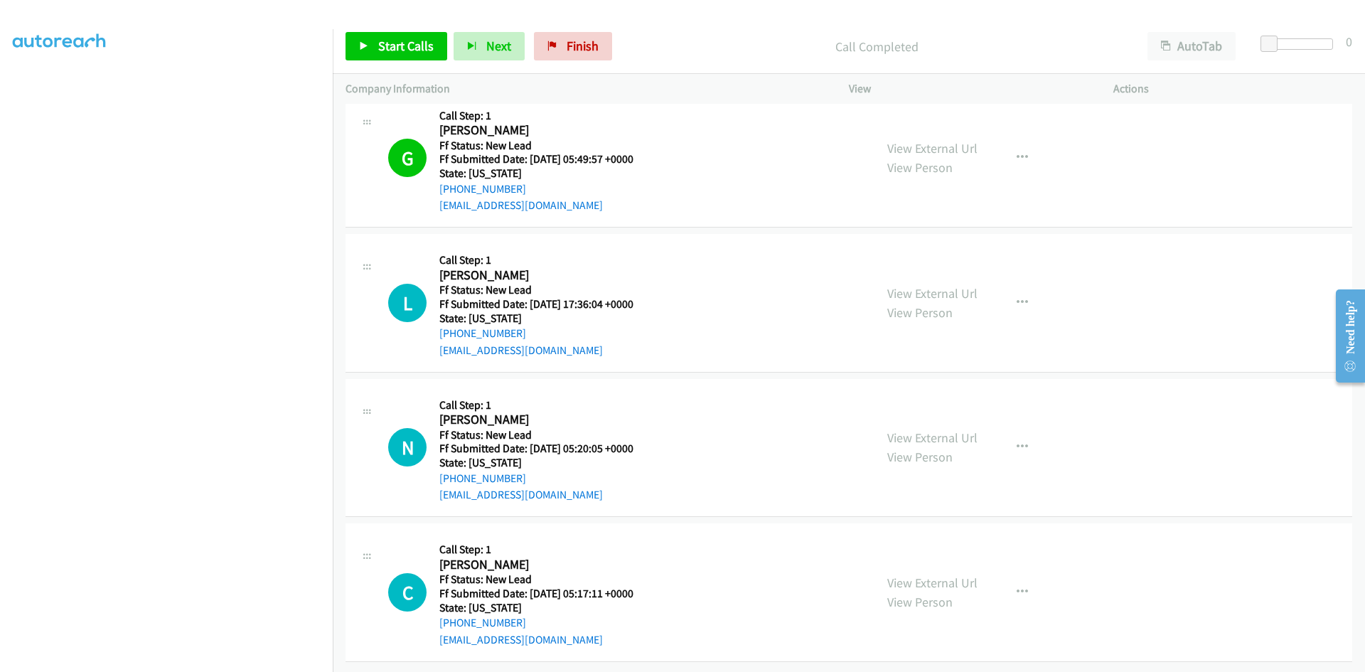
scroll to position [2344, 0]
click at [418, 38] on span "Start Calls" at bounding box center [405, 46] width 55 height 16
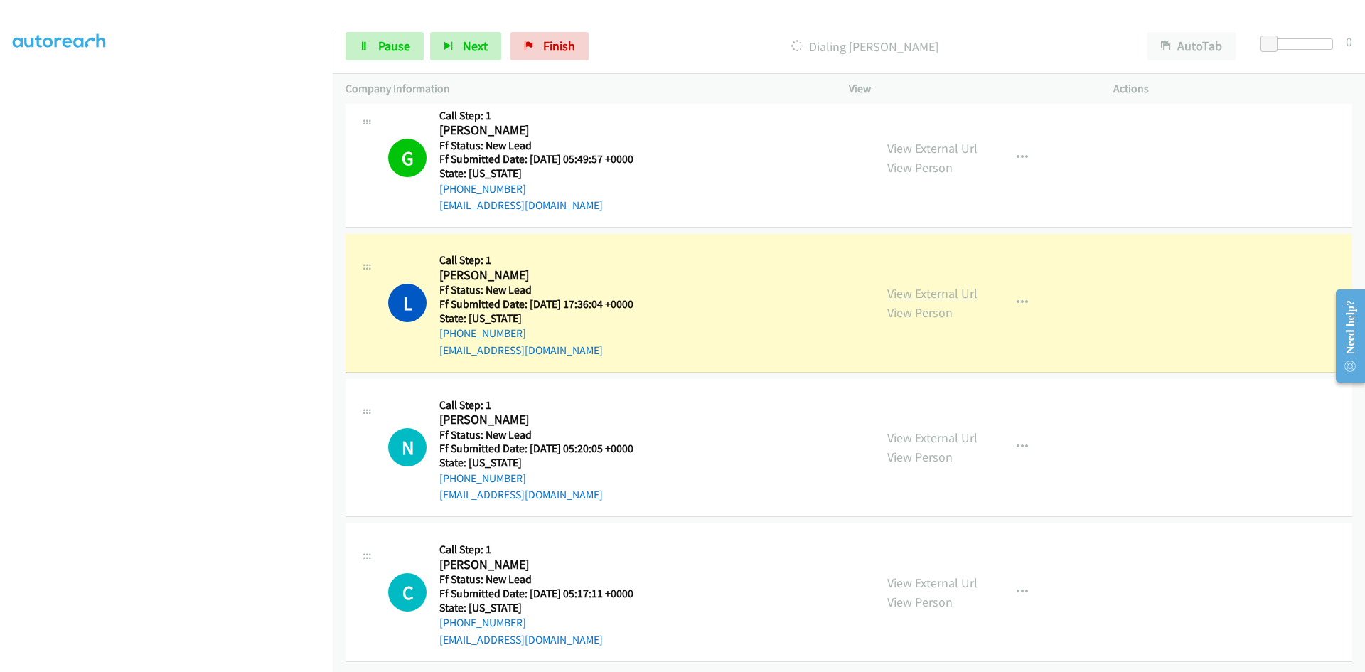
click at [945, 285] on link "View External Url" at bounding box center [933, 293] width 90 height 16
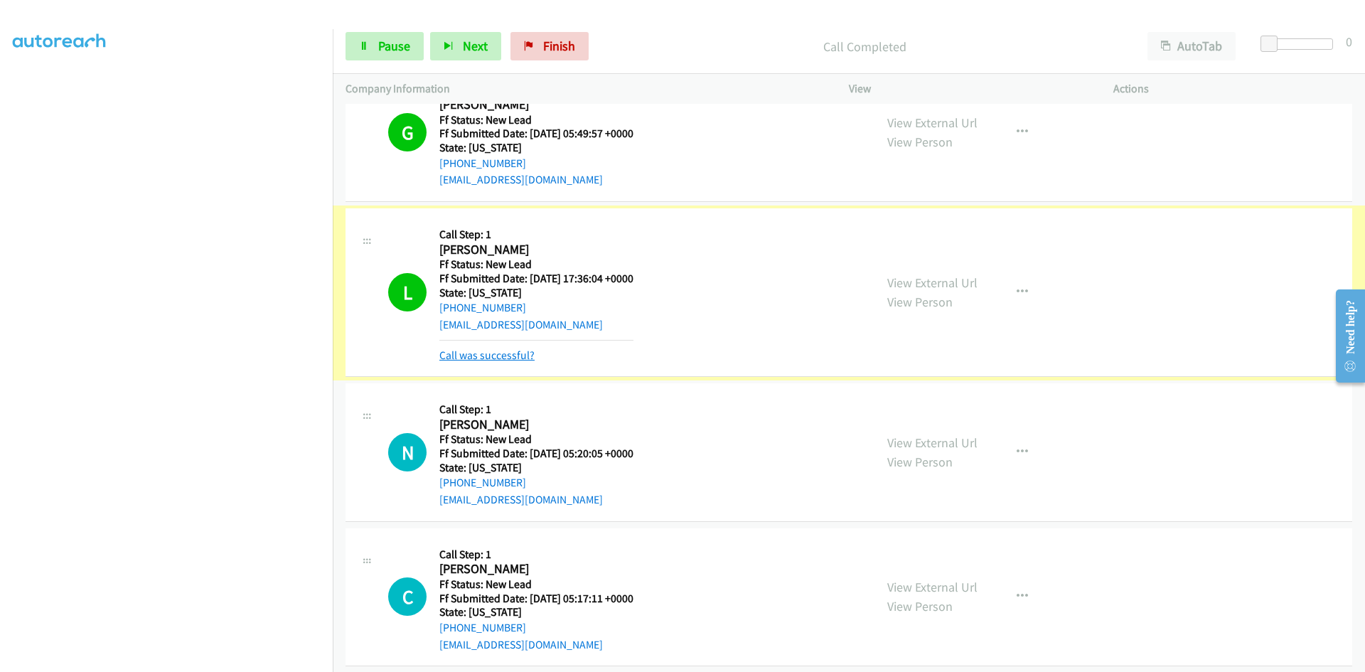
click at [461, 357] on link "Call was successful?" at bounding box center [487, 355] width 95 height 14
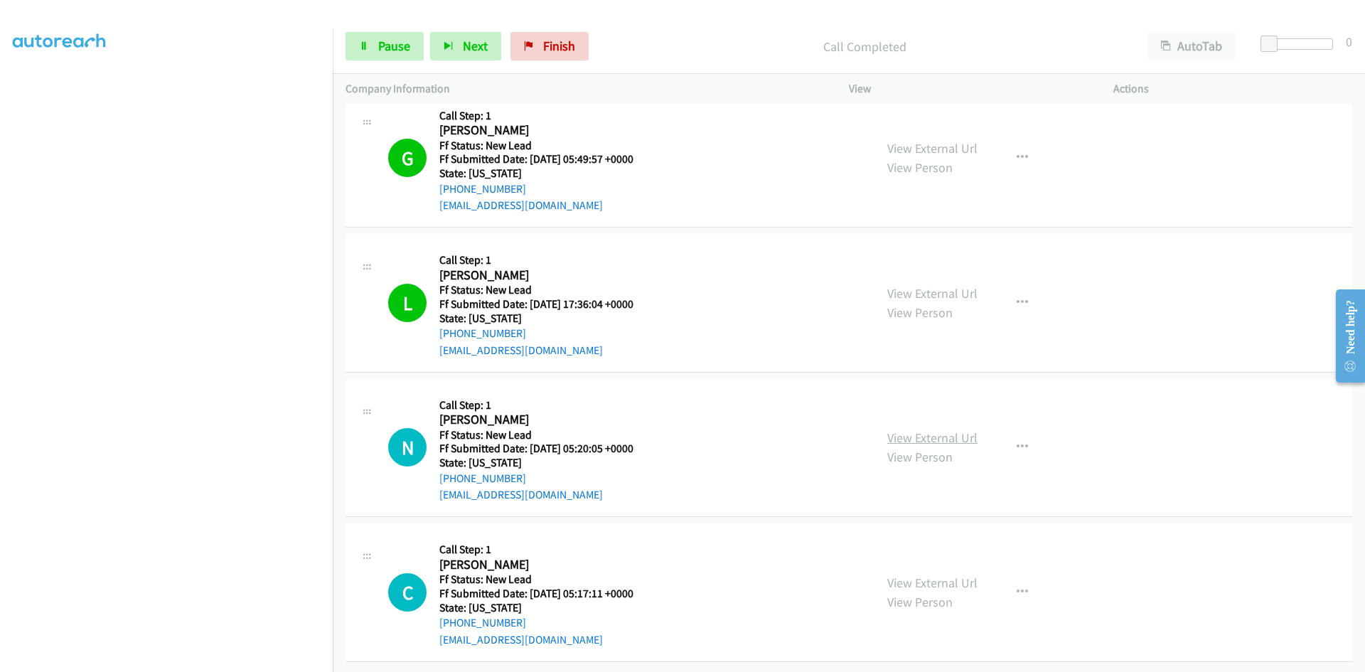
click at [919, 431] on link "View External Url" at bounding box center [933, 438] width 90 height 16
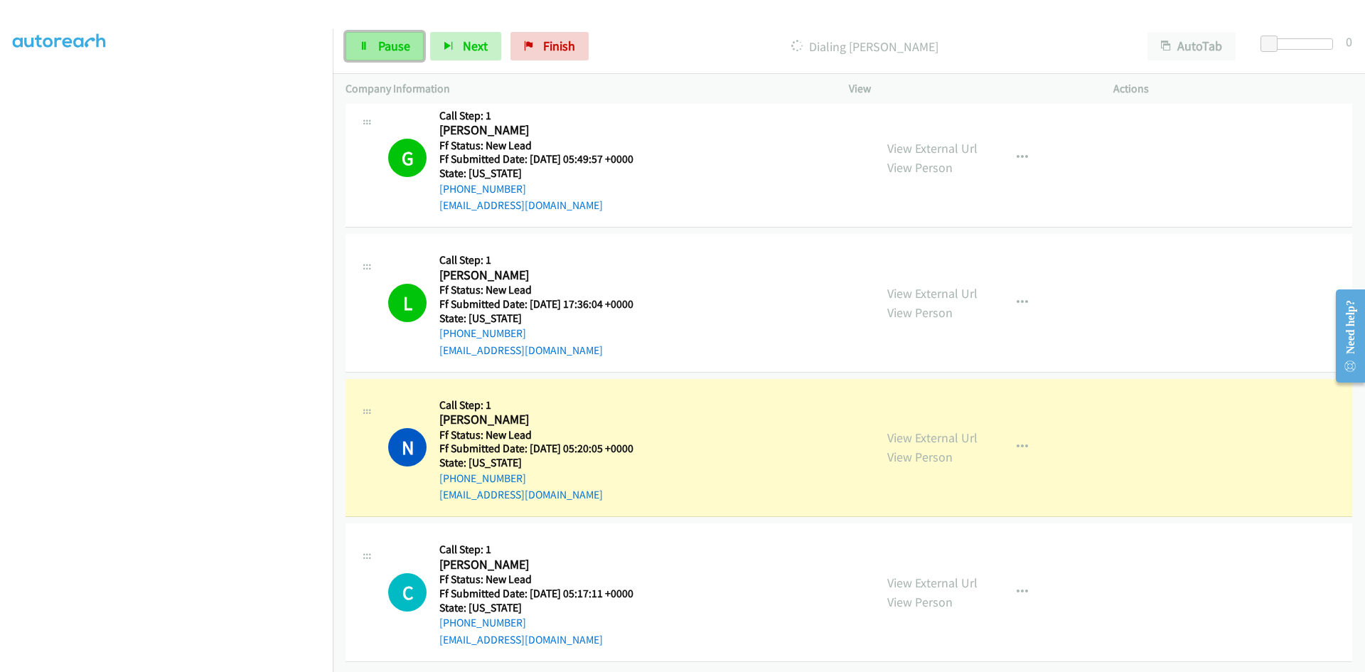
click at [391, 52] on span "Pause" at bounding box center [394, 46] width 32 height 16
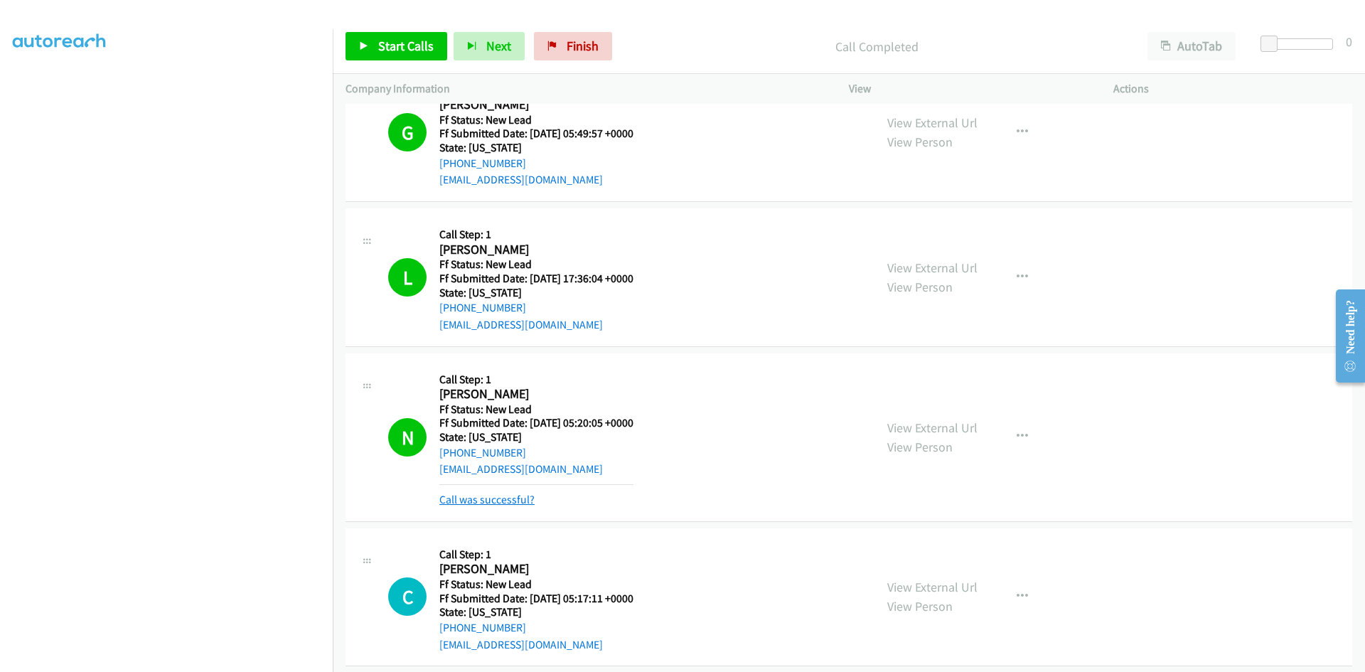
click at [511, 499] on link "Call was successful?" at bounding box center [487, 500] width 95 height 14
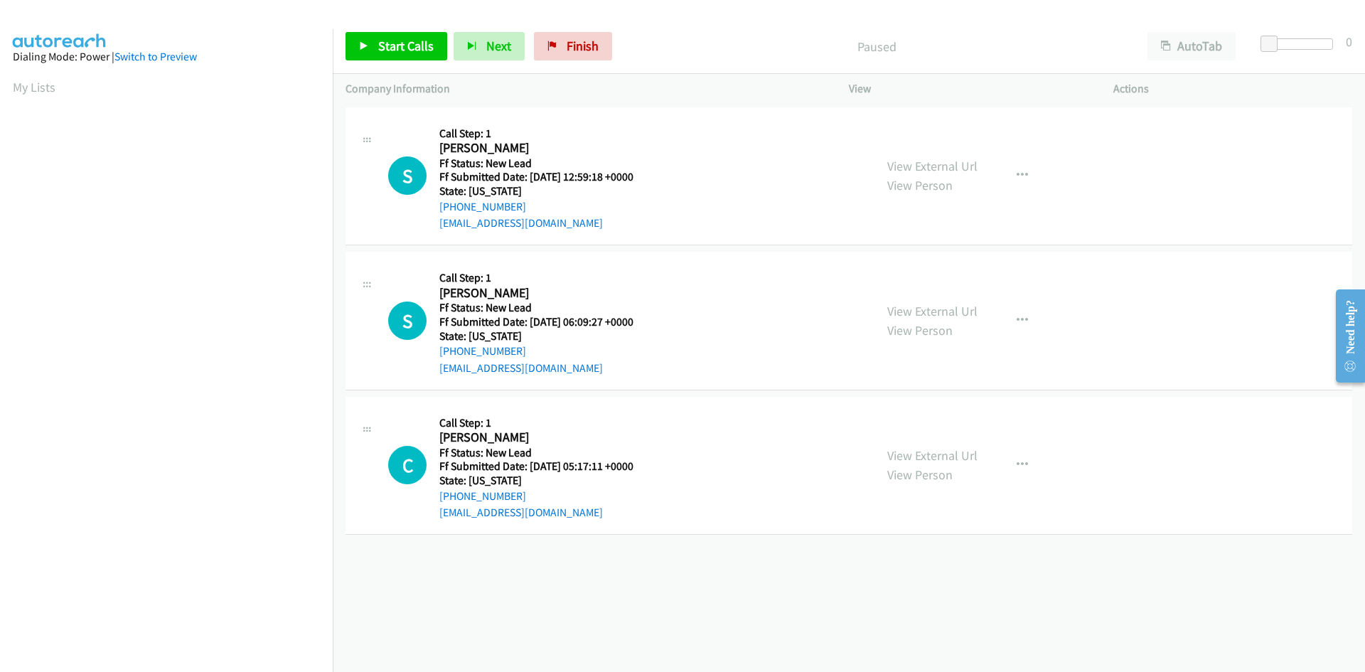
click at [730, 38] on p "Paused" at bounding box center [877, 46] width 491 height 19
click at [398, 39] on span "Start Calls" at bounding box center [405, 46] width 55 height 16
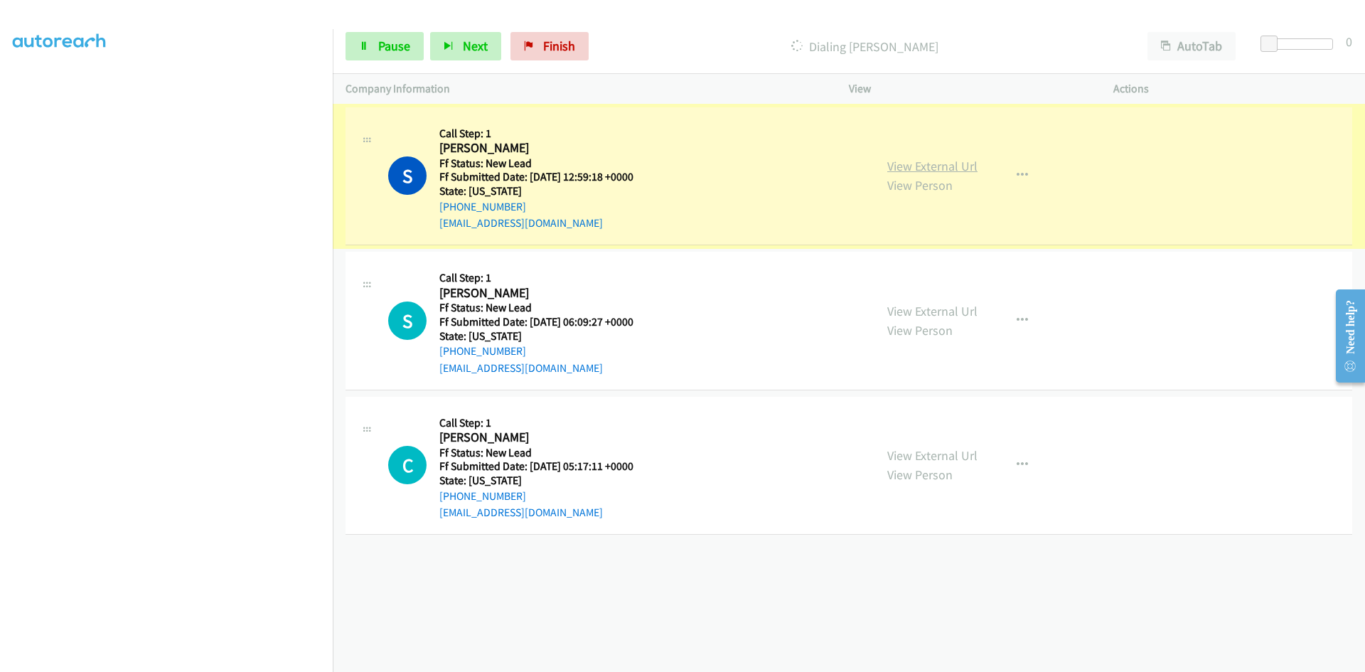
click at [900, 165] on link "View External Url" at bounding box center [933, 166] width 90 height 16
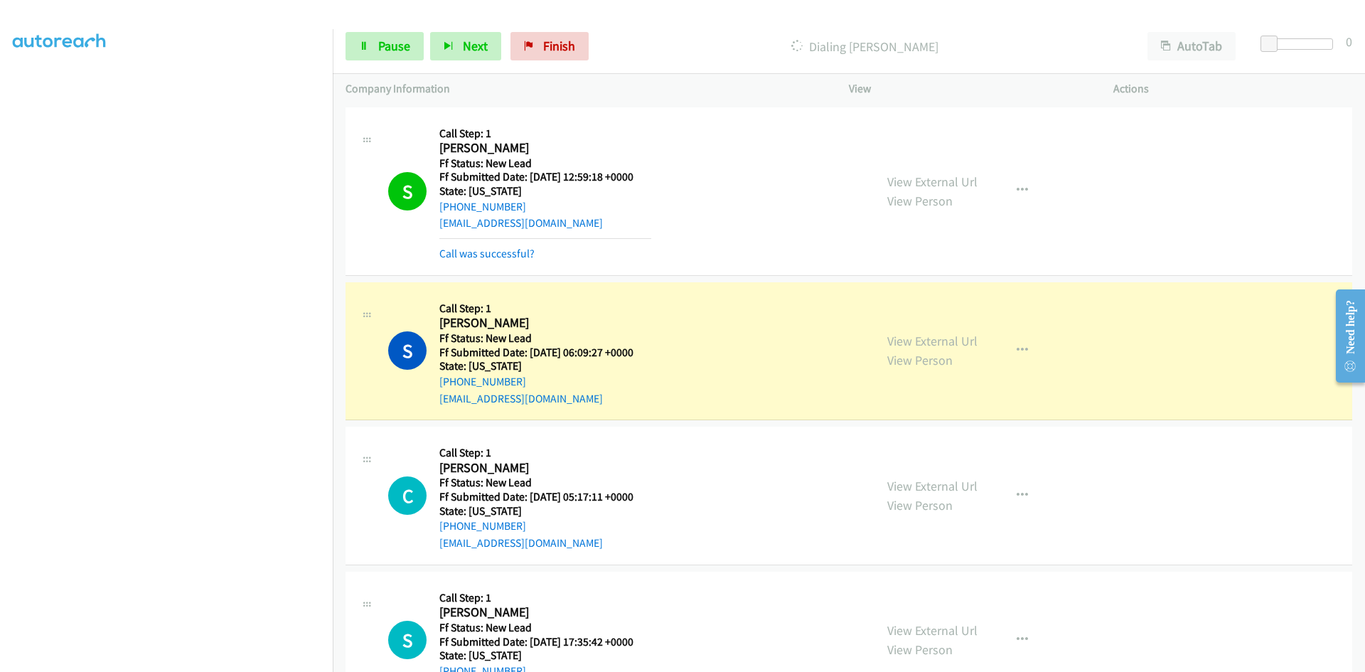
click at [931, 341] on link "View External Url" at bounding box center [933, 341] width 90 height 16
click at [497, 256] on link "Call was successful?" at bounding box center [487, 254] width 95 height 14
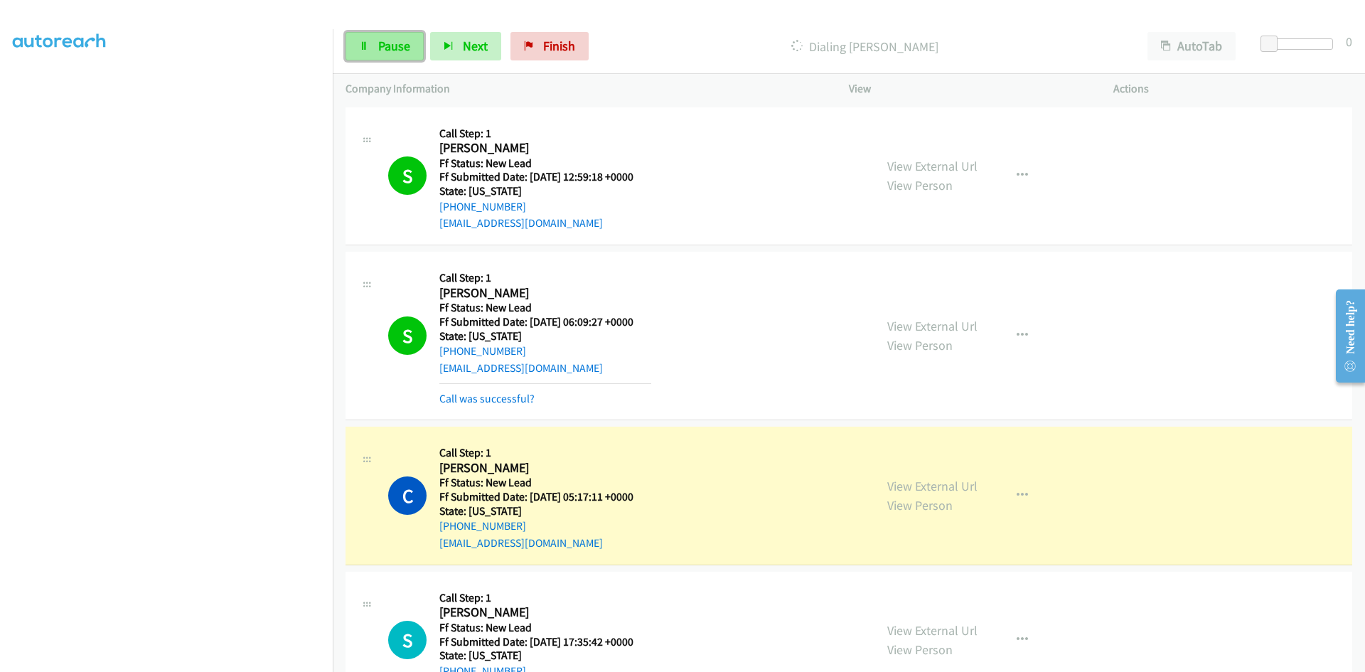
click at [404, 38] on span "Pause" at bounding box center [394, 46] width 32 height 16
click at [907, 485] on link "View External Url" at bounding box center [933, 486] width 90 height 16
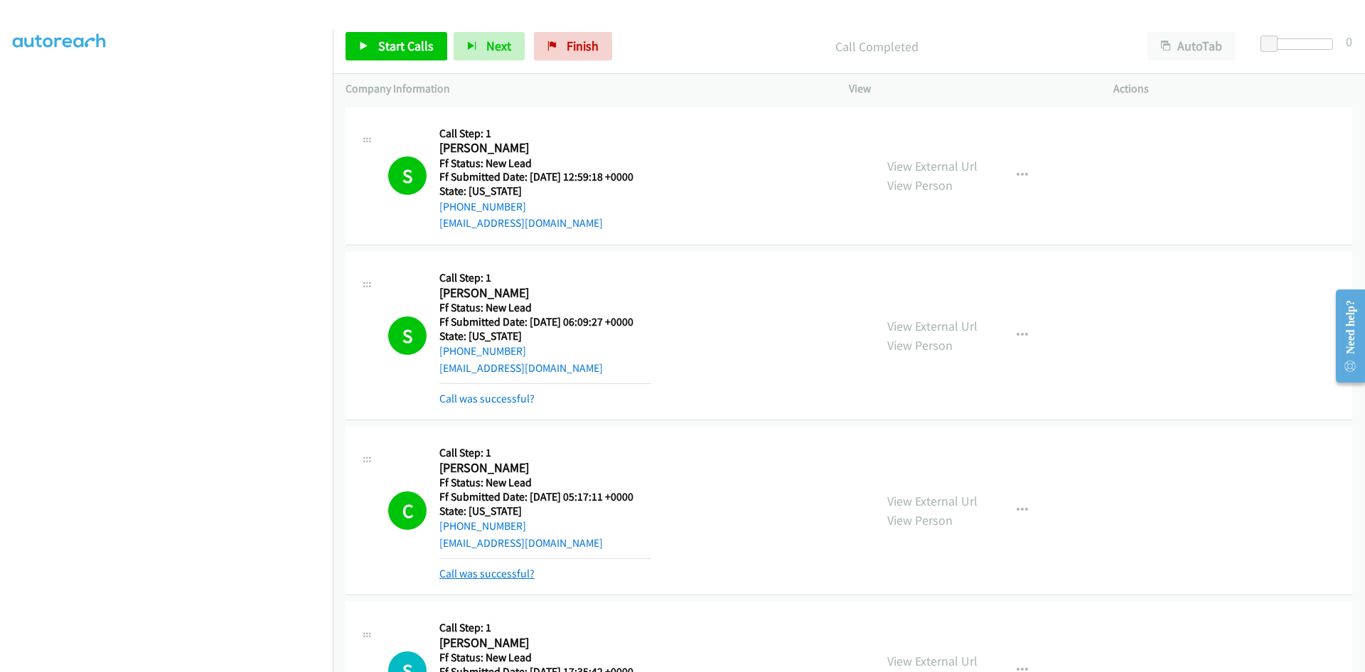
click at [520, 574] on link "Call was successful?" at bounding box center [487, 574] width 95 height 14
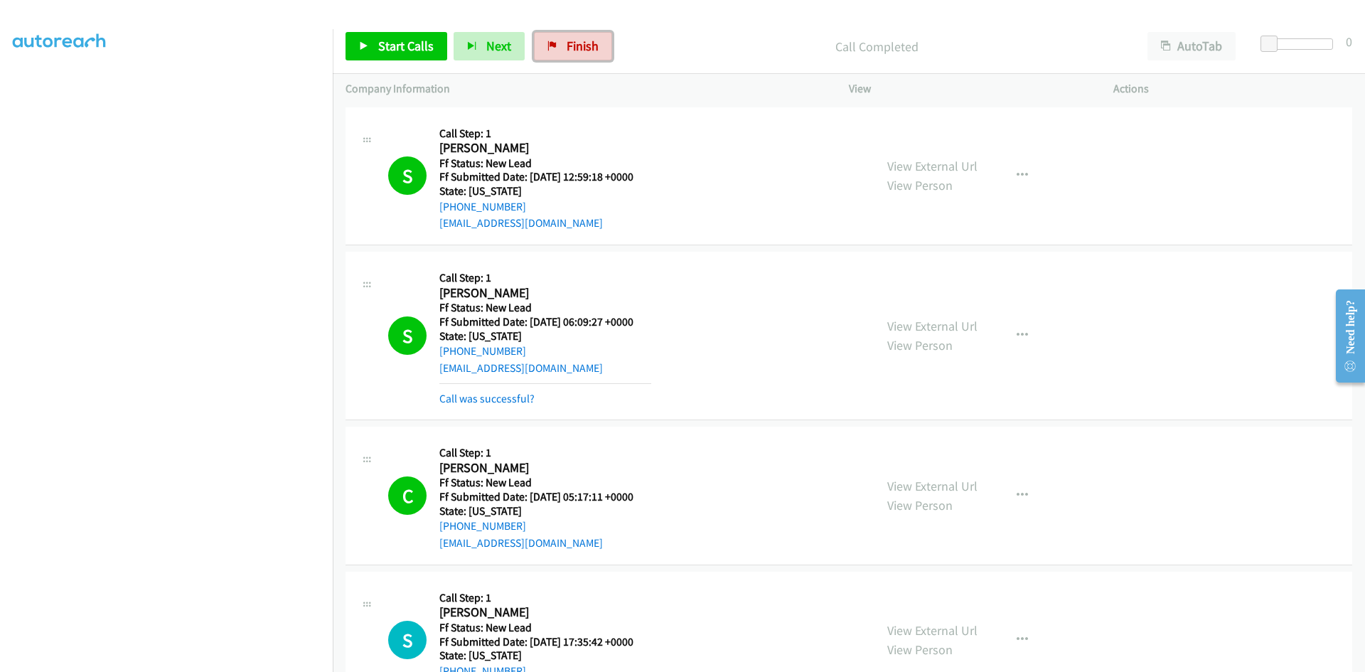
click at [567, 39] on span "Finish" at bounding box center [583, 46] width 32 height 16
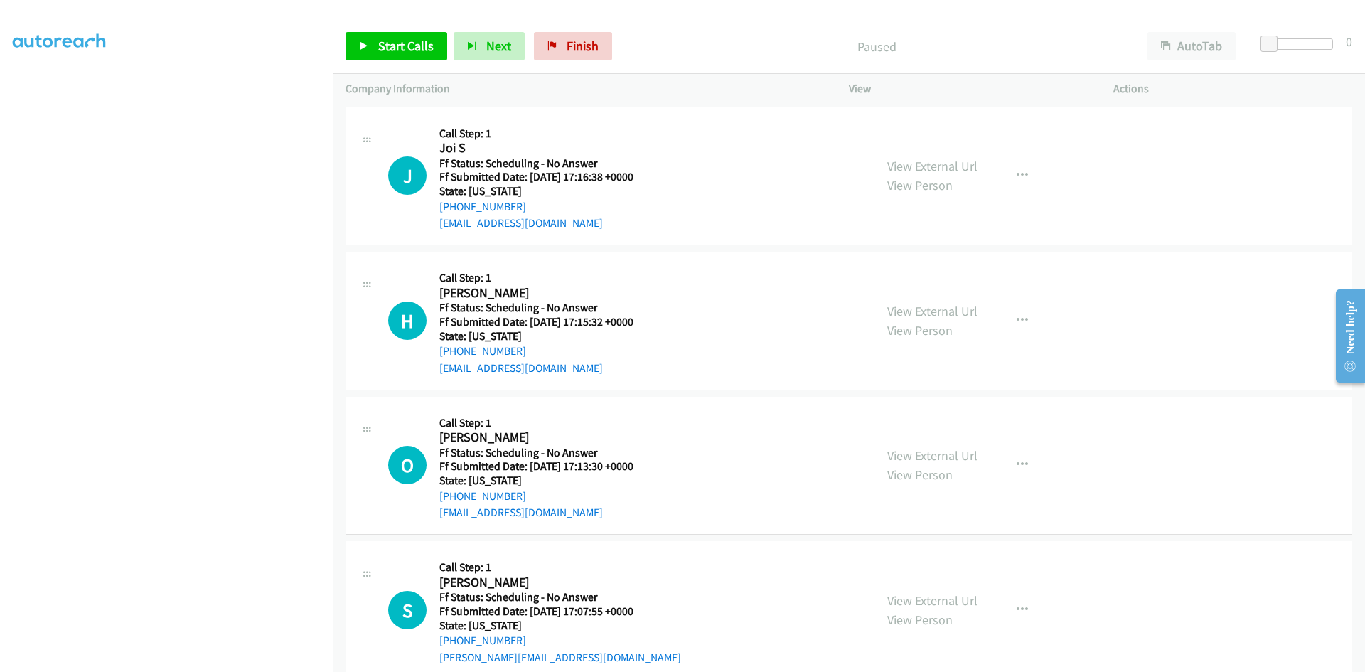
scroll to position [125, 0]
click at [379, 43] on span "Start Calls" at bounding box center [405, 46] width 55 height 16
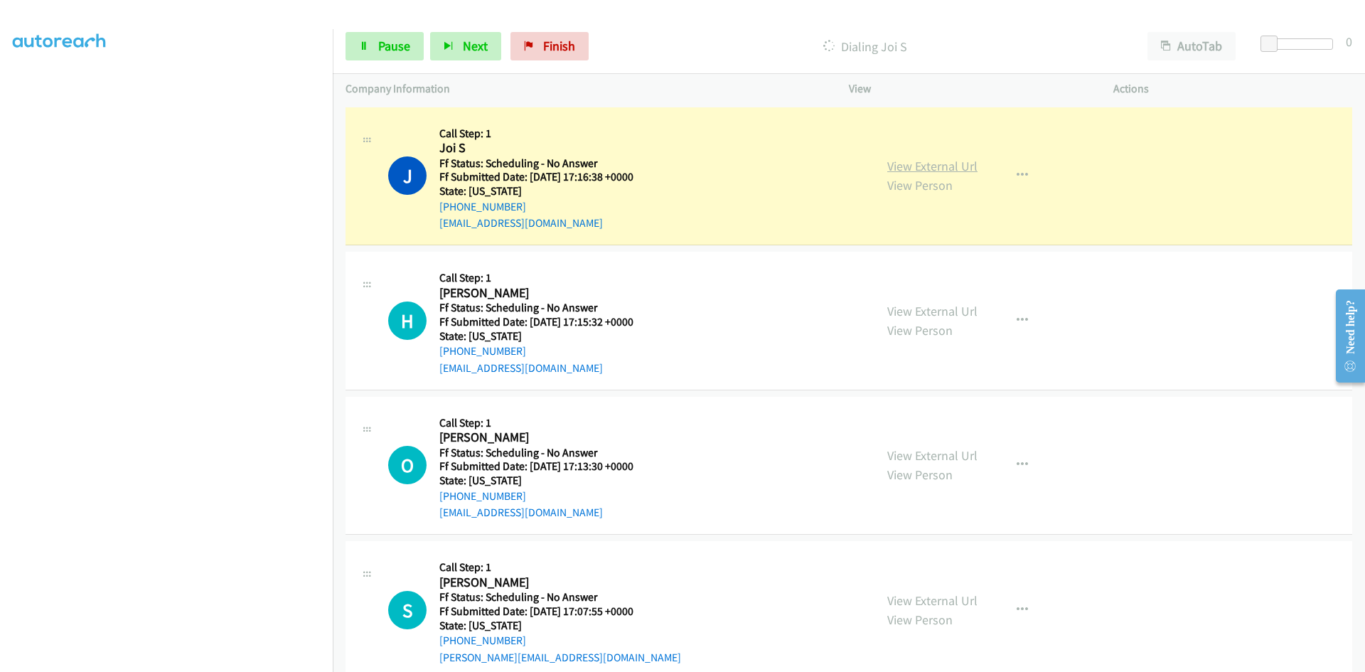
click at [934, 161] on link "View External Url" at bounding box center [933, 166] width 90 height 16
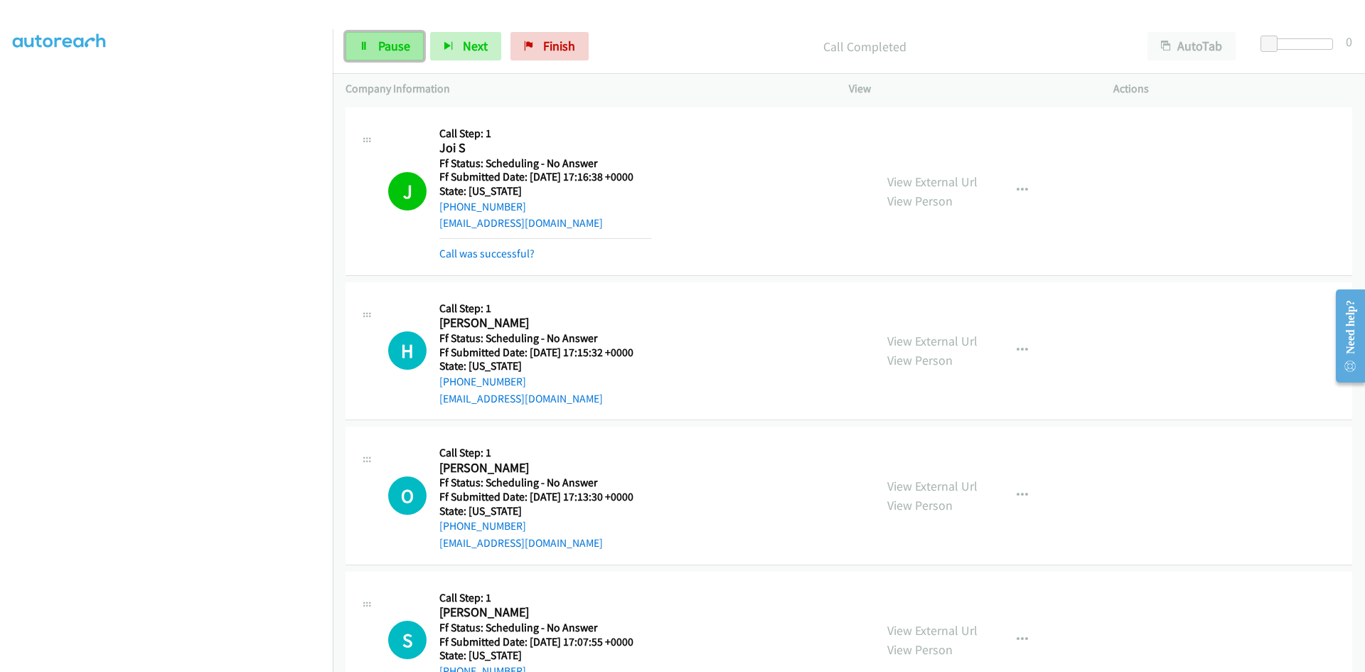
click at [390, 39] on span "Pause" at bounding box center [394, 46] width 32 height 16
click at [501, 258] on link "Call was successful?" at bounding box center [487, 254] width 95 height 14
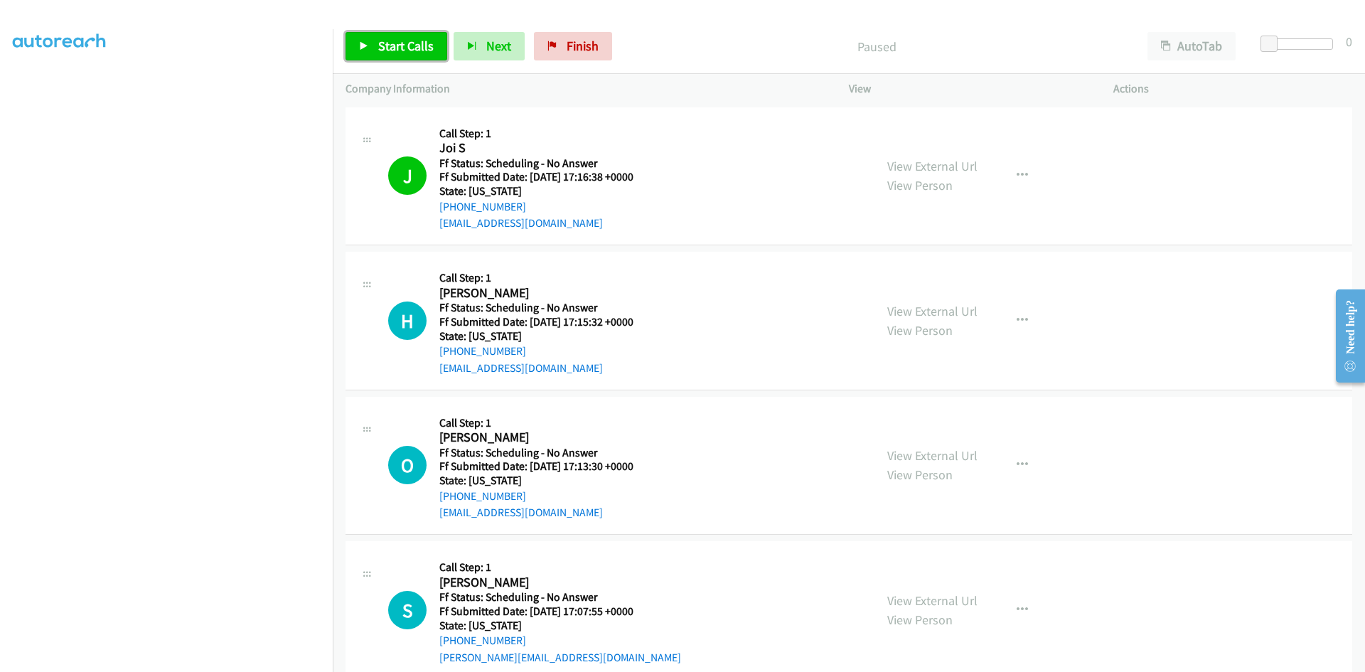
click at [414, 50] on span "Start Calls" at bounding box center [405, 46] width 55 height 16
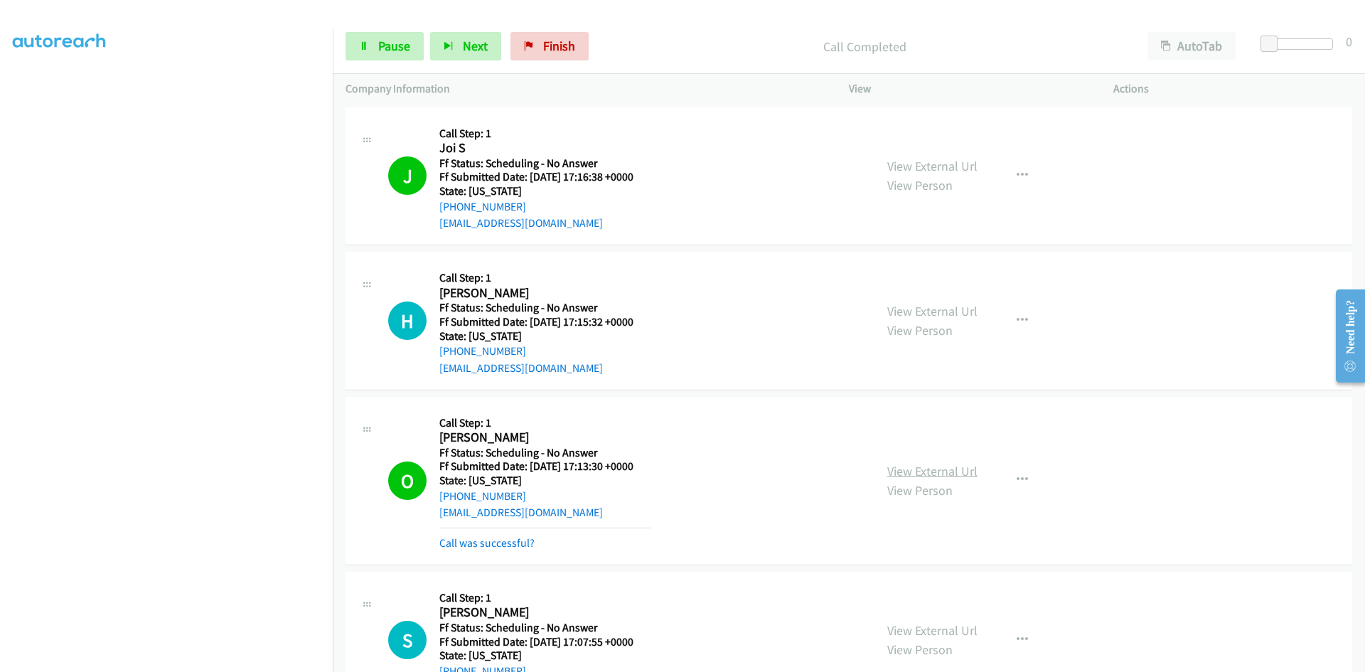
click at [959, 469] on link "View External Url" at bounding box center [933, 471] width 90 height 16
click at [457, 543] on link "Call was successful?" at bounding box center [487, 543] width 95 height 14
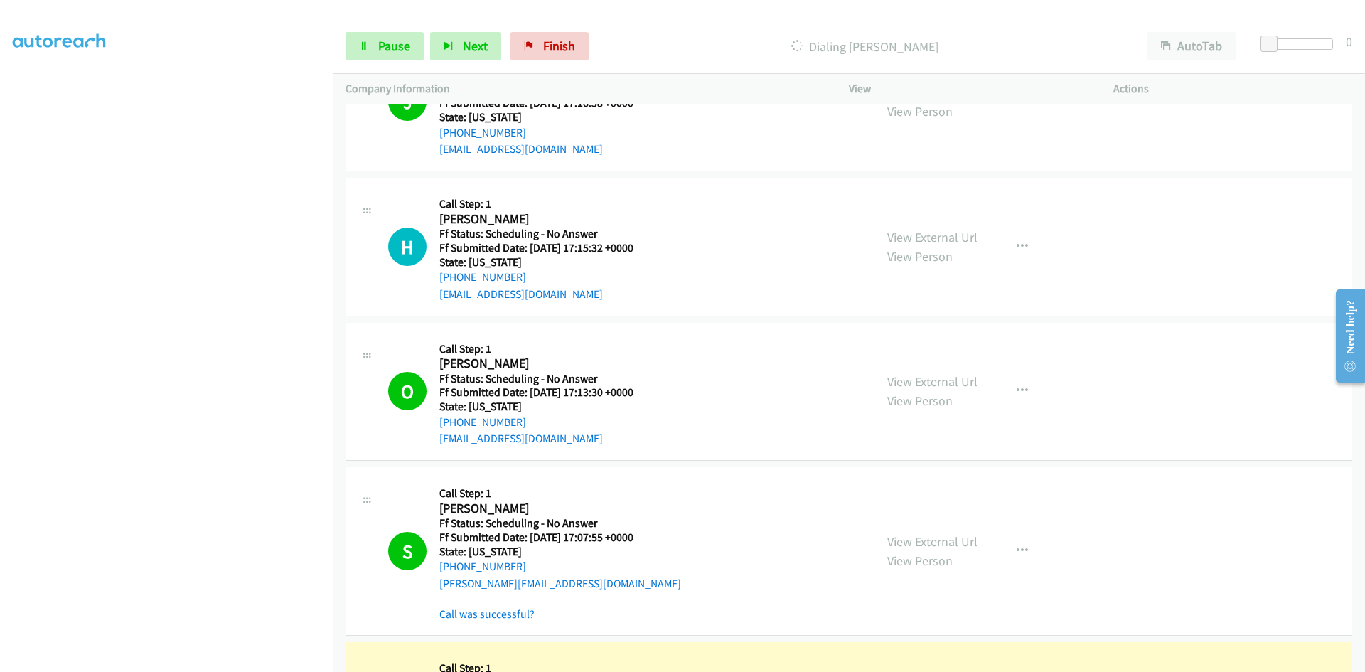
scroll to position [142, 0]
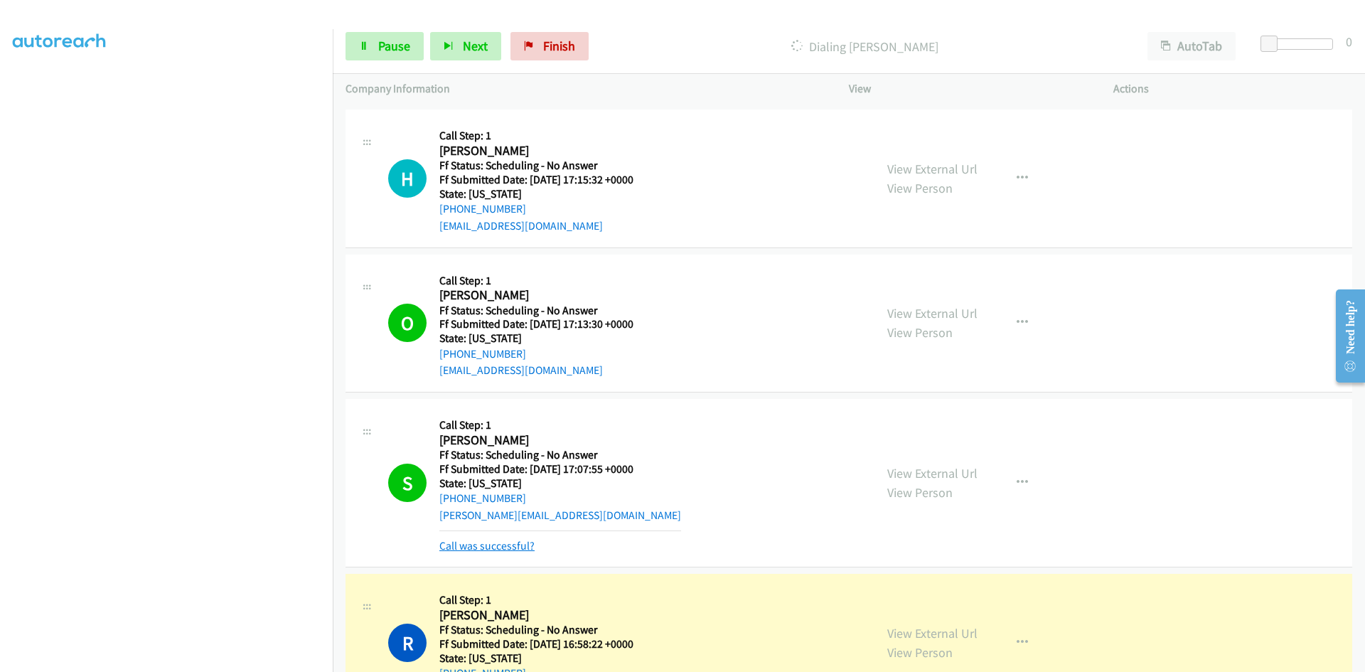
click at [518, 545] on link "Call was successful?" at bounding box center [487, 546] width 95 height 14
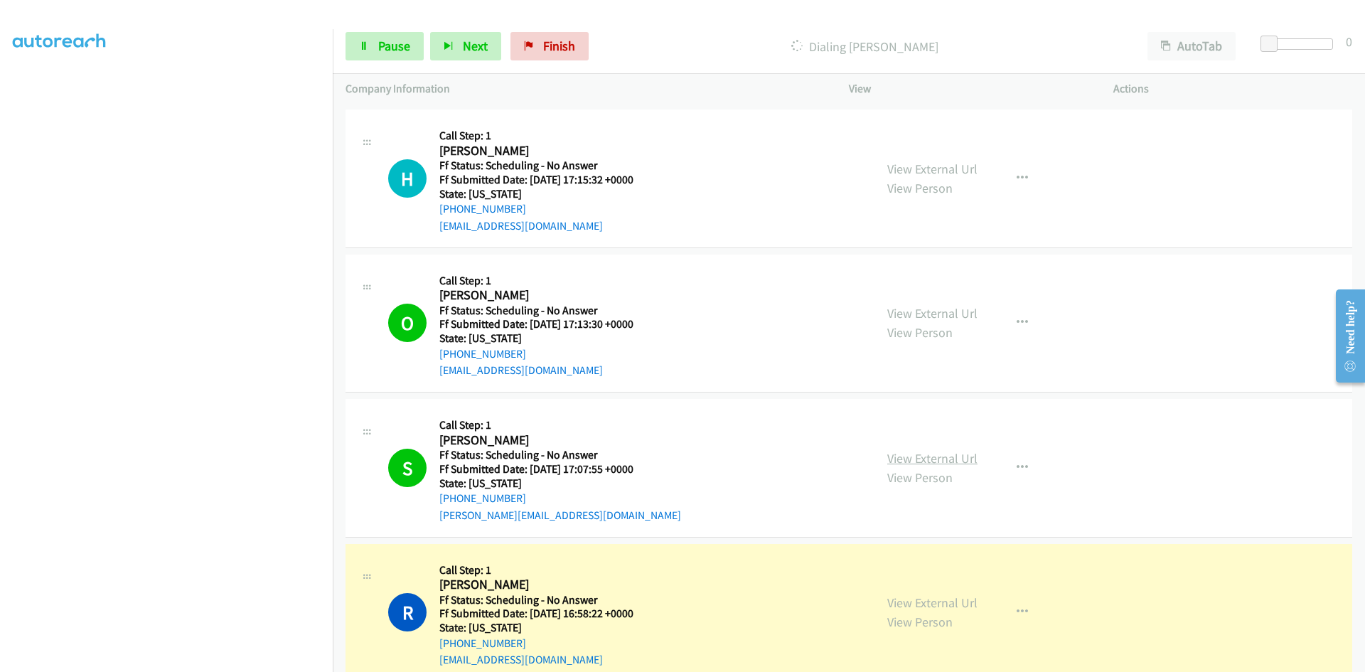
click at [958, 461] on link "View External Url" at bounding box center [933, 458] width 90 height 16
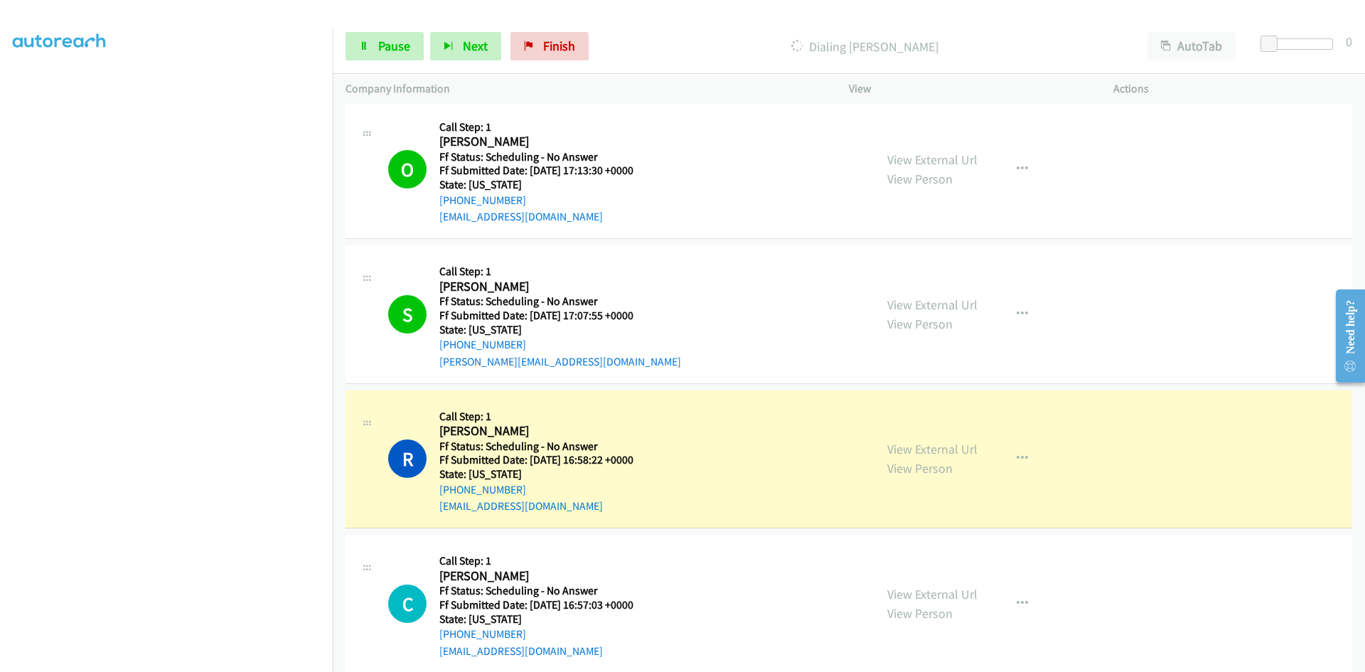
scroll to position [356, 0]
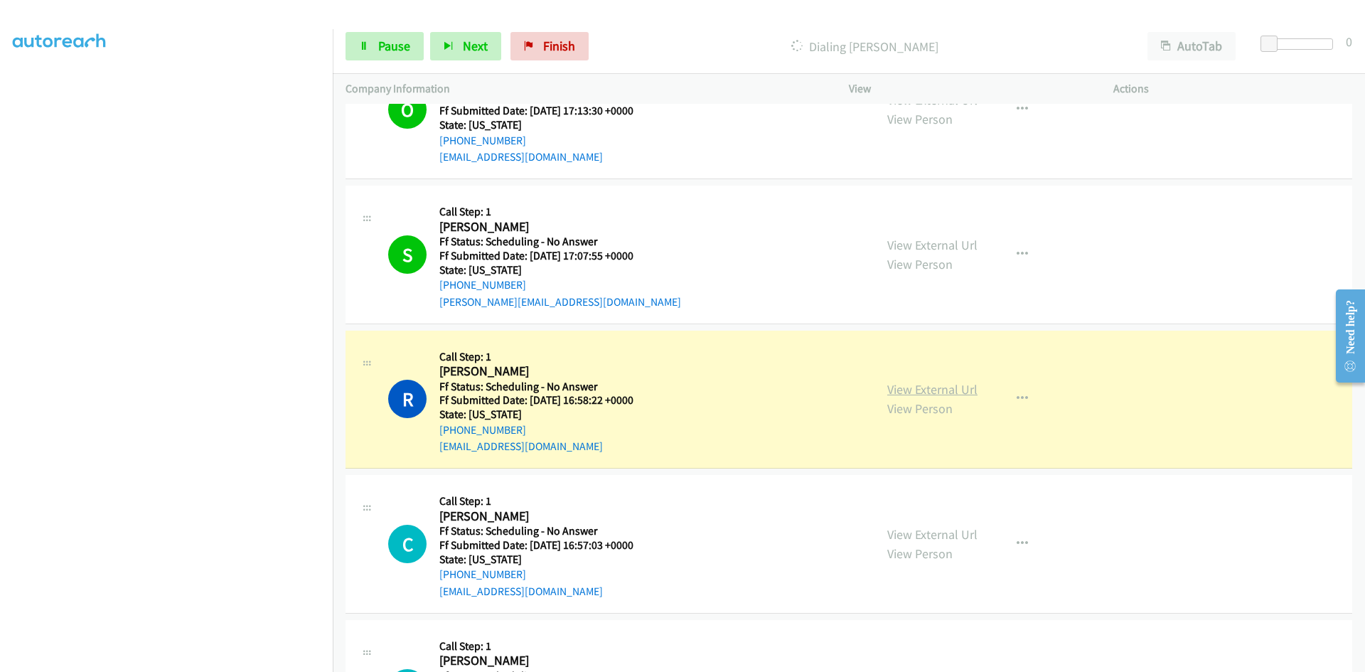
click at [943, 392] on div "View External Url View Person View External Url Email Schedule/Manage Callback …" at bounding box center [1013, 399] width 277 height 112
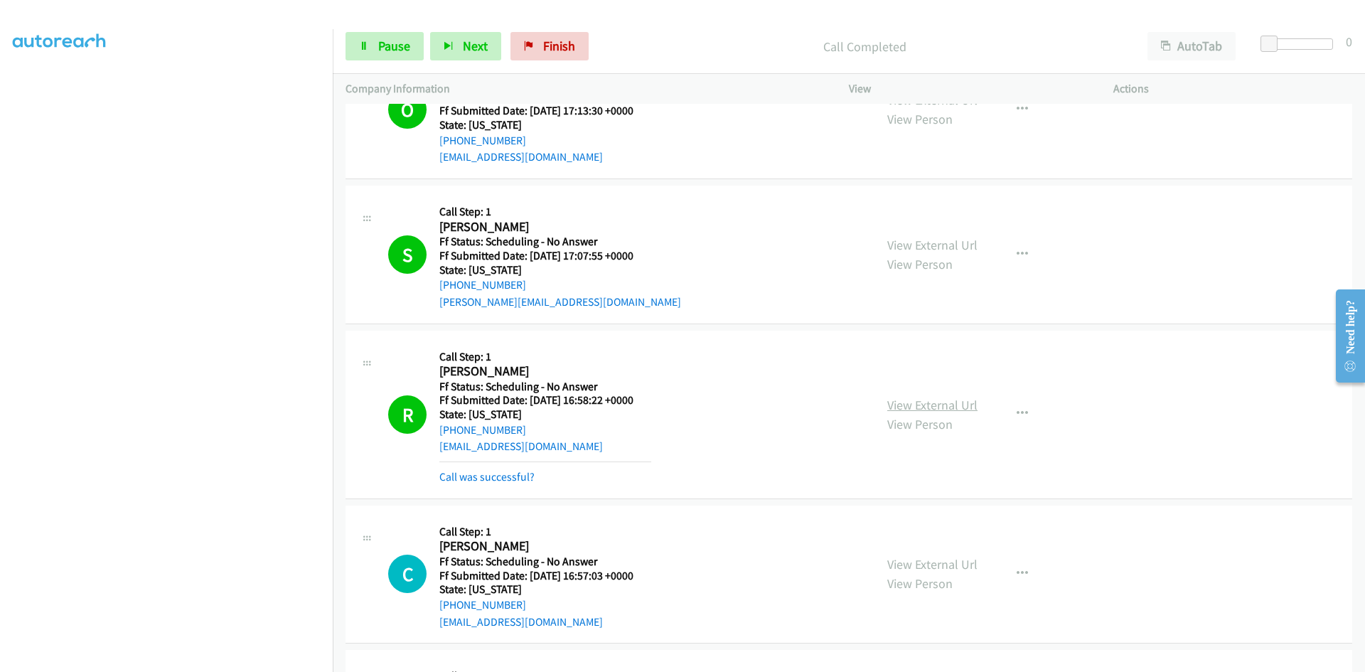
click at [951, 407] on link "View External Url" at bounding box center [933, 405] width 90 height 16
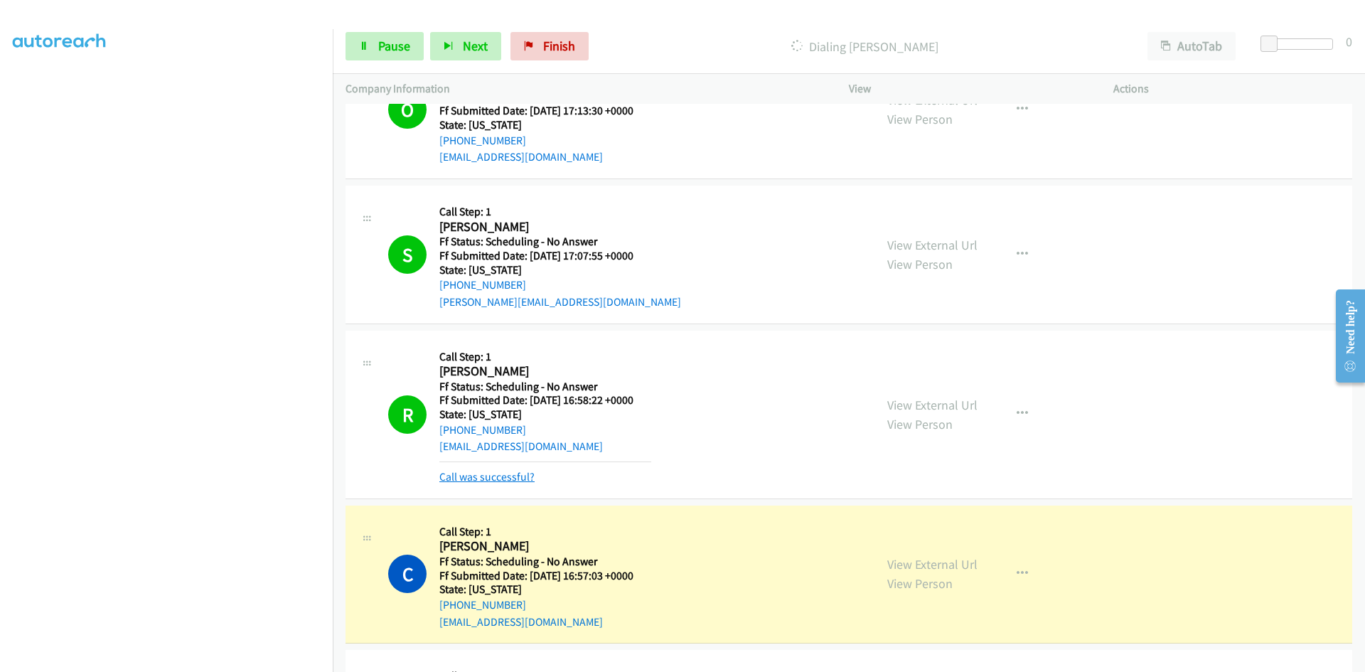
click at [521, 481] on link "Call was successful?" at bounding box center [487, 477] width 95 height 14
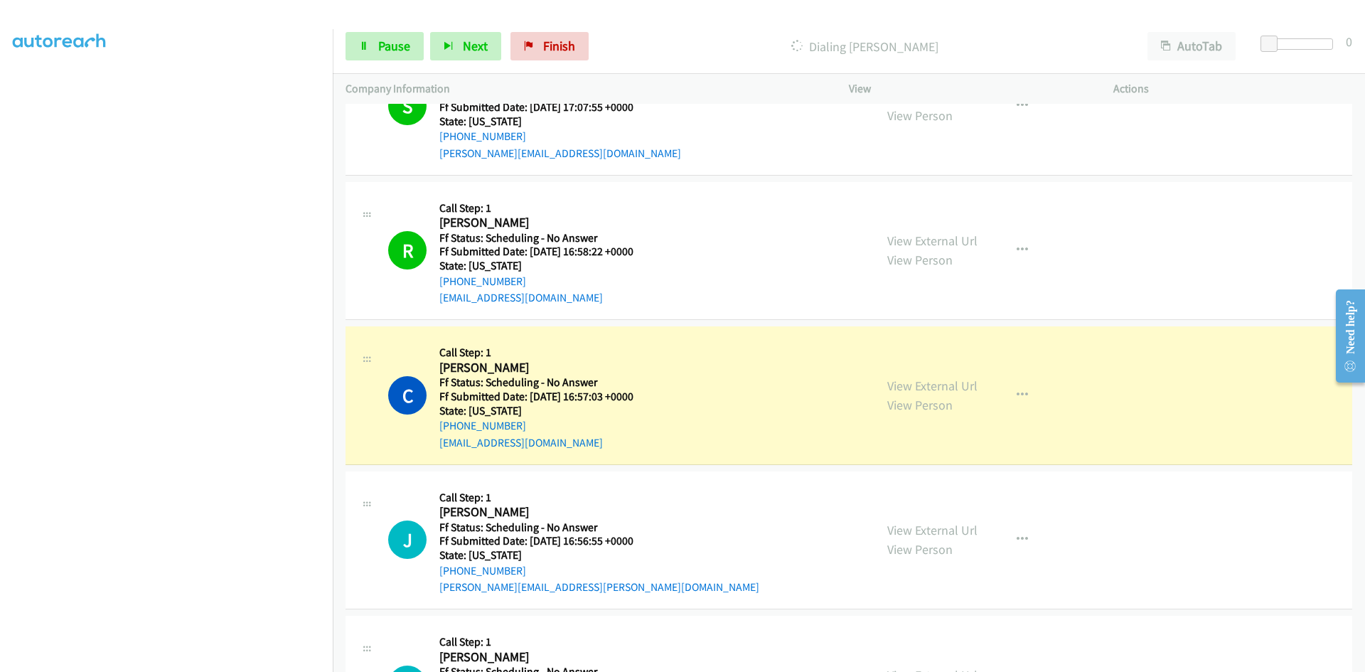
scroll to position [569, 0]
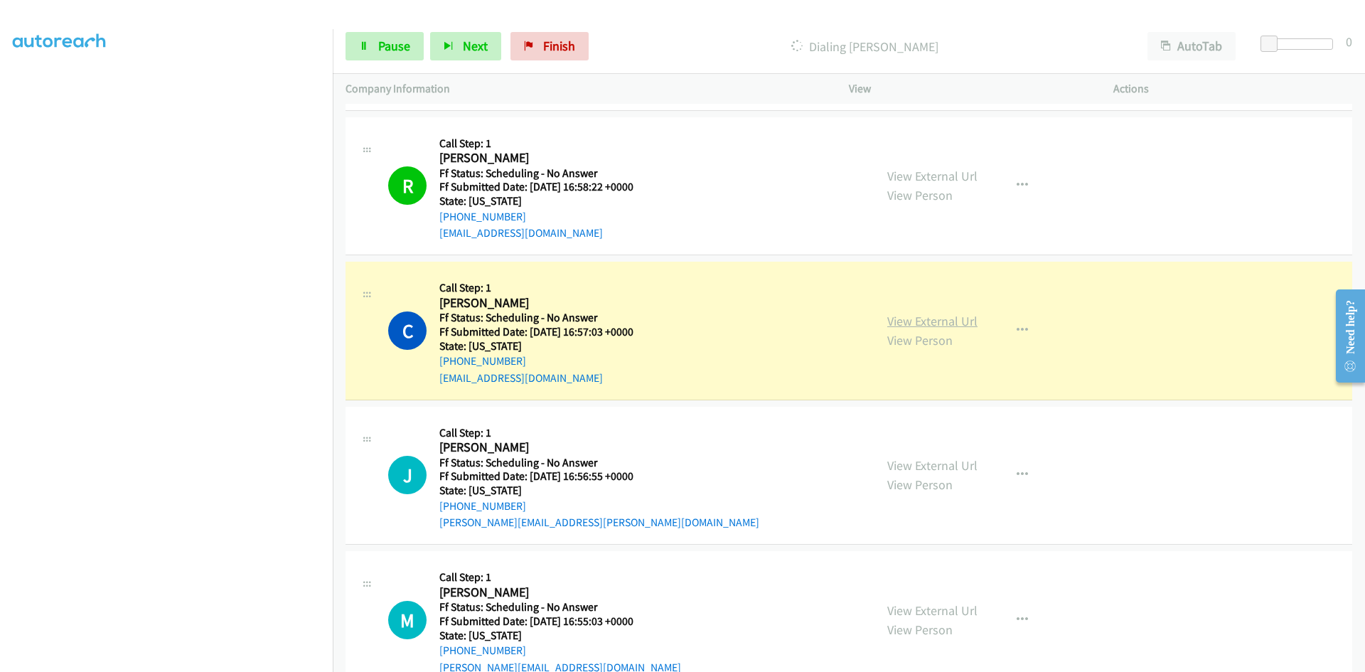
click at [962, 320] on link "View External Url" at bounding box center [933, 321] width 90 height 16
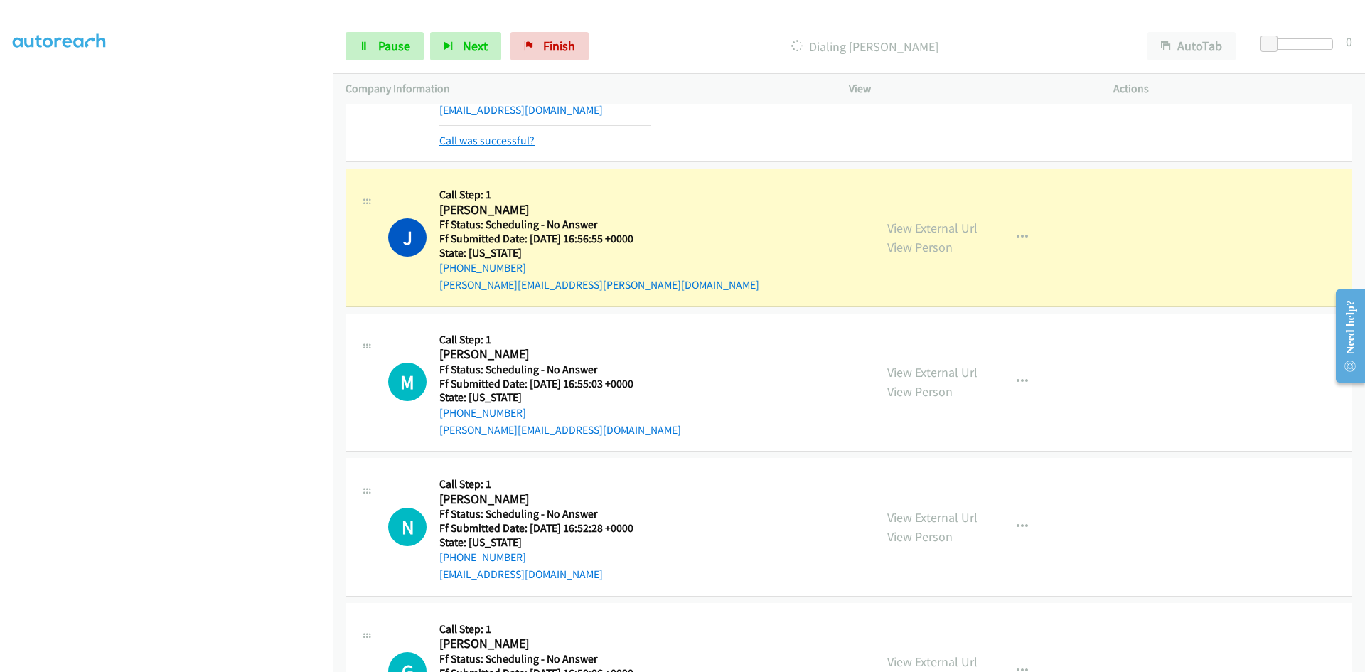
scroll to position [925, 0]
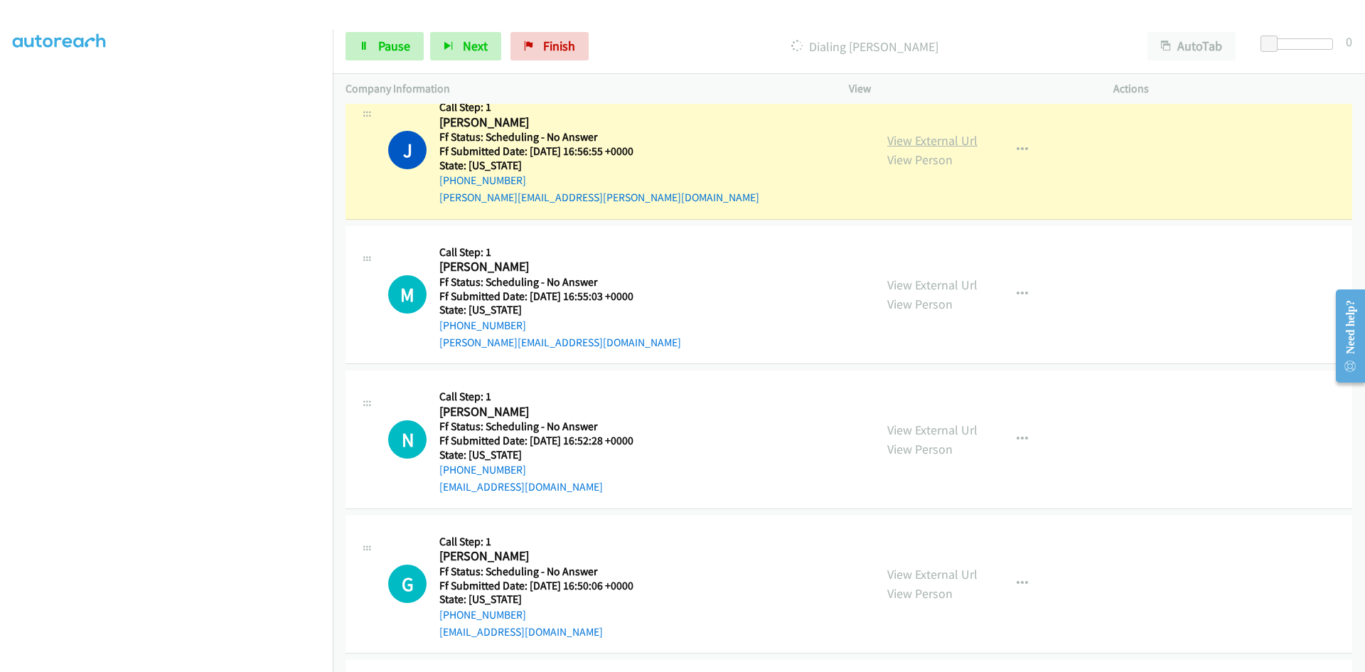
click at [966, 142] on div "View External Url View Person View External Url Email Schedule/Manage Callback …" at bounding box center [1013, 150] width 277 height 112
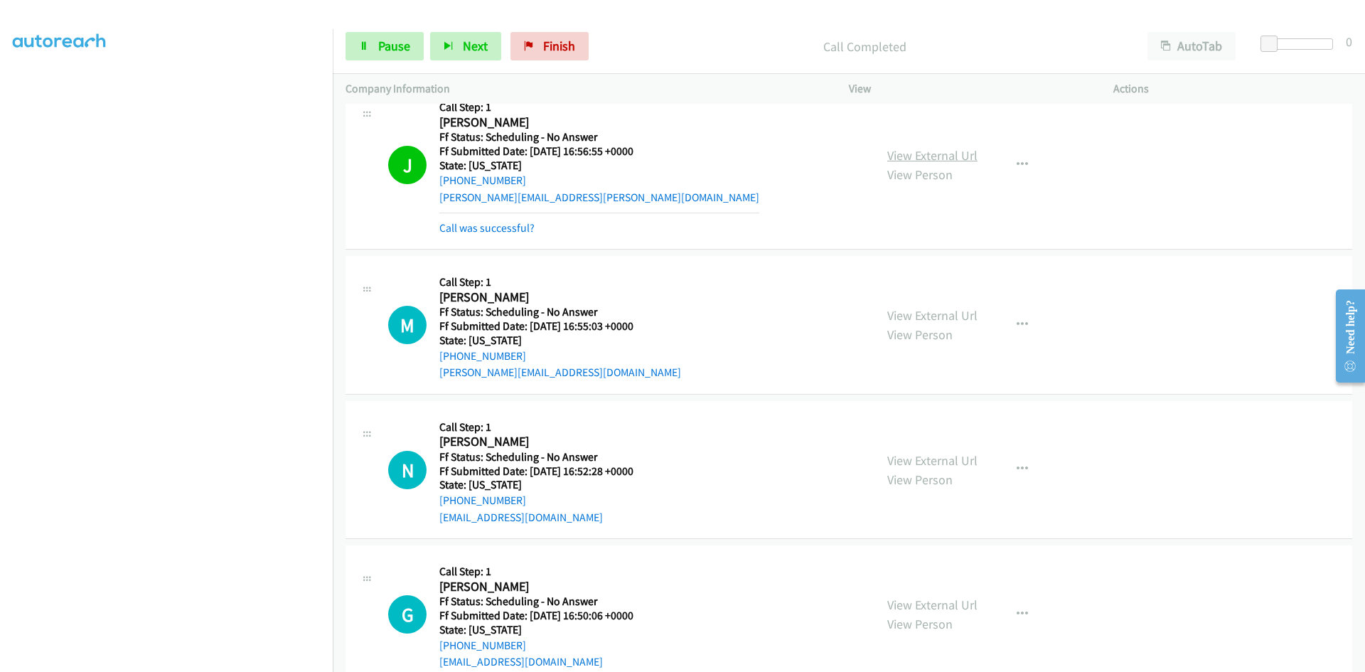
click at [957, 156] on link "View External Url" at bounding box center [933, 155] width 90 height 16
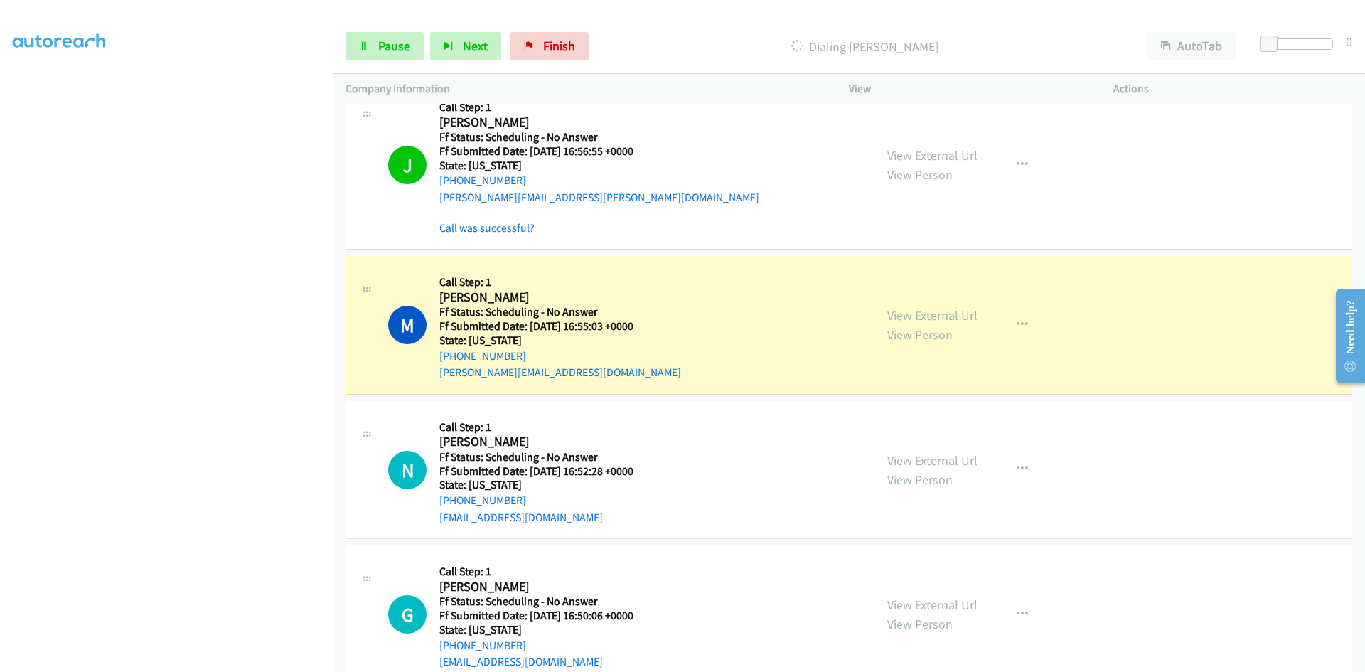
click at [526, 226] on link "Call was successful?" at bounding box center [487, 228] width 95 height 14
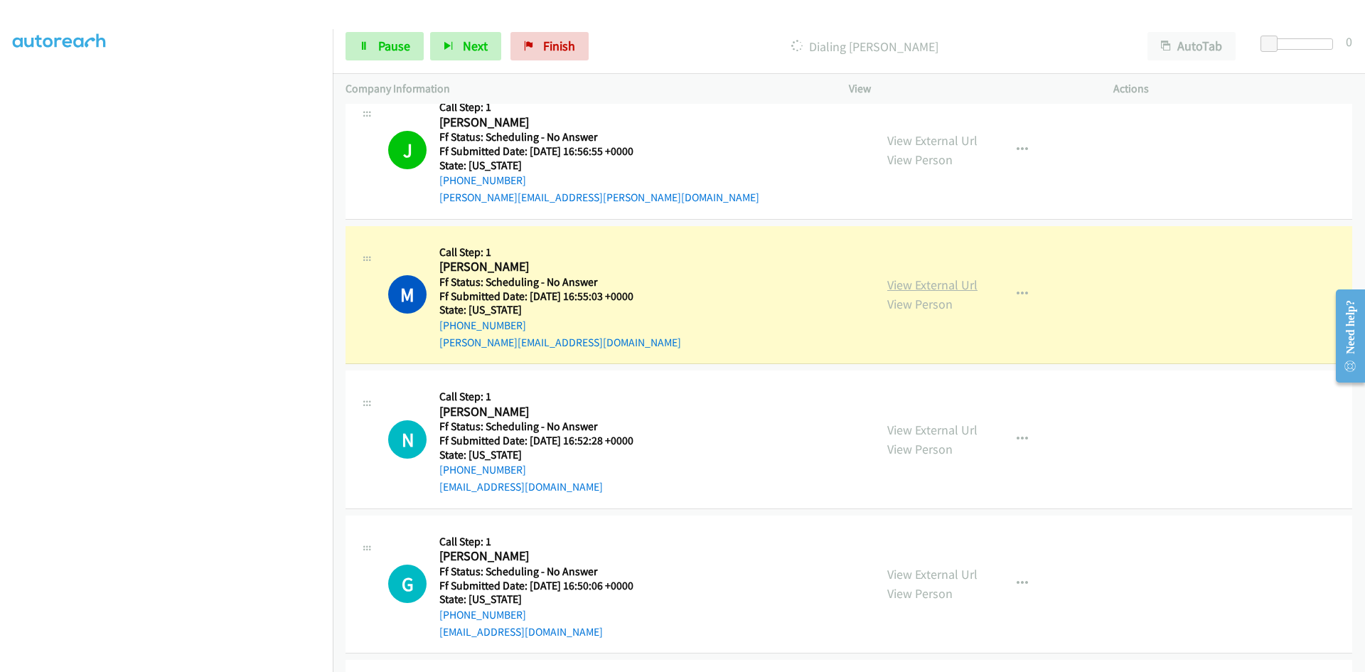
click at [941, 282] on link "View External Url" at bounding box center [933, 285] width 90 height 16
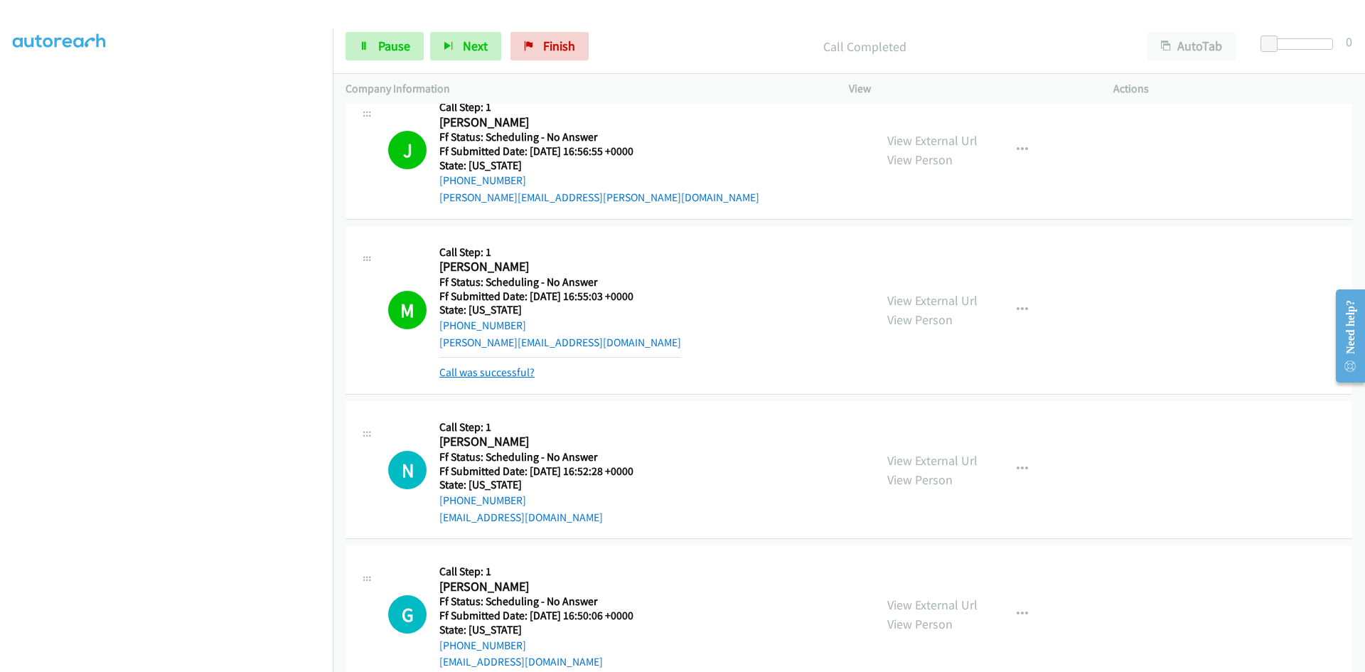
click at [507, 366] on link "Call was successful?" at bounding box center [487, 373] width 95 height 14
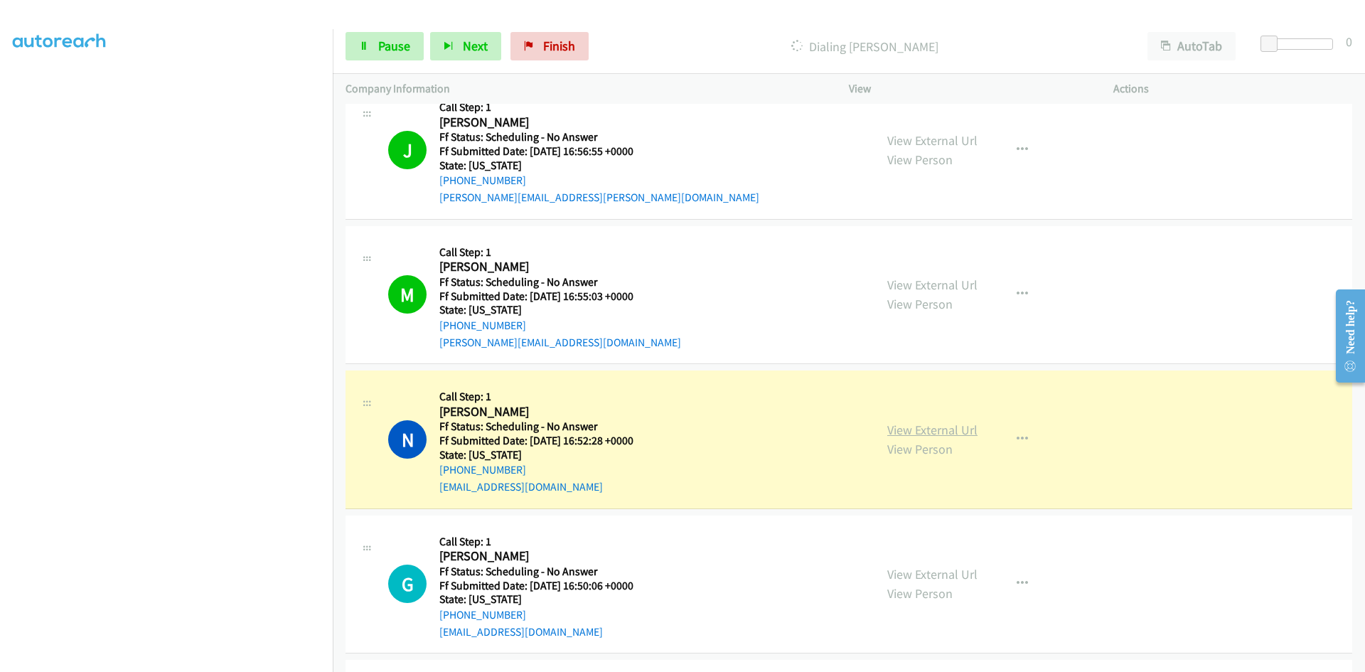
click at [953, 430] on link "View External Url" at bounding box center [933, 430] width 90 height 16
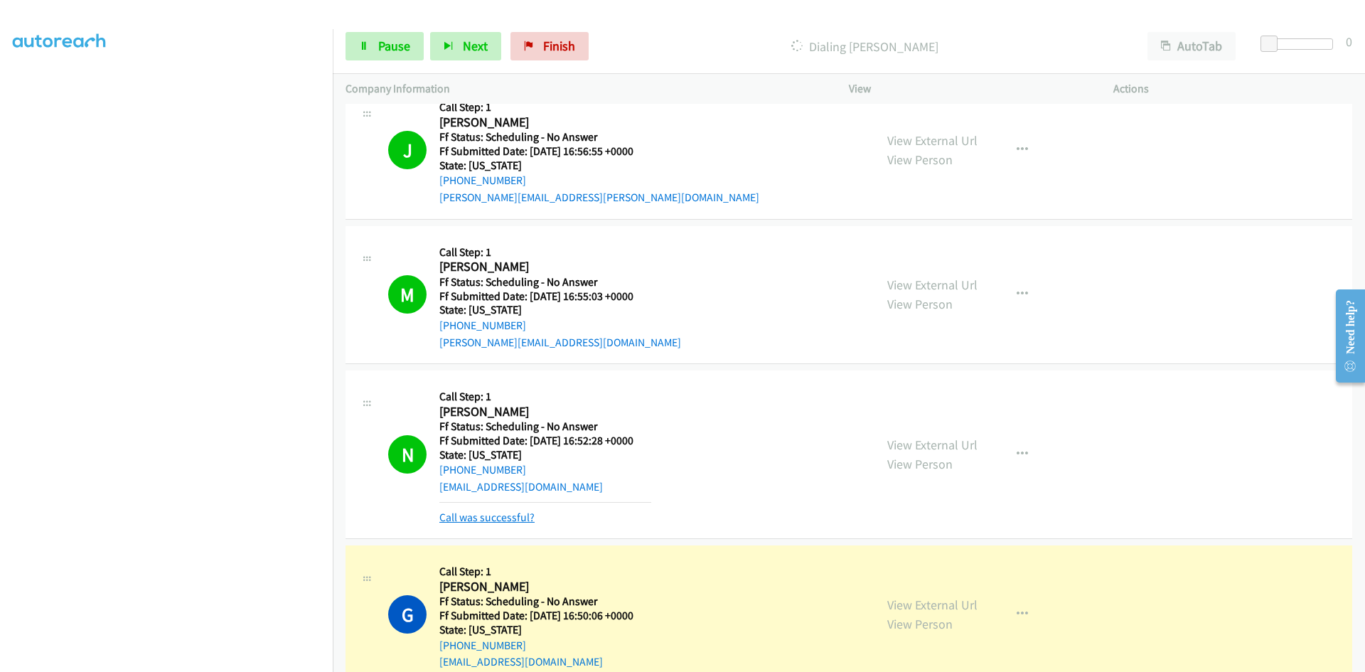
click at [496, 517] on link "Call was successful?" at bounding box center [487, 518] width 95 height 14
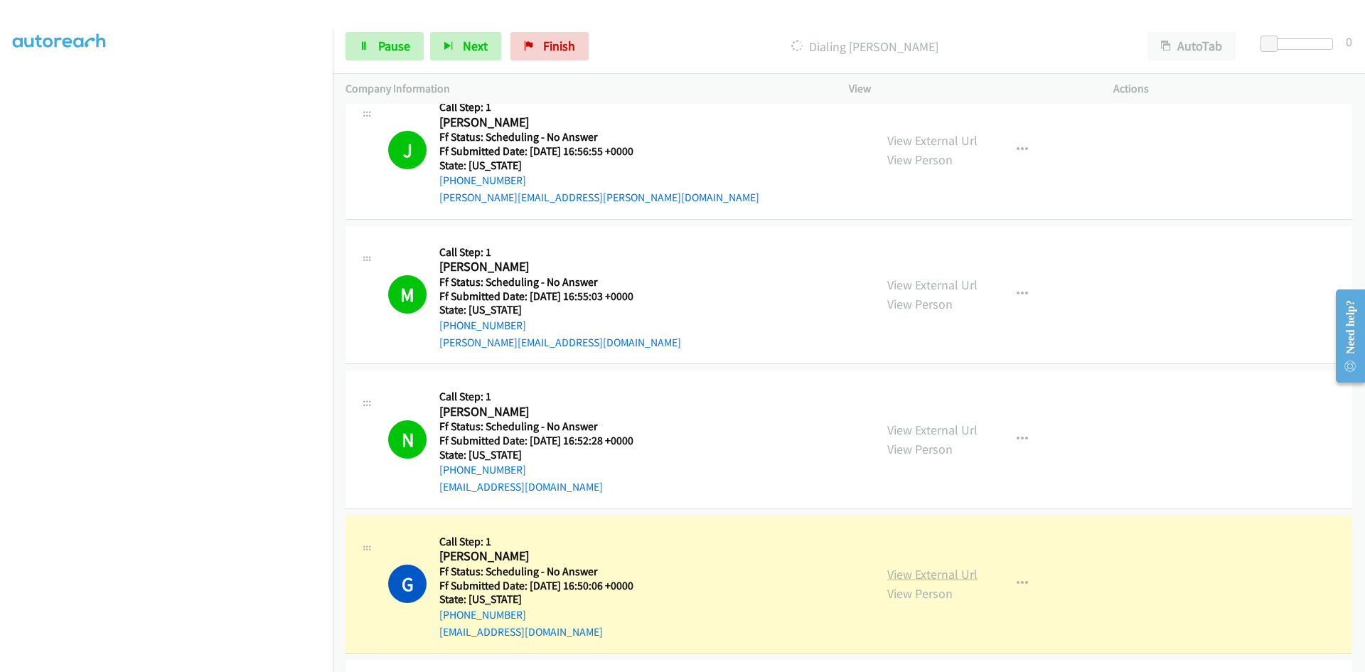
click at [921, 573] on link "View External Url" at bounding box center [933, 574] width 90 height 16
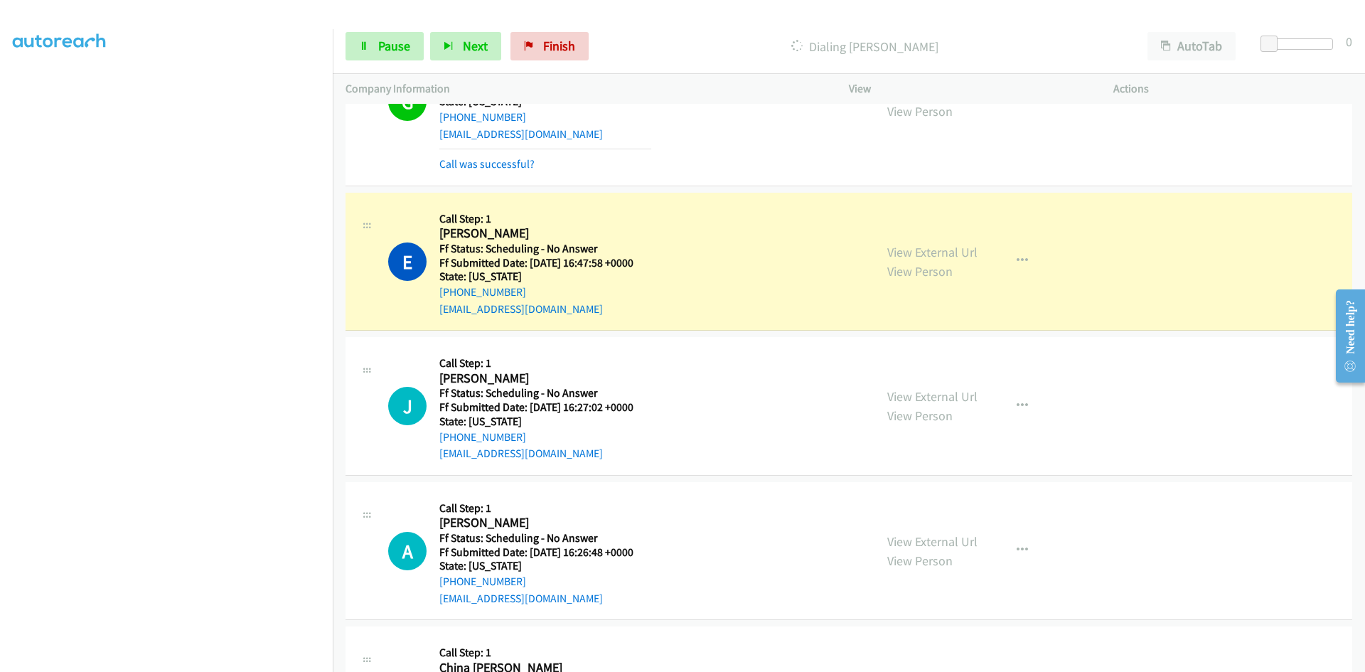
scroll to position [1438, 0]
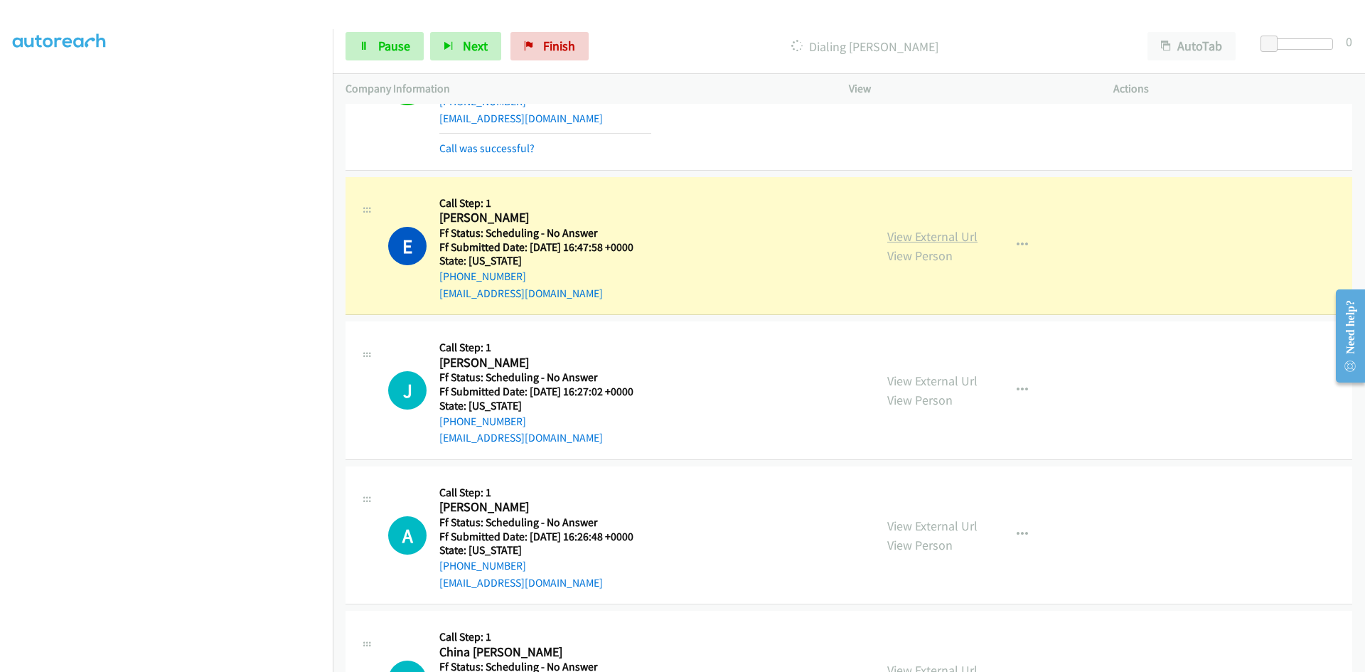
click at [969, 235] on link "View External Url" at bounding box center [933, 236] width 90 height 16
click at [361, 49] on icon at bounding box center [364, 47] width 10 height 10
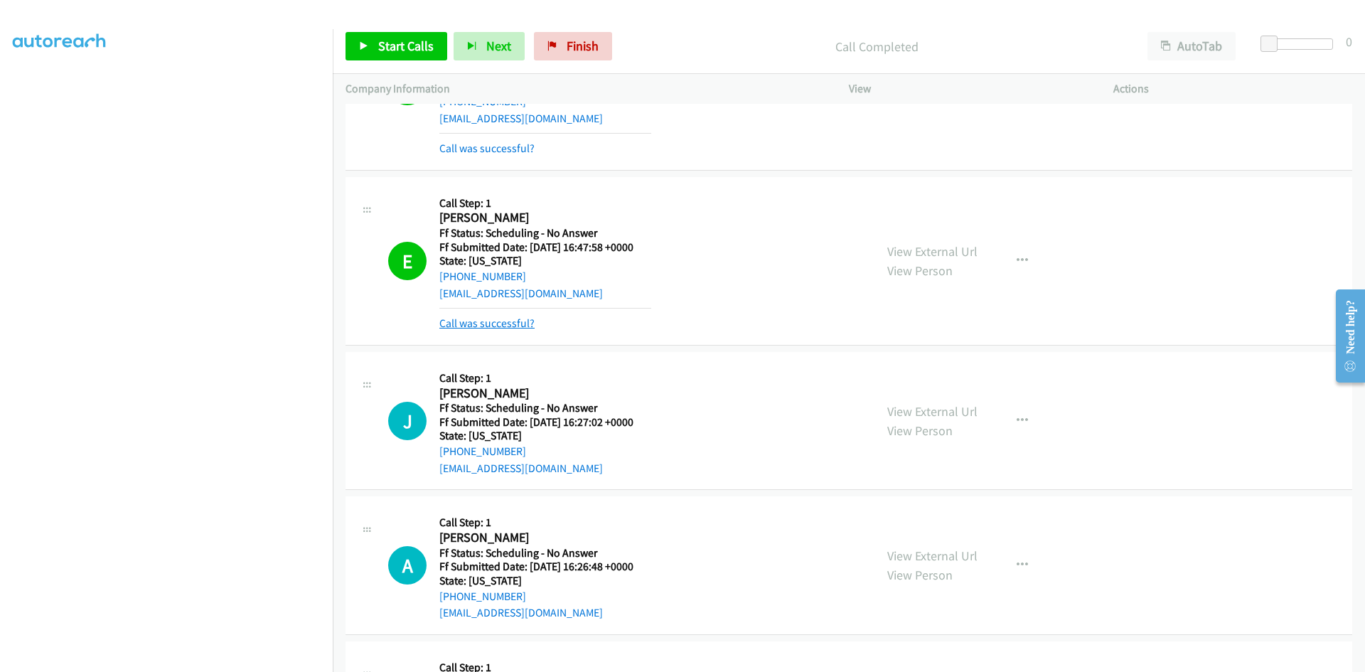
click at [513, 323] on link "Call was successful?" at bounding box center [487, 323] width 95 height 14
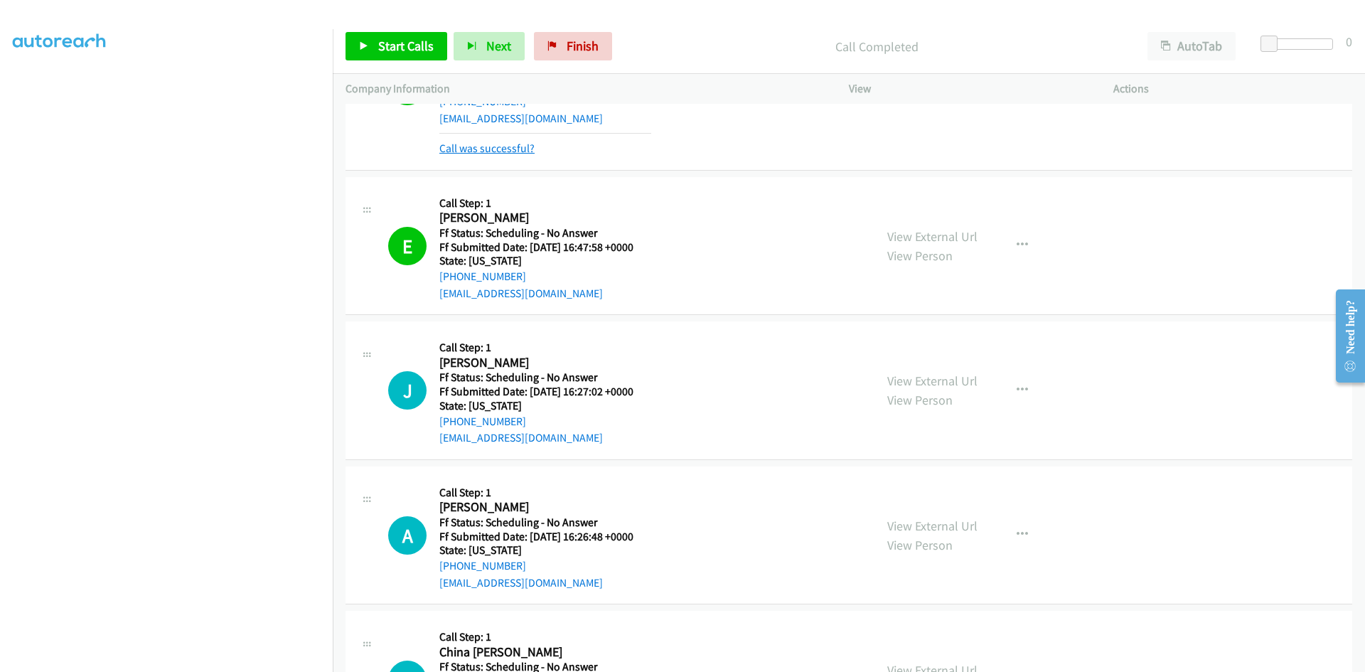
click at [499, 152] on link "Call was successful?" at bounding box center [487, 149] width 95 height 14
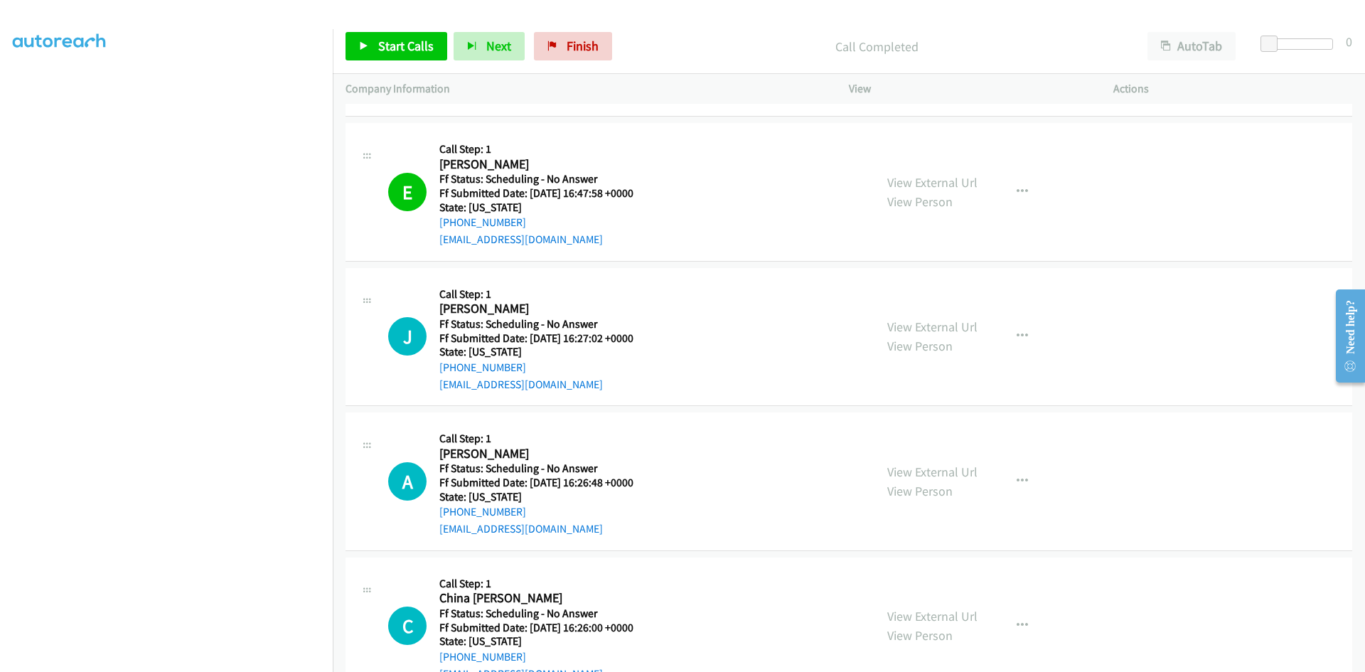
scroll to position [1493, 0]
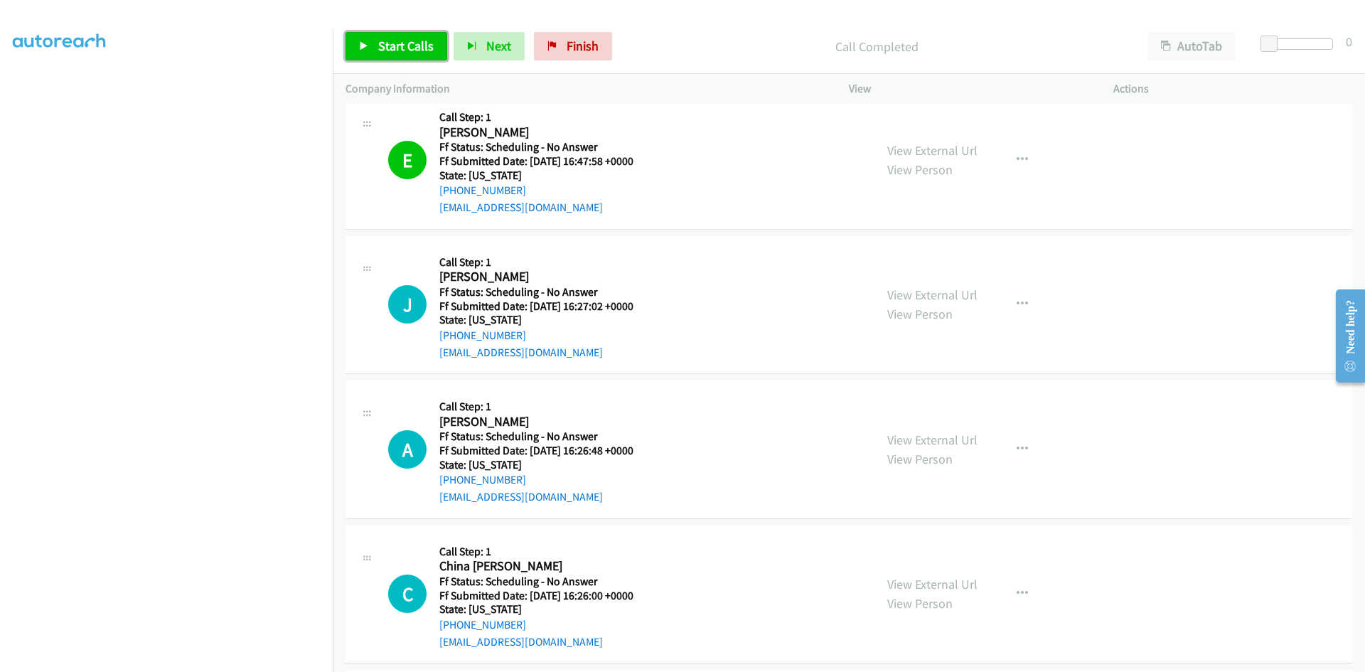
click at [432, 39] on span "Start Calls" at bounding box center [405, 46] width 55 height 16
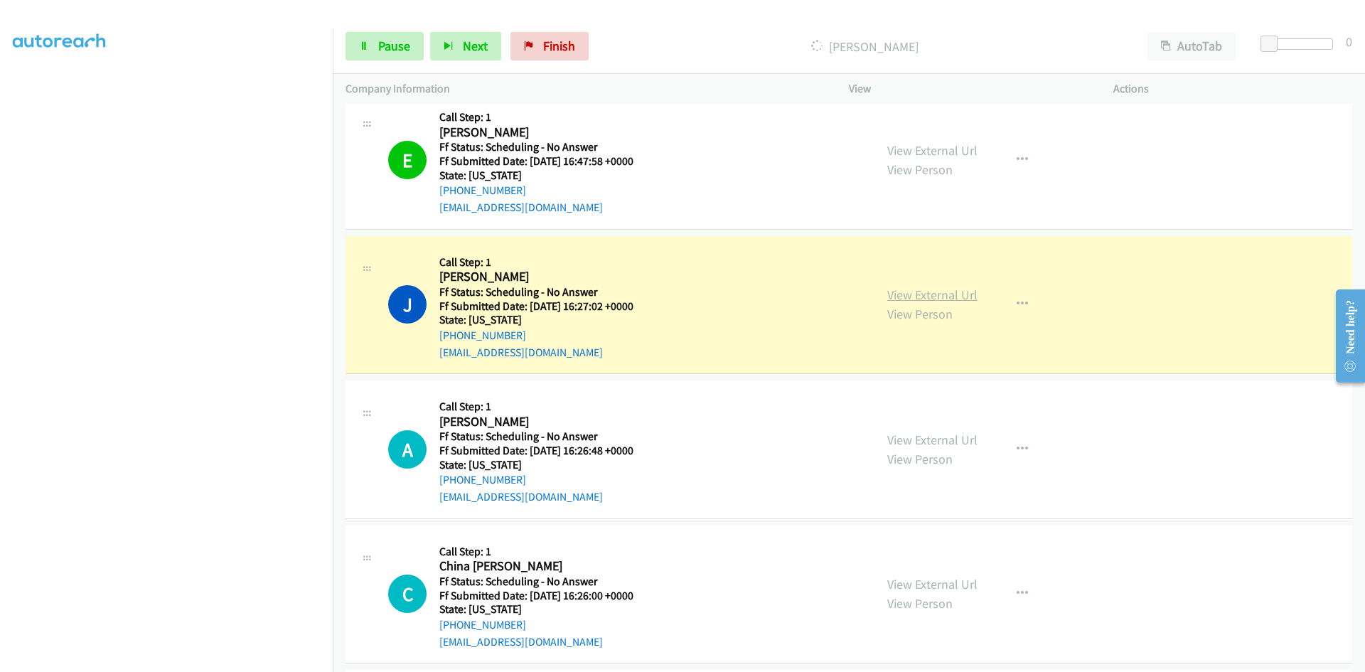
click at [958, 299] on link "View External Url" at bounding box center [933, 295] width 90 height 16
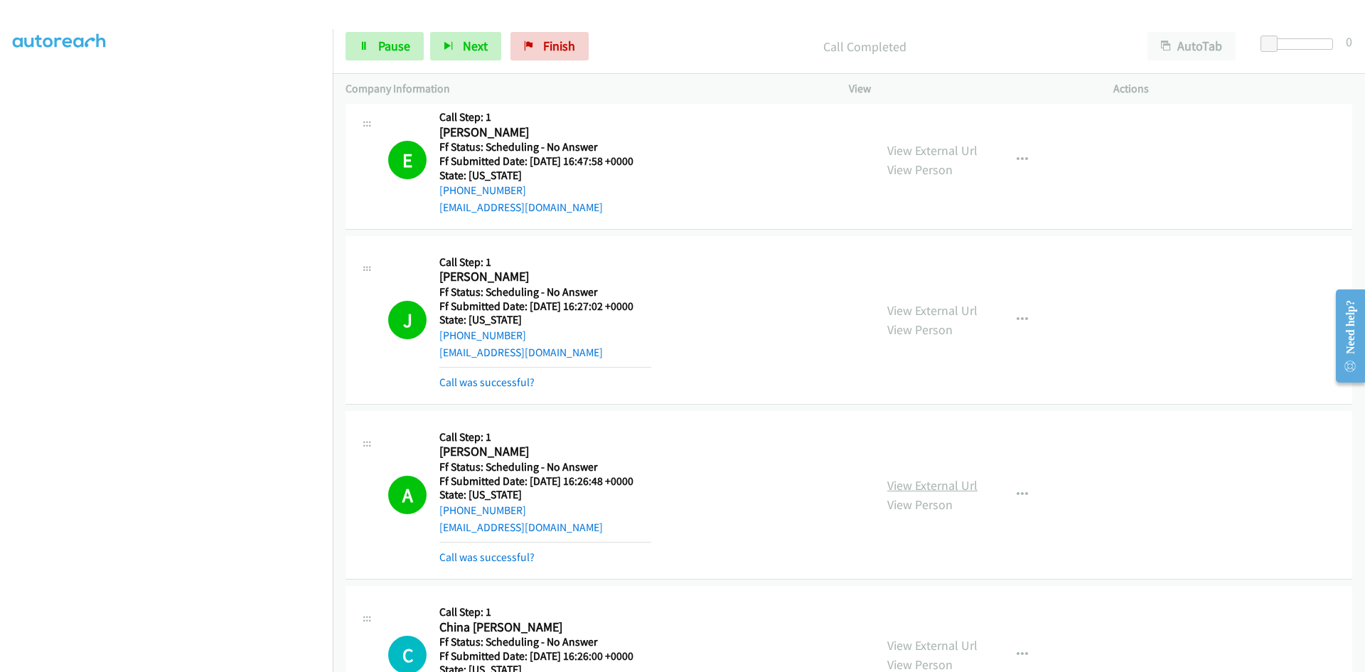
click at [917, 483] on link "View External Url" at bounding box center [933, 485] width 90 height 16
click at [507, 382] on link "Call was successful?" at bounding box center [487, 382] width 95 height 14
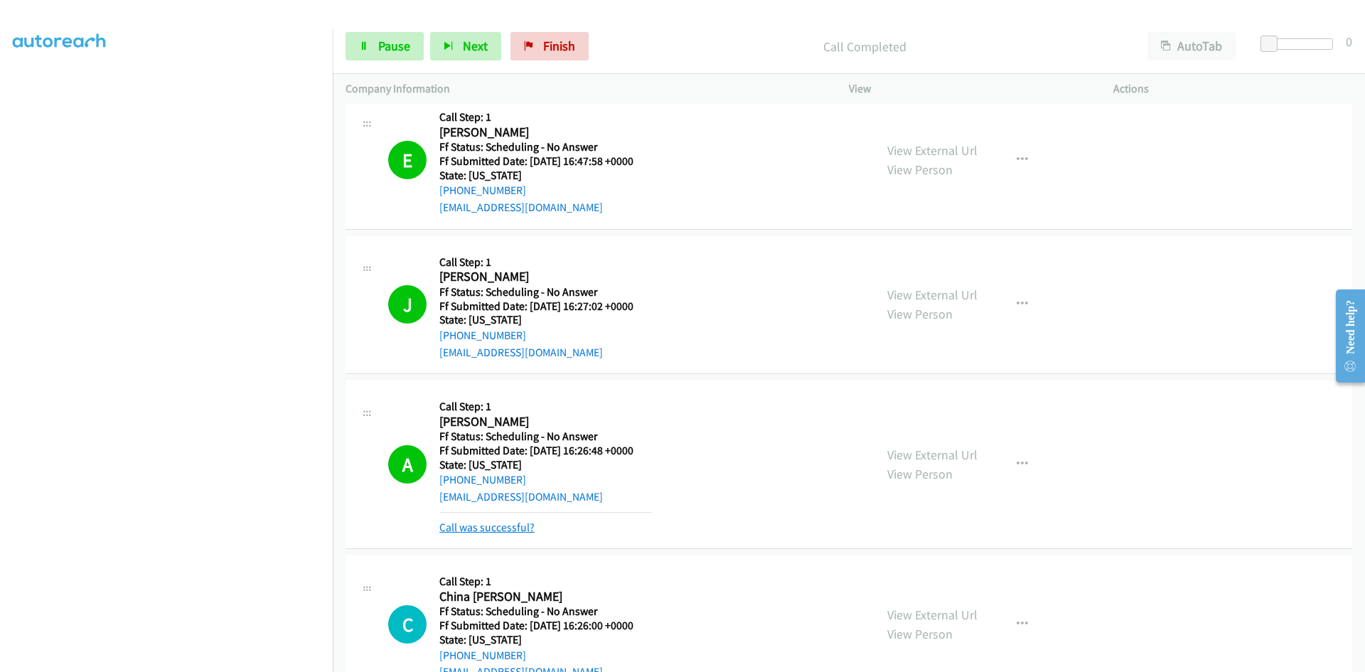
click at [507, 526] on link "Call was successful?" at bounding box center [487, 528] width 95 height 14
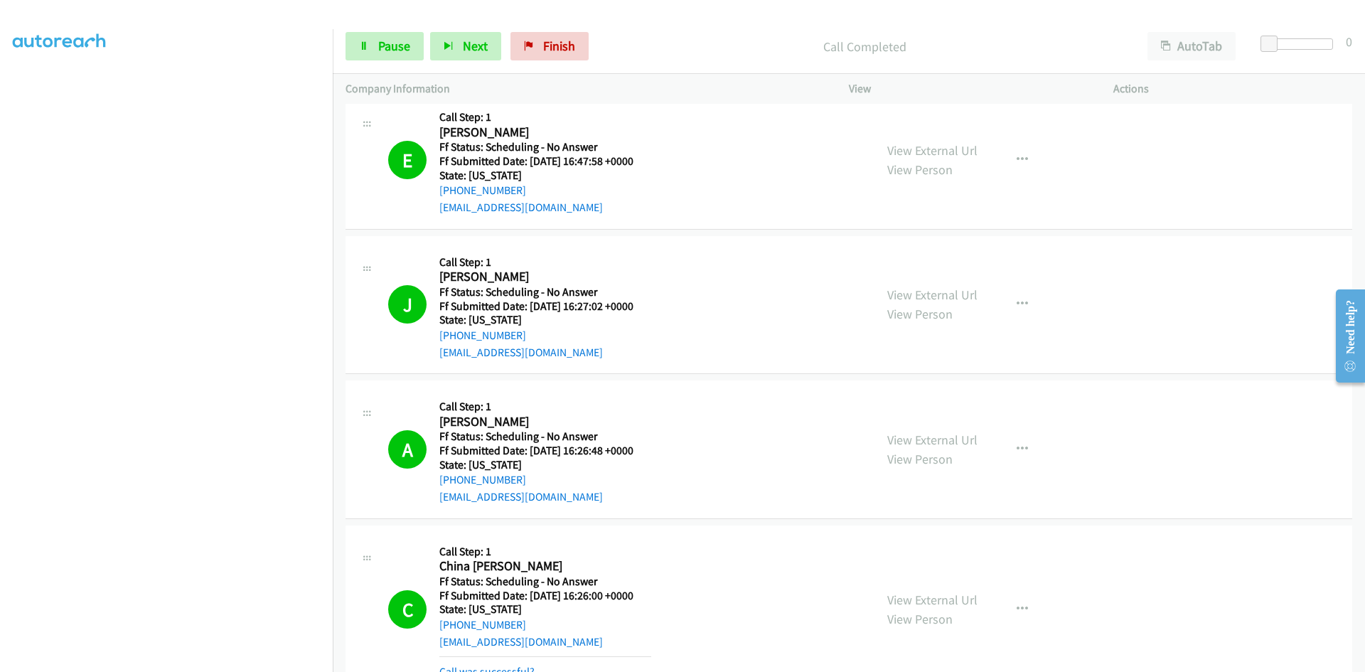
click at [959, 587] on div "View External Url View Person View External Url Email Schedule/Manage Callback …" at bounding box center [1013, 609] width 277 height 142
click at [959, 597] on link "View External Url" at bounding box center [933, 600] width 90 height 16
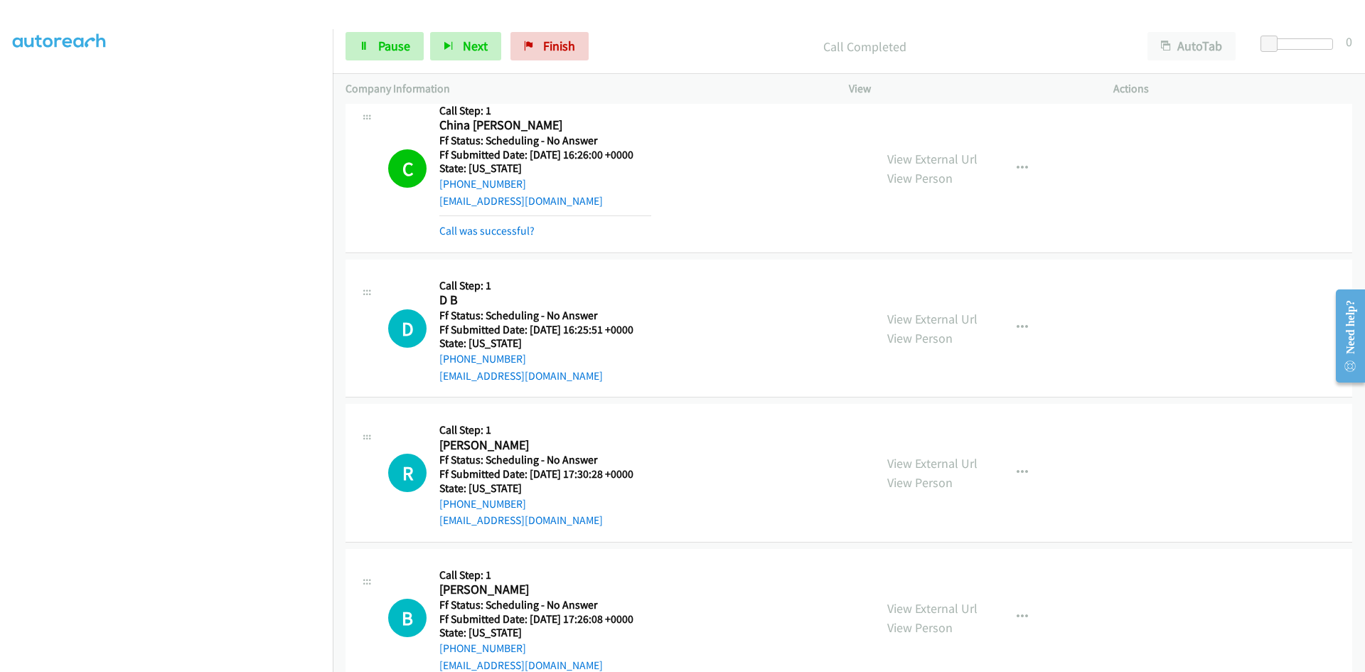
scroll to position [1920, 0]
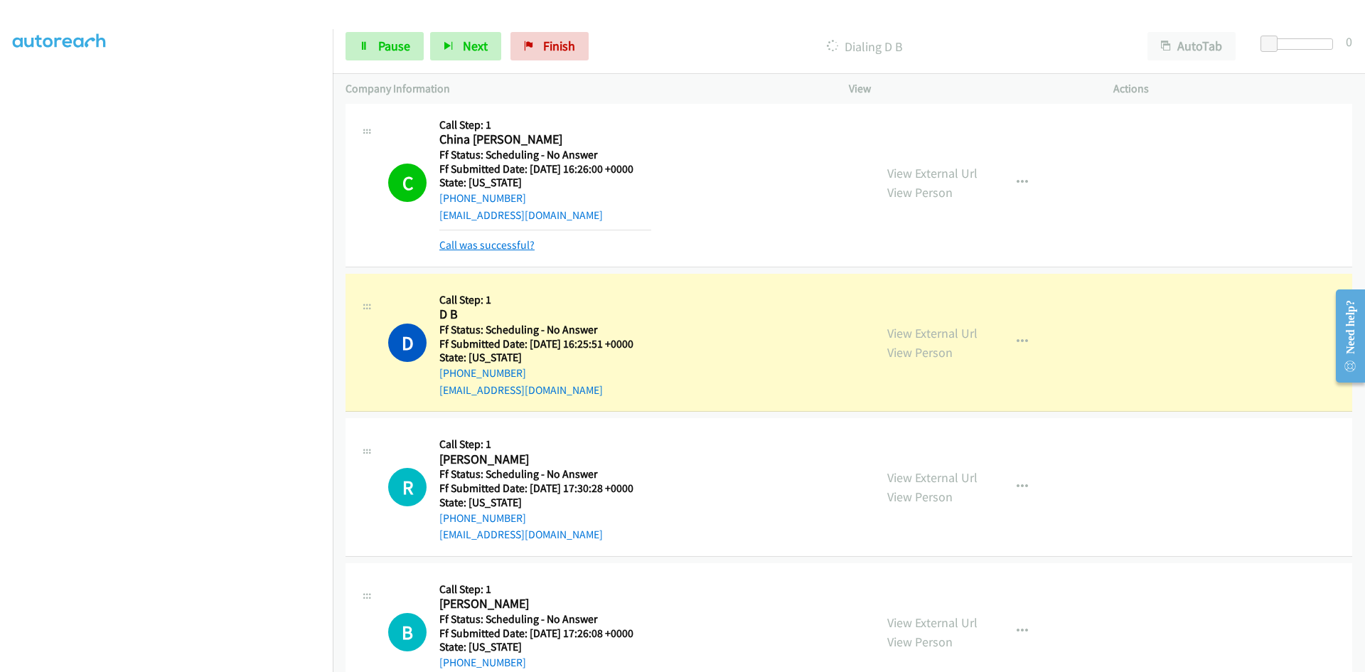
click at [511, 247] on link "Call was successful?" at bounding box center [487, 245] width 95 height 14
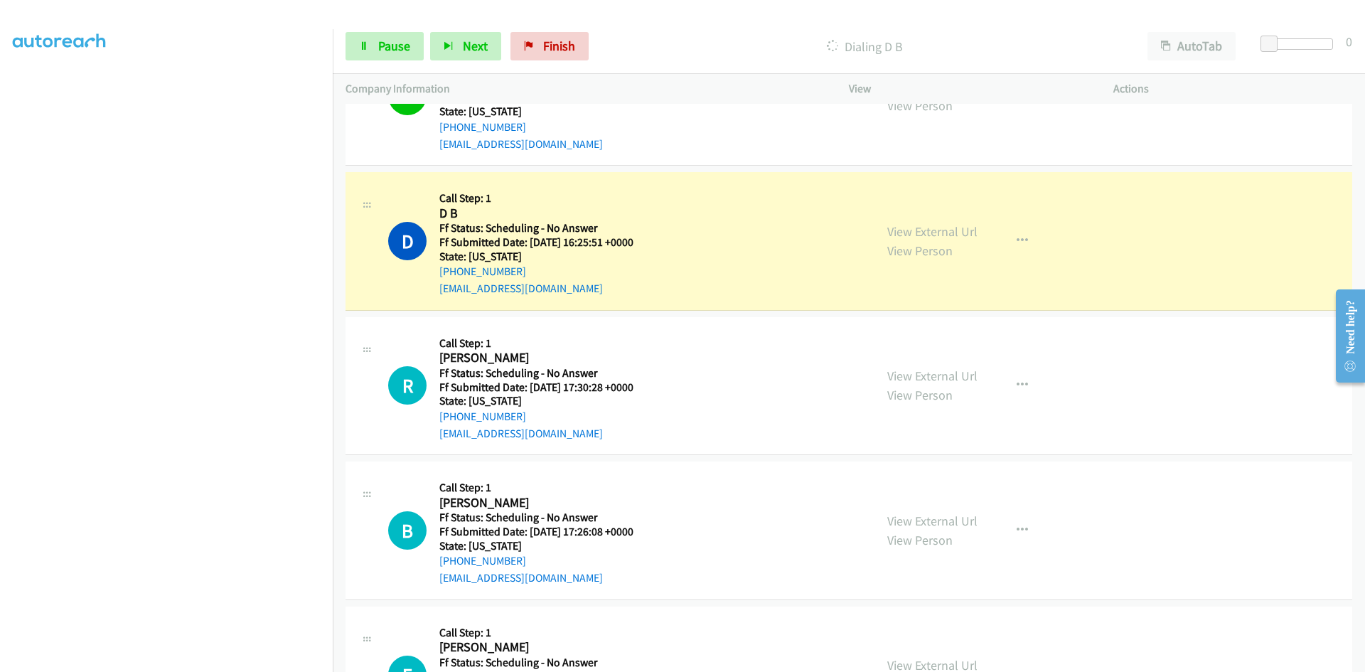
scroll to position [2062, 0]
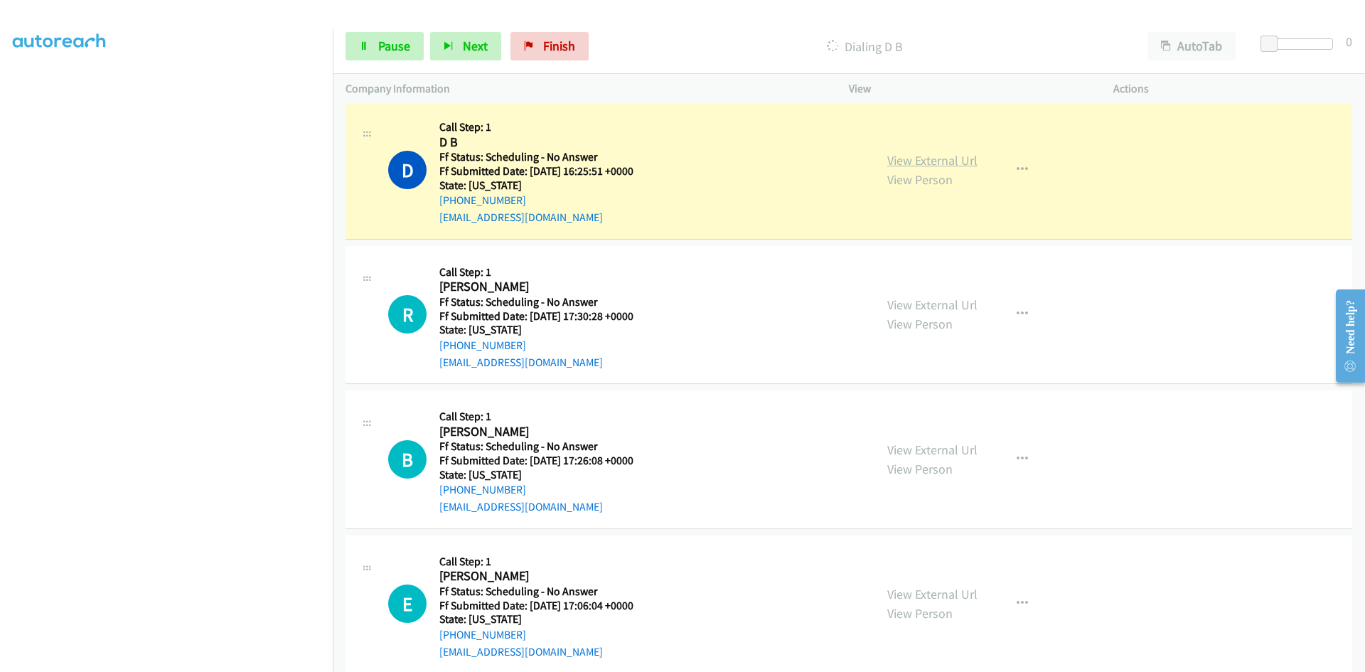
click at [958, 152] on link "View External Url" at bounding box center [933, 160] width 90 height 16
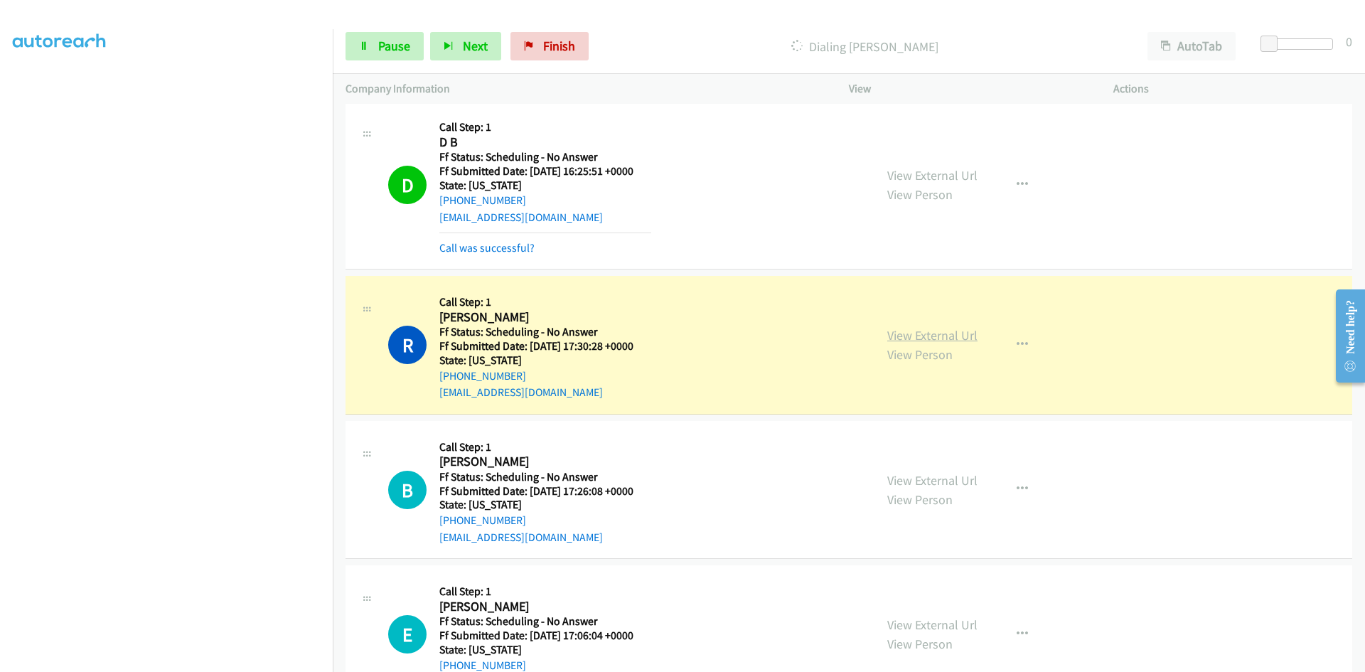
click at [965, 334] on link "View External Url" at bounding box center [933, 335] width 90 height 16
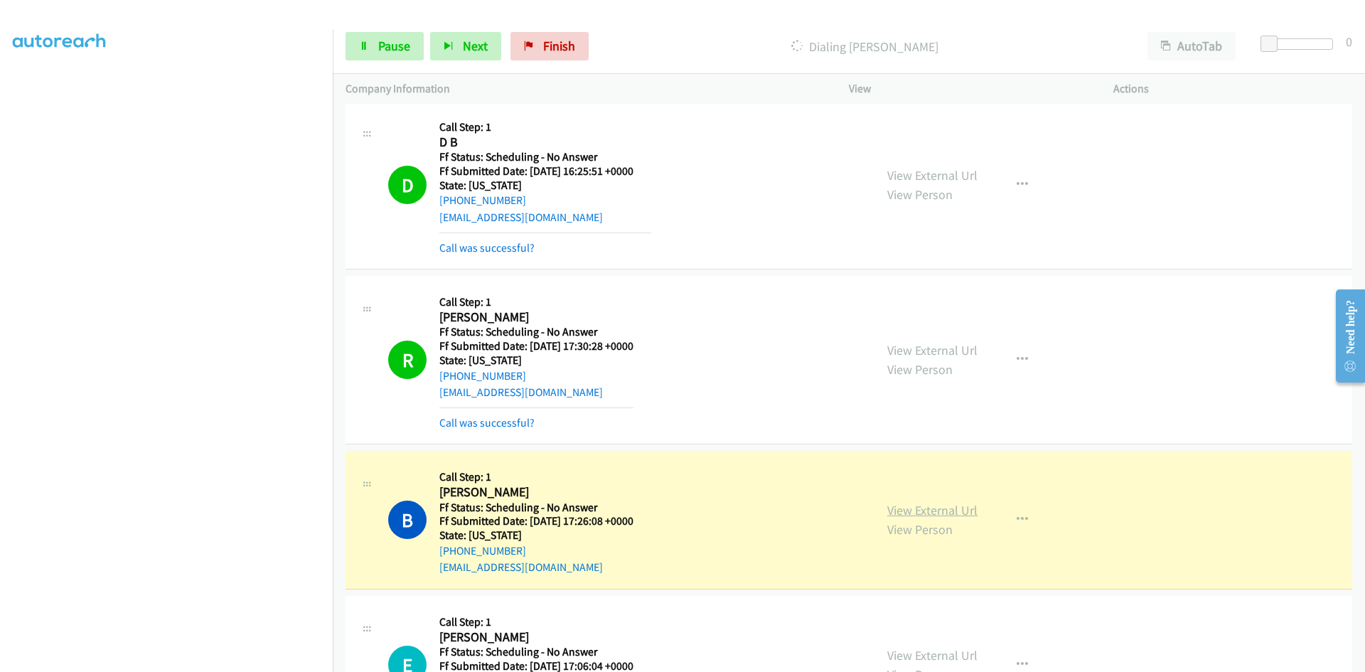
click at [910, 516] on link "View External Url" at bounding box center [933, 510] width 90 height 16
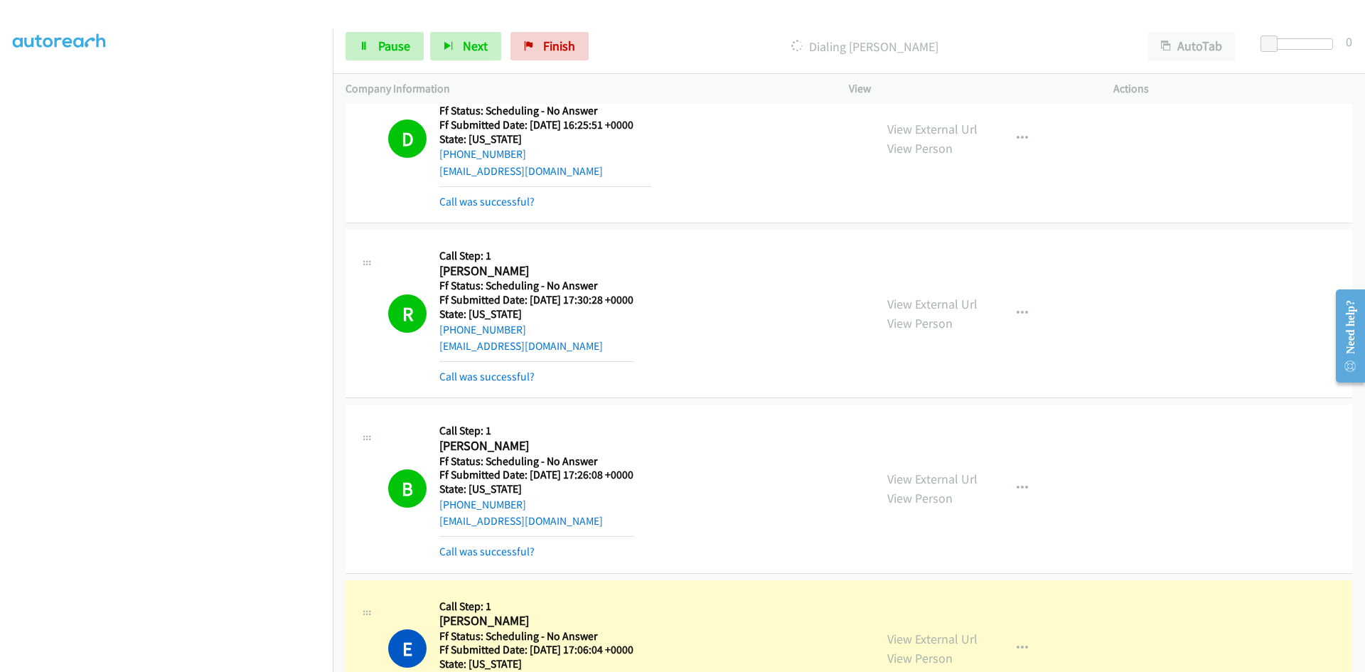
scroll to position [2133, 0]
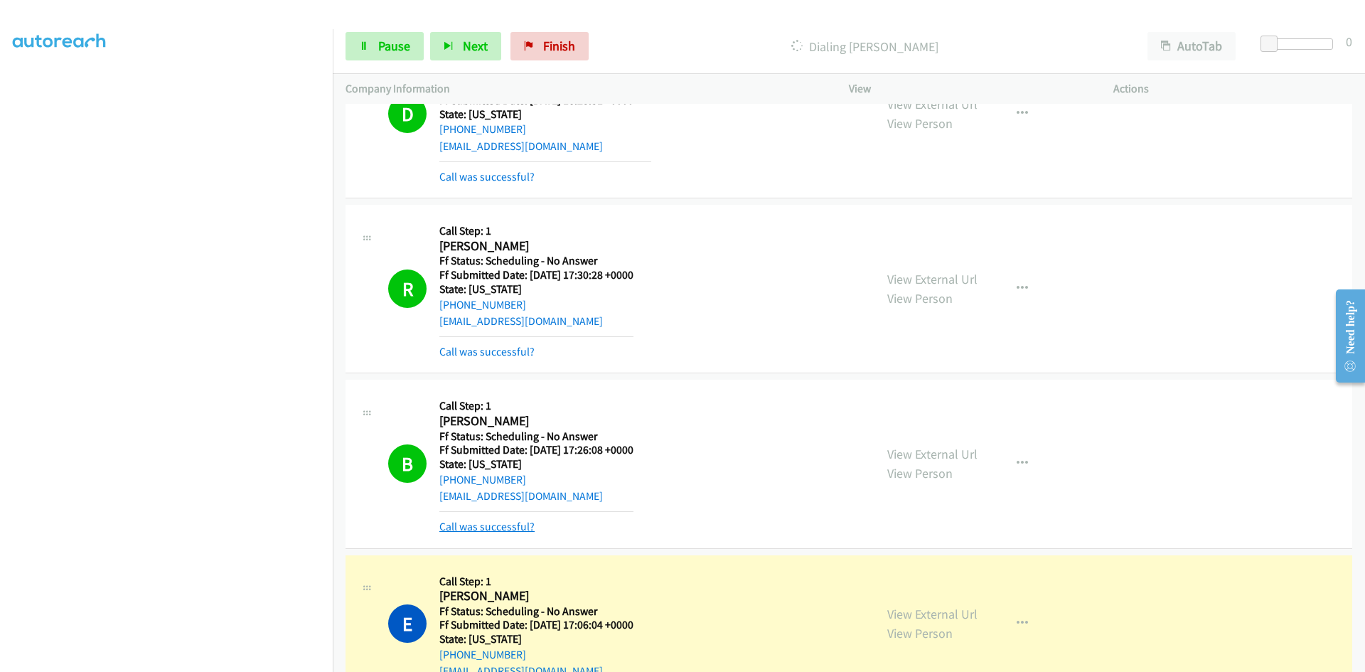
click at [512, 526] on link "Call was successful?" at bounding box center [487, 527] width 95 height 14
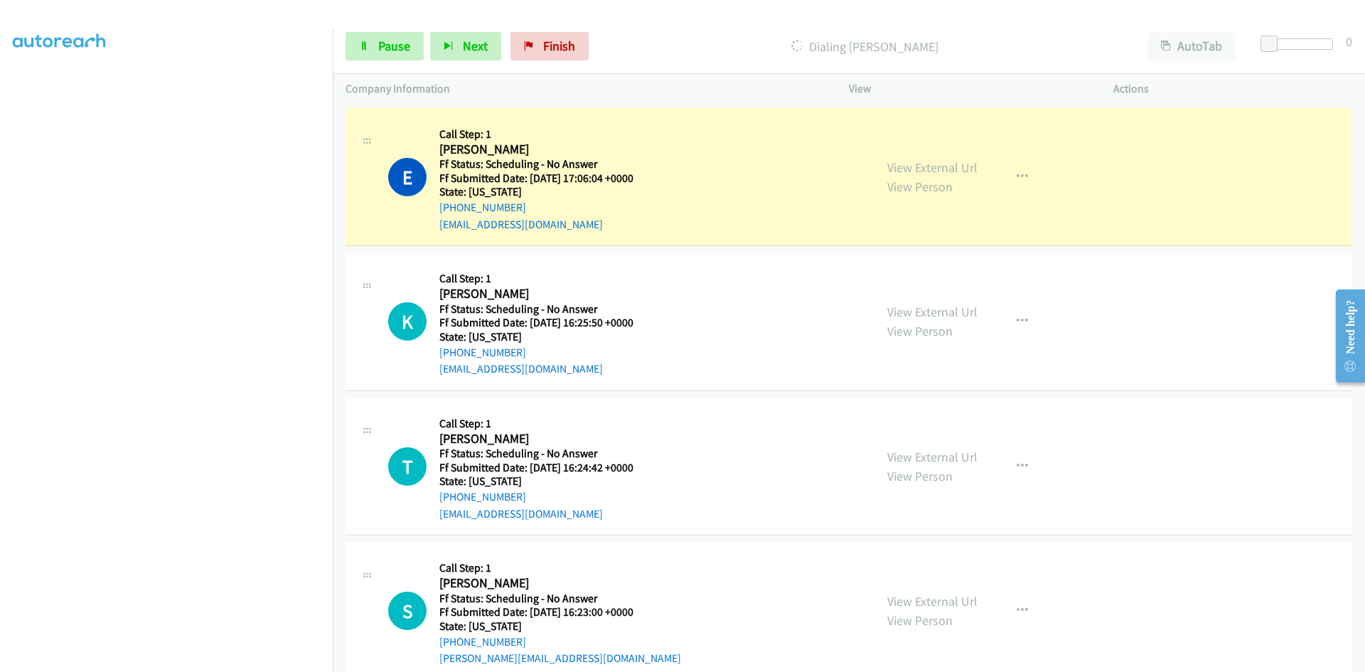
scroll to position [2560, 0]
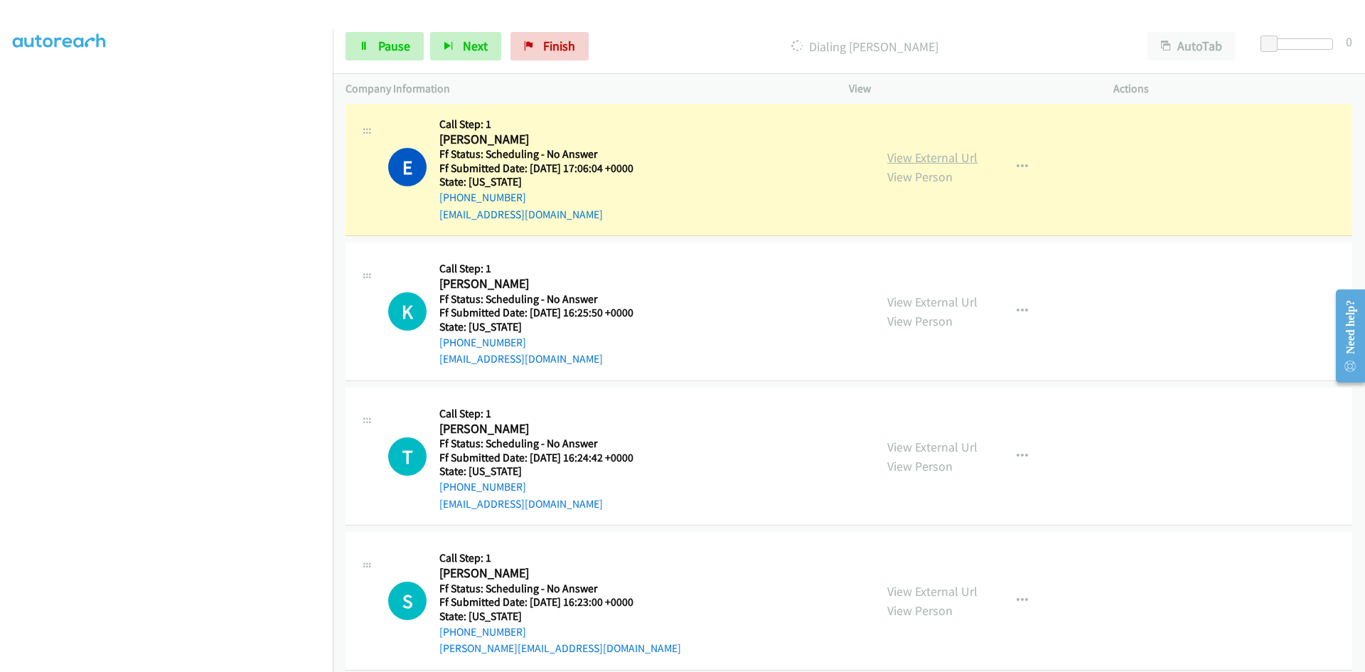
click at [936, 160] on link "View External Url" at bounding box center [933, 157] width 90 height 16
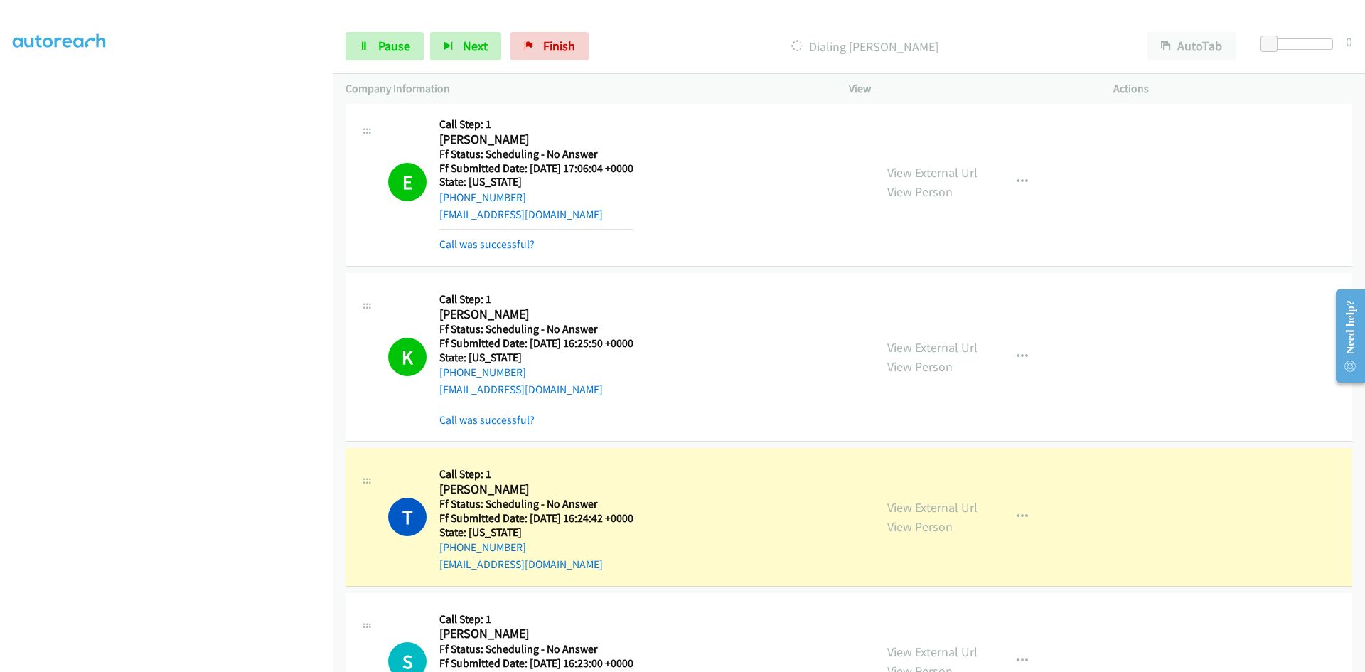
click at [937, 342] on link "View External Url" at bounding box center [933, 347] width 90 height 16
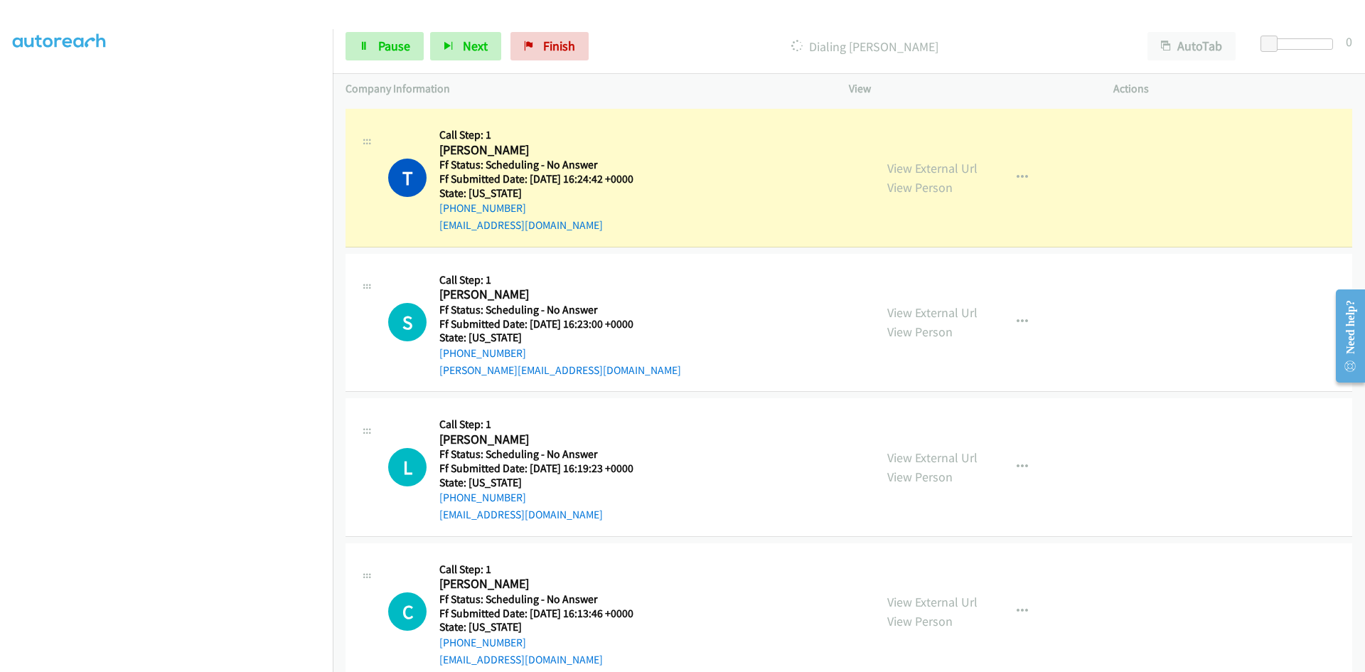
scroll to position [2916, 0]
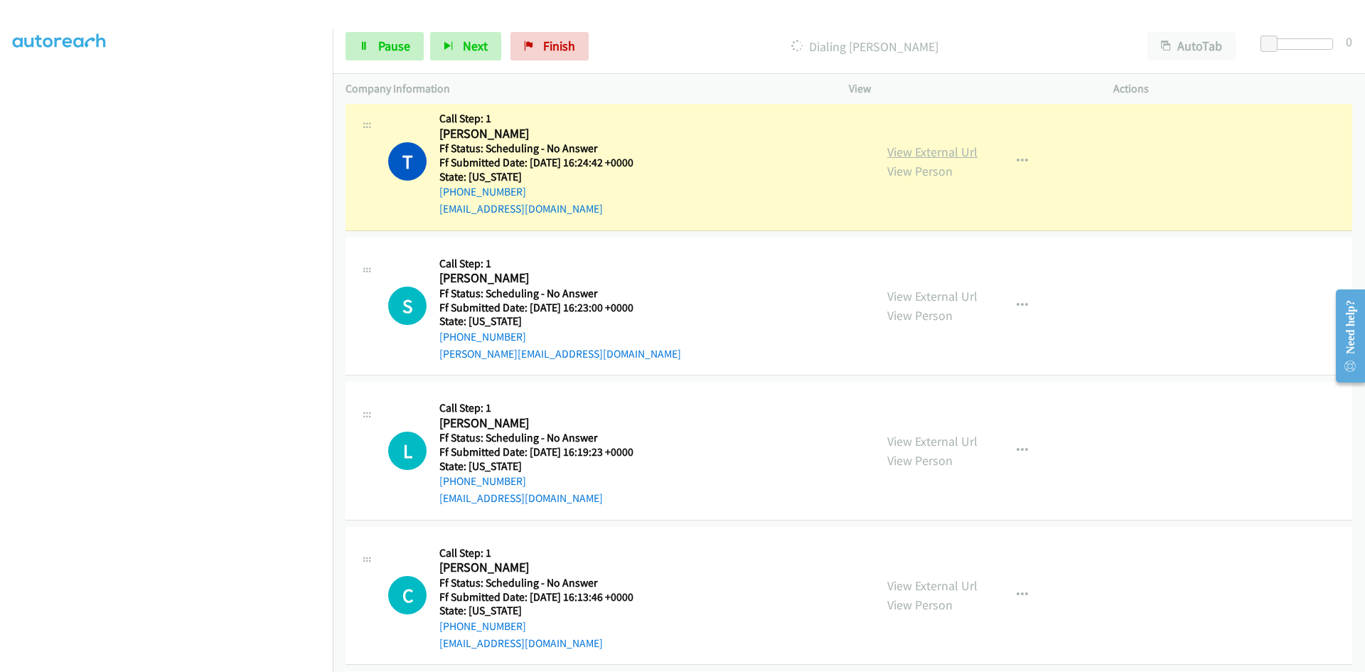
click at [900, 152] on link "View External Url" at bounding box center [933, 152] width 90 height 16
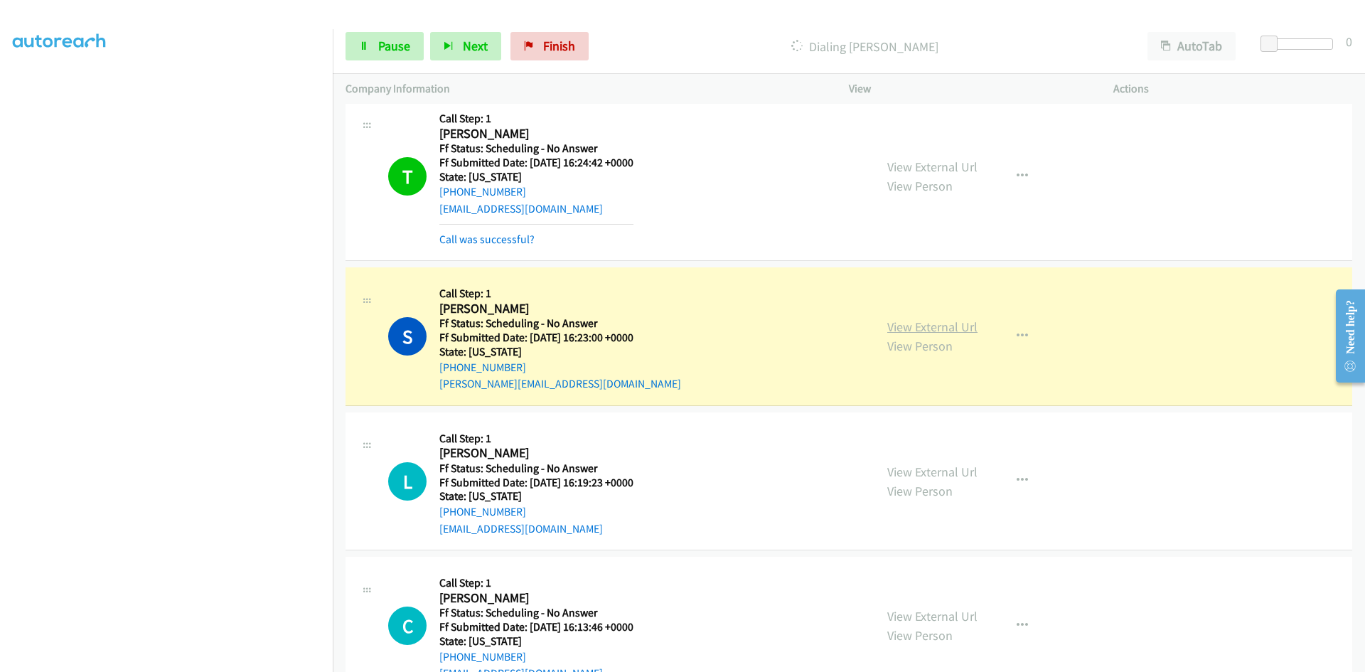
click at [958, 330] on link "View External Url" at bounding box center [933, 327] width 90 height 16
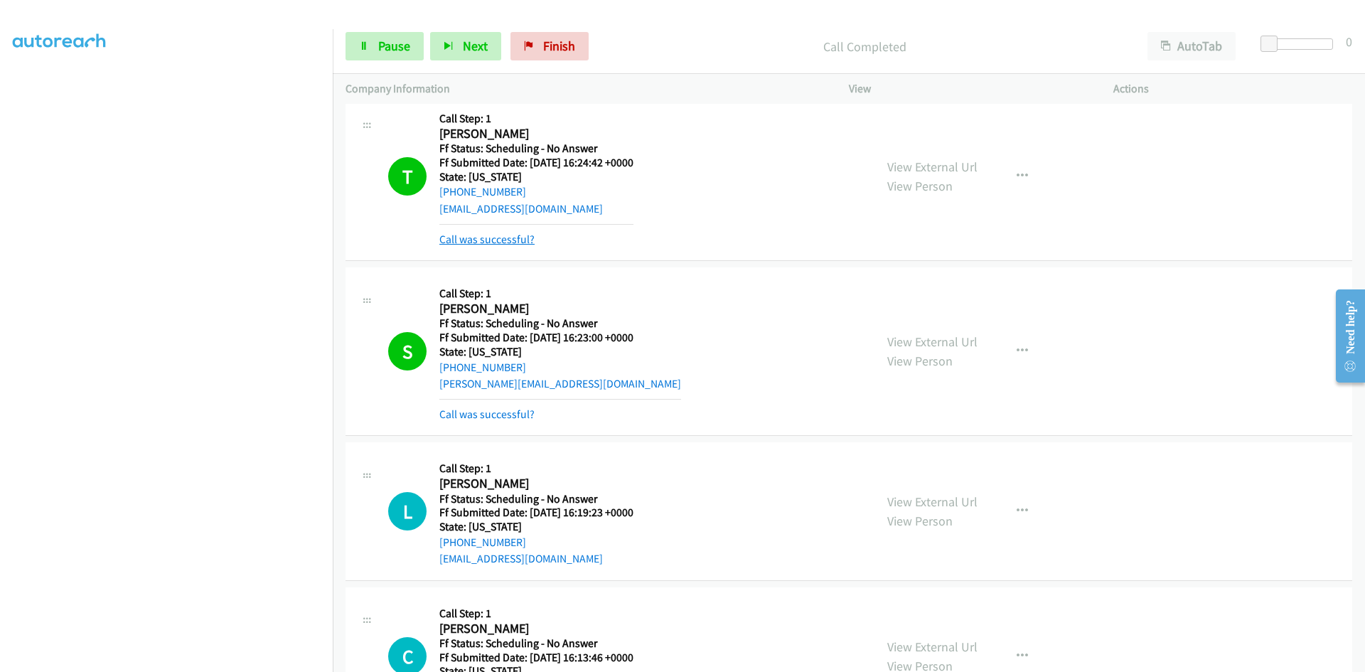
click at [499, 245] on link "Call was successful?" at bounding box center [487, 240] width 95 height 14
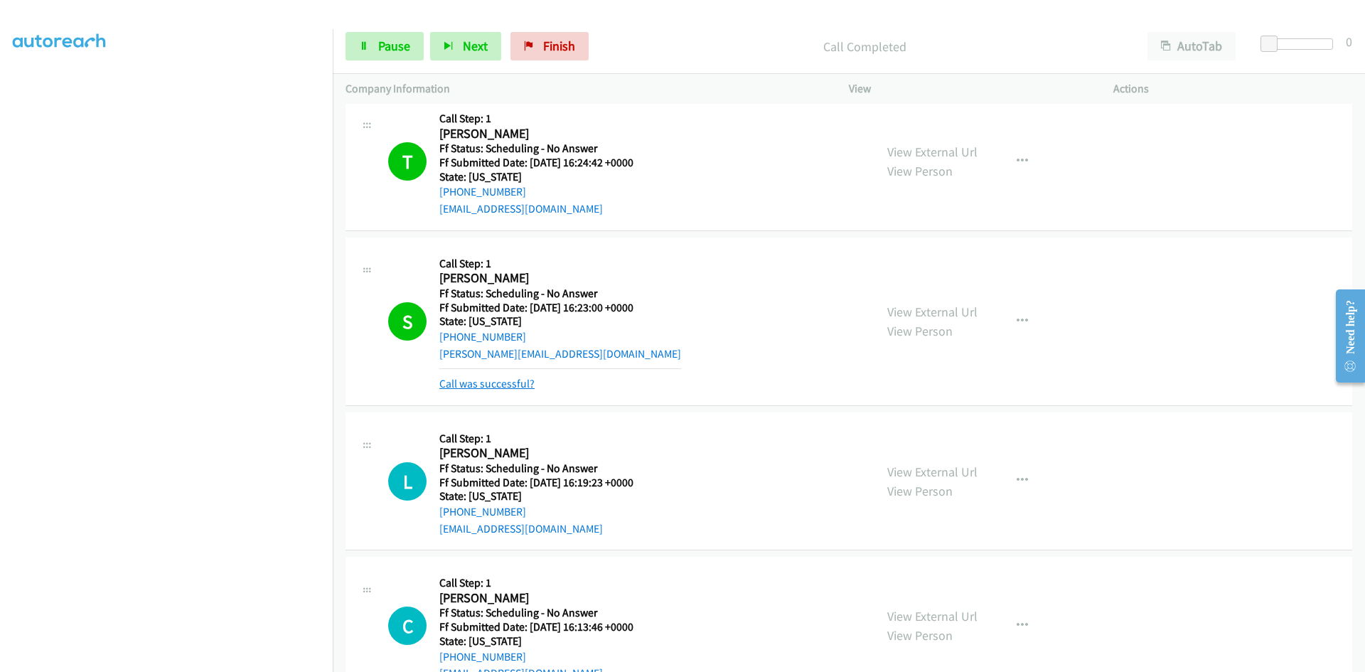
click at [501, 381] on link "Call was successful?" at bounding box center [487, 384] width 95 height 14
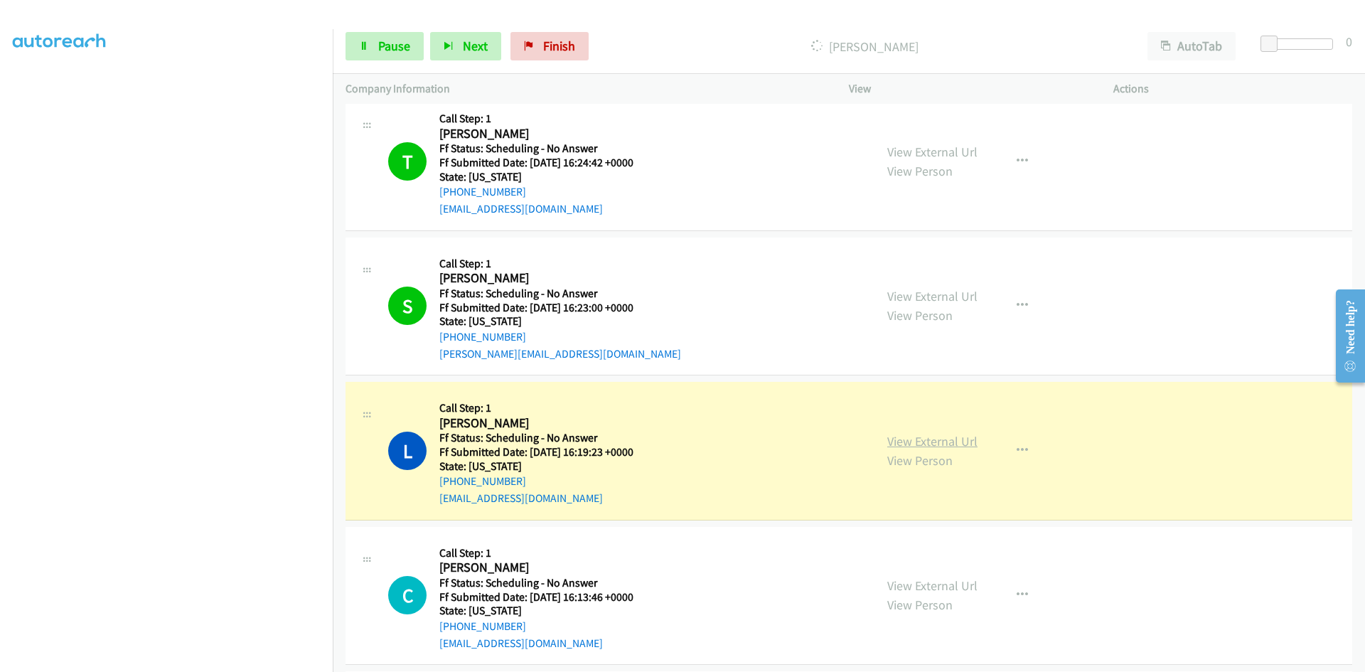
click at [952, 442] on link "View External Url" at bounding box center [933, 441] width 90 height 16
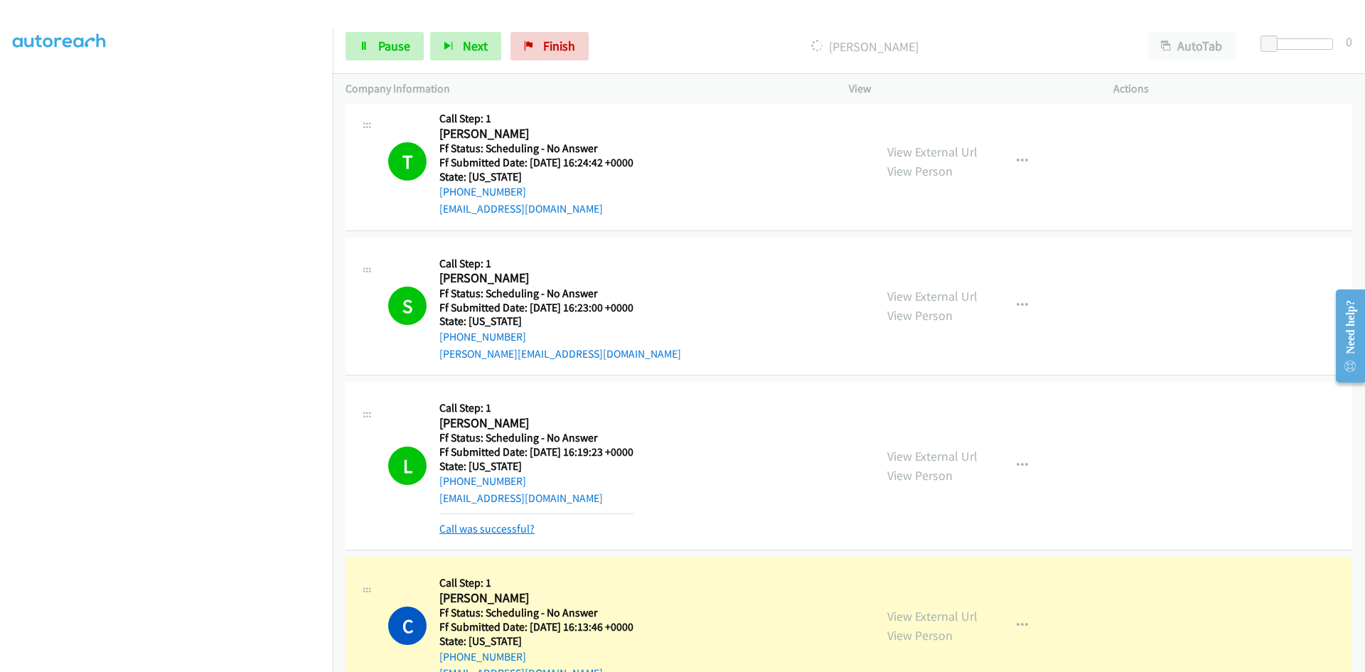
click at [457, 530] on link "Call was successful?" at bounding box center [487, 529] width 95 height 14
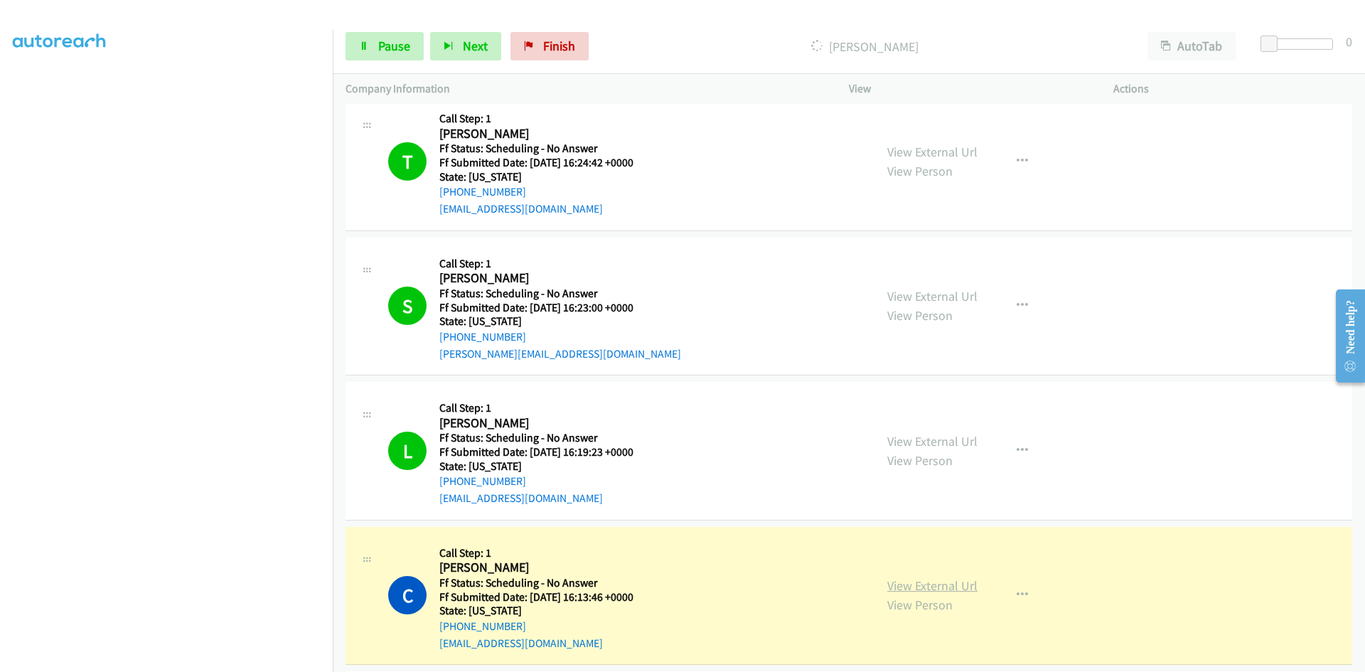
click at [962, 589] on link "View External Url" at bounding box center [933, 585] width 90 height 16
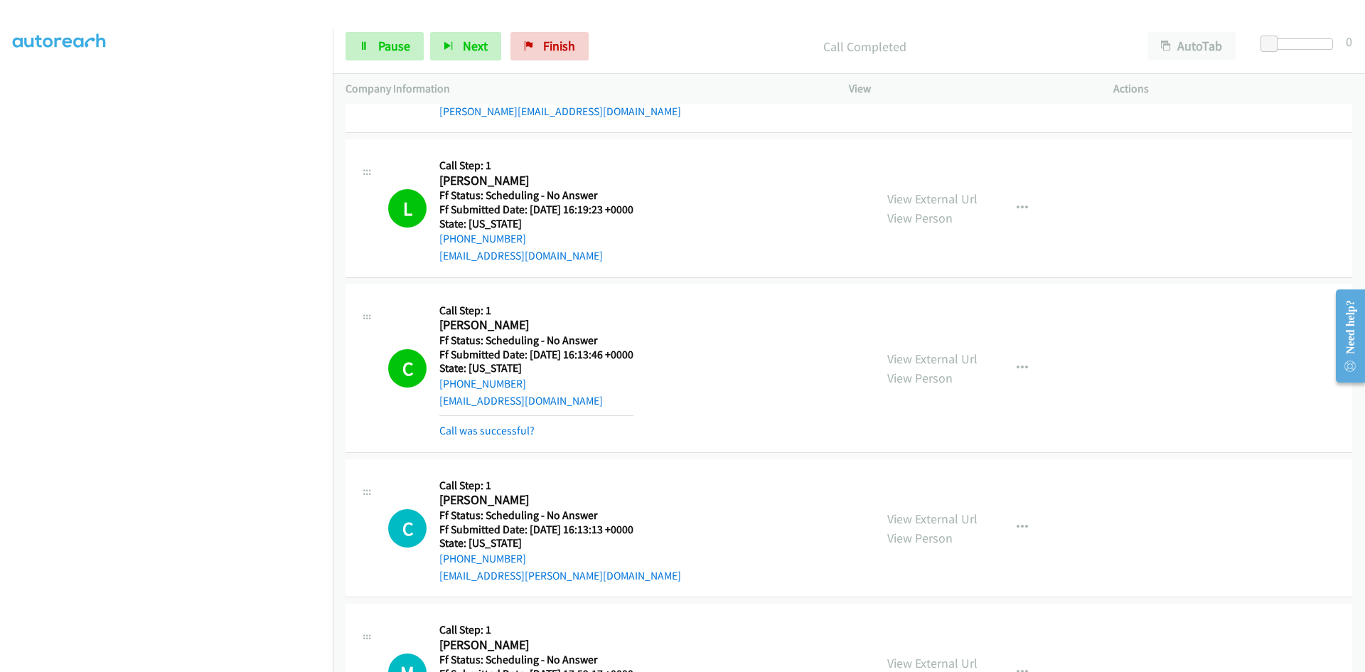
scroll to position [3200, 0]
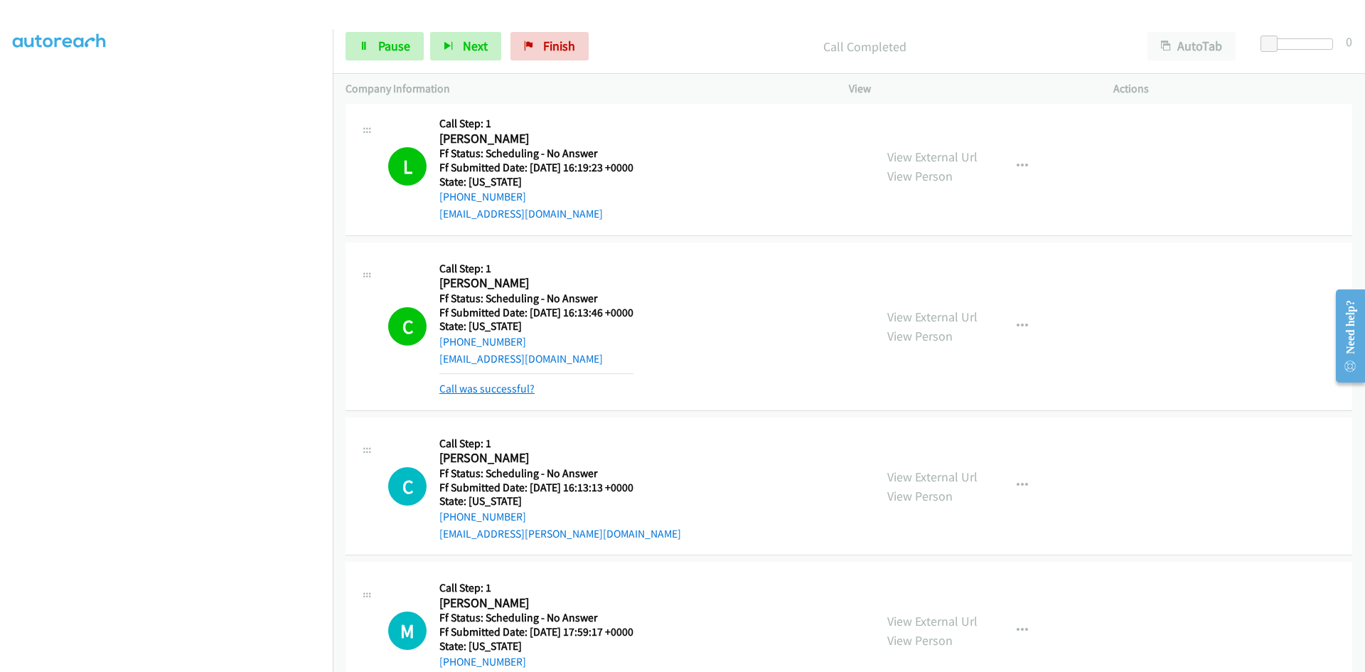
click at [504, 393] on link "Call was successful?" at bounding box center [487, 389] width 95 height 14
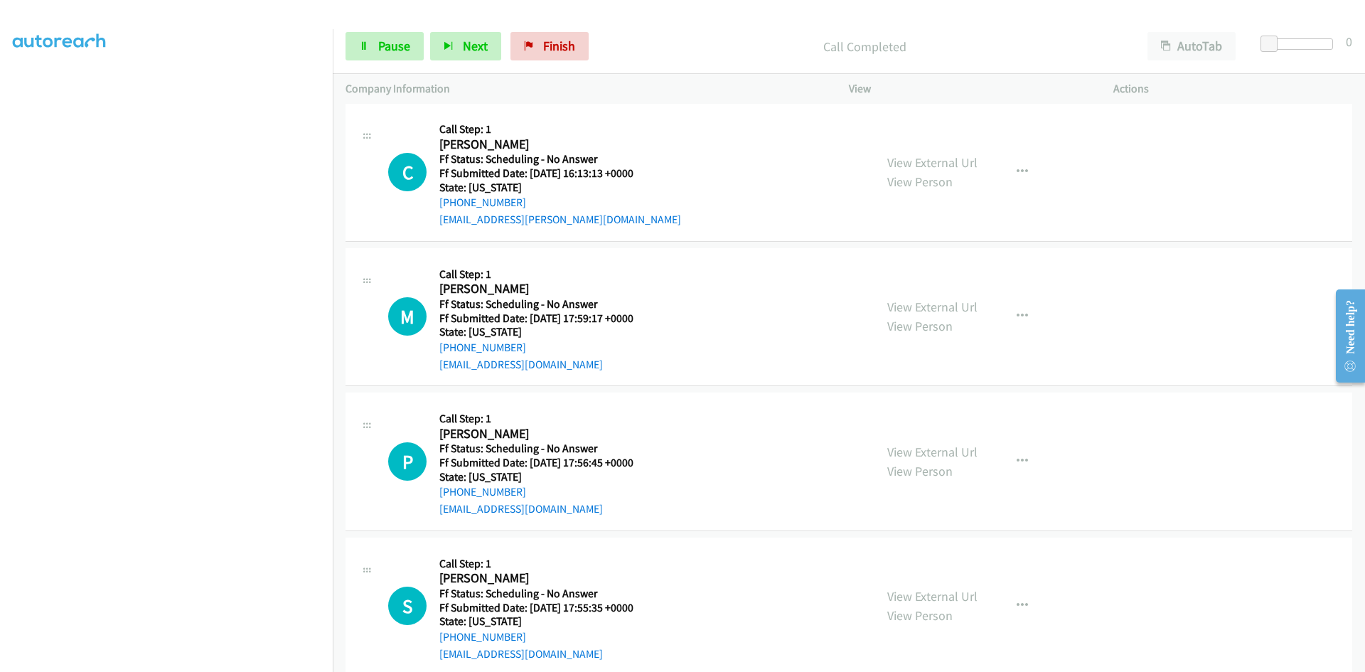
scroll to position [3485, 0]
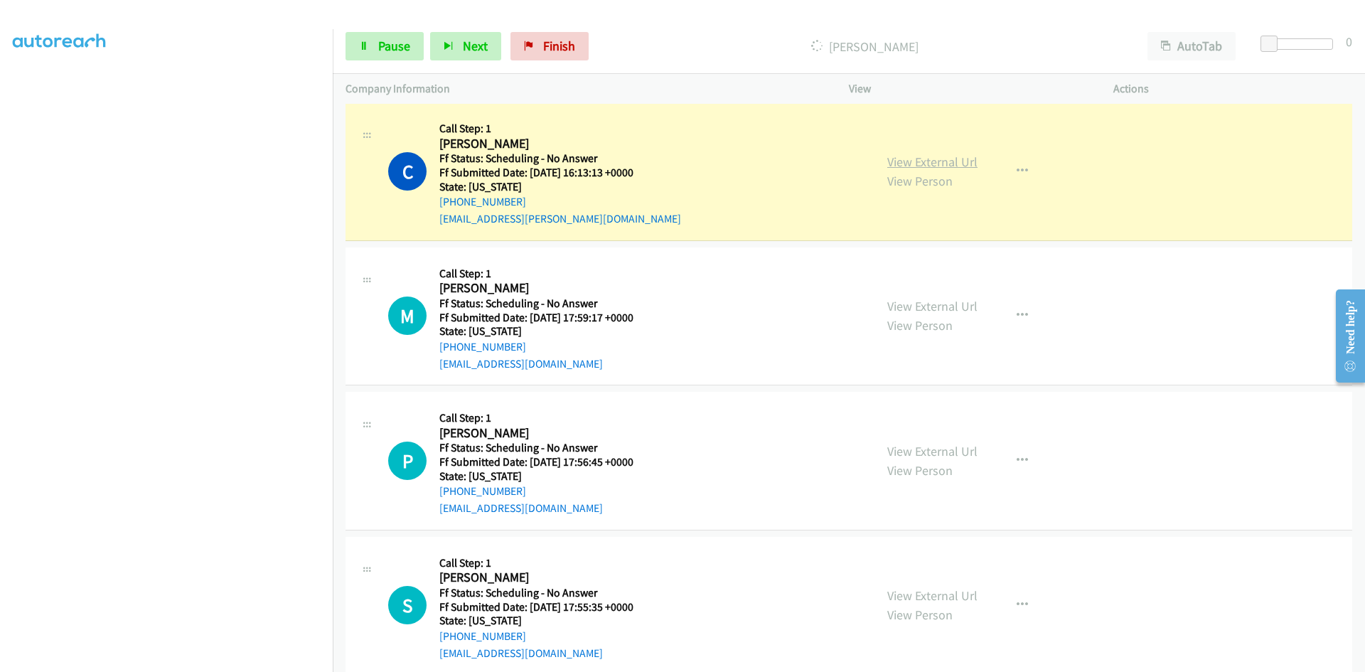
click at [957, 163] on link "View External Url" at bounding box center [933, 162] width 90 height 16
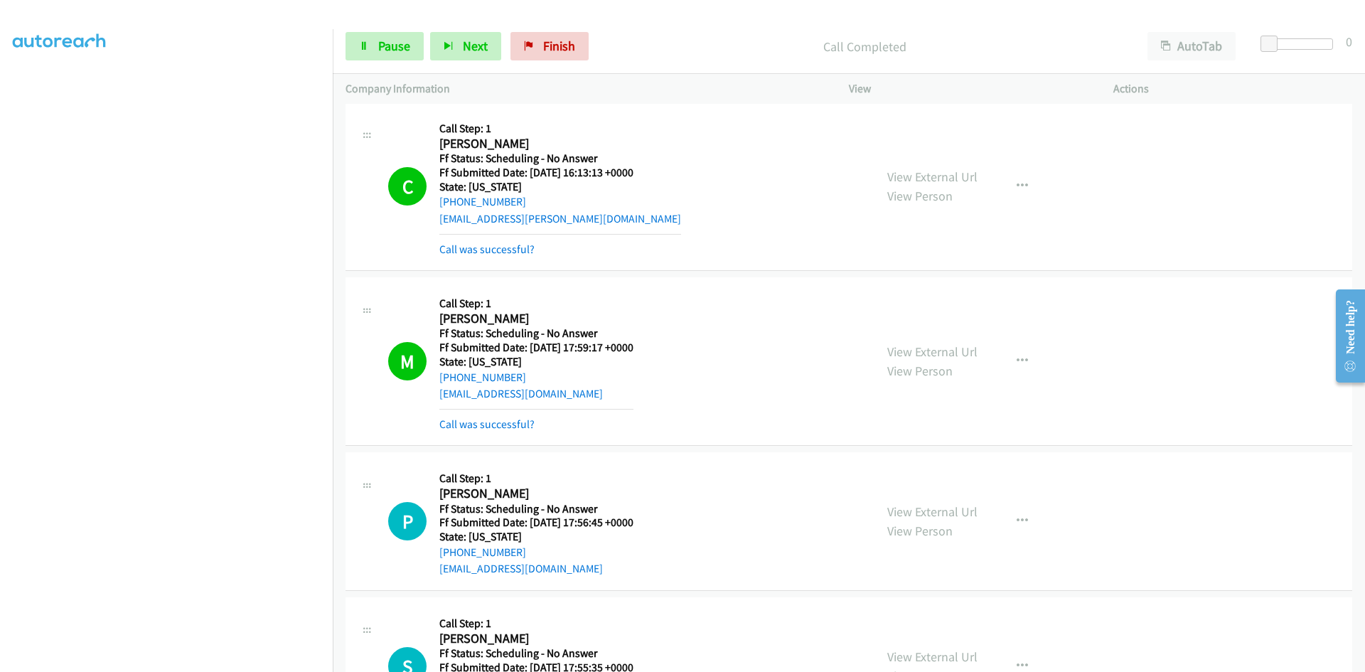
click at [520, 256] on div "Call was successful?" at bounding box center [561, 249] width 242 height 17
click at [518, 252] on link "Call was successful?" at bounding box center [487, 250] width 95 height 14
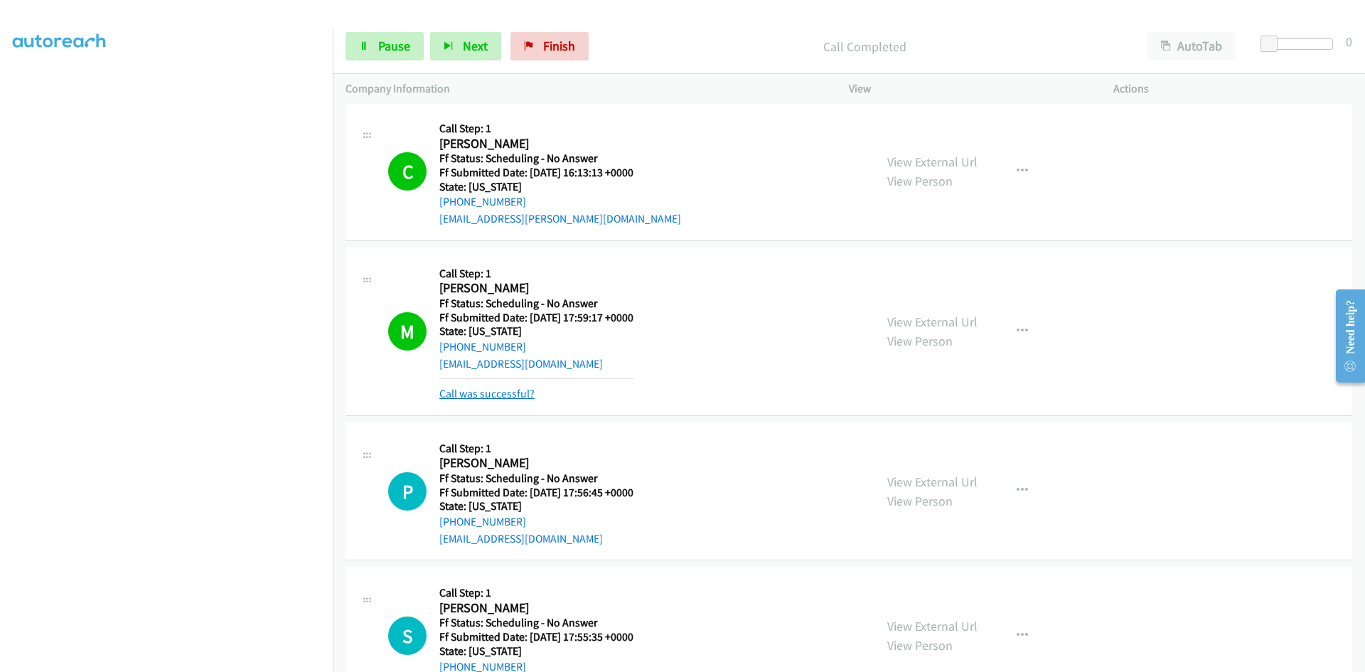
click at [496, 395] on link "Call was successful?" at bounding box center [487, 394] width 95 height 14
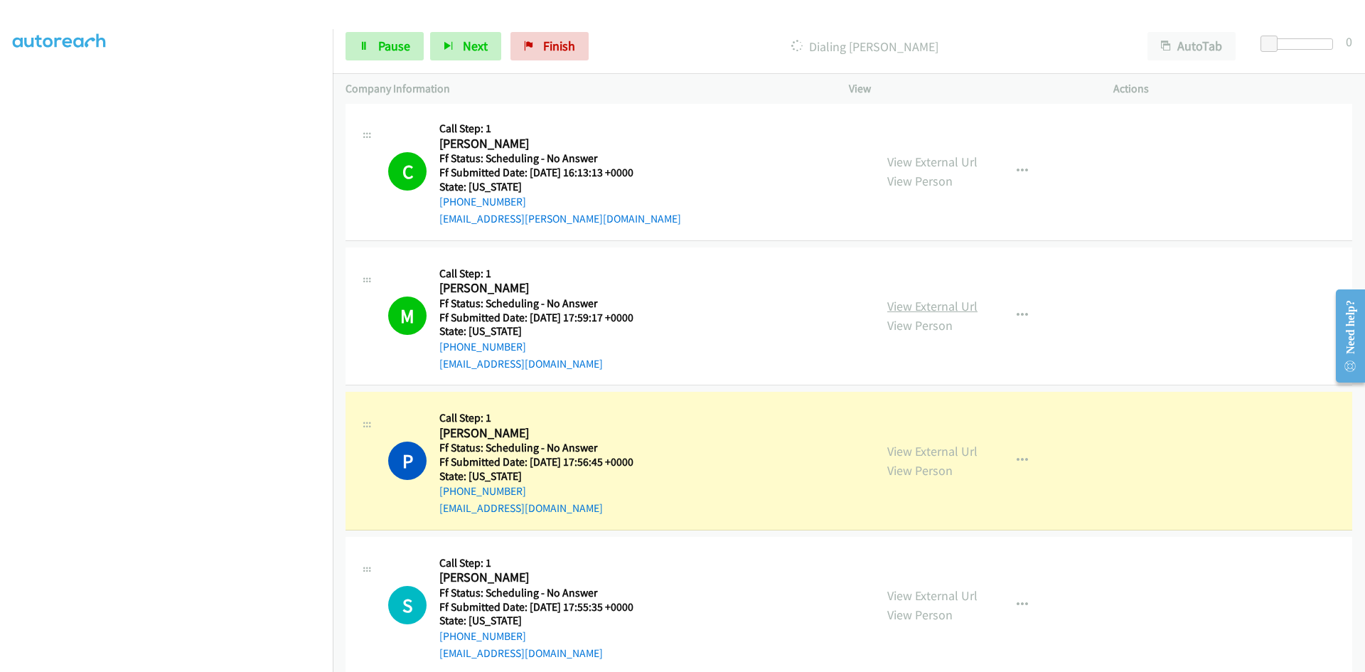
click at [938, 309] on link "View External Url" at bounding box center [933, 306] width 90 height 16
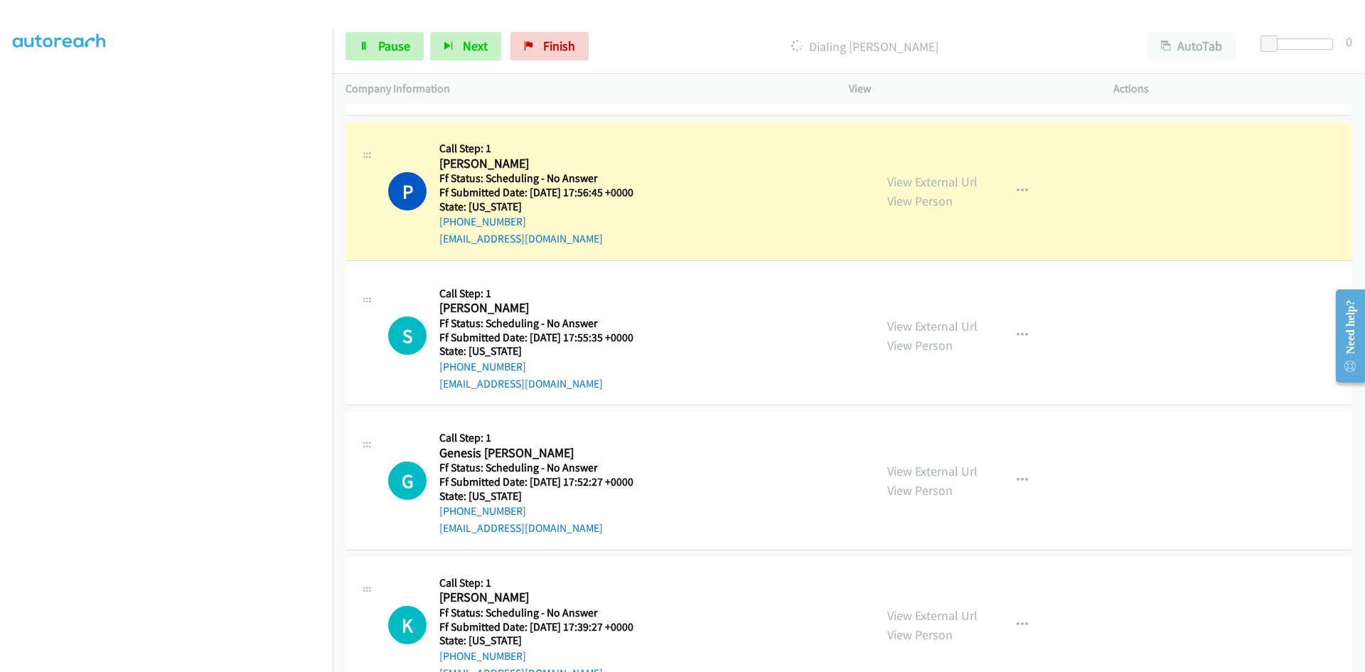
scroll to position [3769, 0]
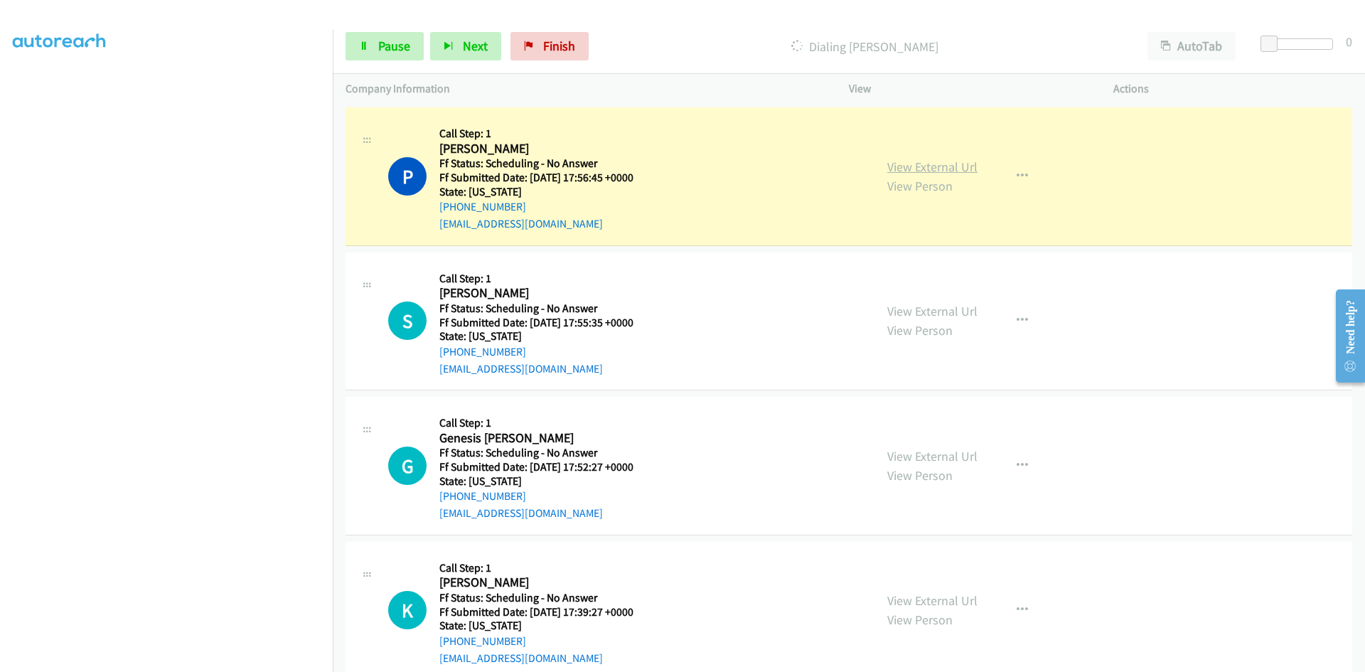
click at [939, 165] on link "View External Url" at bounding box center [933, 167] width 90 height 16
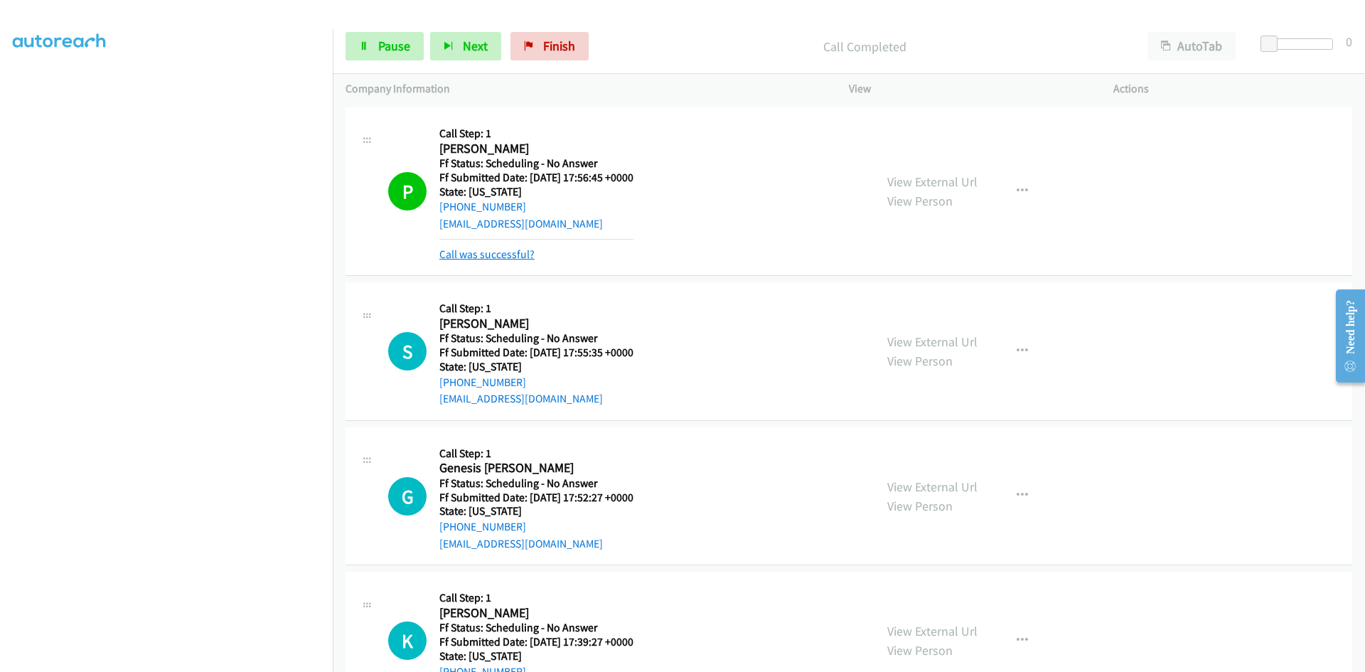
click at [504, 250] on link "Call was successful?" at bounding box center [487, 254] width 95 height 14
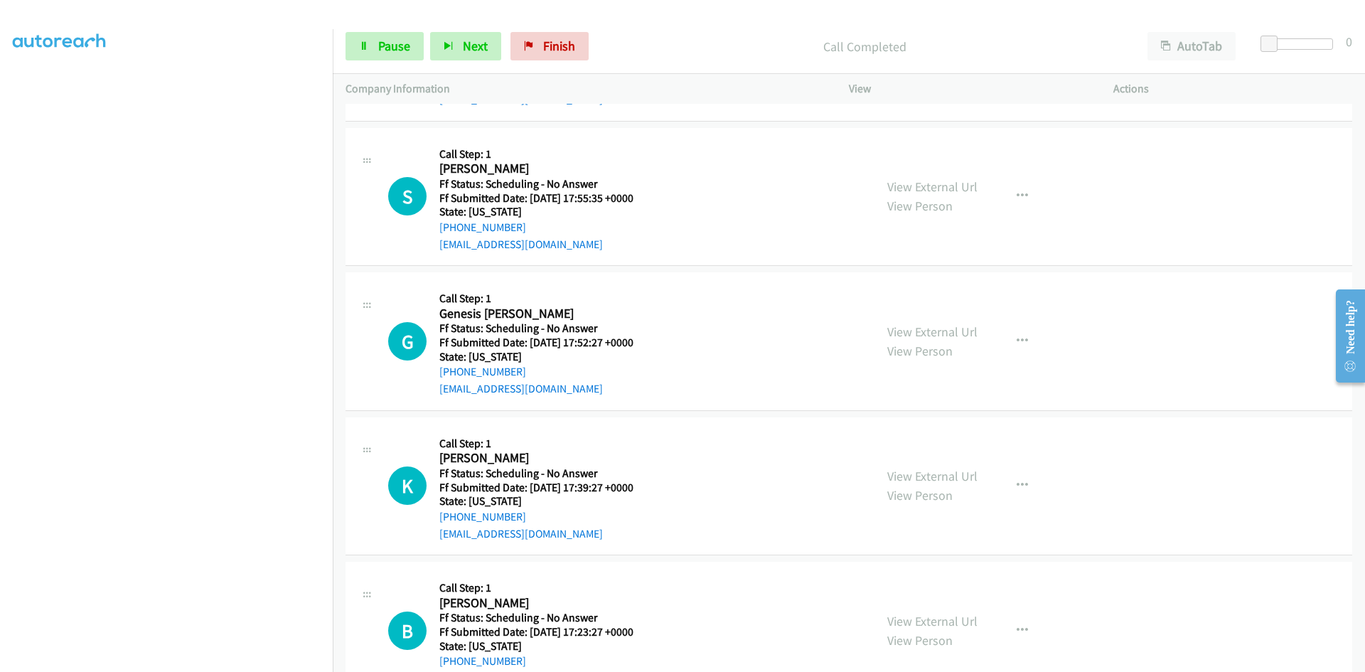
scroll to position [3911, 0]
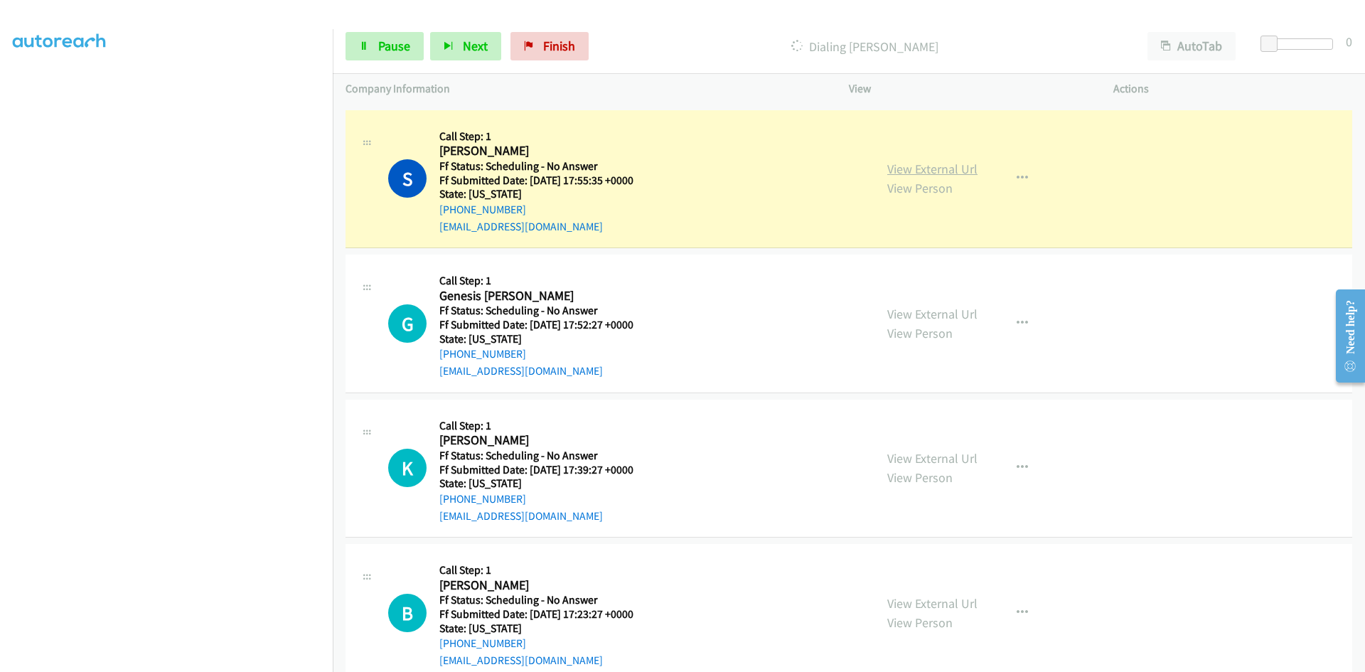
click at [962, 174] on link "View External Url" at bounding box center [933, 169] width 90 height 16
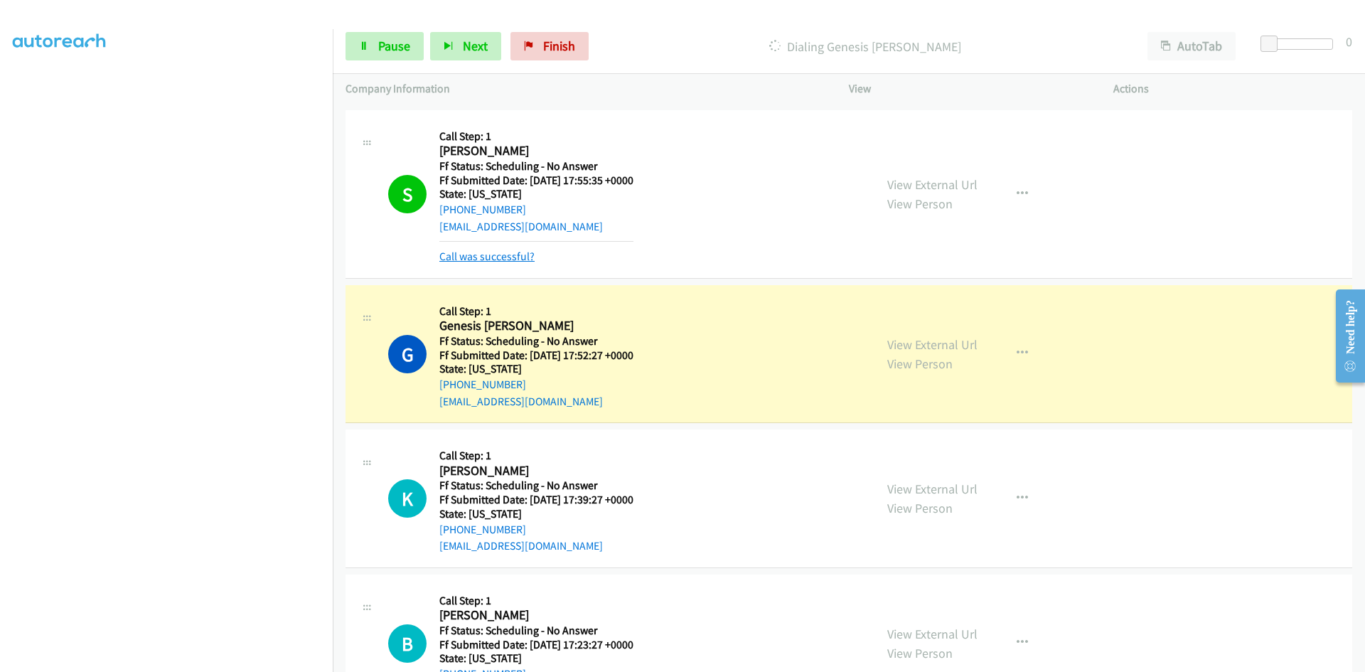
click at [499, 261] on link "Call was successful?" at bounding box center [487, 257] width 95 height 14
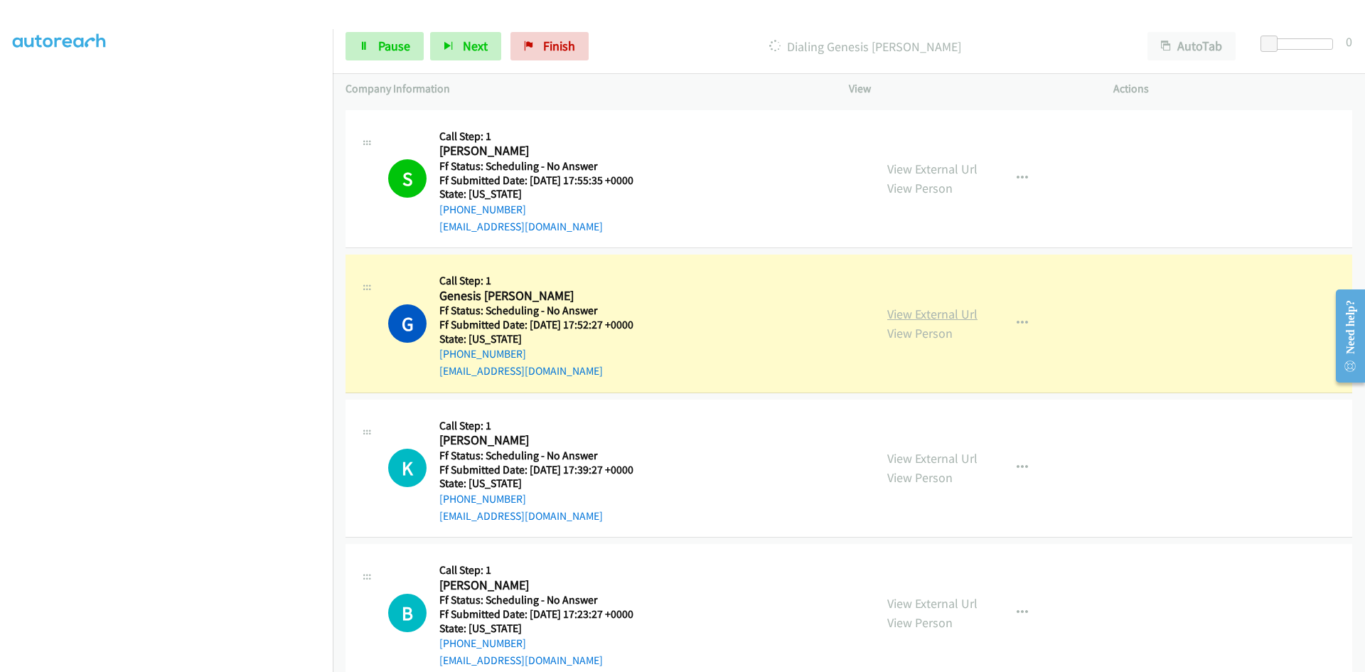
click at [964, 314] on link "View External Url" at bounding box center [933, 314] width 90 height 16
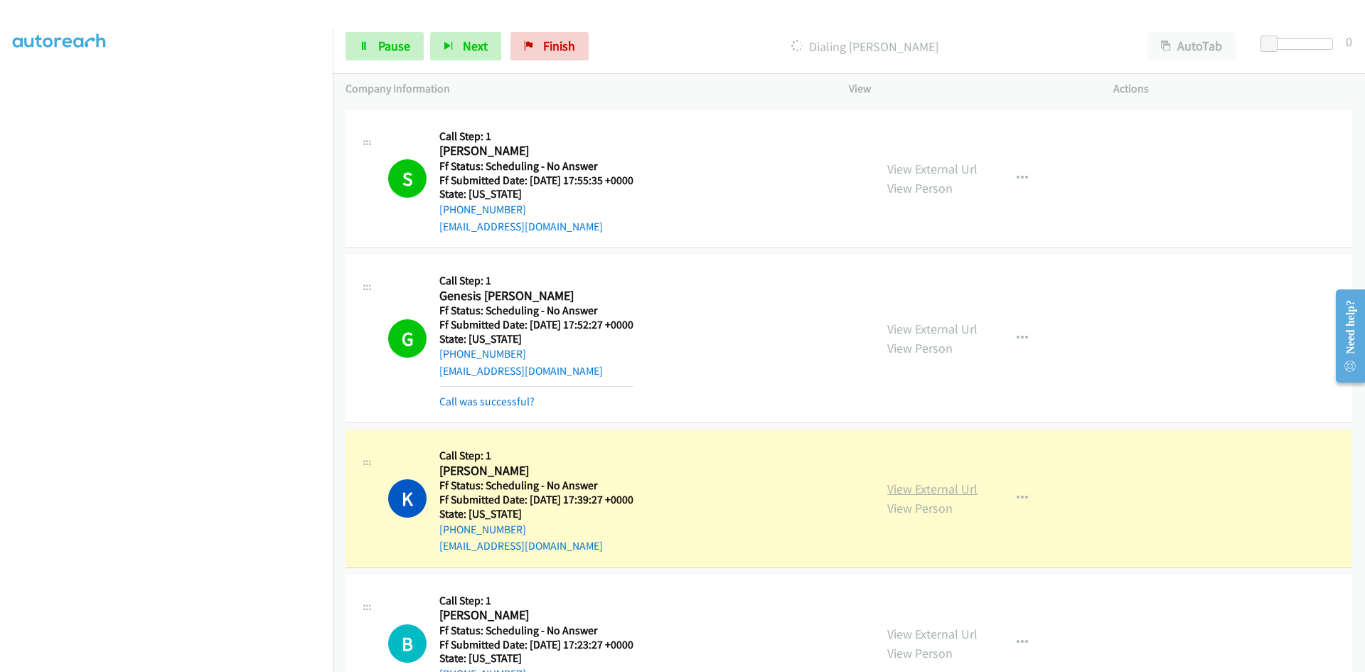
click at [920, 492] on link "View External Url" at bounding box center [933, 489] width 90 height 16
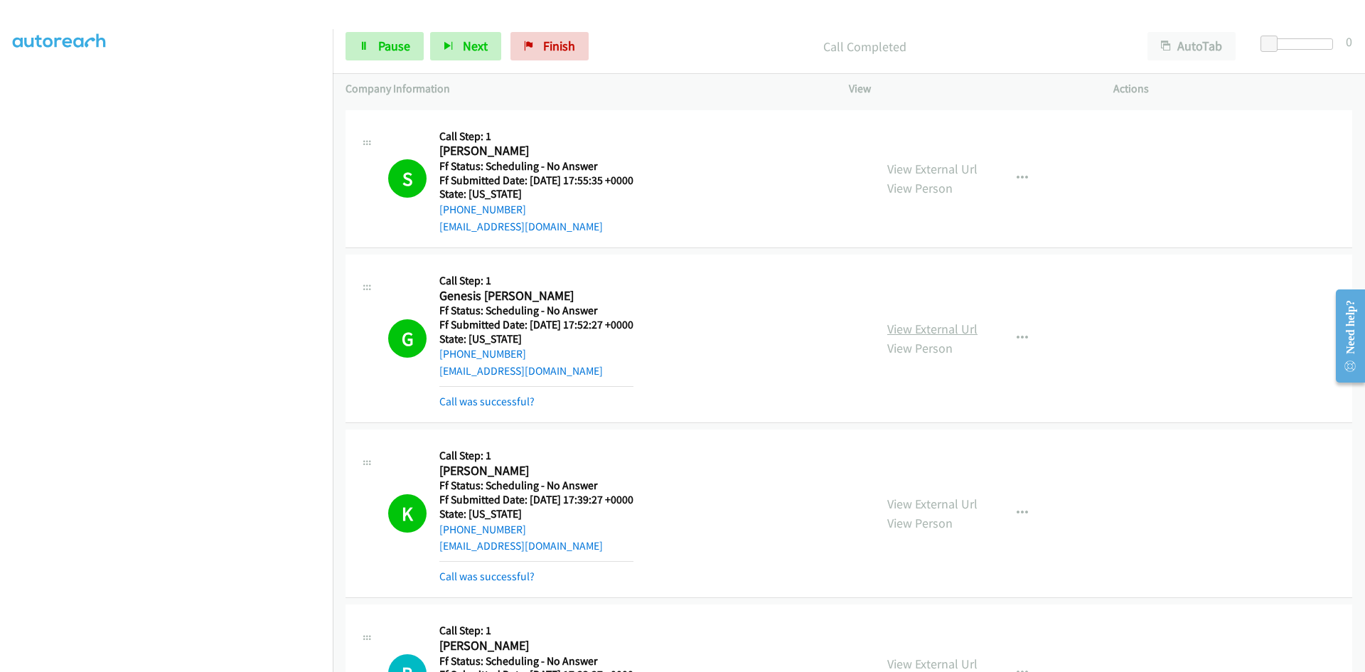
click at [927, 329] on link "View External Url" at bounding box center [933, 329] width 90 height 16
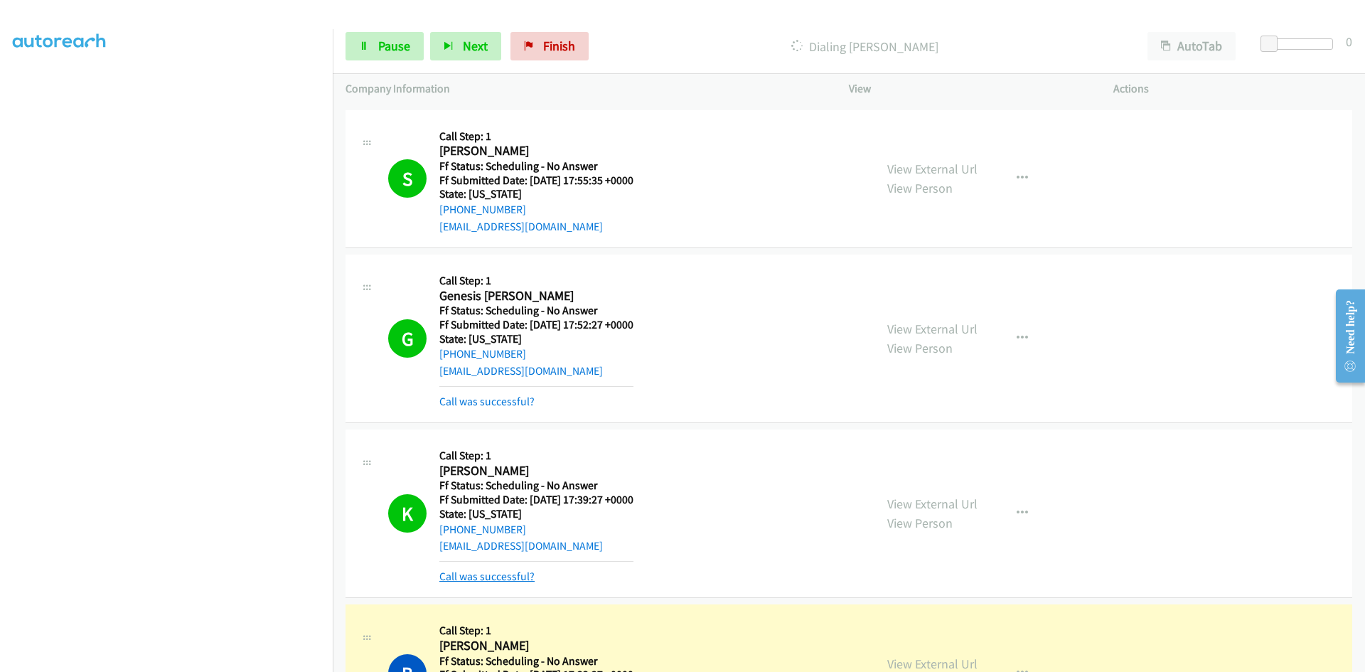
click at [467, 575] on link "Call was successful?" at bounding box center [487, 577] width 95 height 14
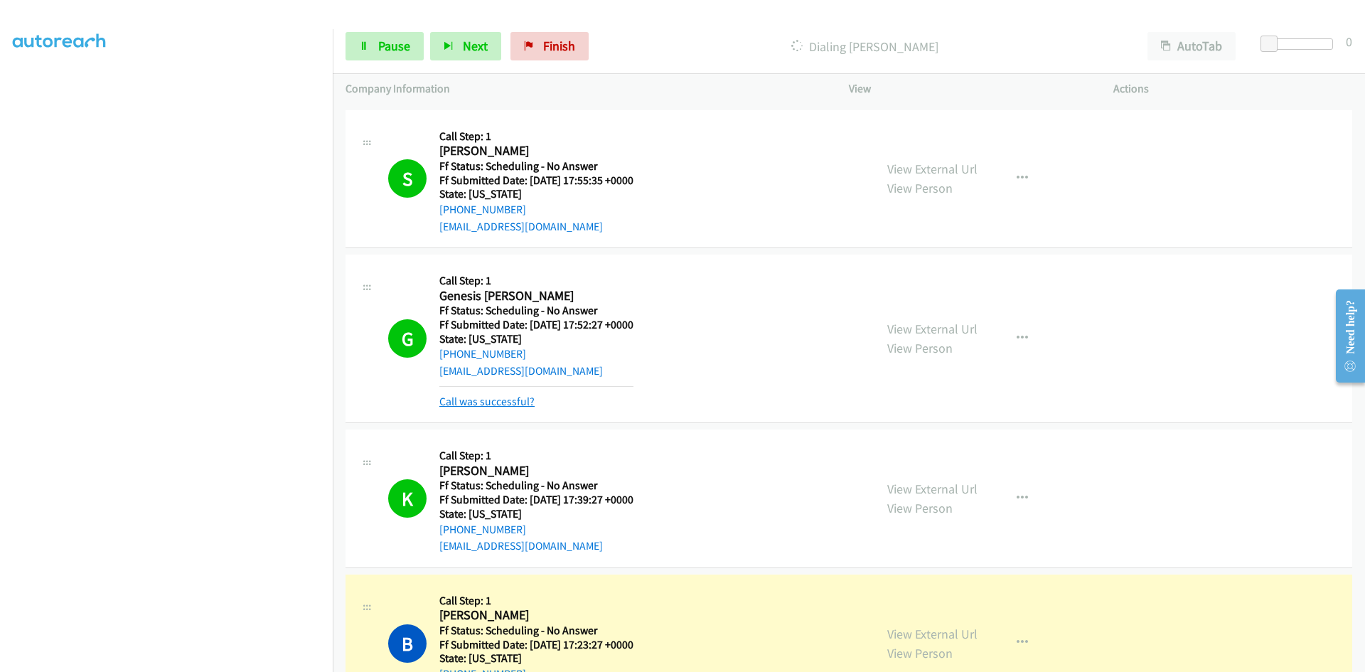
click at [491, 401] on link "Call was successful?" at bounding box center [487, 402] width 95 height 14
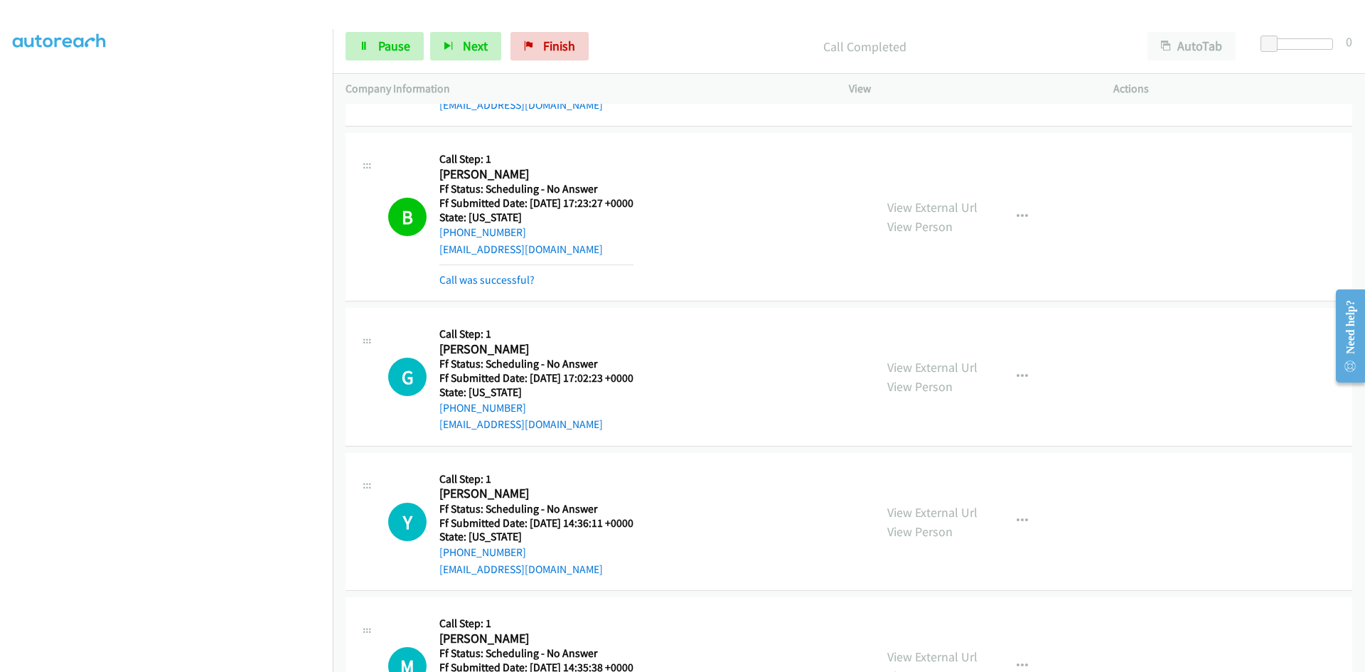
scroll to position [4338, 0]
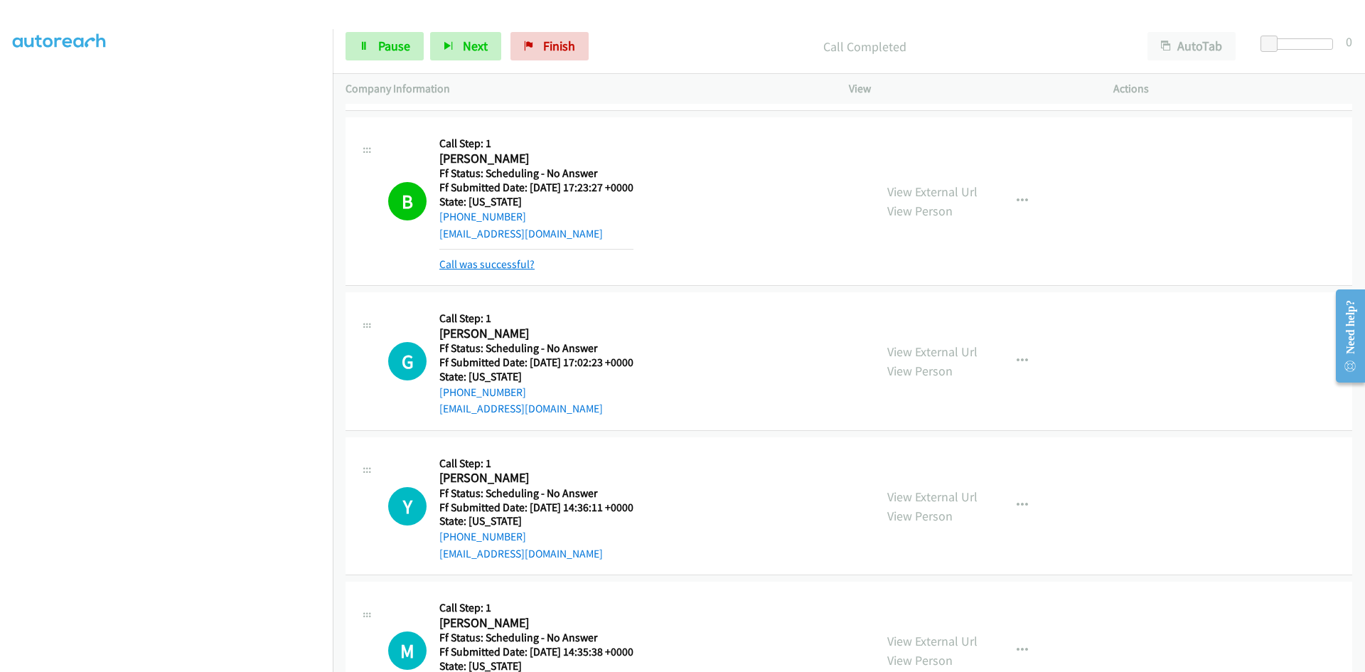
click at [515, 262] on link "Call was successful?" at bounding box center [487, 264] width 95 height 14
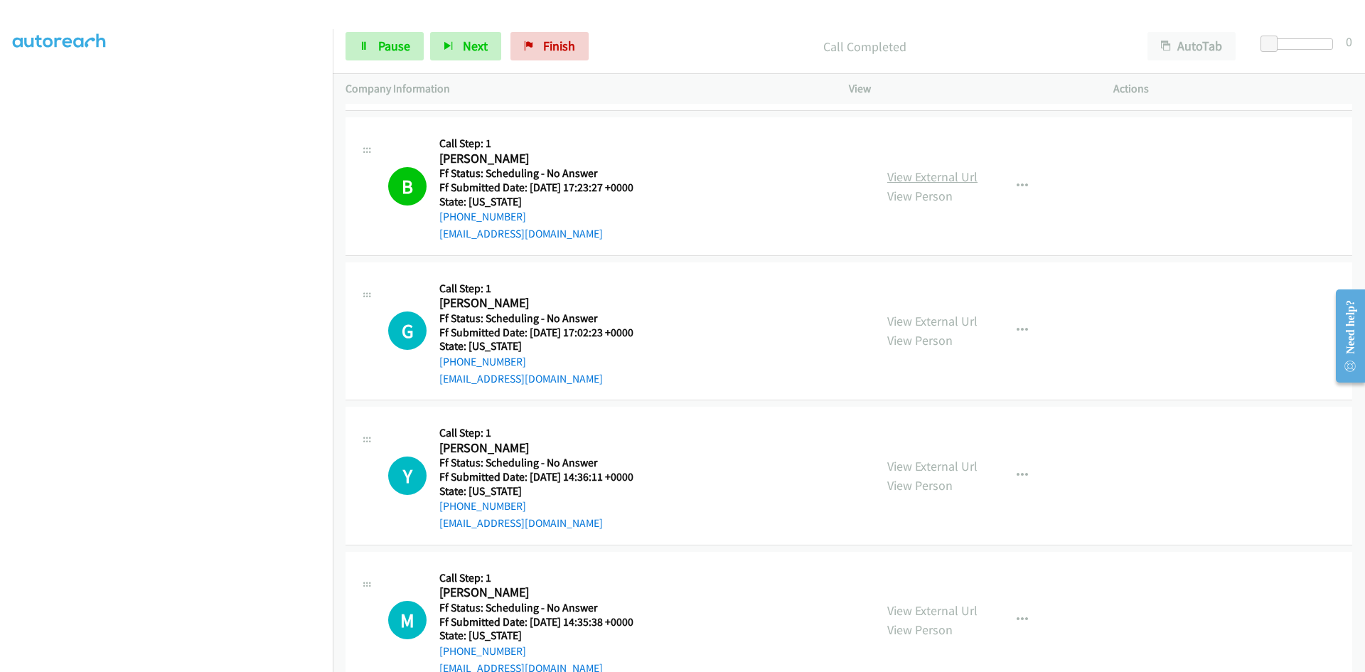
click at [903, 174] on link "View External Url" at bounding box center [933, 177] width 90 height 16
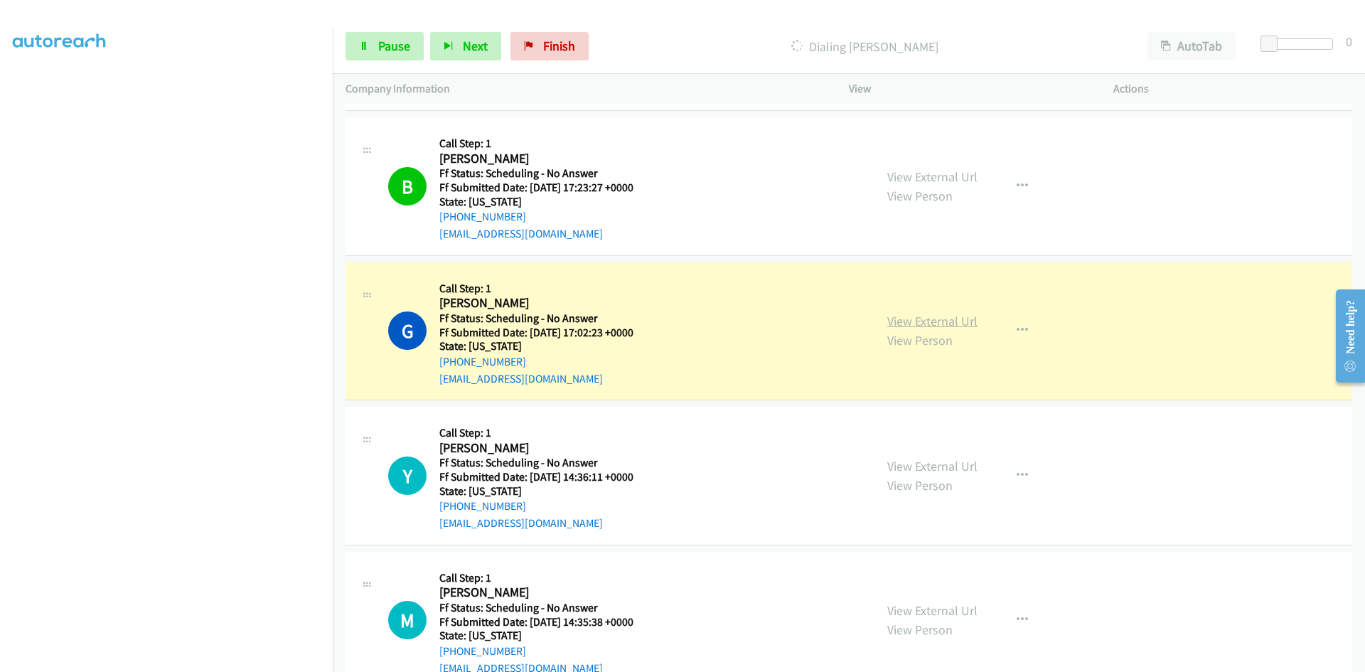
click at [952, 325] on link "View External Url" at bounding box center [933, 321] width 90 height 16
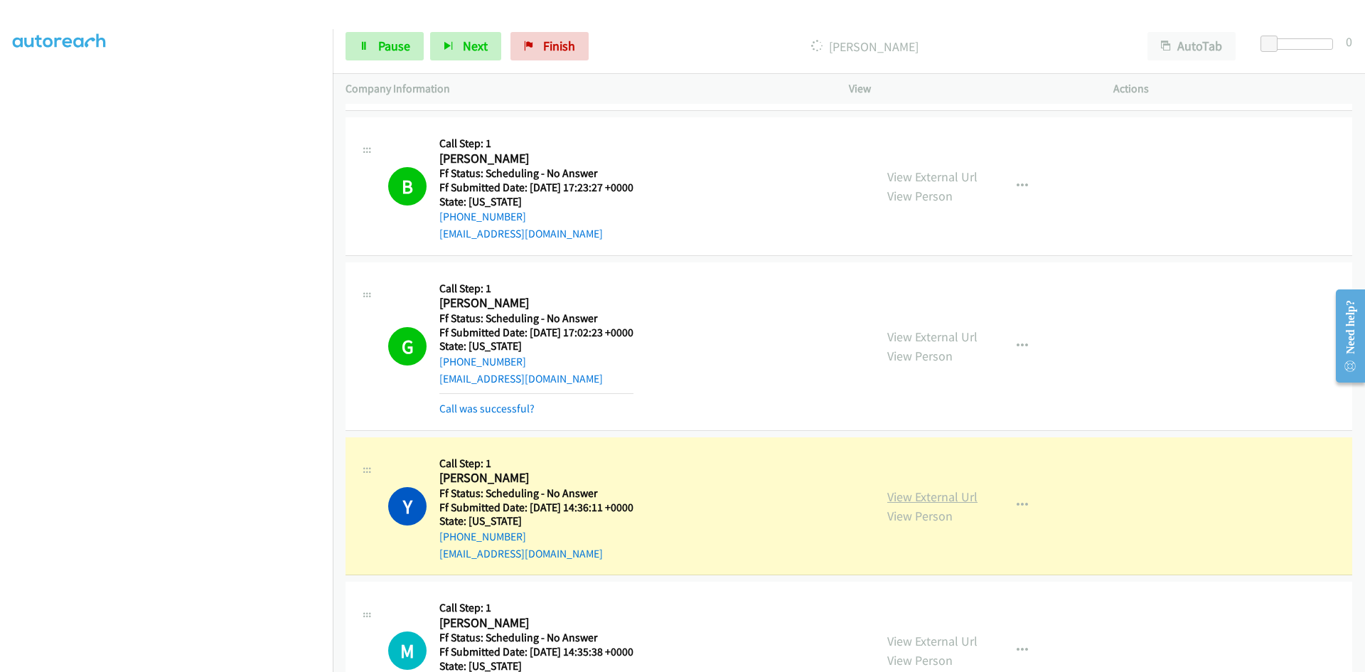
click at [944, 496] on link "View External Url" at bounding box center [933, 497] width 90 height 16
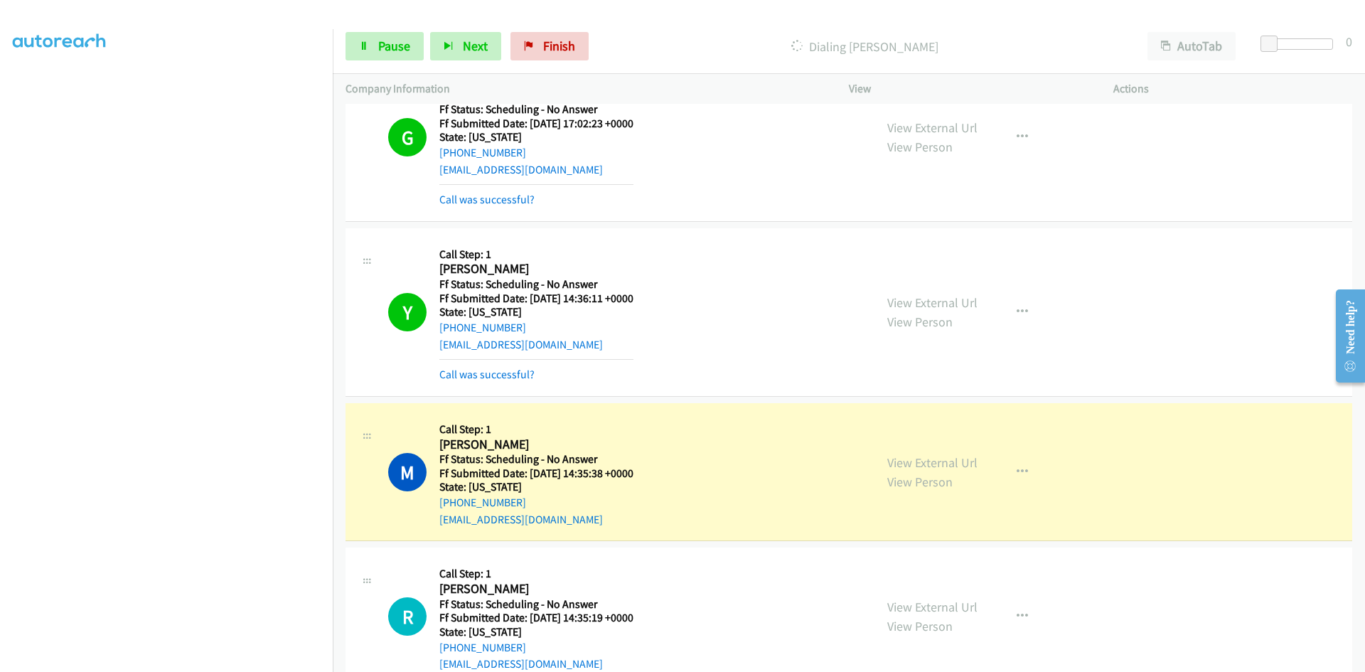
scroll to position [4551, 0]
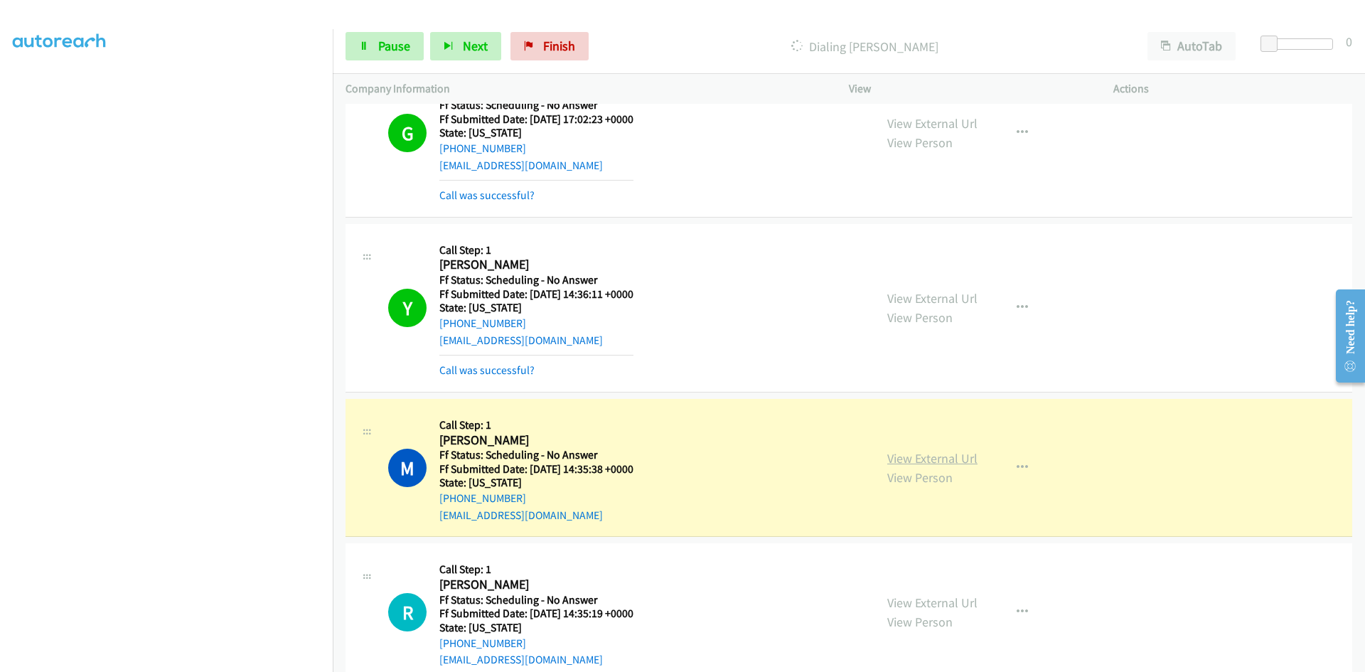
click at [952, 457] on link "View External Url" at bounding box center [933, 458] width 90 height 16
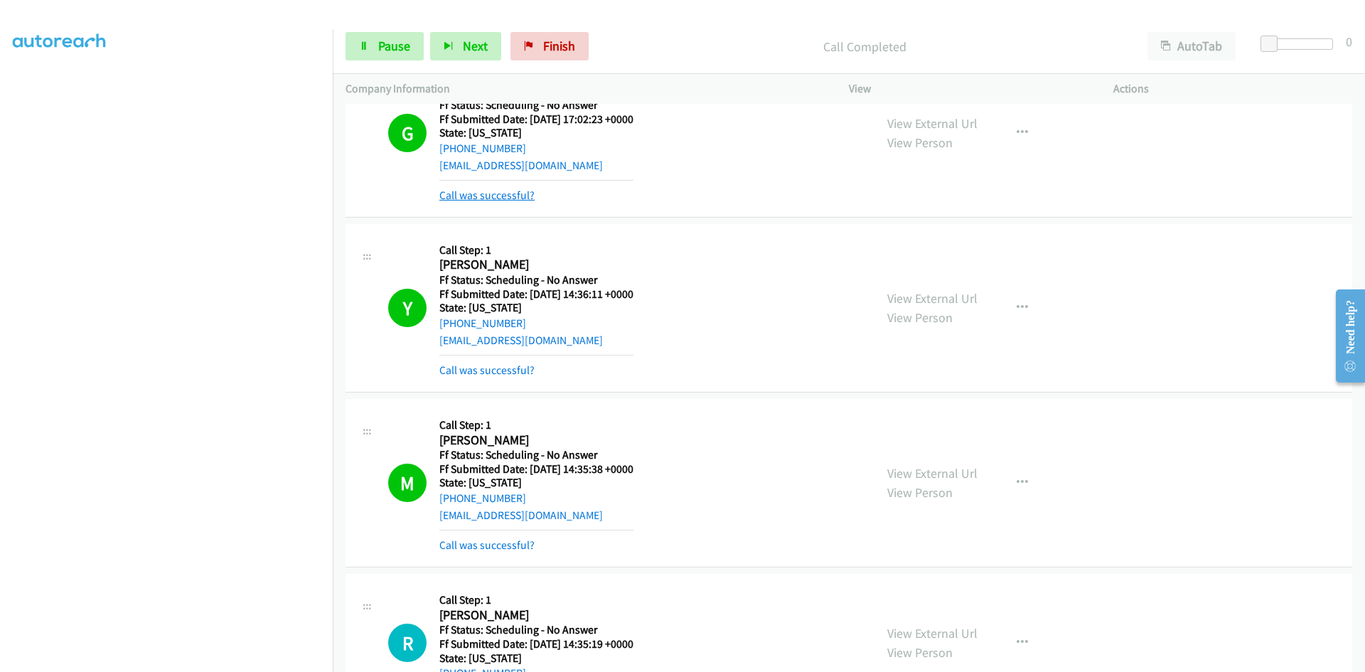
click at [503, 194] on link "Call was successful?" at bounding box center [487, 195] width 95 height 14
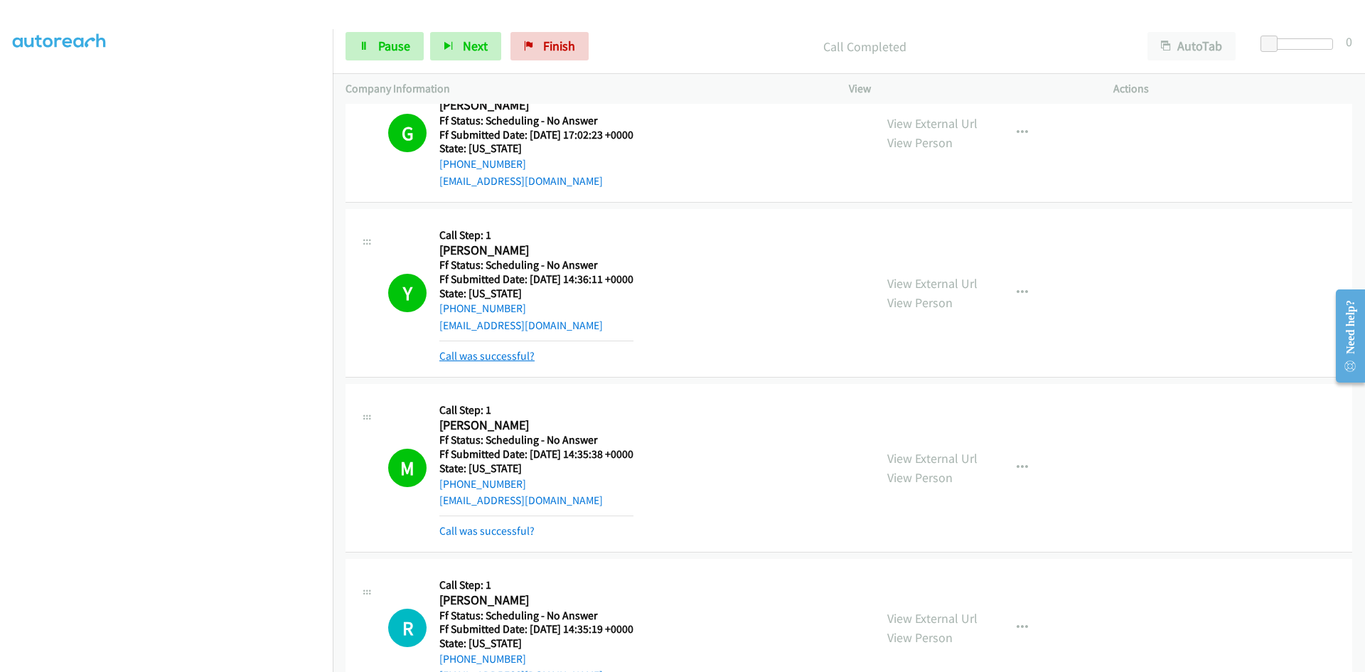
click at [486, 356] on link "Call was successful?" at bounding box center [487, 356] width 95 height 14
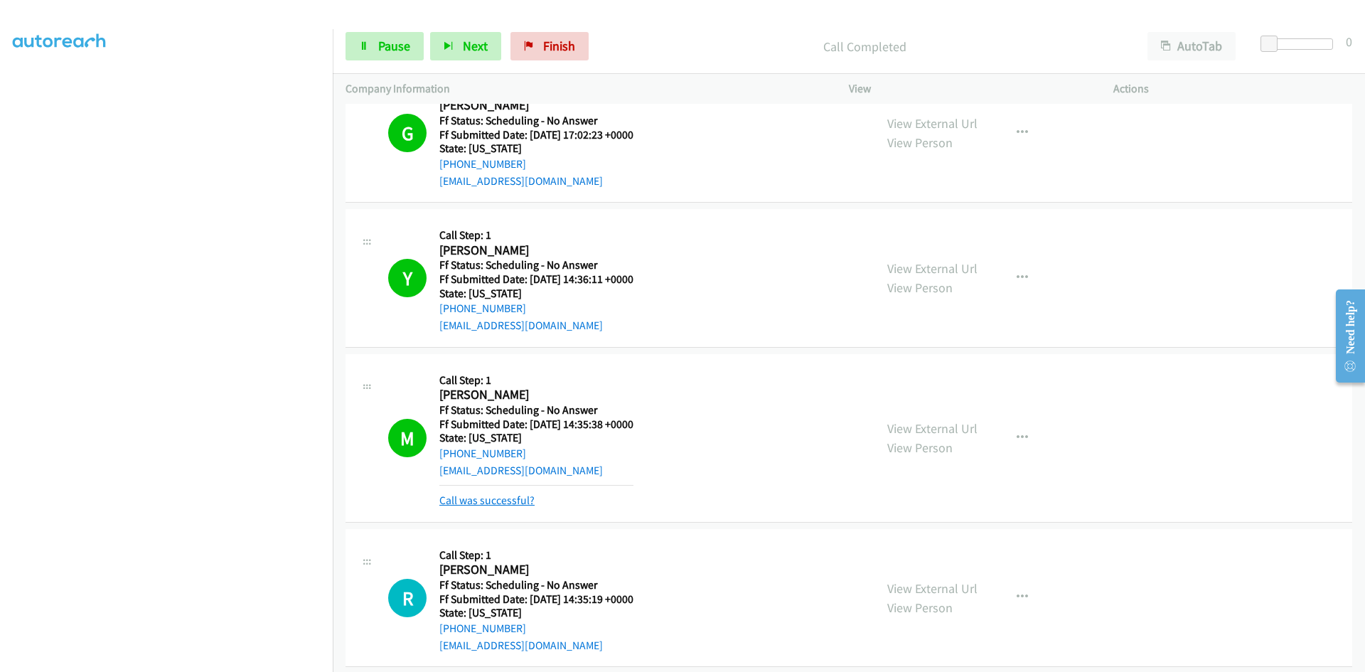
click at [508, 499] on link "Call was successful?" at bounding box center [487, 501] width 95 height 14
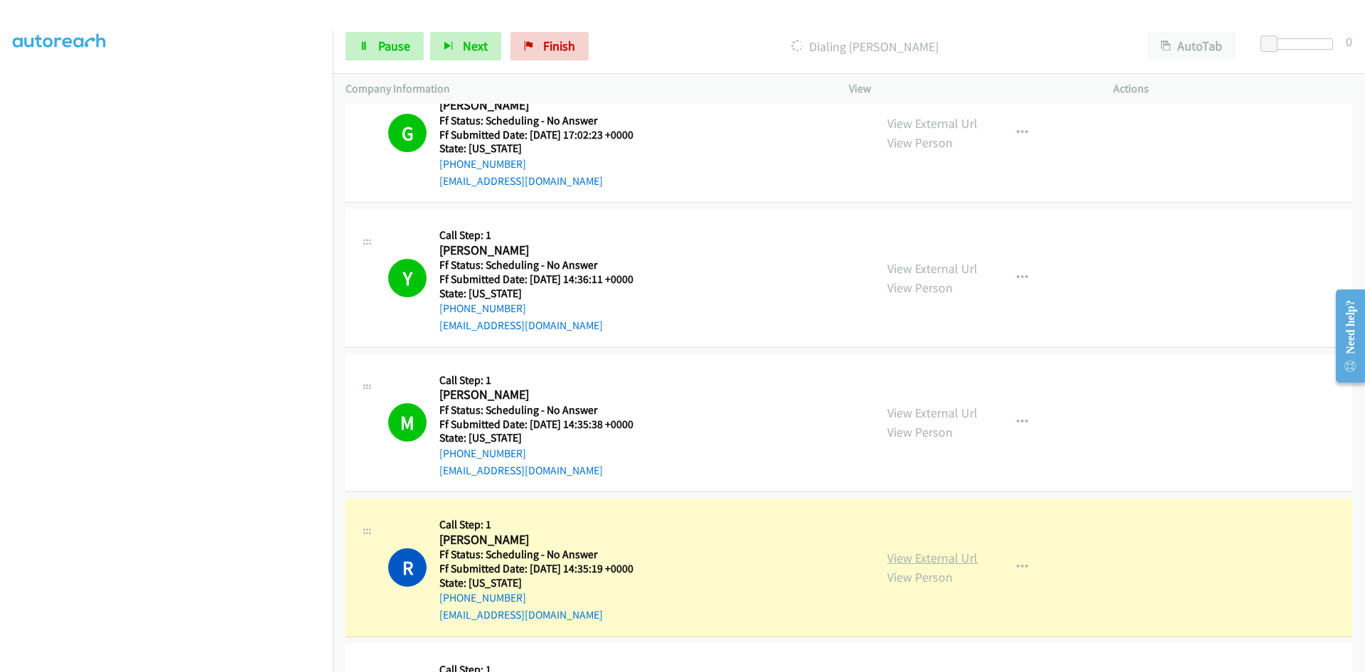
click at [917, 558] on link "View External Url" at bounding box center [933, 558] width 90 height 16
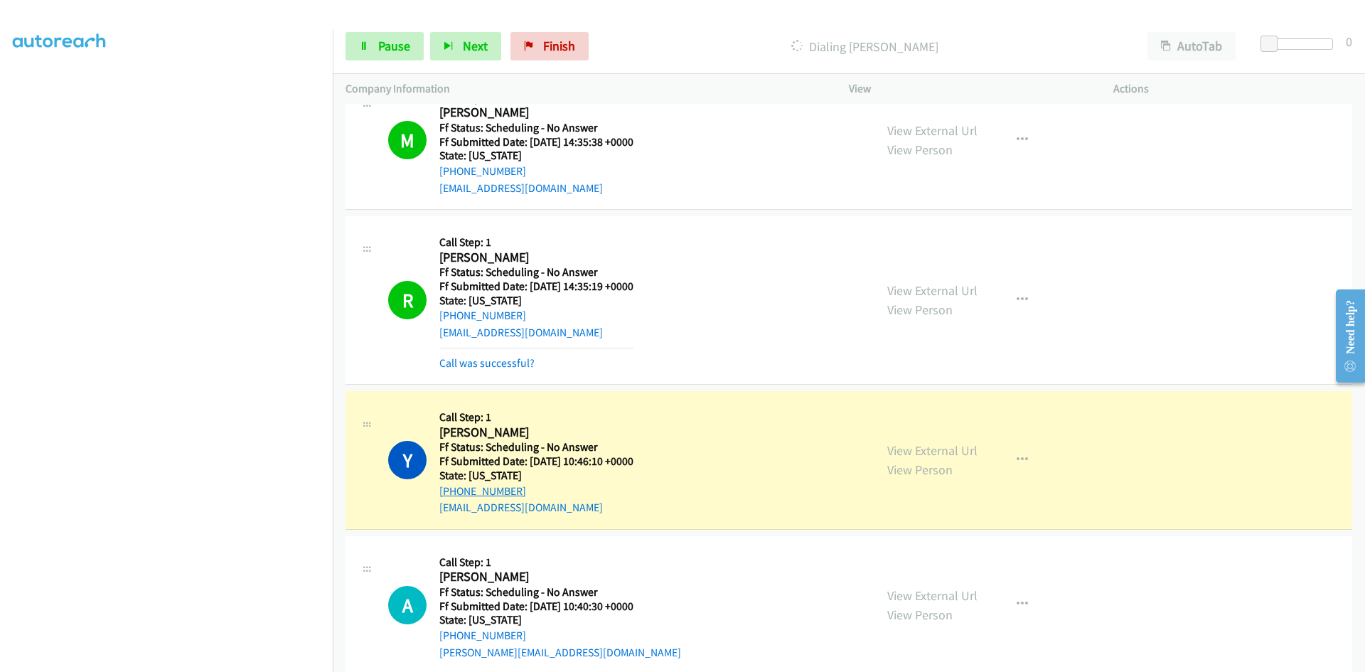
scroll to position [4820, 0]
click at [503, 361] on link "Call was successful?" at bounding box center [487, 361] width 95 height 14
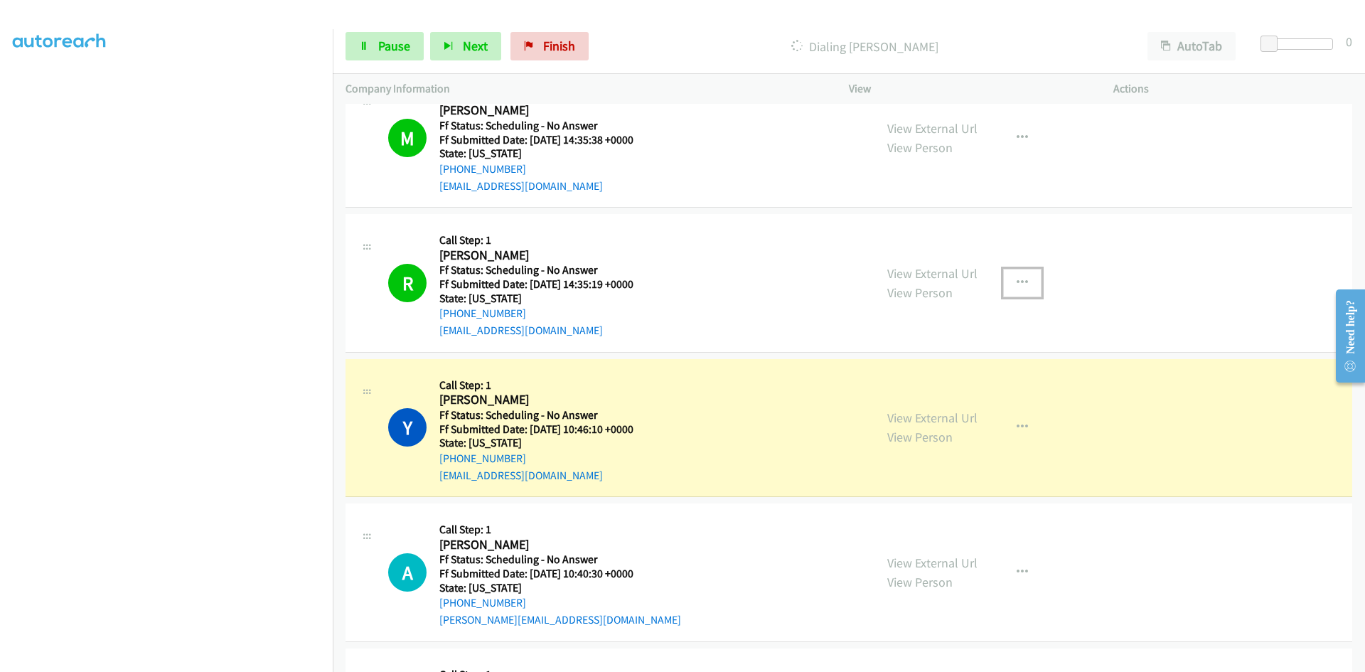
click at [1017, 281] on icon "button" at bounding box center [1022, 282] width 11 height 11
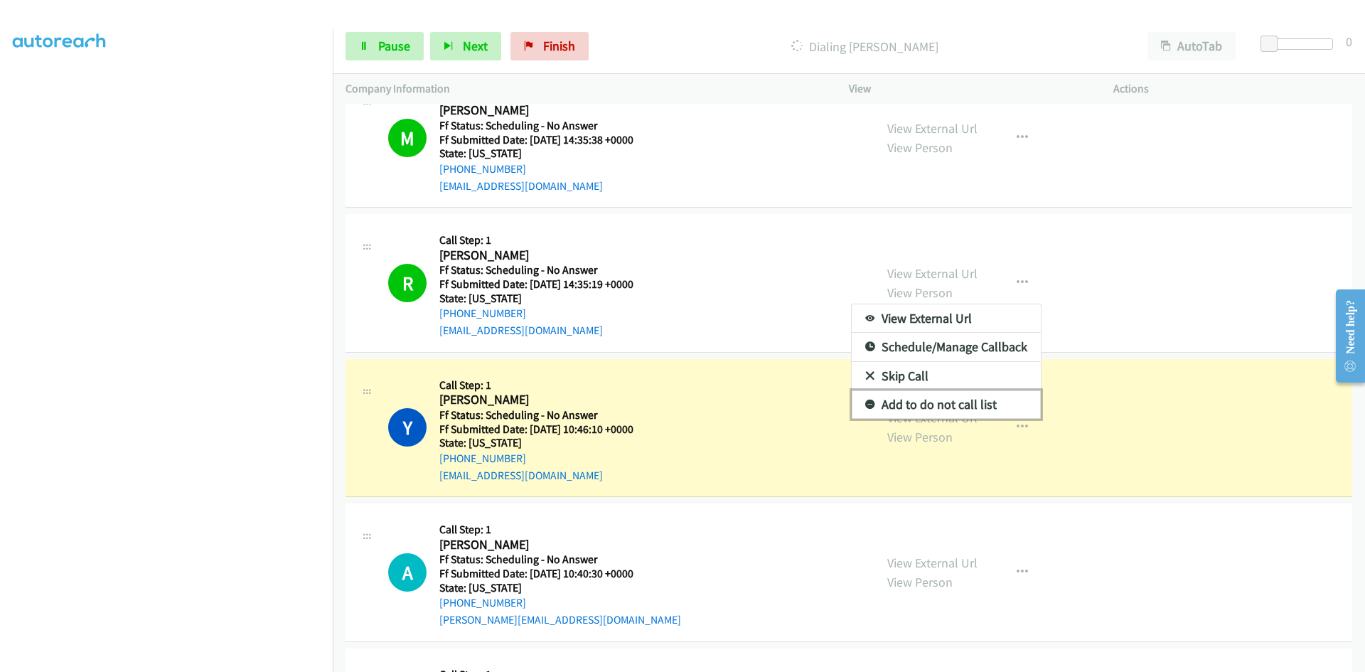
click at [915, 405] on link "Add to do not call list" at bounding box center [946, 404] width 189 height 28
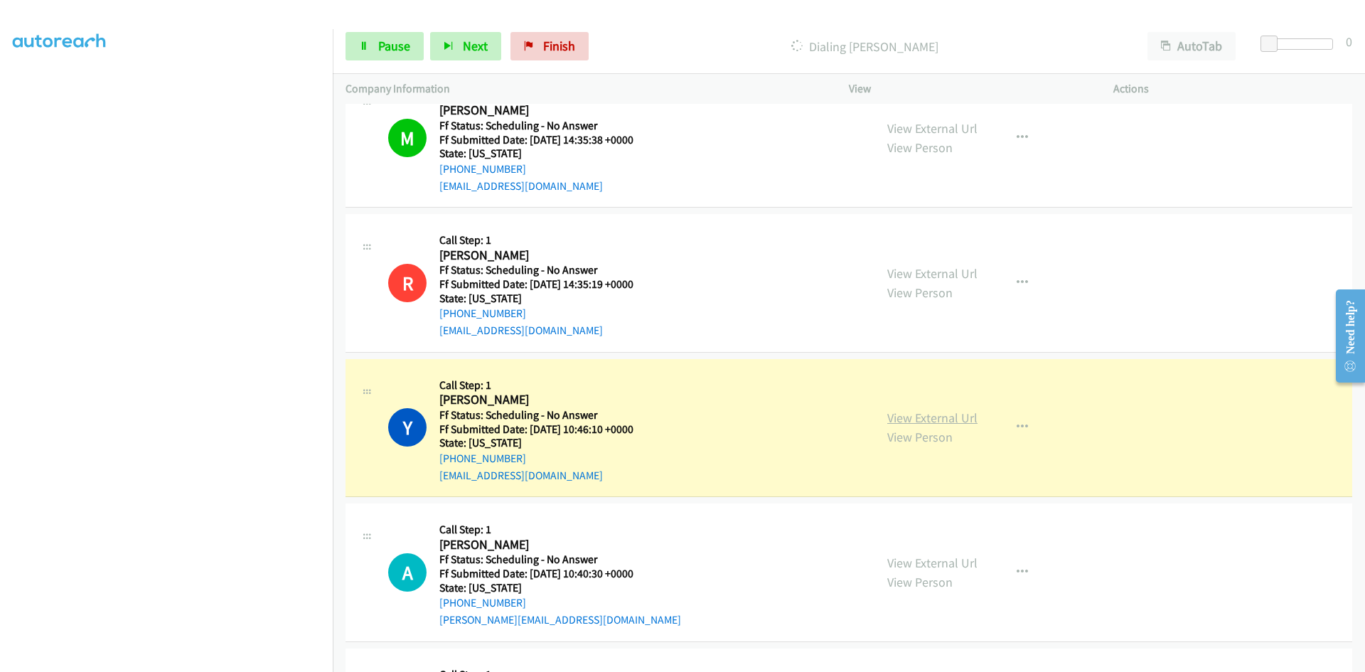
click at [965, 422] on link "View External Url" at bounding box center [933, 418] width 90 height 16
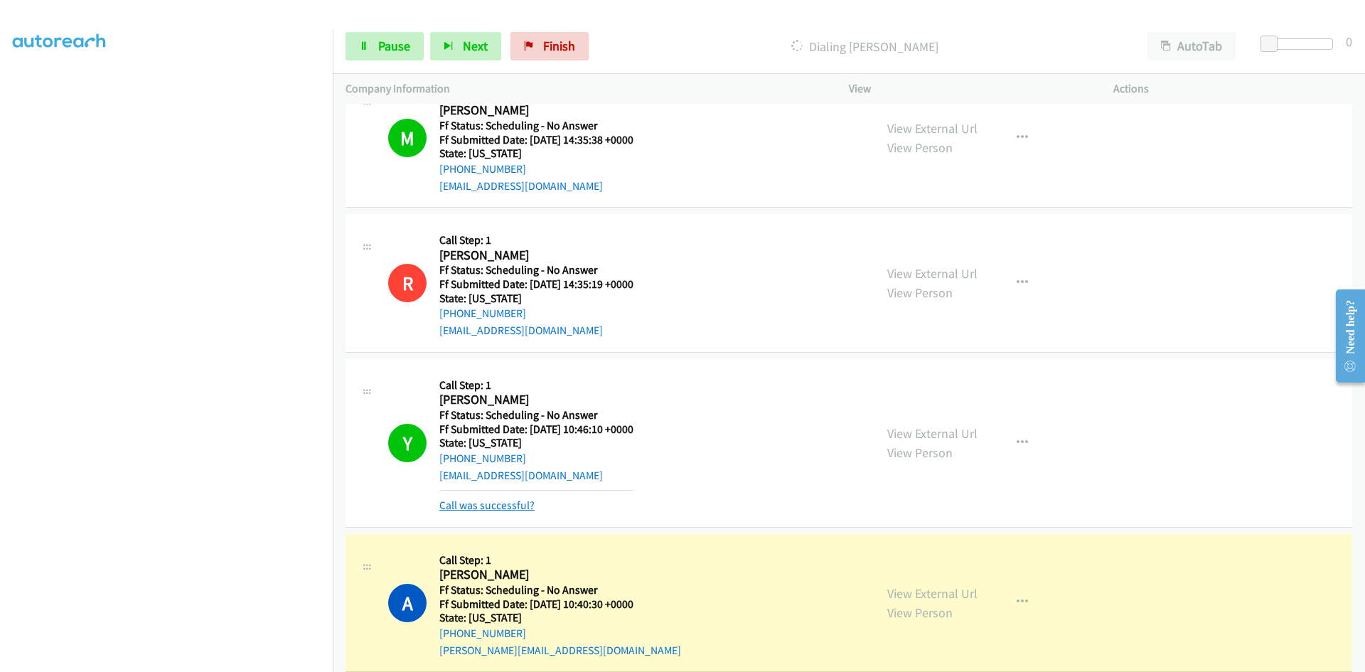
click at [480, 505] on link "Call was successful?" at bounding box center [487, 506] width 95 height 14
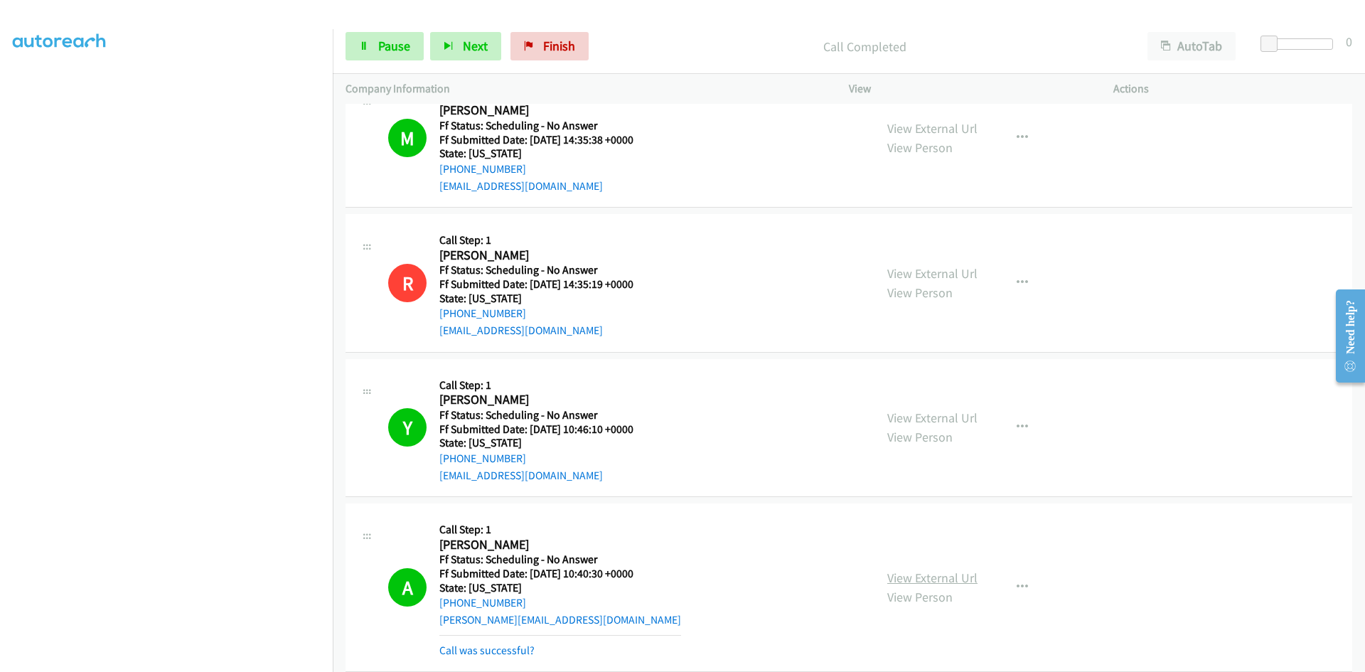
click at [962, 573] on link "View External Url" at bounding box center [933, 578] width 90 height 16
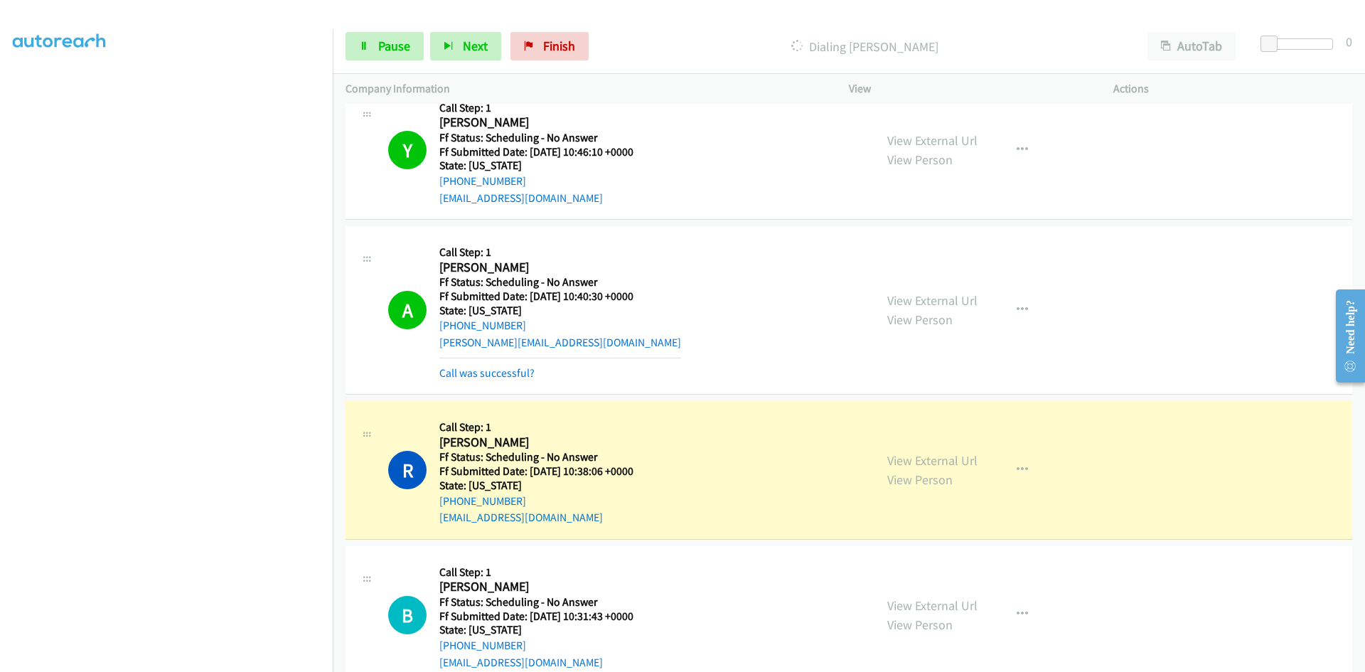
scroll to position [5105, 0]
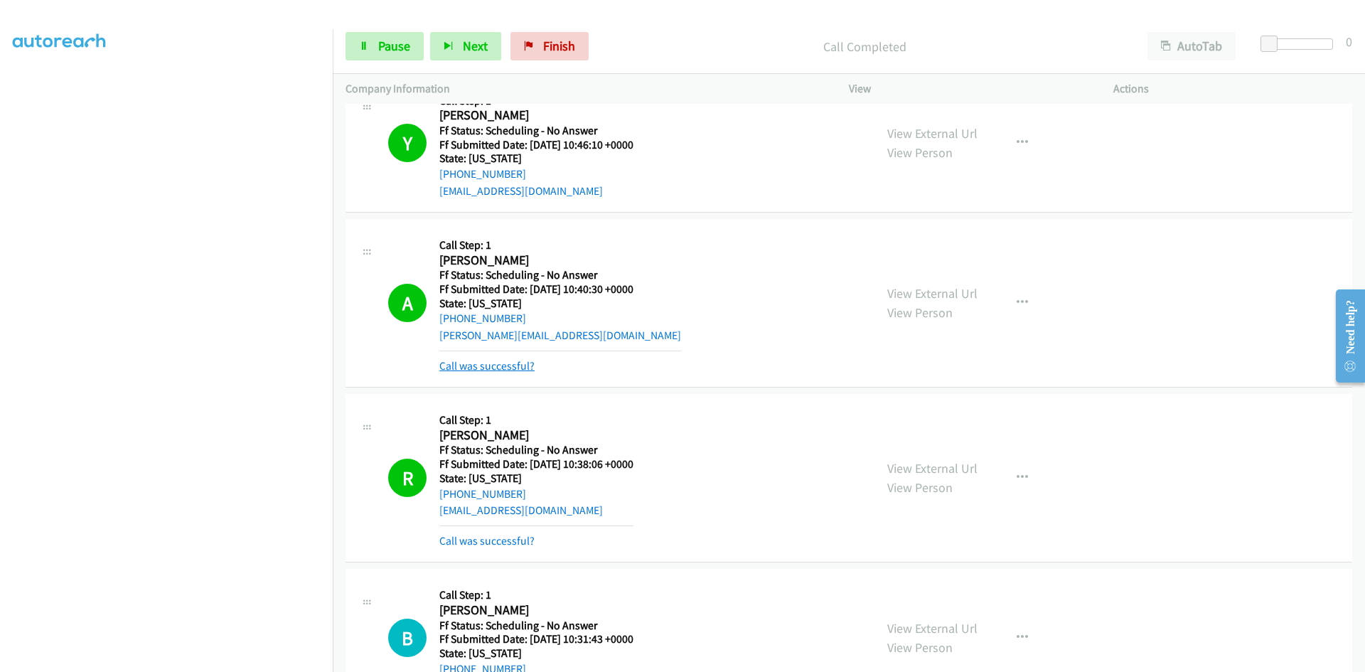
click at [491, 368] on link "Call was successful?" at bounding box center [487, 366] width 95 height 14
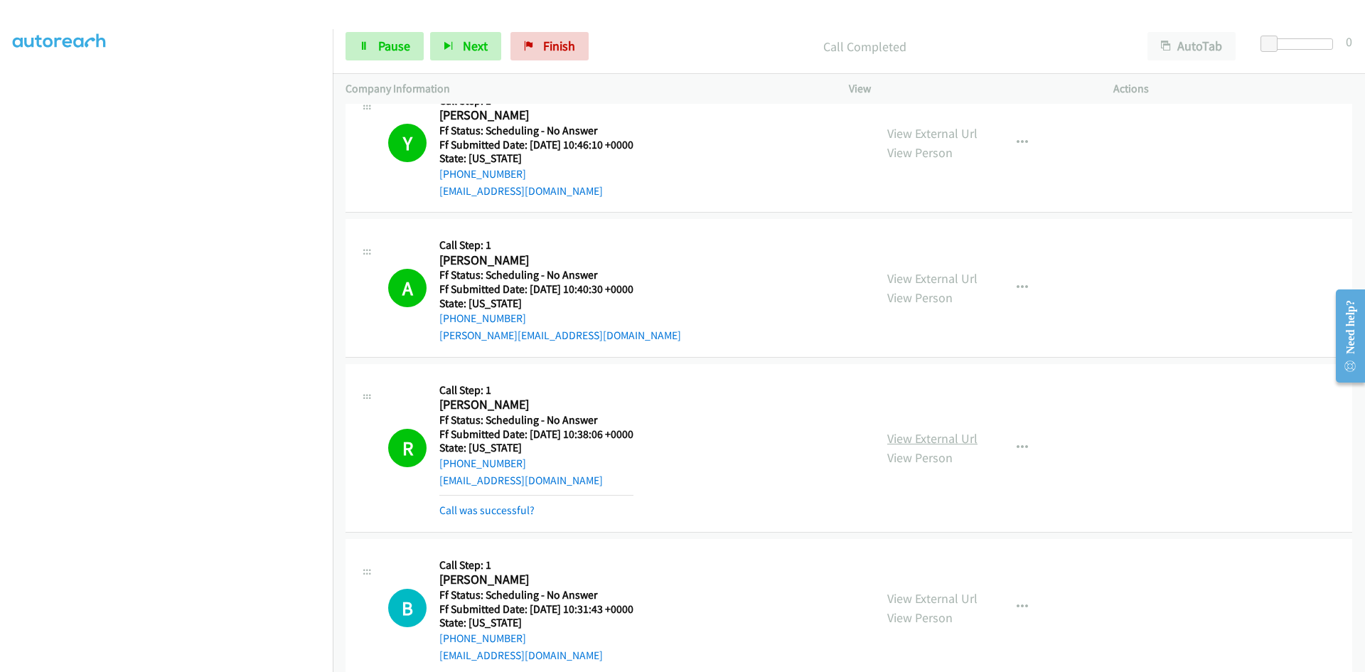
click at [949, 437] on link "View External Url" at bounding box center [933, 438] width 90 height 16
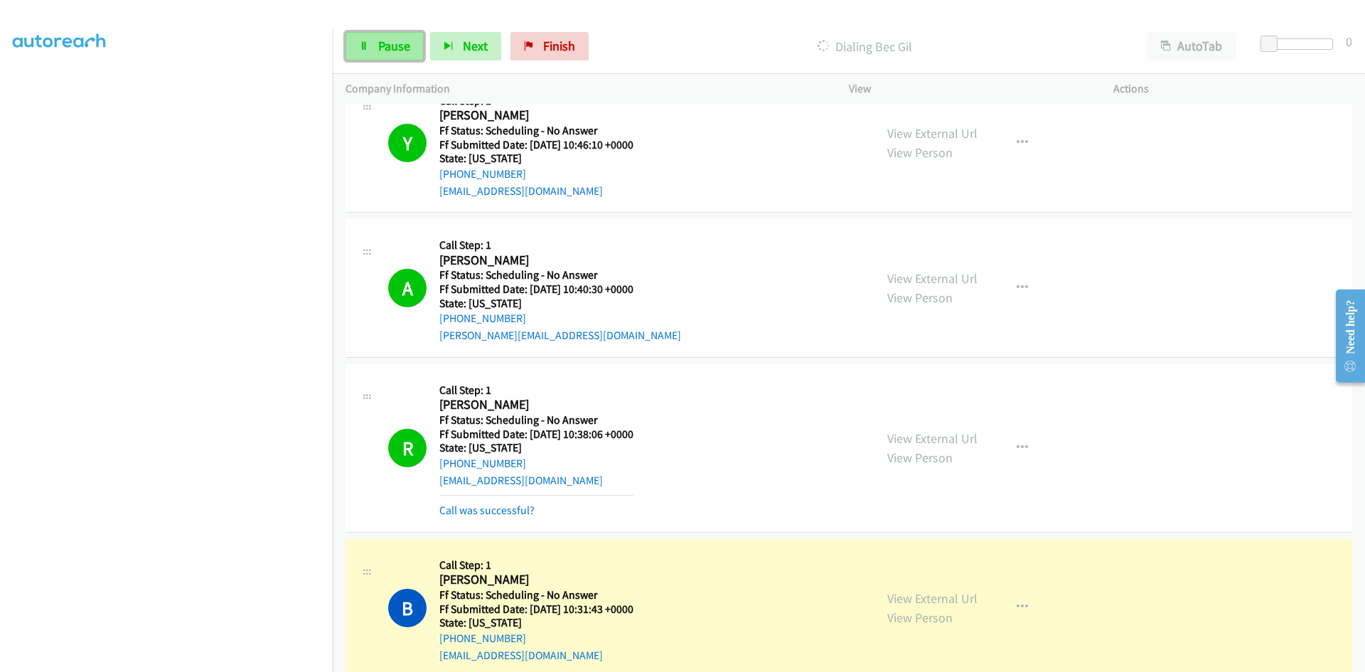
click at [406, 38] on span "Pause" at bounding box center [394, 46] width 32 height 16
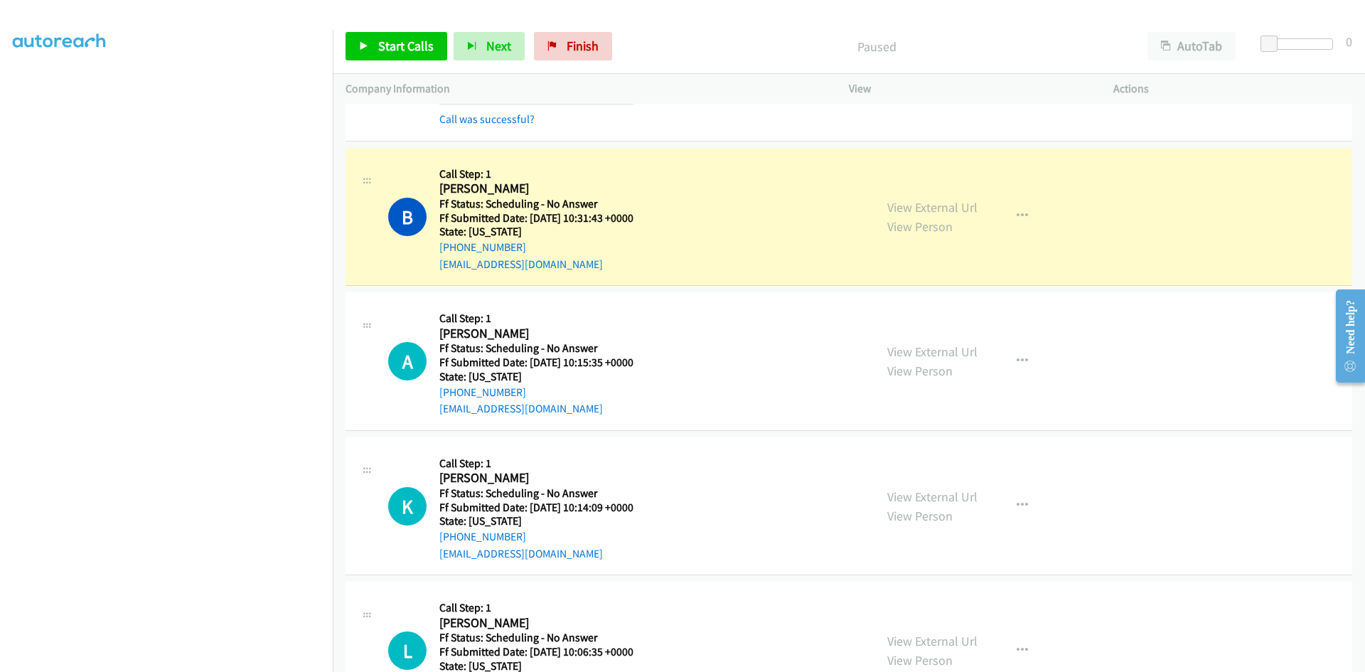
scroll to position [5531, 0]
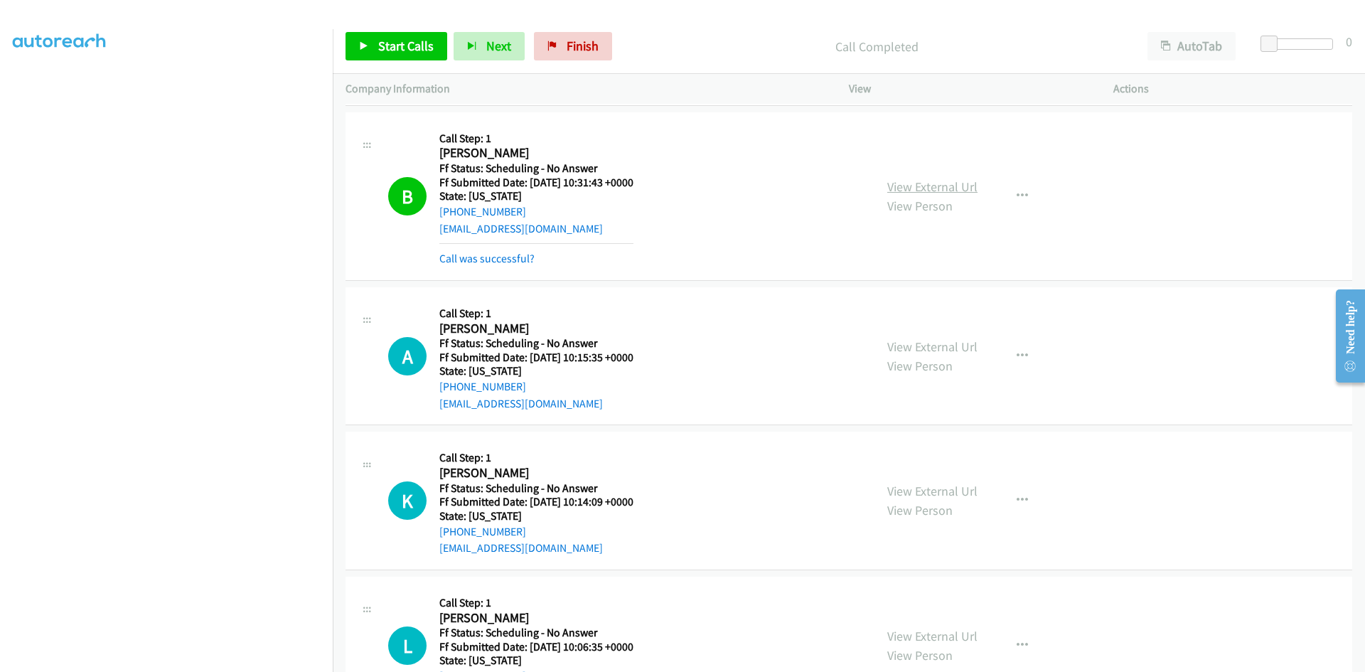
click at [929, 167] on div "View External Url View Person View External Url Email Schedule/Manage Callback …" at bounding box center [1013, 196] width 277 height 142
click at [927, 189] on link "View External Url" at bounding box center [933, 187] width 90 height 16
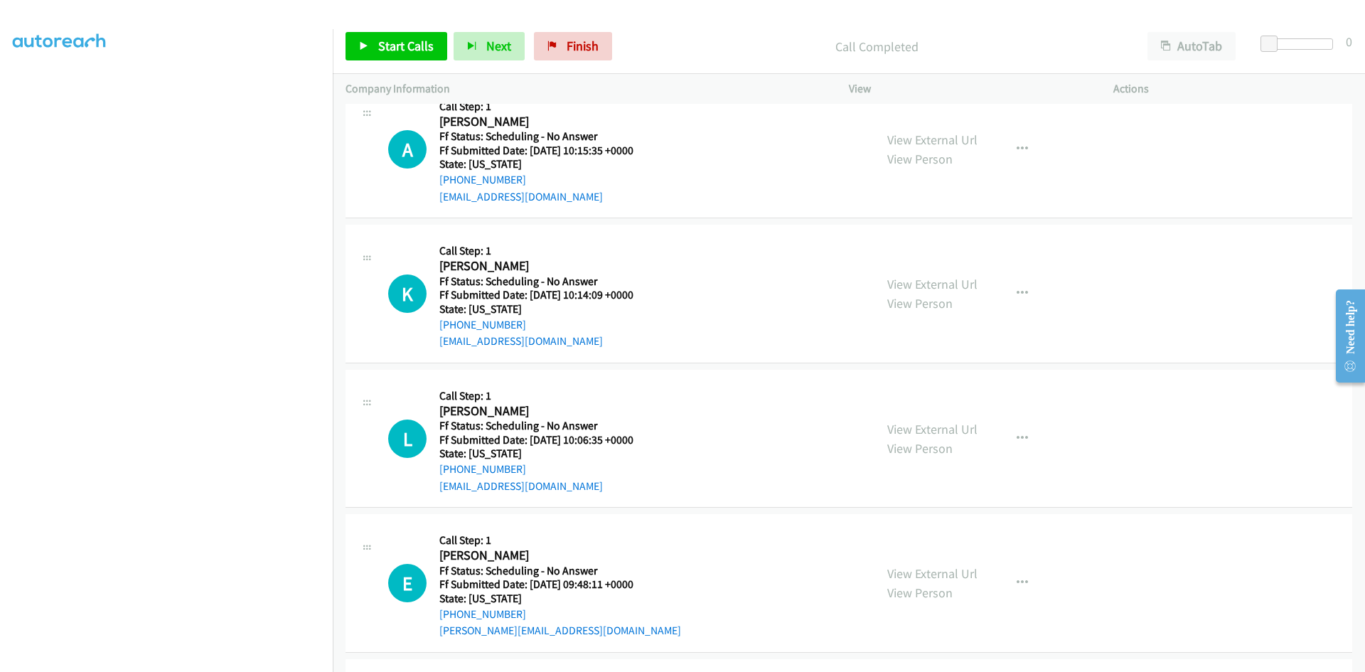
scroll to position [5745, 0]
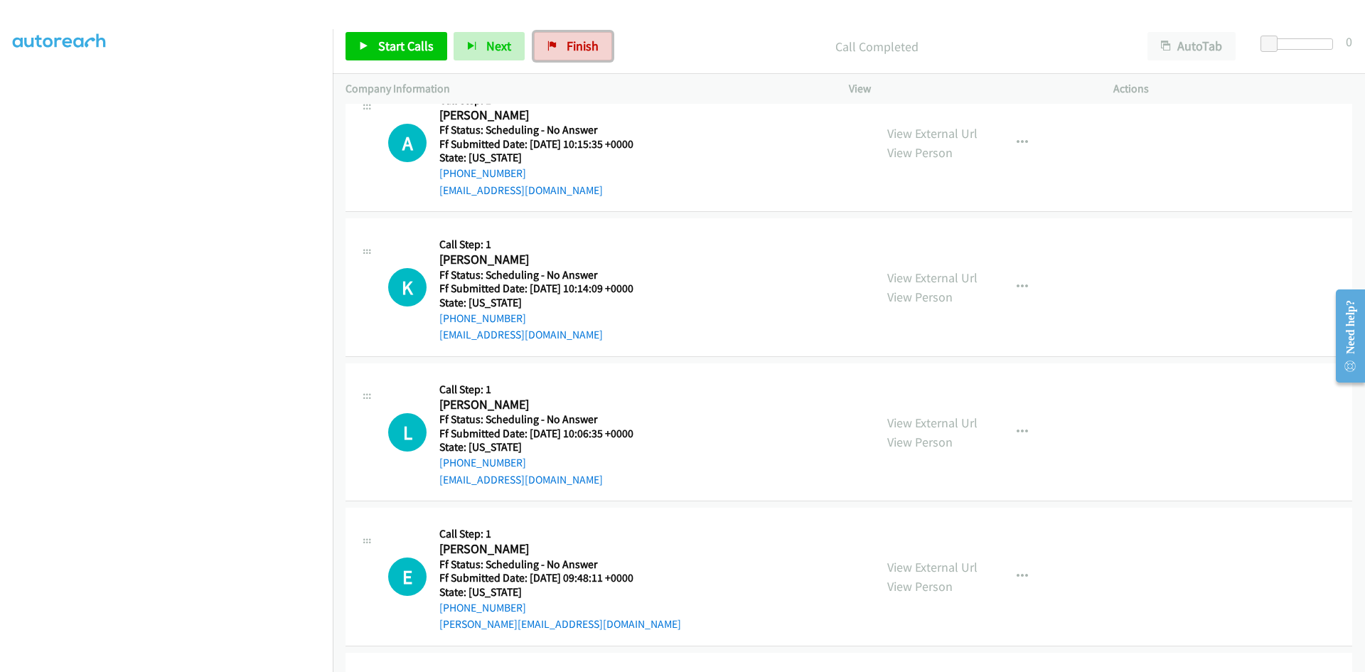
click at [575, 39] on span "Finish" at bounding box center [583, 46] width 32 height 16
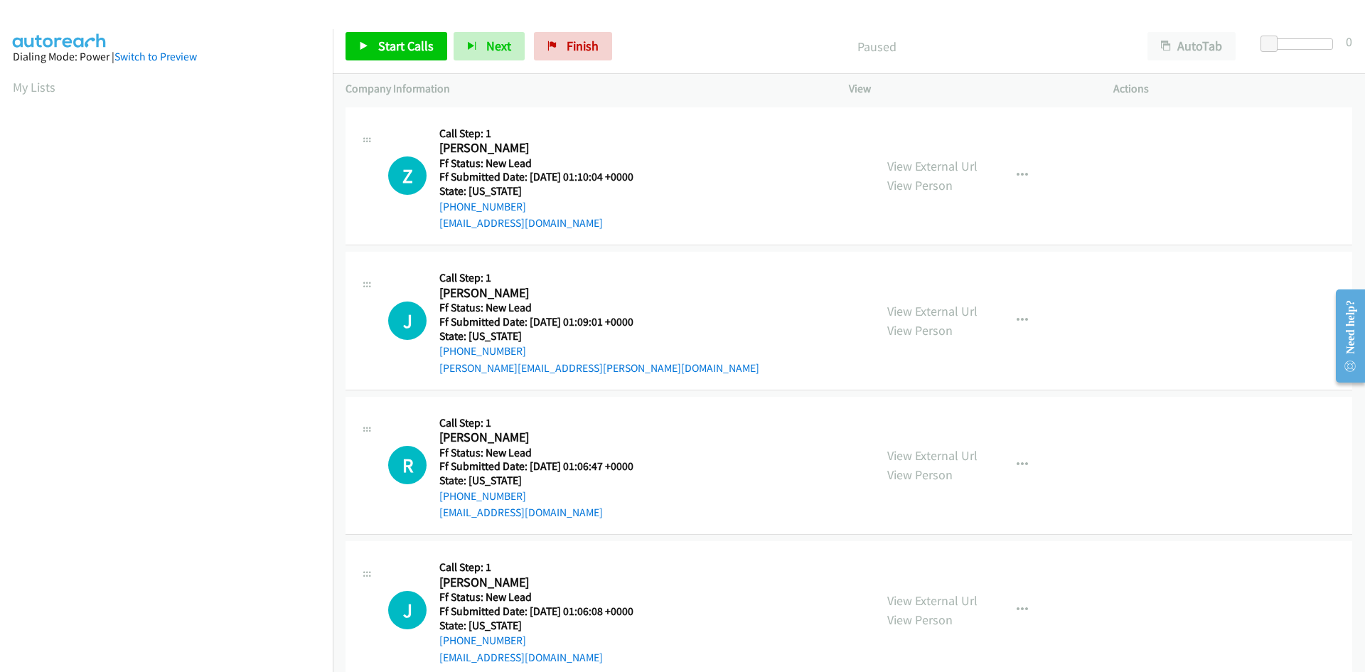
click at [762, 42] on p "Paused" at bounding box center [877, 46] width 491 height 19
click at [388, 47] on span "Start Calls" at bounding box center [405, 46] width 55 height 16
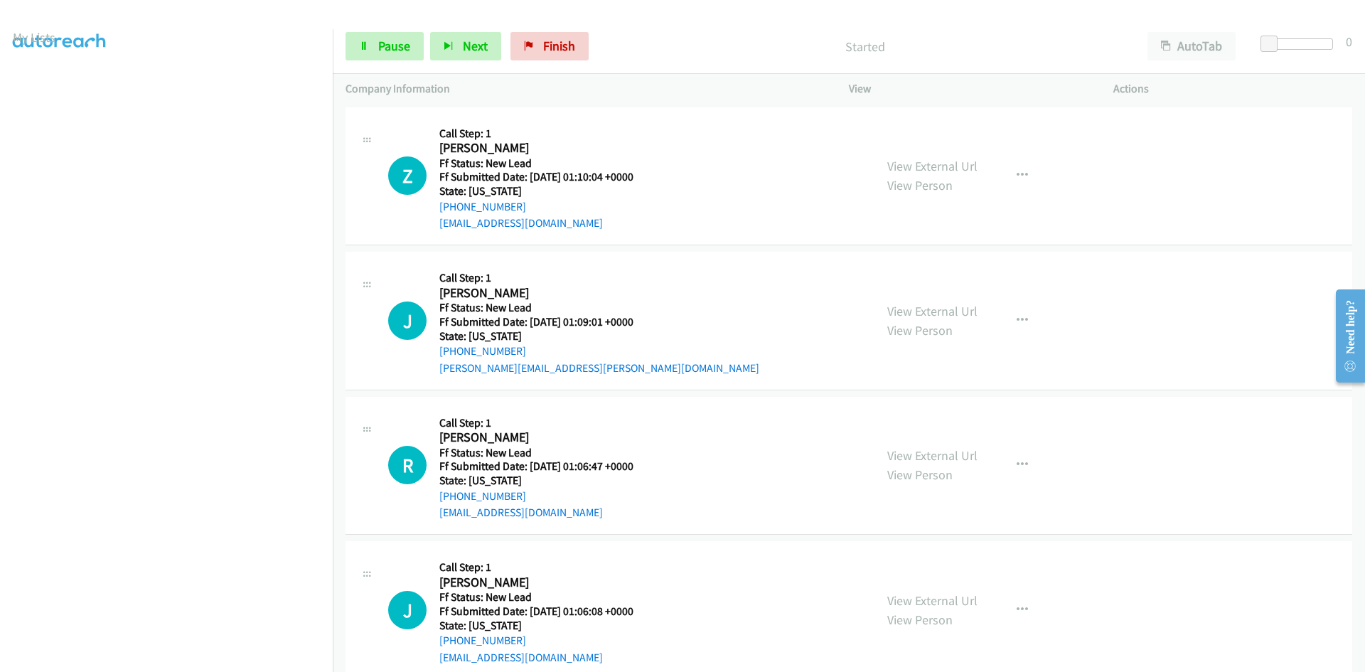
scroll to position [125, 0]
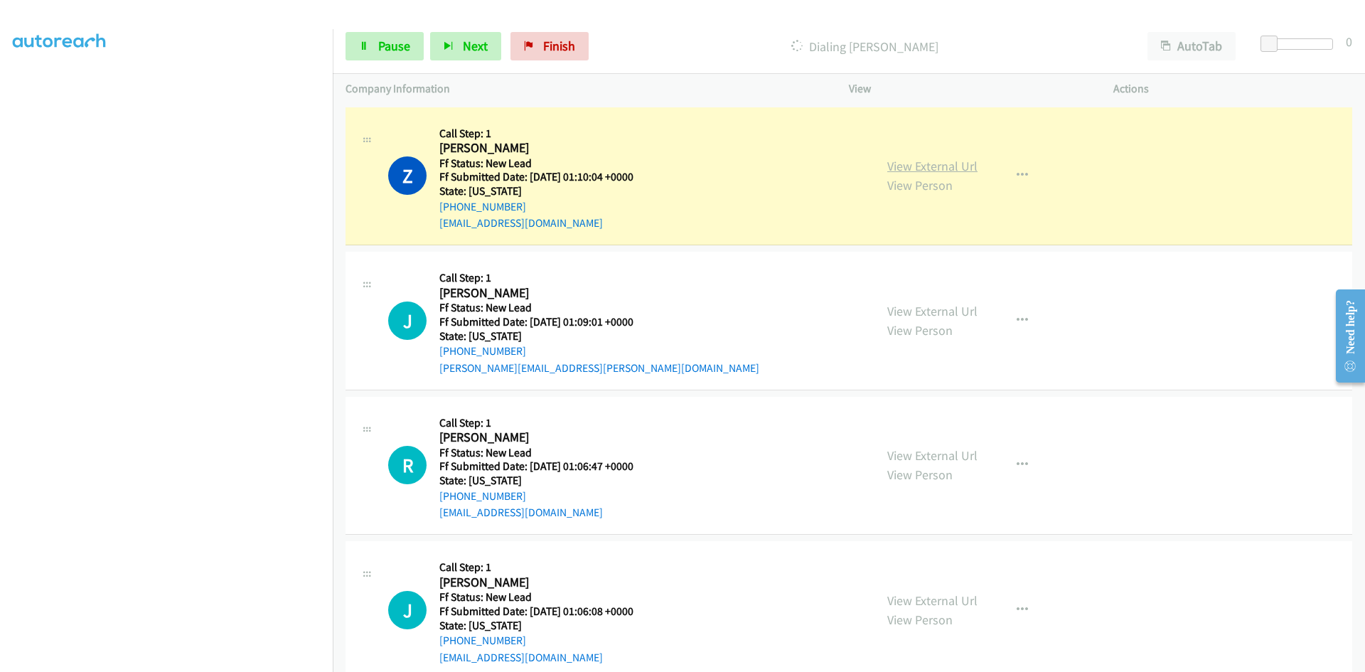
click at [961, 168] on link "View External Url" at bounding box center [933, 166] width 90 height 16
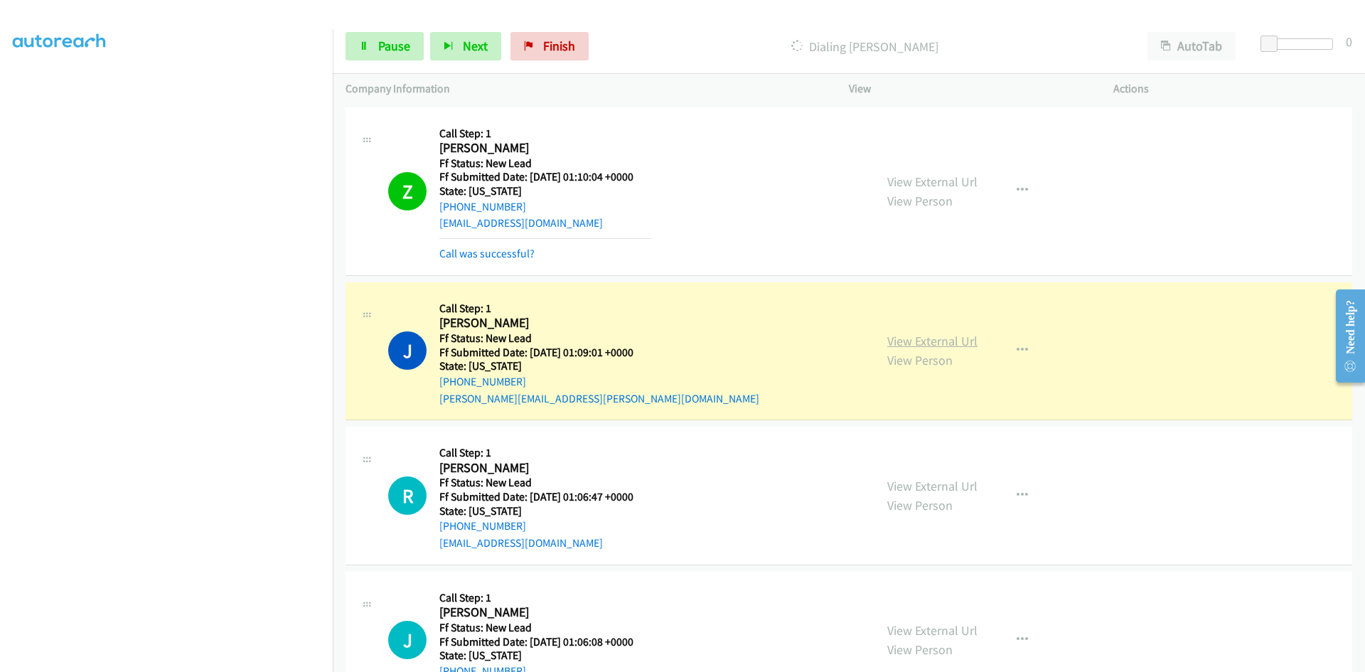
click at [927, 344] on link "View External Url" at bounding box center [933, 341] width 90 height 16
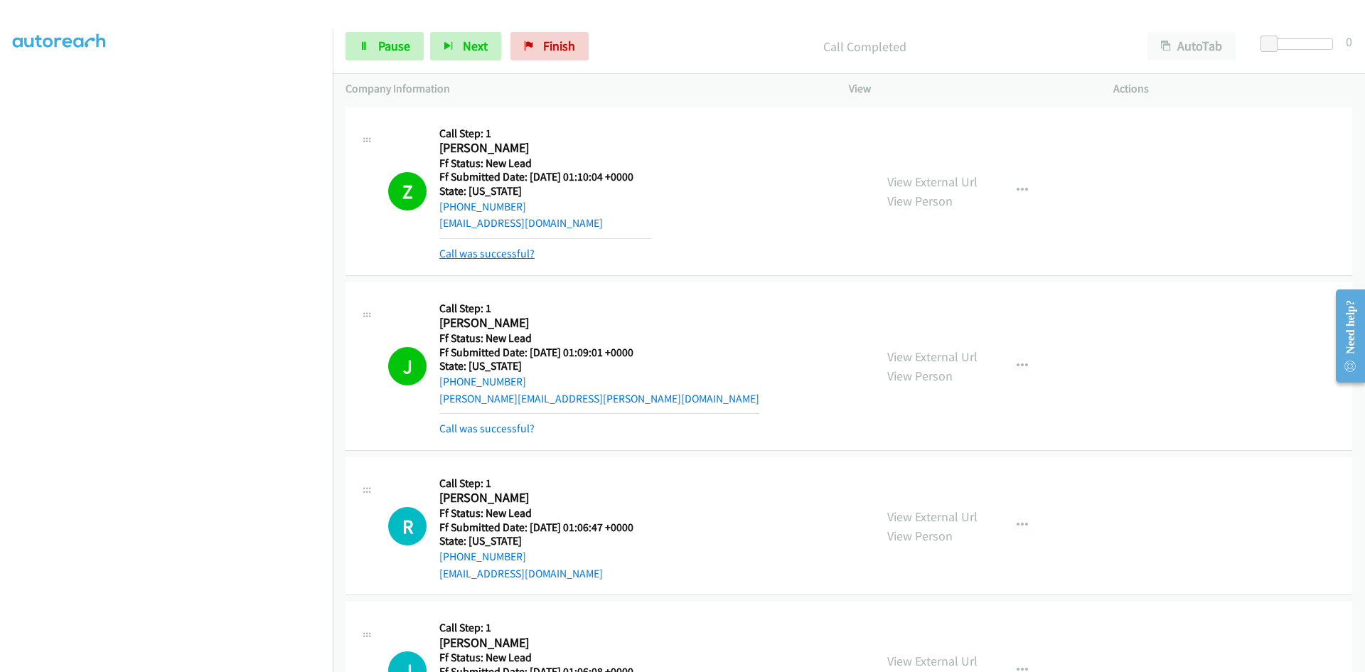
click at [520, 252] on link "Call was successful?" at bounding box center [487, 254] width 95 height 14
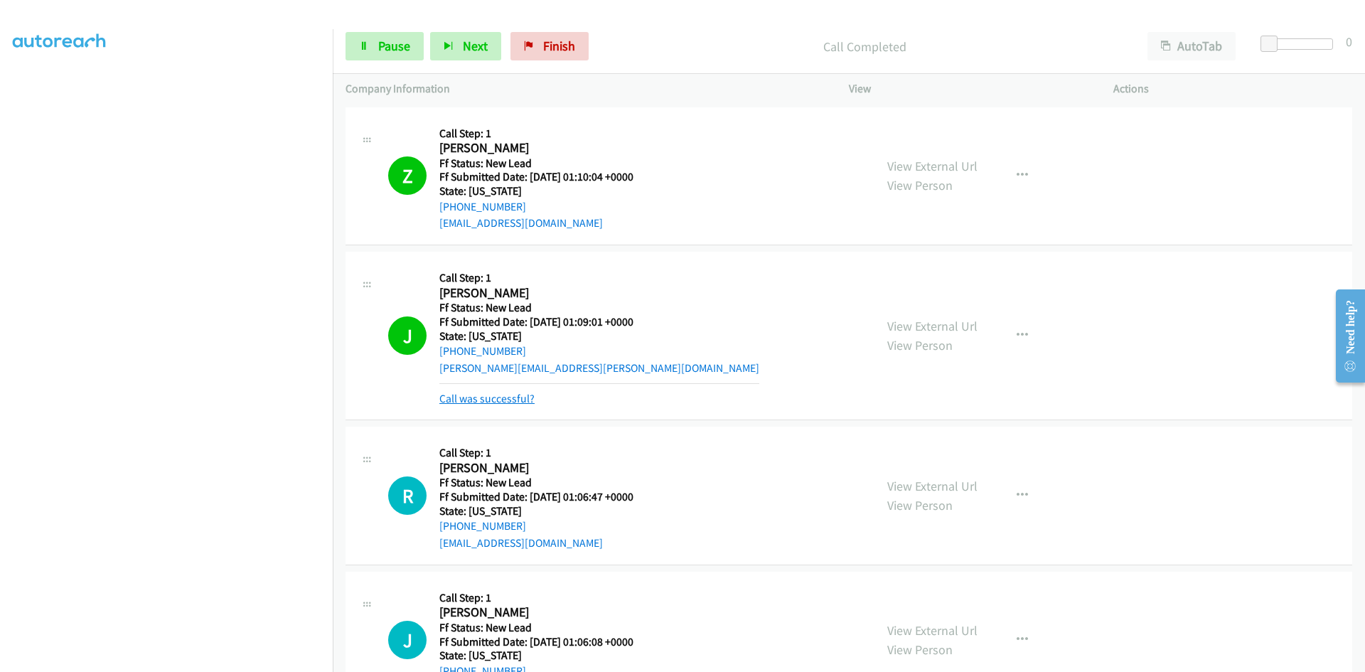
click at [481, 398] on link "Call was successful?" at bounding box center [487, 399] width 95 height 14
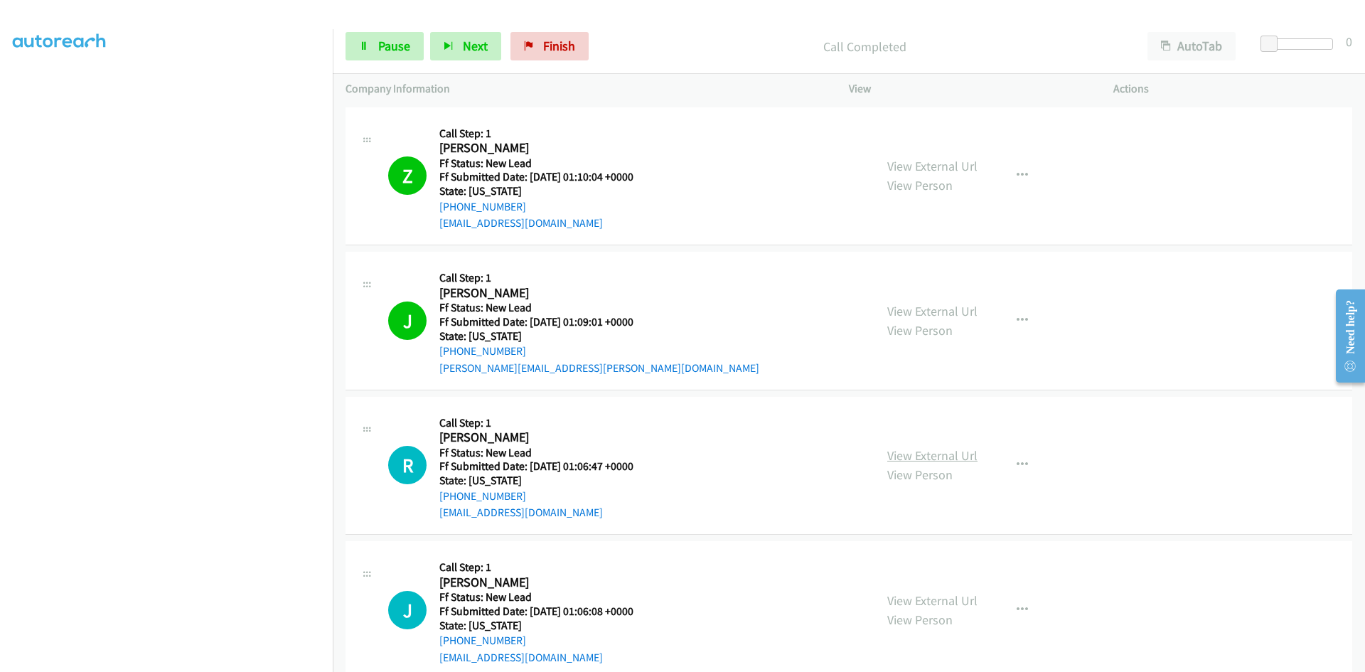
click at [914, 456] on link "View External Url" at bounding box center [933, 455] width 90 height 16
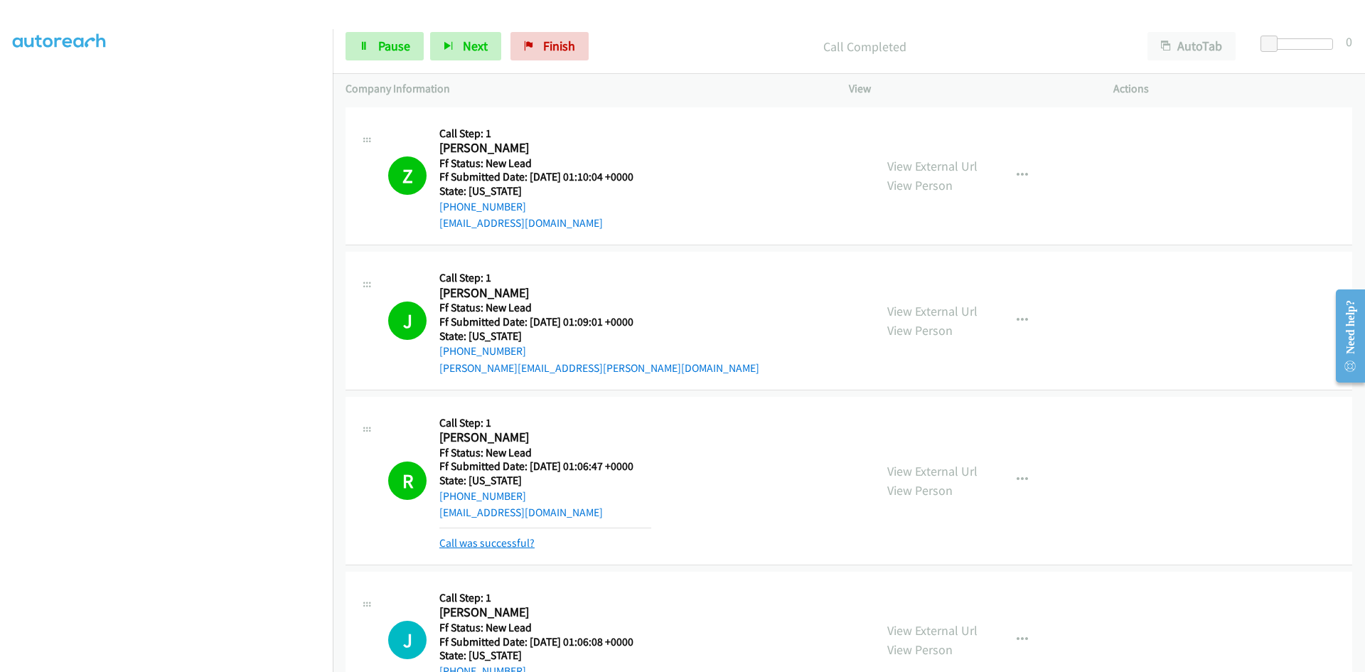
click at [511, 543] on link "Call was successful?" at bounding box center [487, 543] width 95 height 14
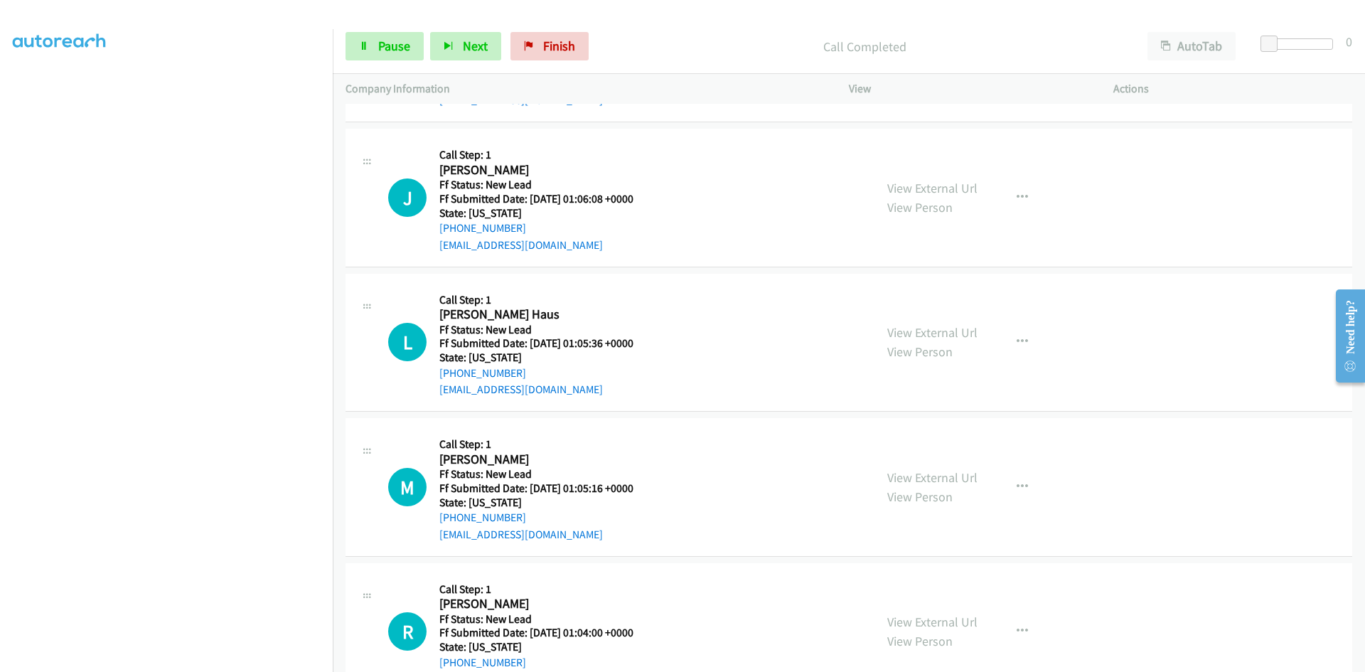
scroll to position [427, 0]
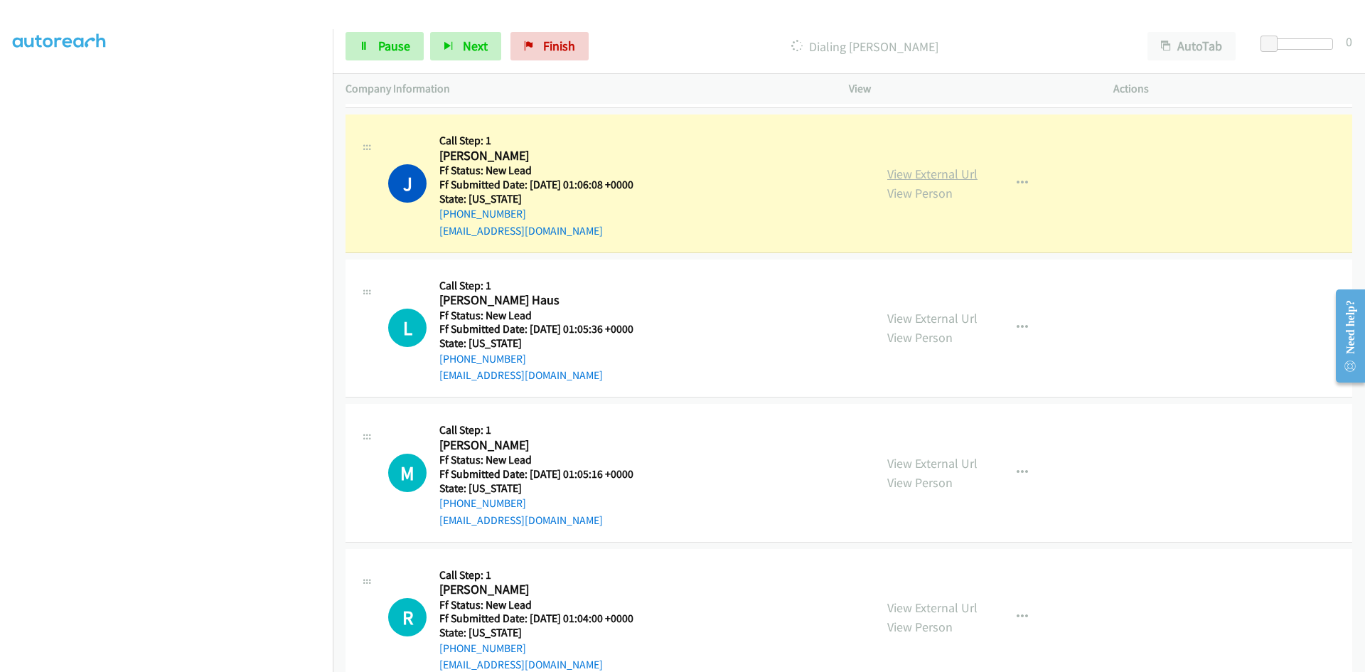
click at [934, 174] on link "View External Url" at bounding box center [933, 174] width 90 height 16
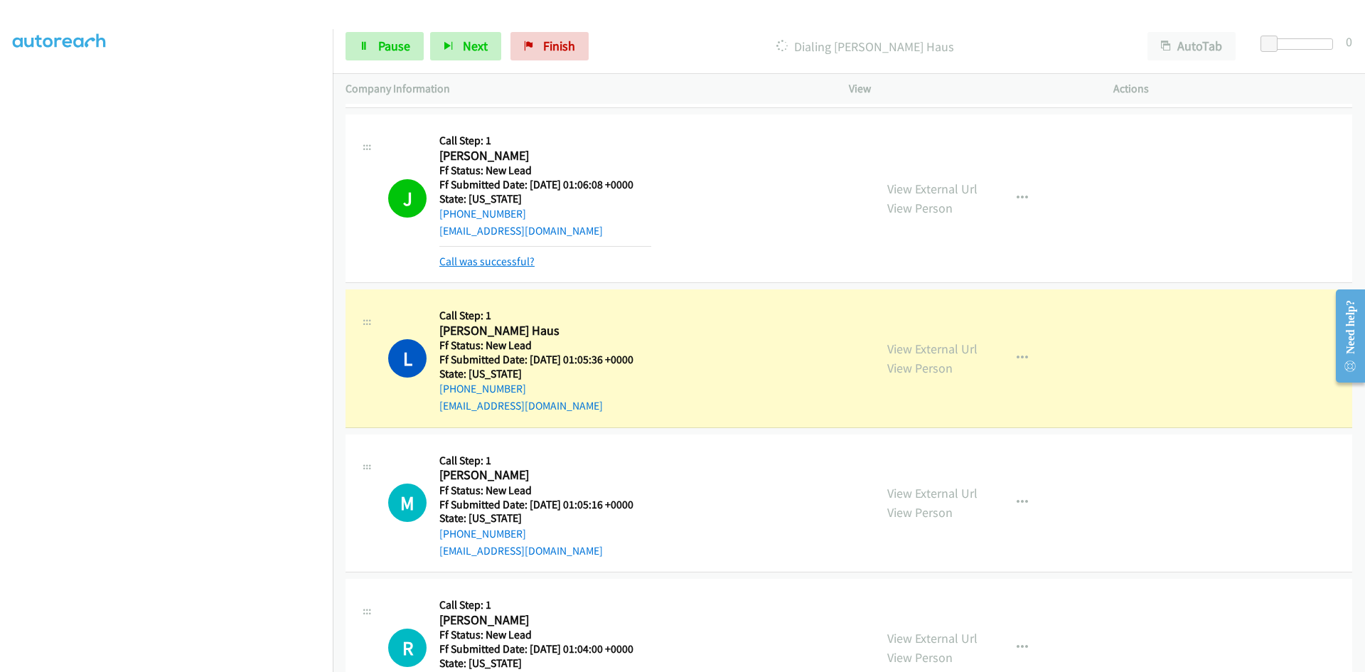
click at [463, 255] on link "Call was successful?" at bounding box center [487, 262] width 95 height 14
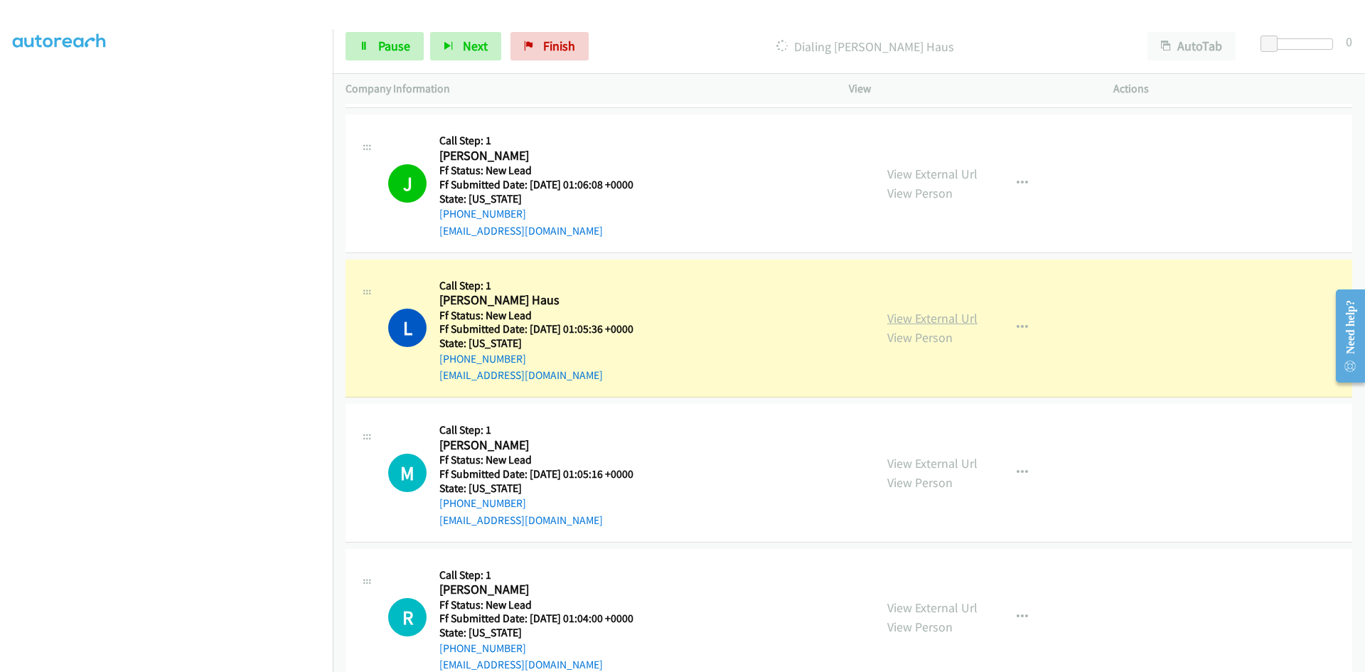
click at [959, 314] on link "View External Url" at bounding box center [933, 318] width 90 height 16
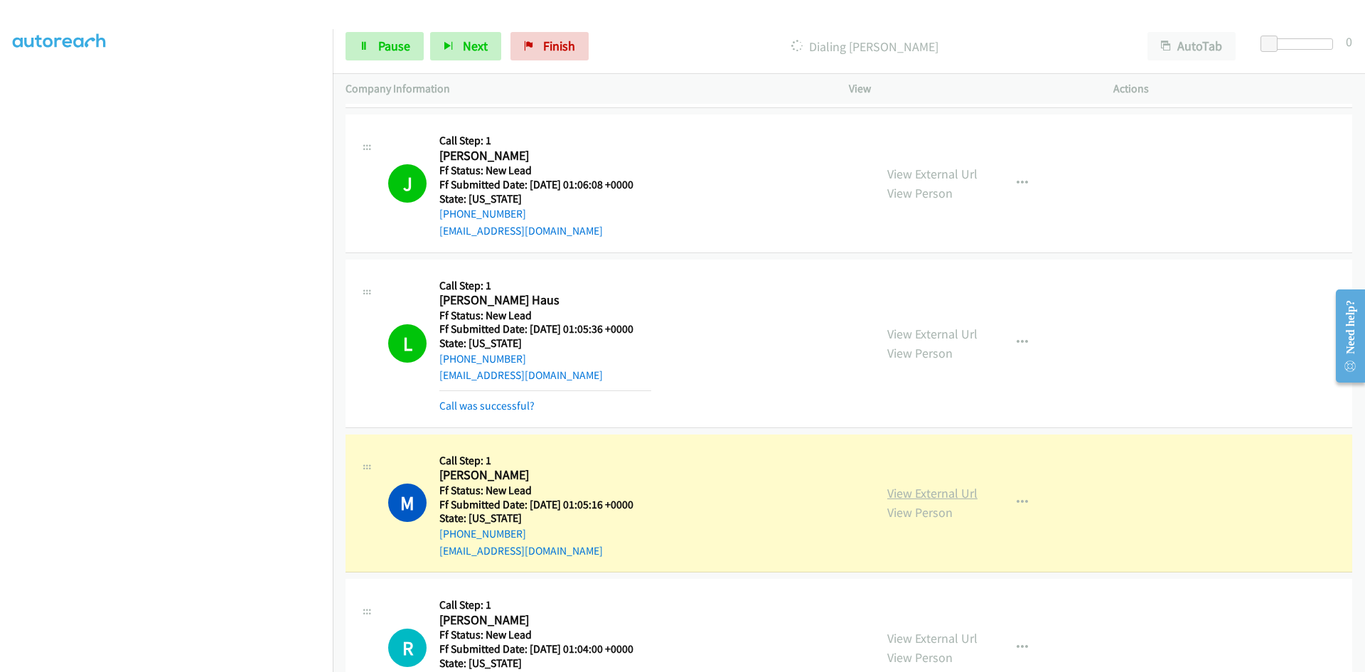
click at [920, 493] on link "View External Url" at bounding box center [933, 493] width 90 height 16
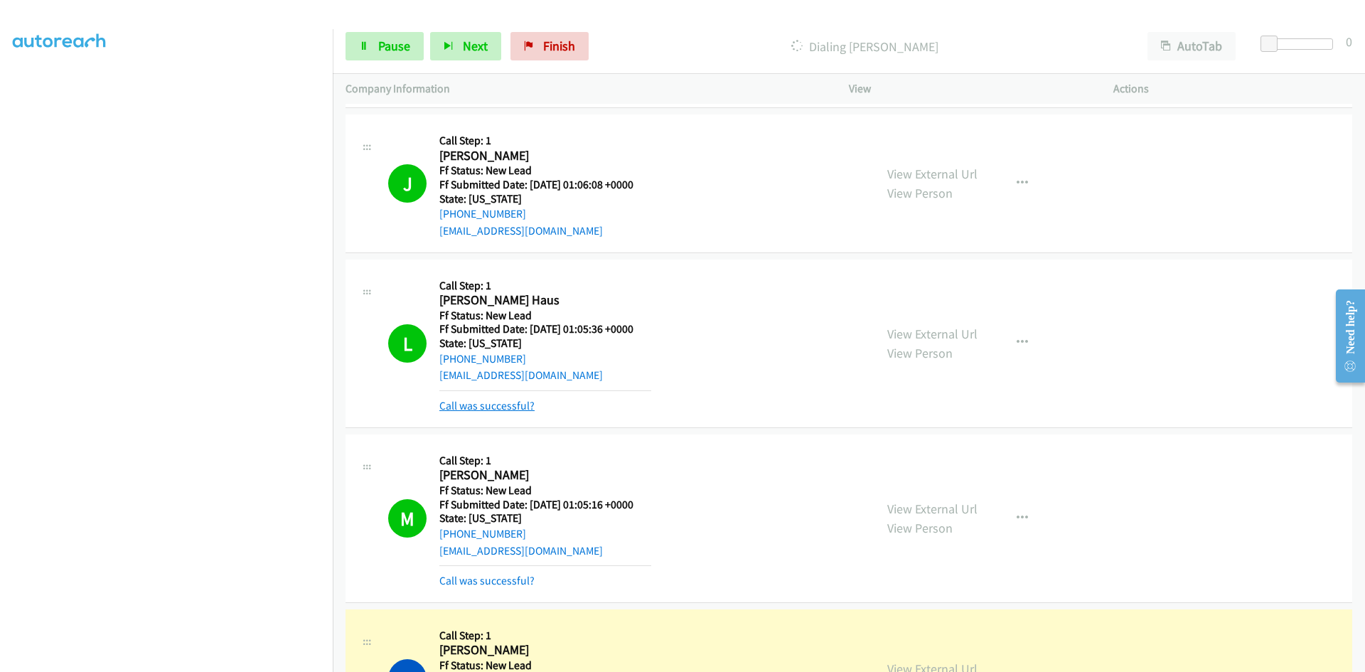
click at [472, 405] on link "Call was successful?" at bounding box center [487, 406] width 95 height 14
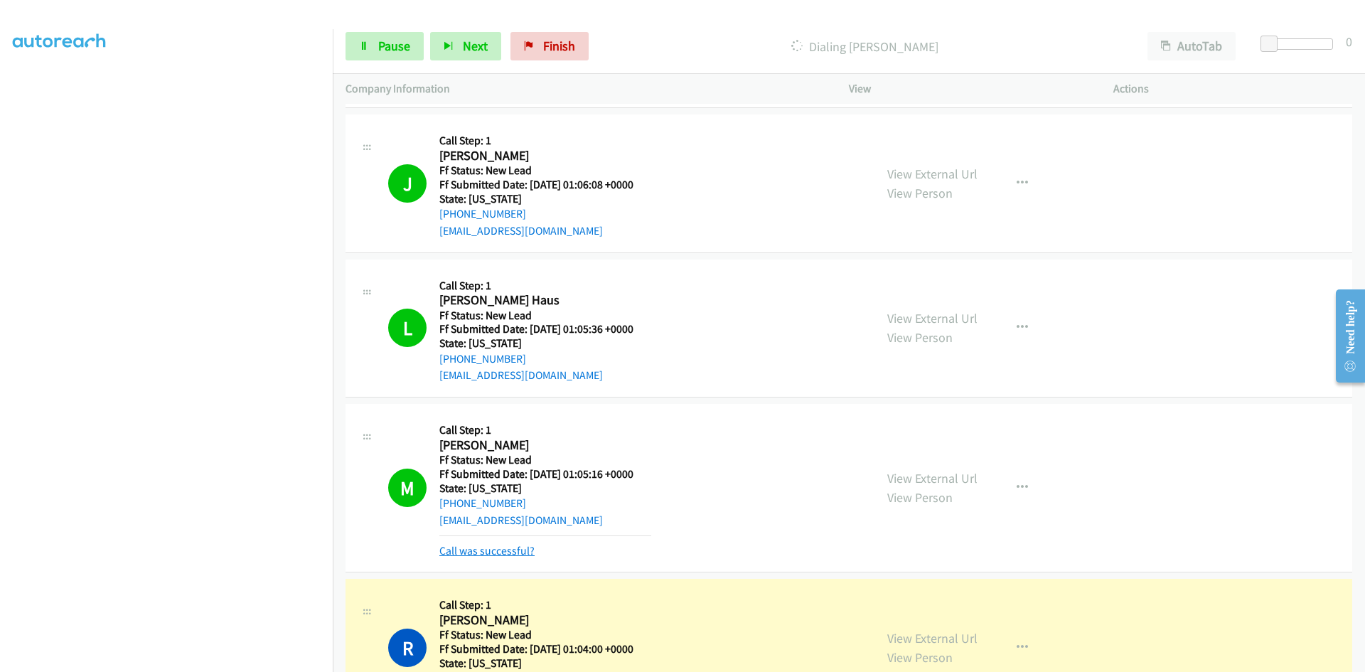
click at [473, 553] on link "Call was successful?" at bounding box center [487, 551] width 95 height 14
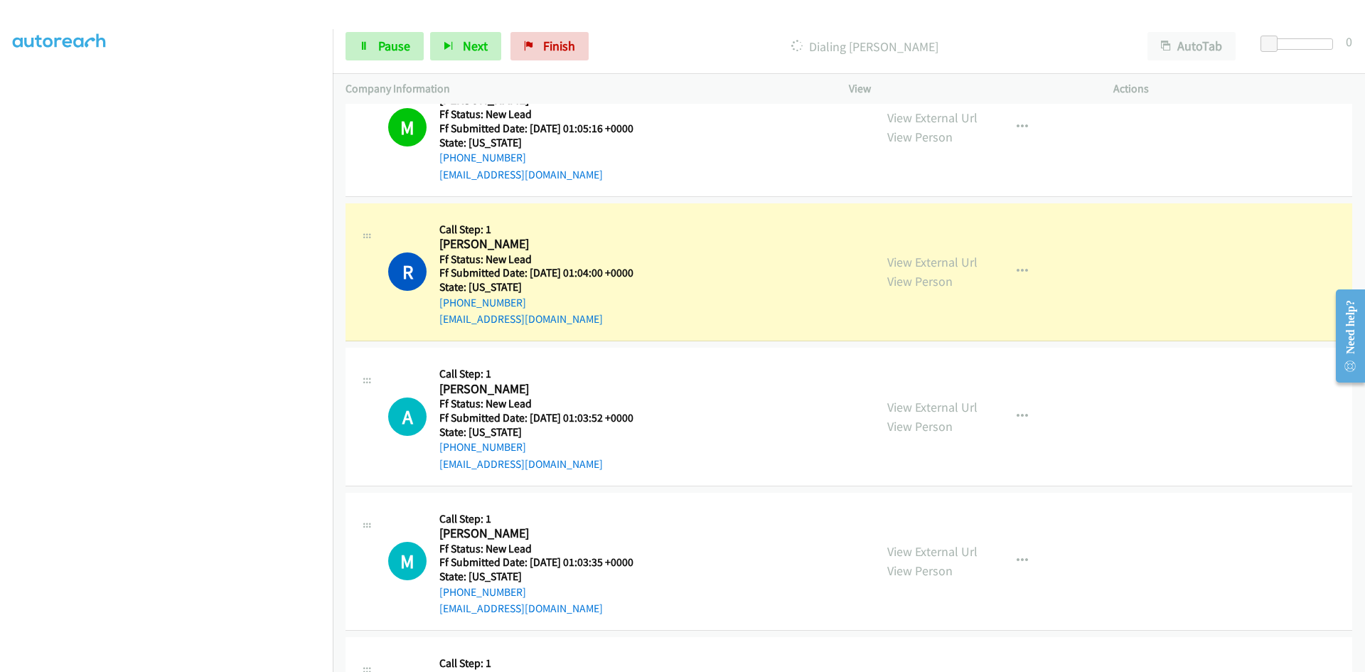
scroll to position [853, 0]
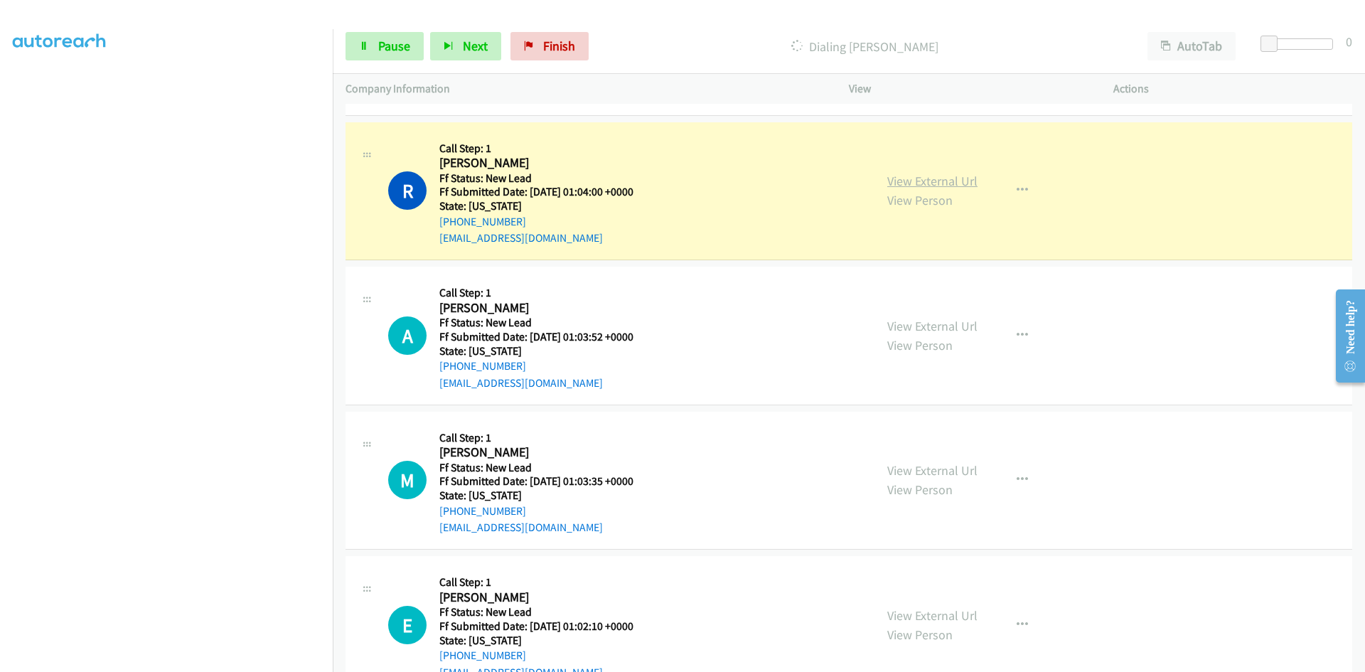
click at [915, 179] on link "View External Url" at bounding box center [933, 181] width 90 height 16
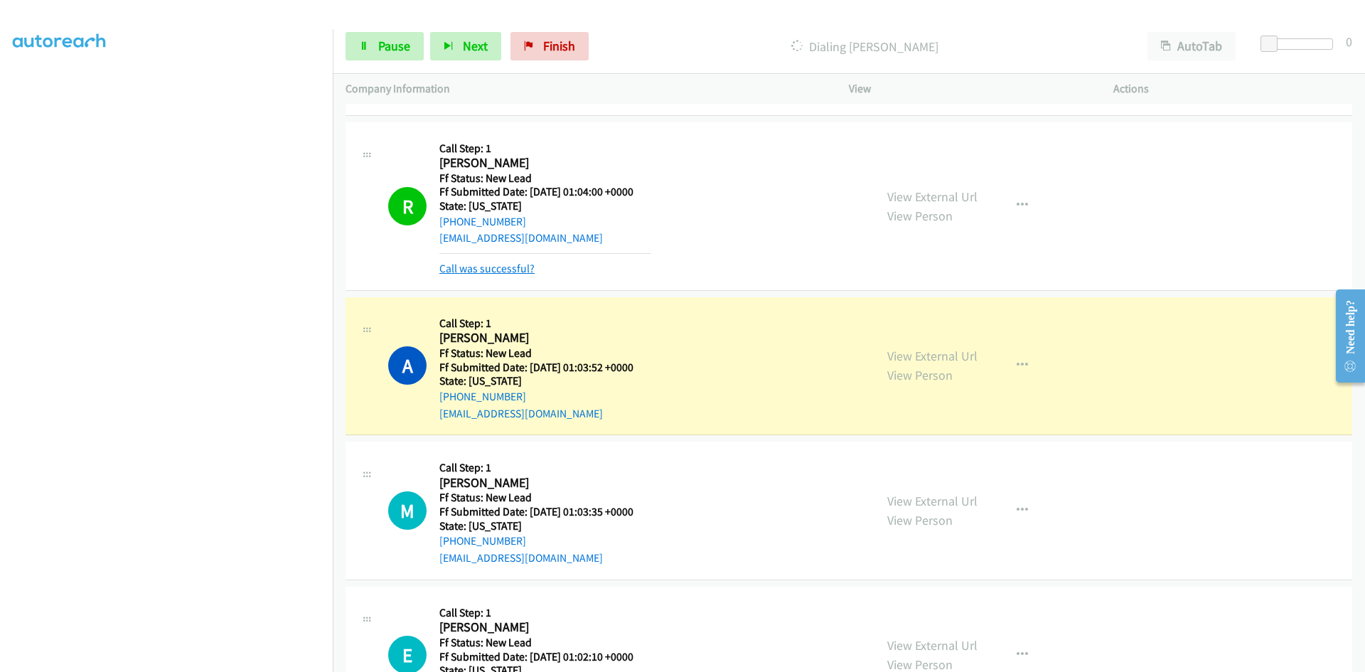
click at [496, 269] on link "Call was successful?" at bounding box center [487, 269] width 95 height 14
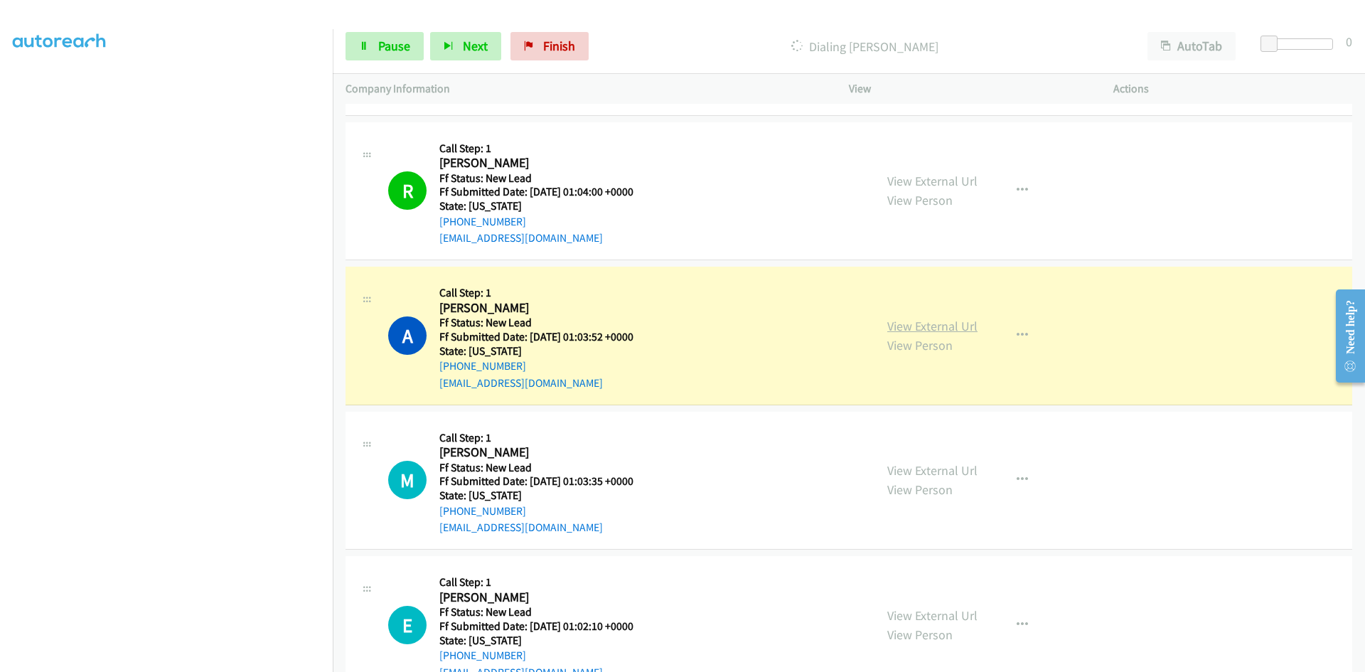
click at [947, 324] on link "View External Url" at bounding box center [933, 326] width 90 height 16
click at [407, 36] on link "Pause" at bounding box center [385, 46] width 78 height 28
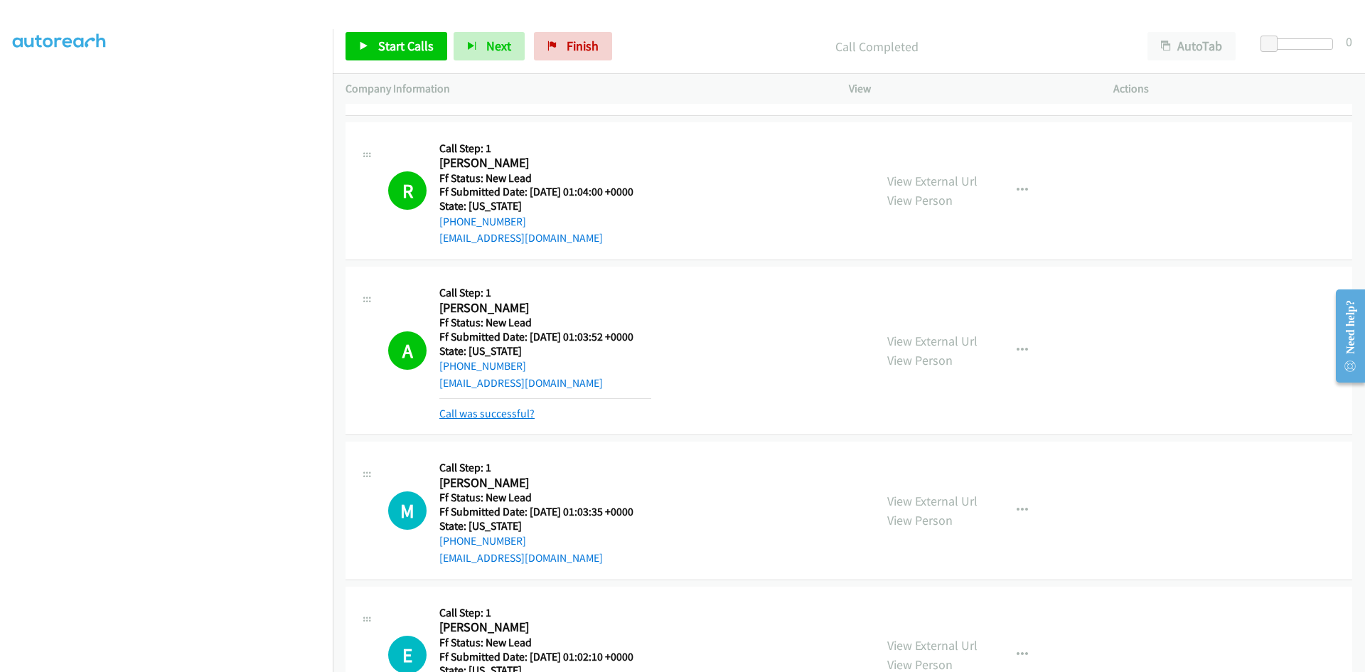
click at [484, 416] on link "Call was successful?" at bounding box center [487, 414] width 95 height 14
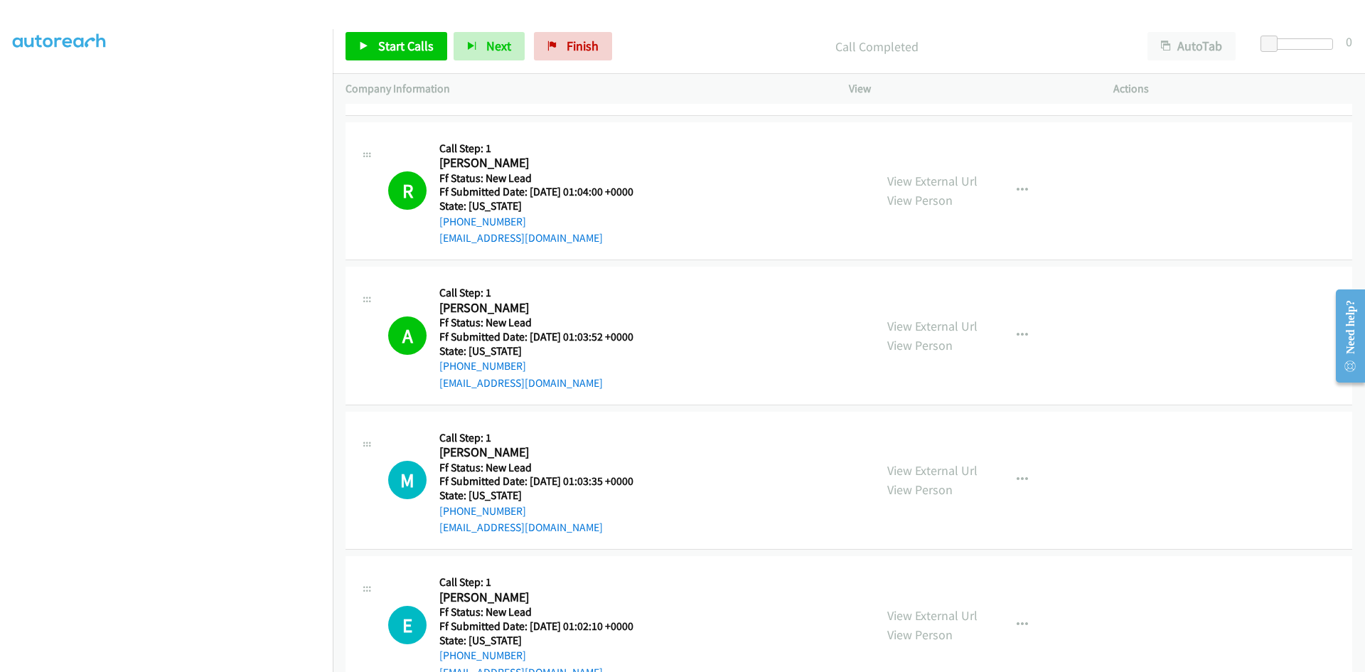
click at [735, 38] on p "Call Completed" at bounding box center [877, 46] width 491 height 19
click at [407, 48] on span "Start Calls" at bounding box center [405, 46] width 55 height 16
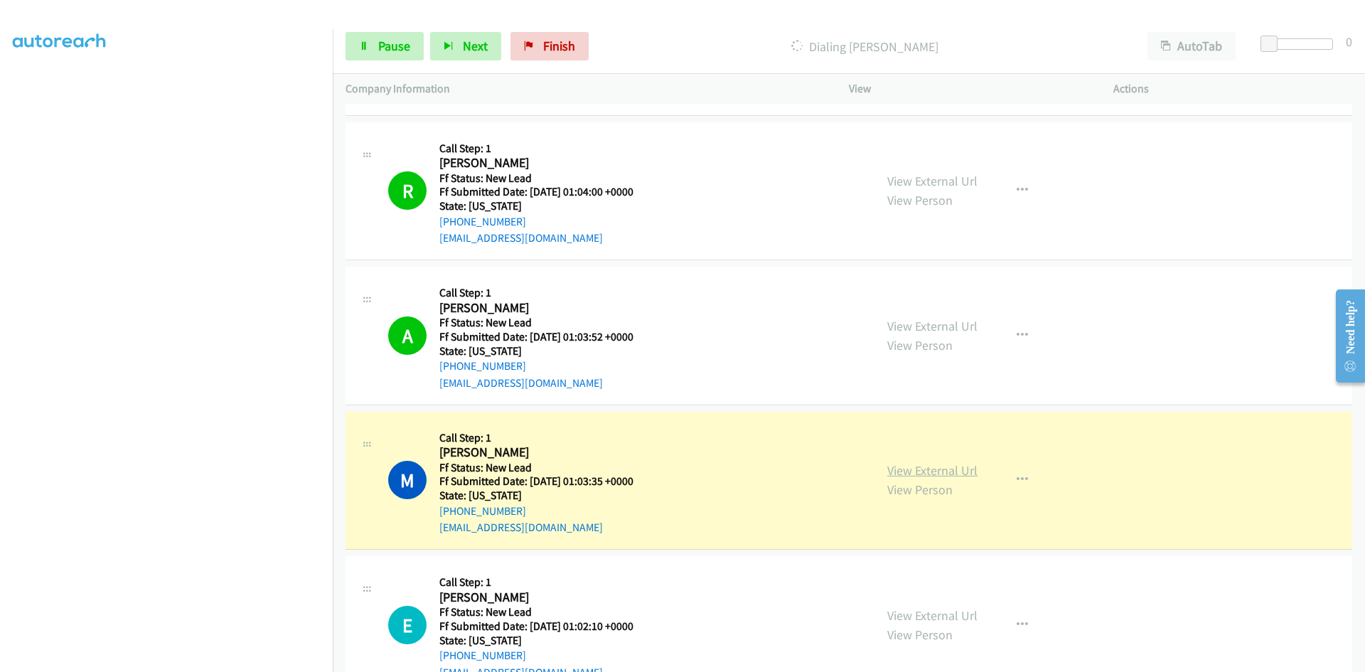
click at [925, 466] on link "View External Url" at bounding box center [933, 470] width 90 height 16
click at [407, 53] on span "Pause" at bounding box center [394, 46] width 32 height 16
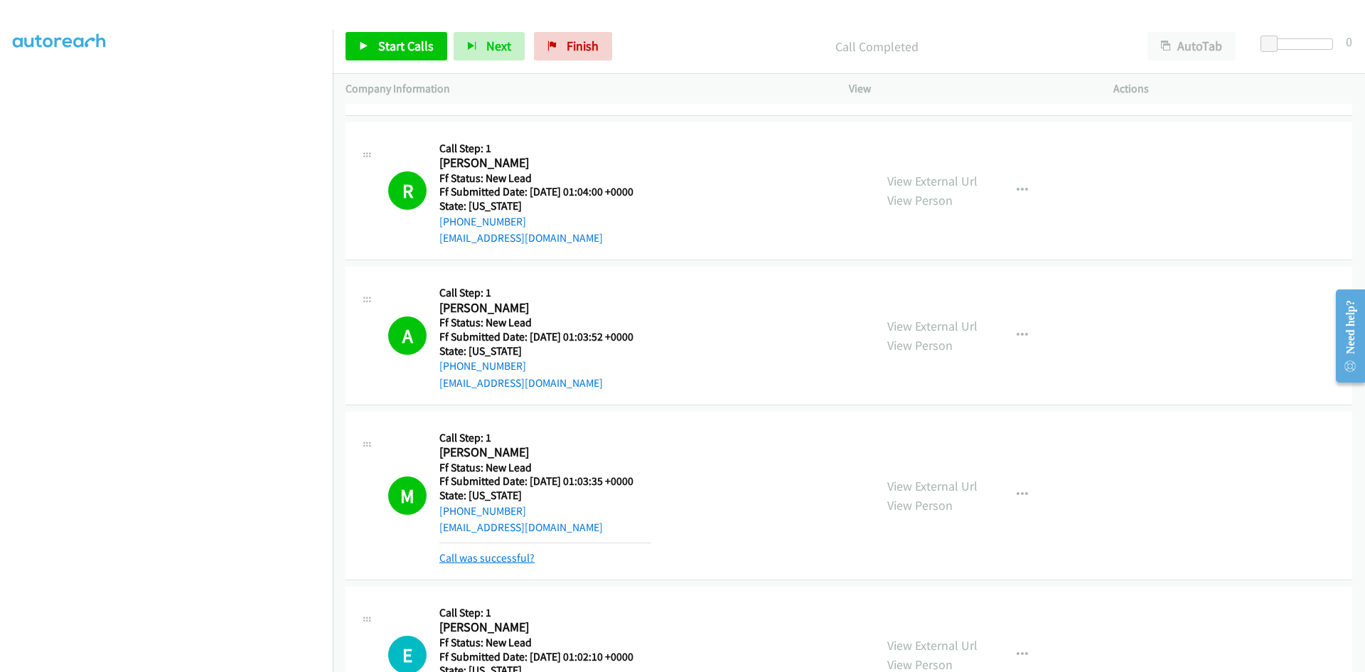
click at [506, 560] on link "Call was successful?" at bounding box center [487, 558] width 95 height 14
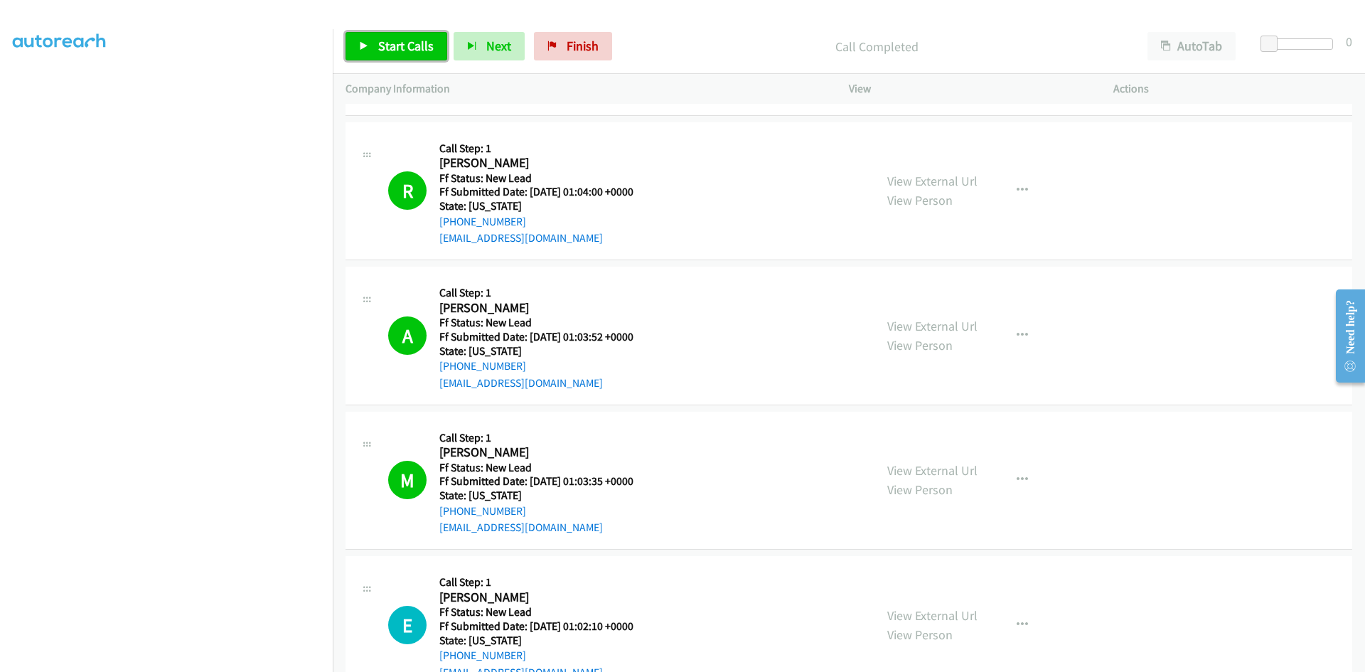
click at [384, 53] on span "Start Calls" at bounding box center [405, 46] width 55 height 16
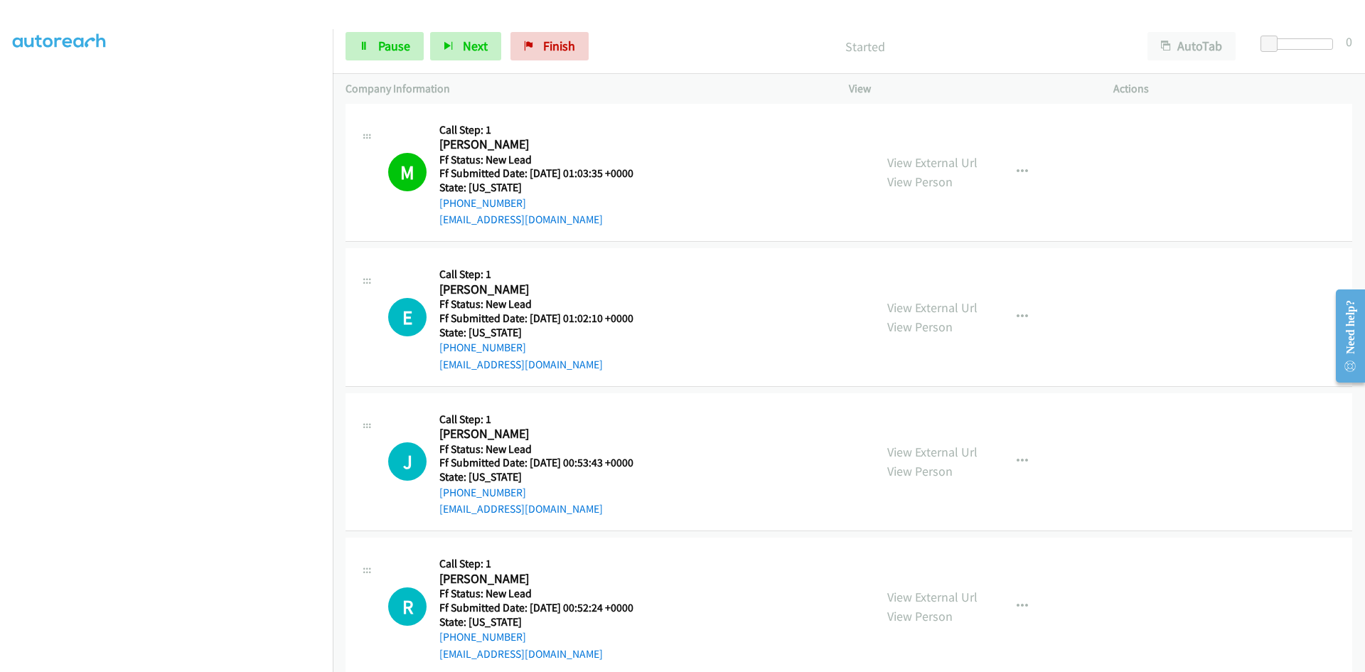
scroll to position [1209, 0]
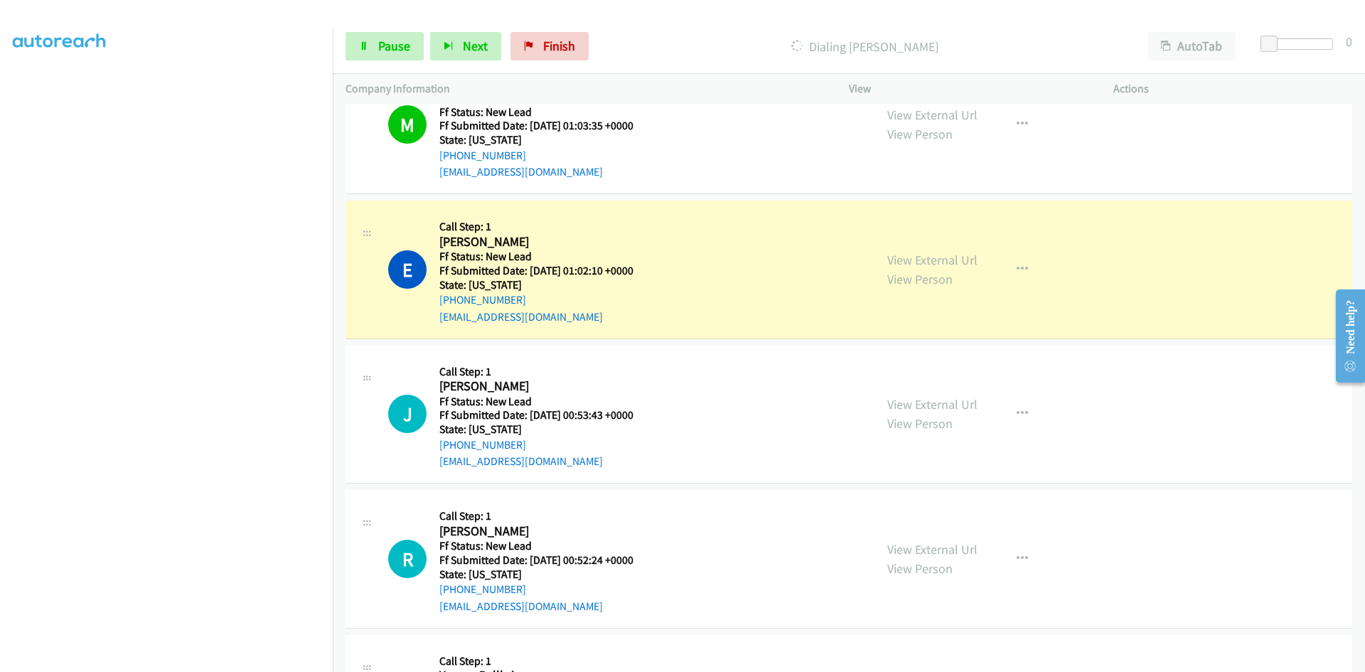
click at [228, 661] on section at bounding box center [166, 334] width 307 height 681
click at [911, 261] on link "View External Url" at bounding box center [933, 260] width 90 height 16
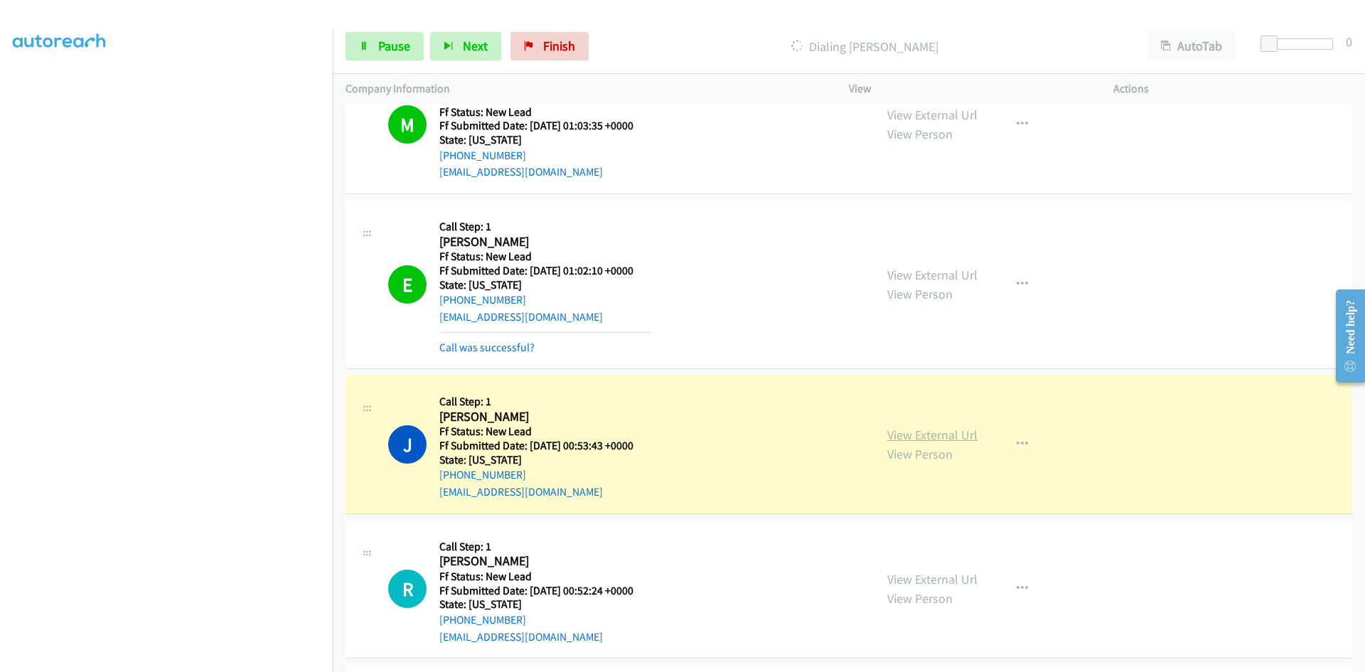
click at [959, 434] on link "View External Url" at bounding box center [933, 435] width 90 height 16
click at [500, 348] on link "Call was successful?" at bounding box center [487, 348] width 95 height 14
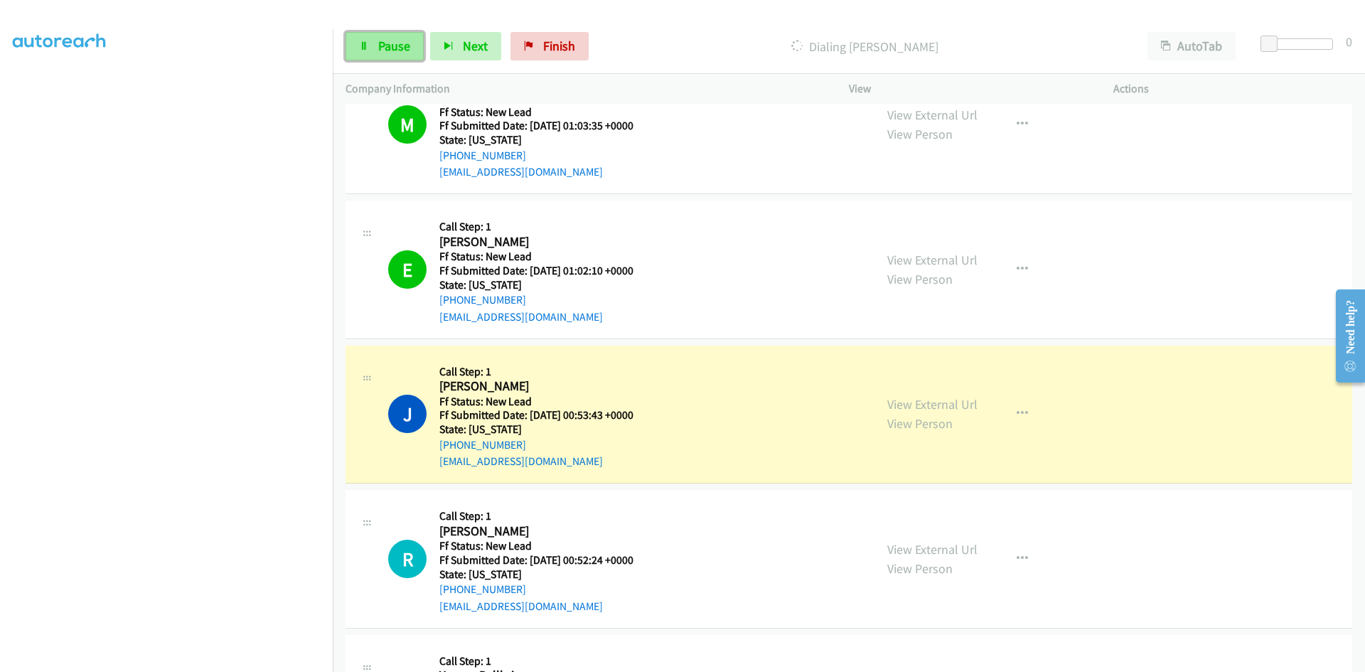
click at [366, 40] on link "Pause" at bounding box center [385, 46] width 78 height 28
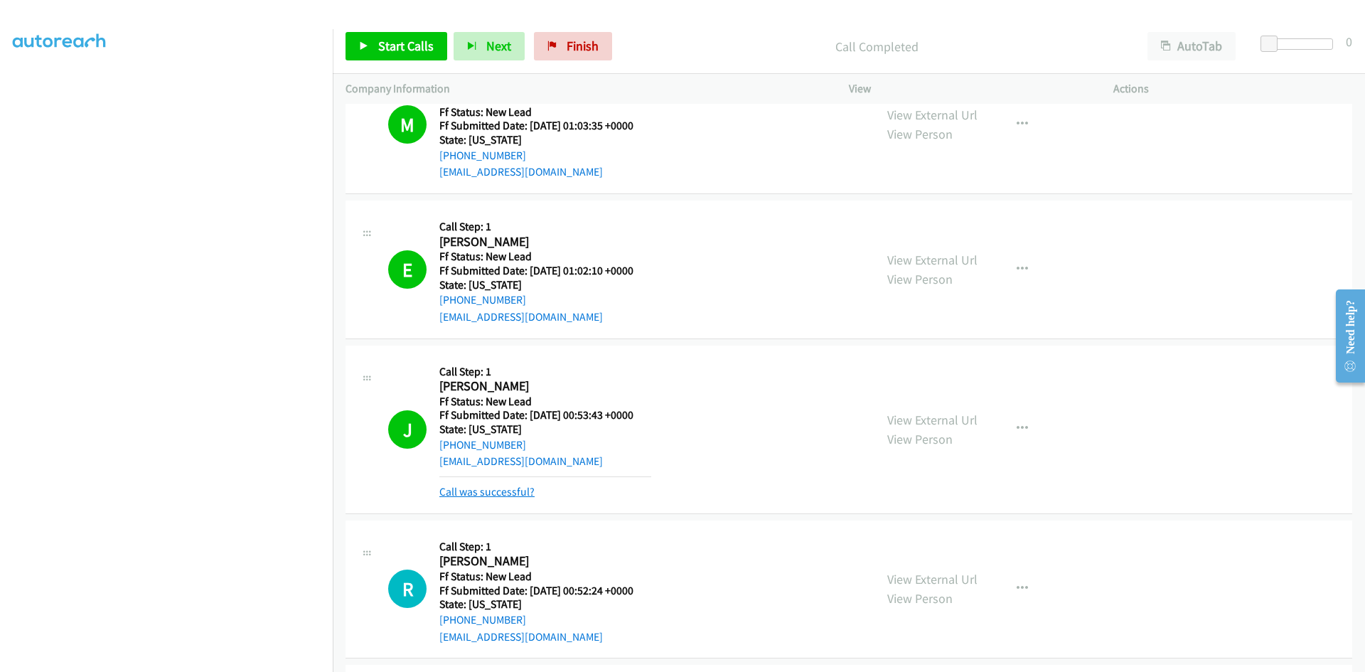
click at [496, 486] on link "Call was successful?" at bounding box center [487, 492] width 95 height 14
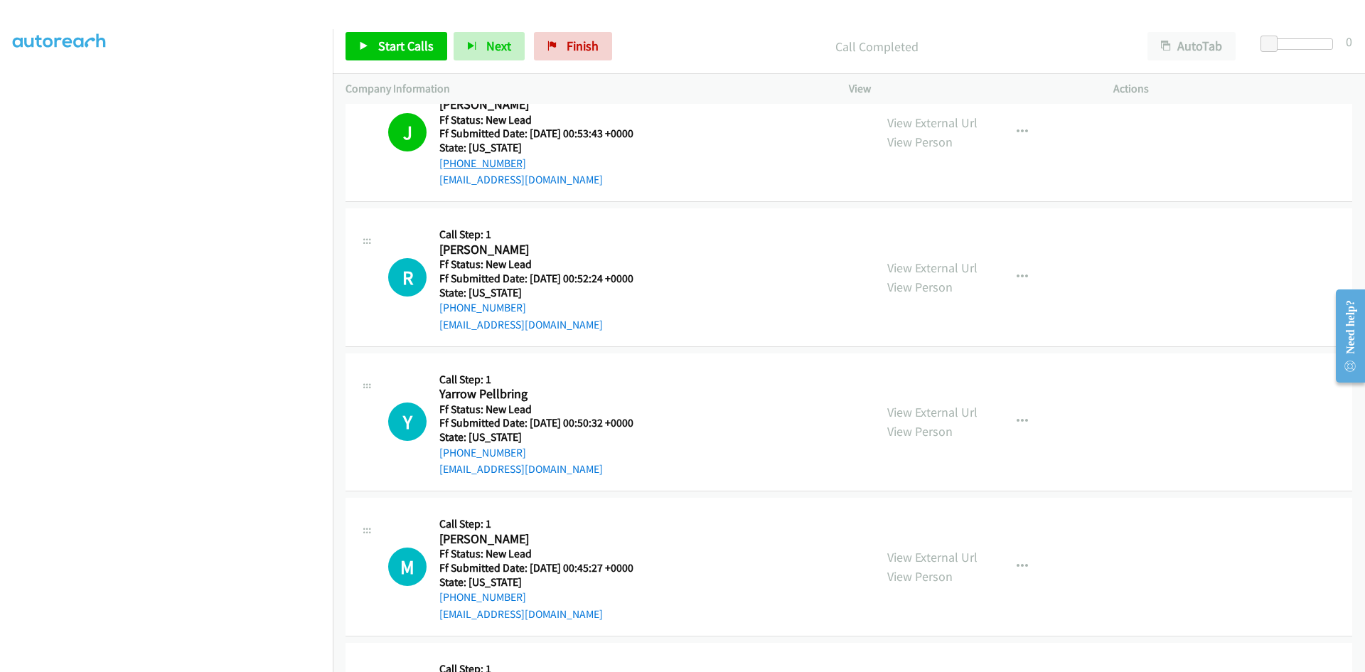
scroll to position [1493, 0]
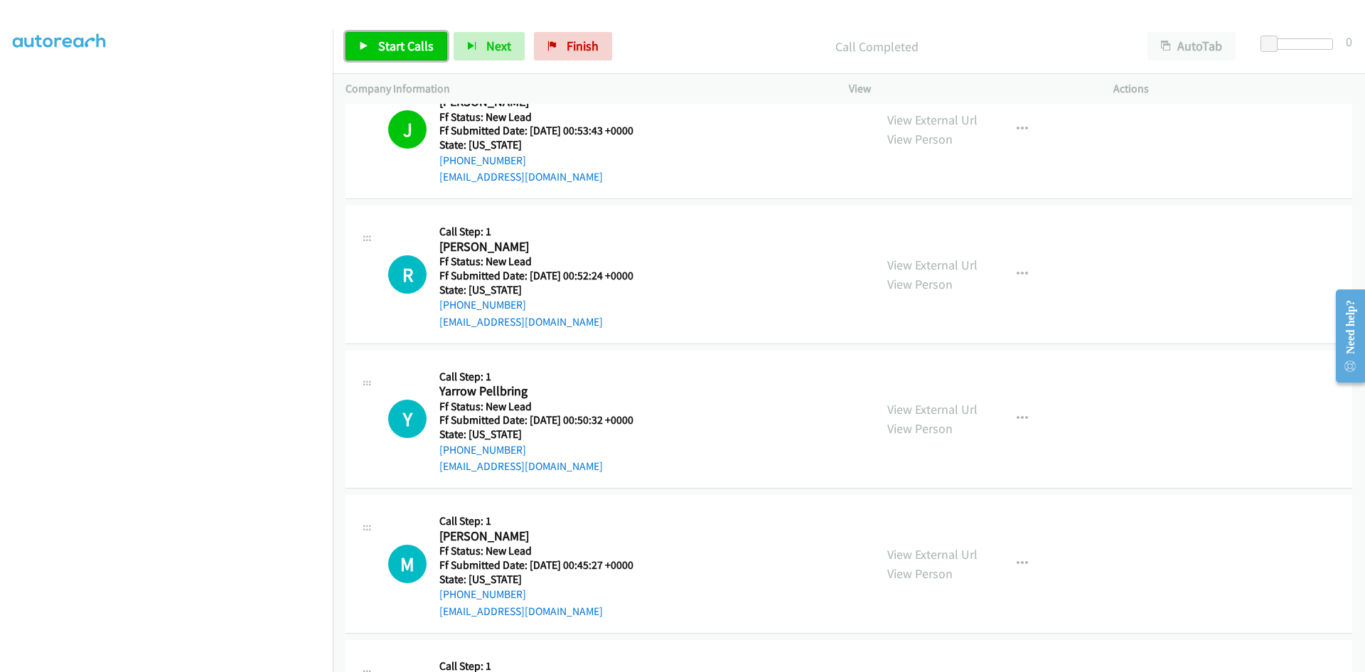
click at [393, 46] on span "Start Calls" at bounding box center [405, 46] width 55 height 16
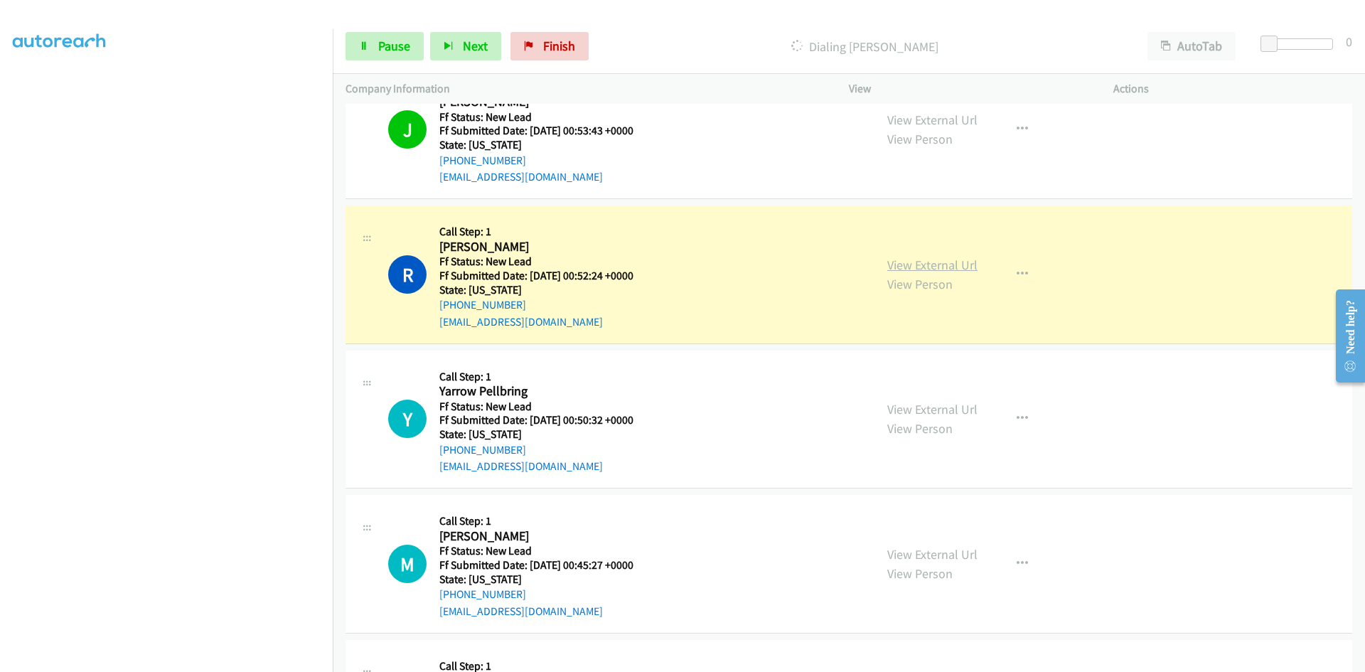
click at [908, 265] on link "View External Url" at bounding box center [933, 265] width 90 height 16
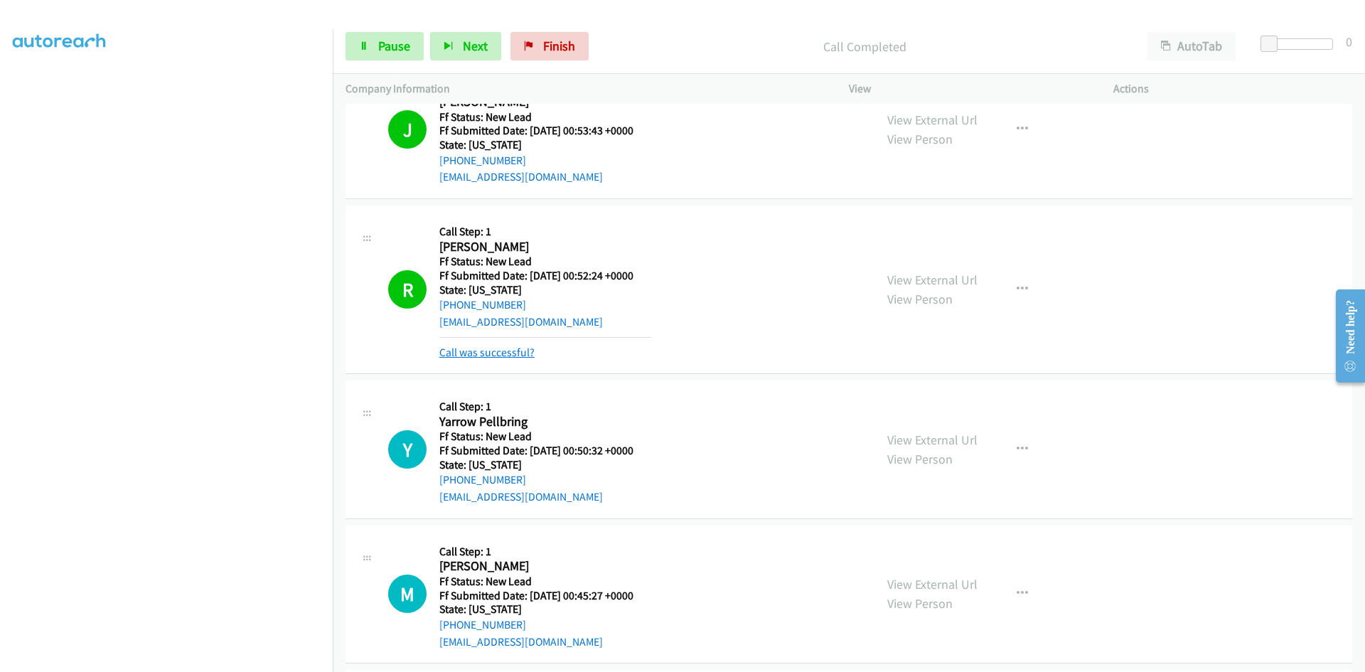
click at [464, 355] on link "Call was successful?" at bounding box center [487, 353] width 95 height 14
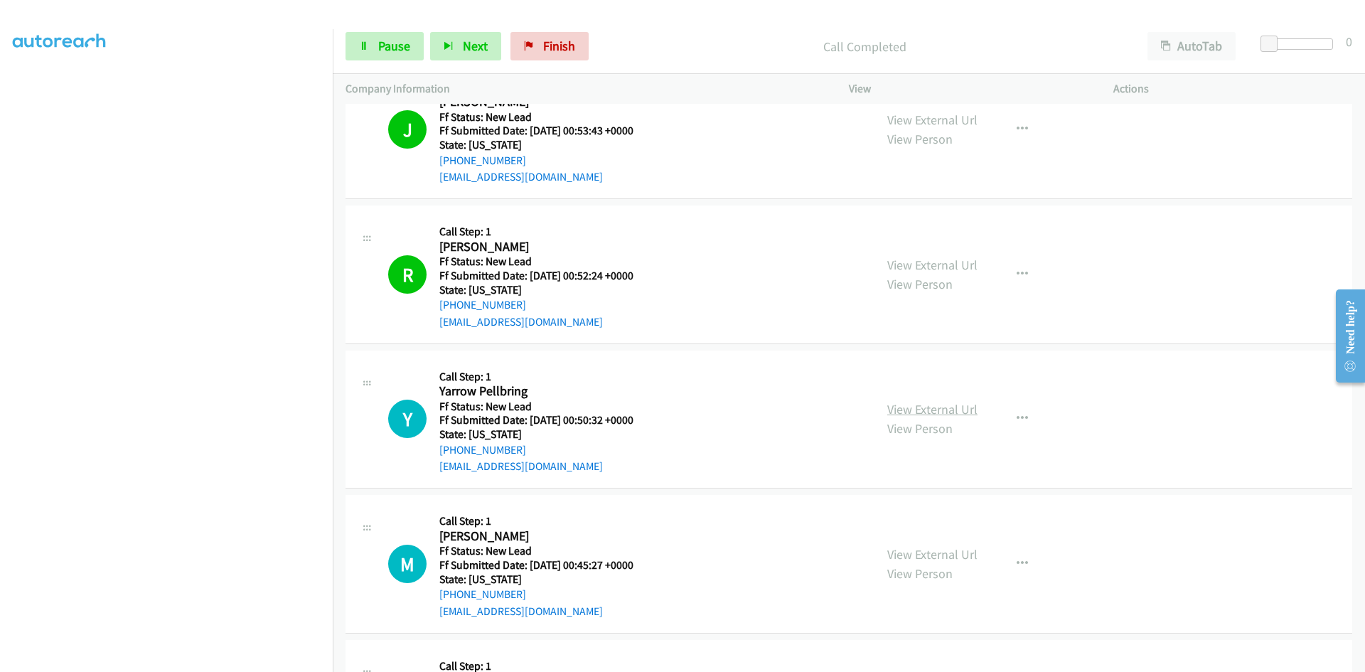
click at [941, 409] on link "View External Url" at bounding box center [933, 409] width 90 height 16
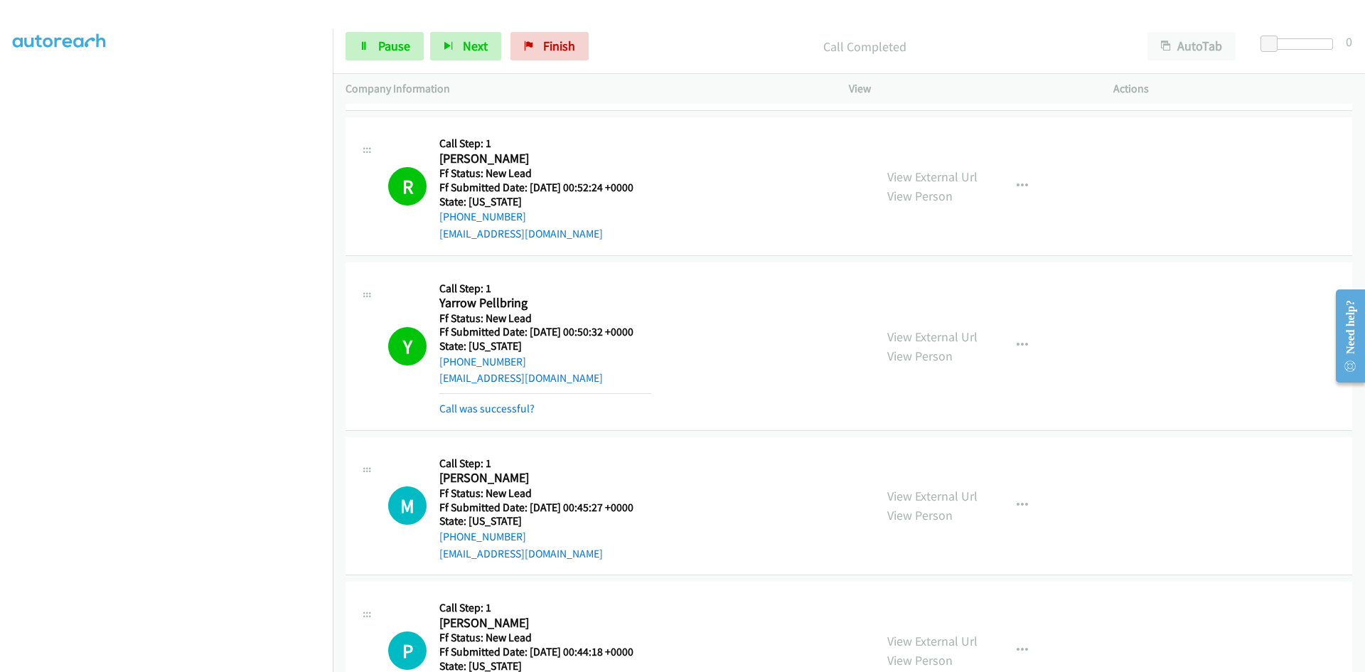
scroll to position [1636, 0]
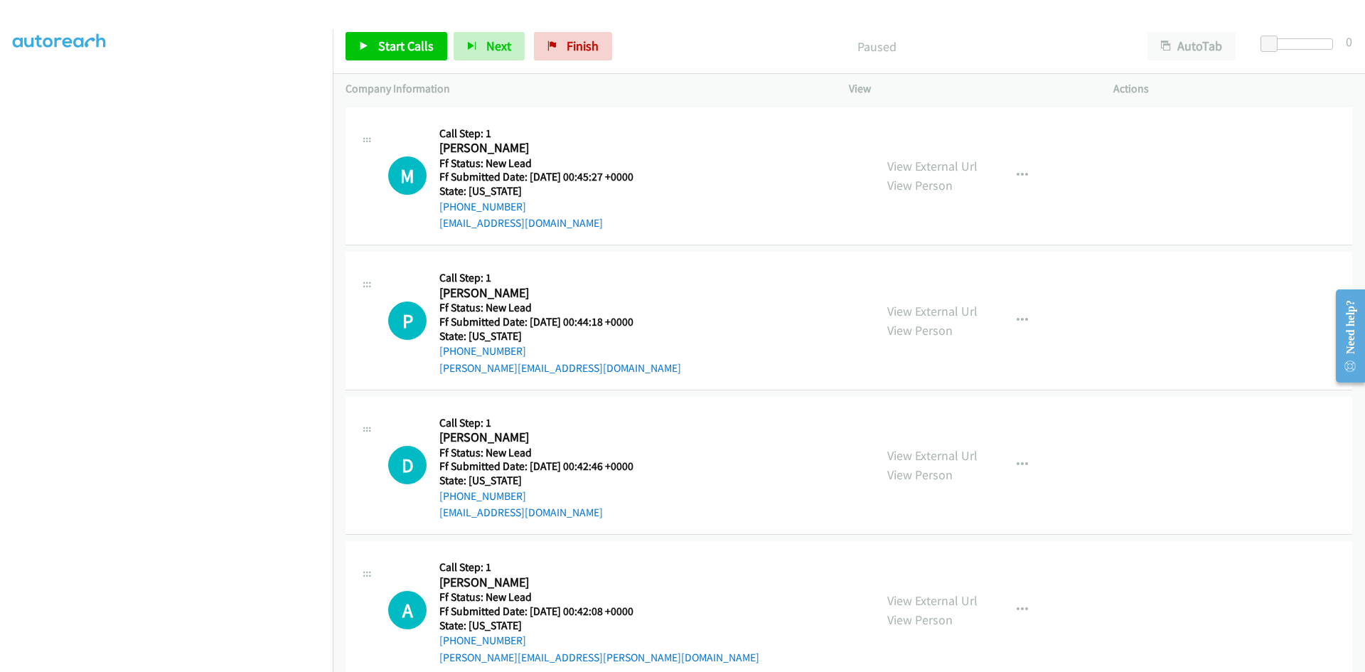
scroll to position [125, 0]
click at [667, 63] on div "Start Calls Pause Next Finish Paused AutoTab AutoTab 0" at bounding box center [849, 46] width 1033 height 55
click at [372, 55] on link "Start Calls" at bounding box center [397, 46] width 102 height 28
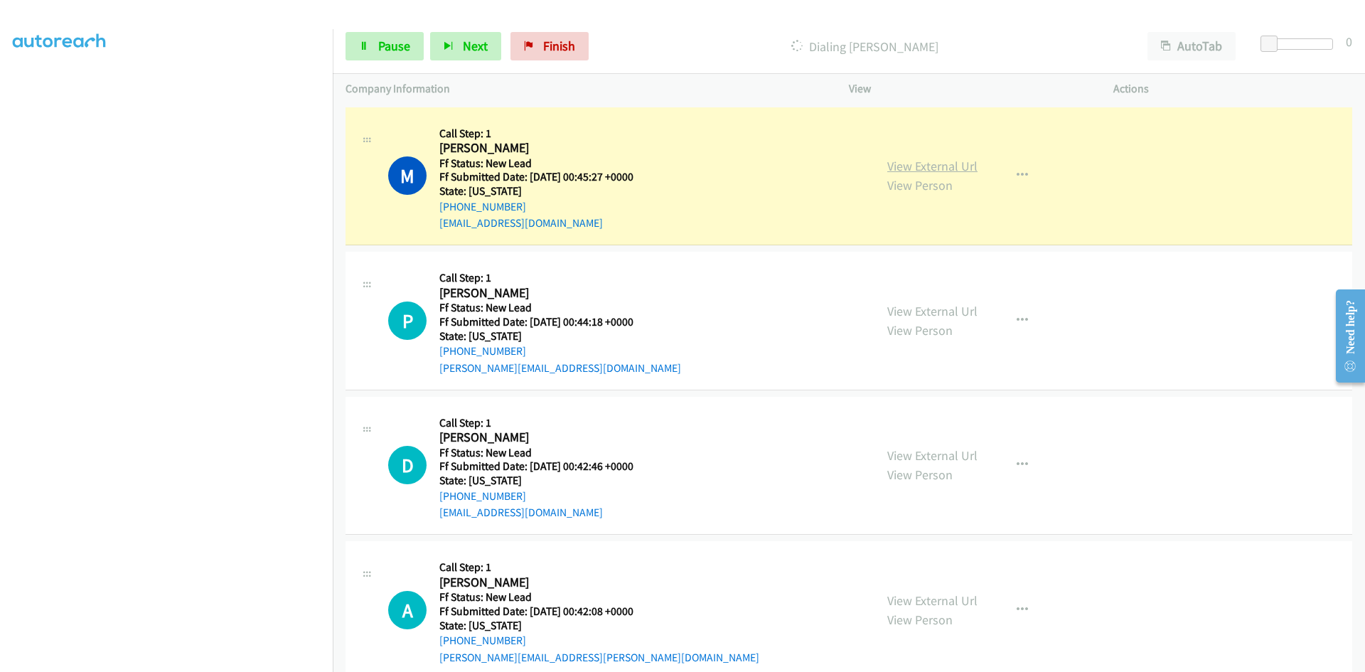
click at [915, 166] on link "View External Url" at bounding box center [933, 166] width 90 height 16
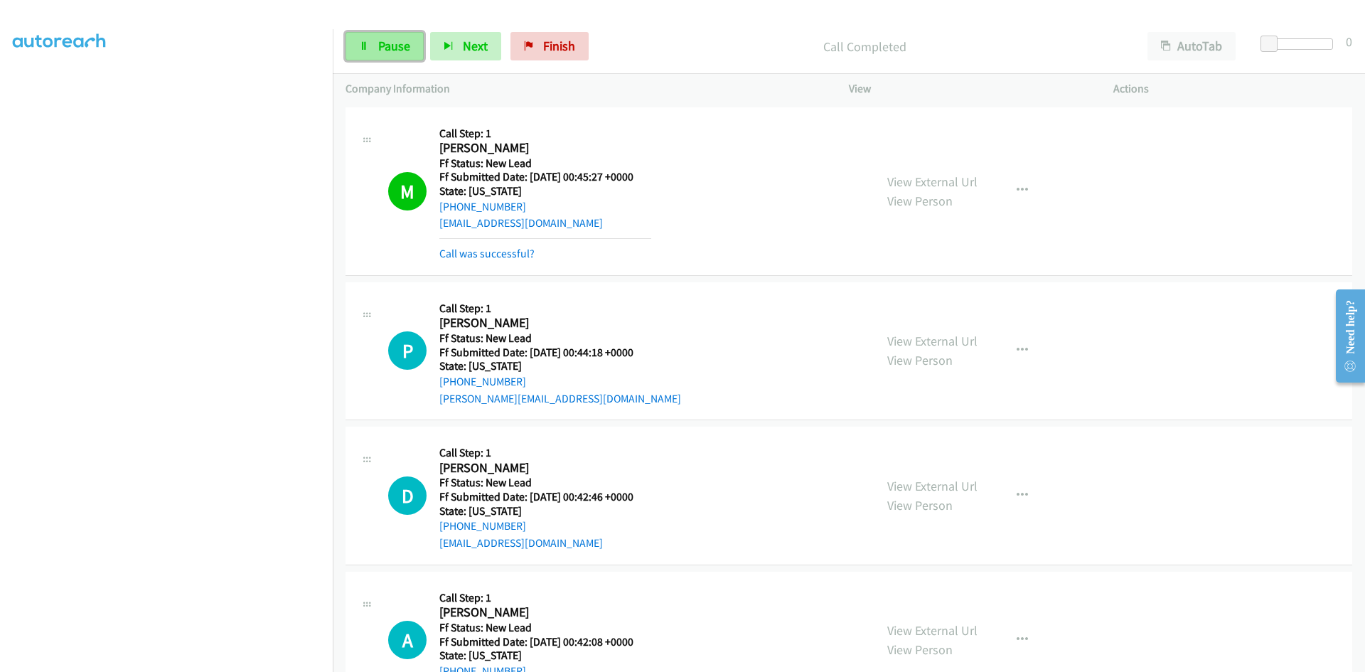
click at [388, 42] on span "Pause" at bounding box center [394, 46] width 32 height 16
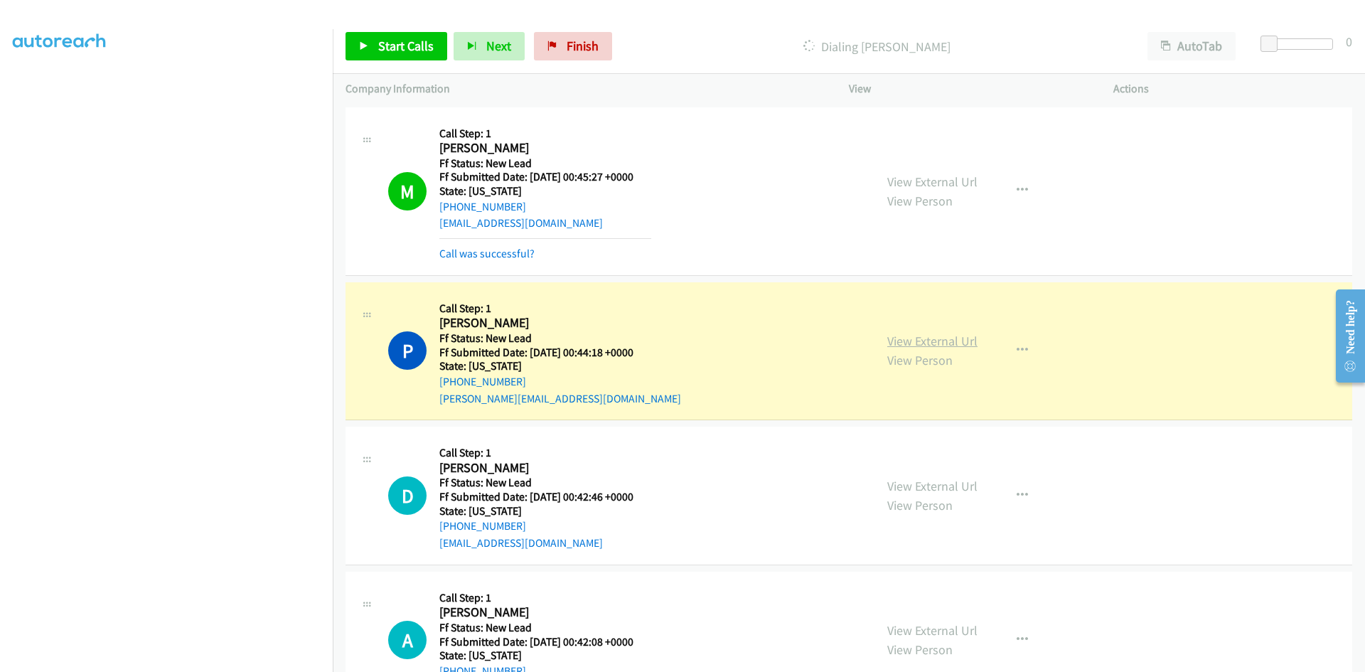
click at [905, 338] on link "View External Url" at bounding box center [933, 341] width 90 height 16
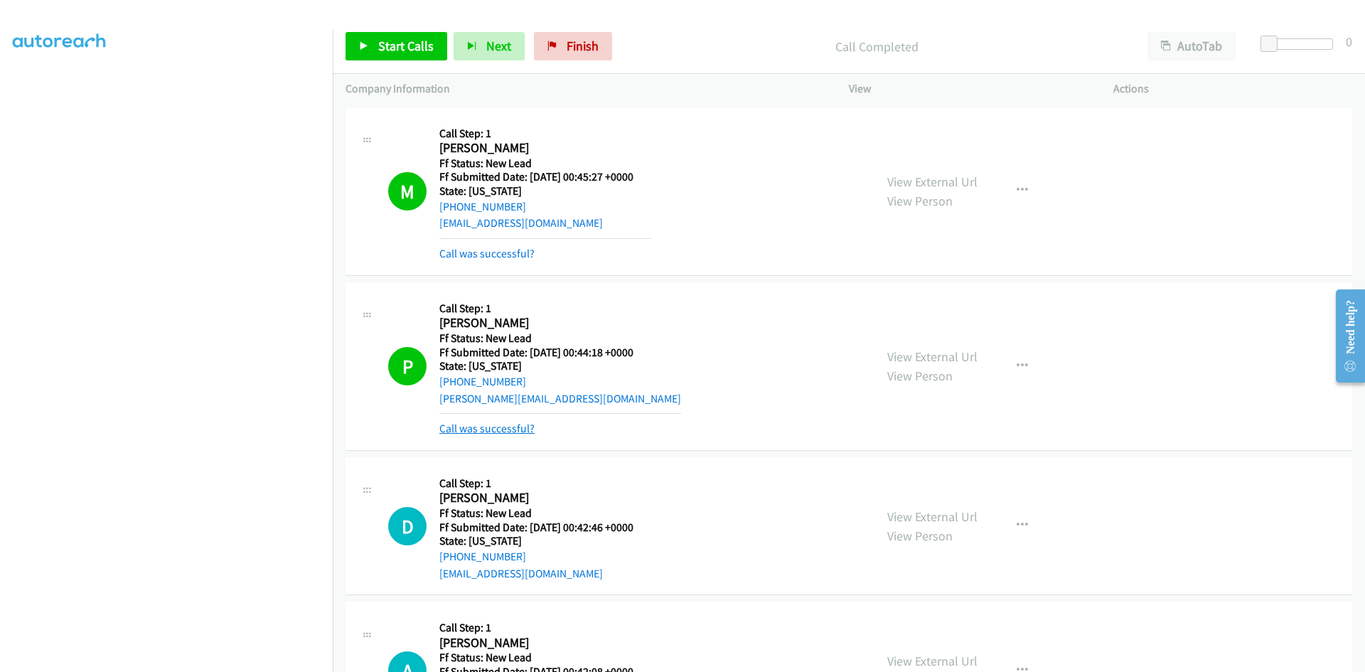
click at [511, 435] on link "Call was successful?" at bounding box center [487, 429] width 95 height 14
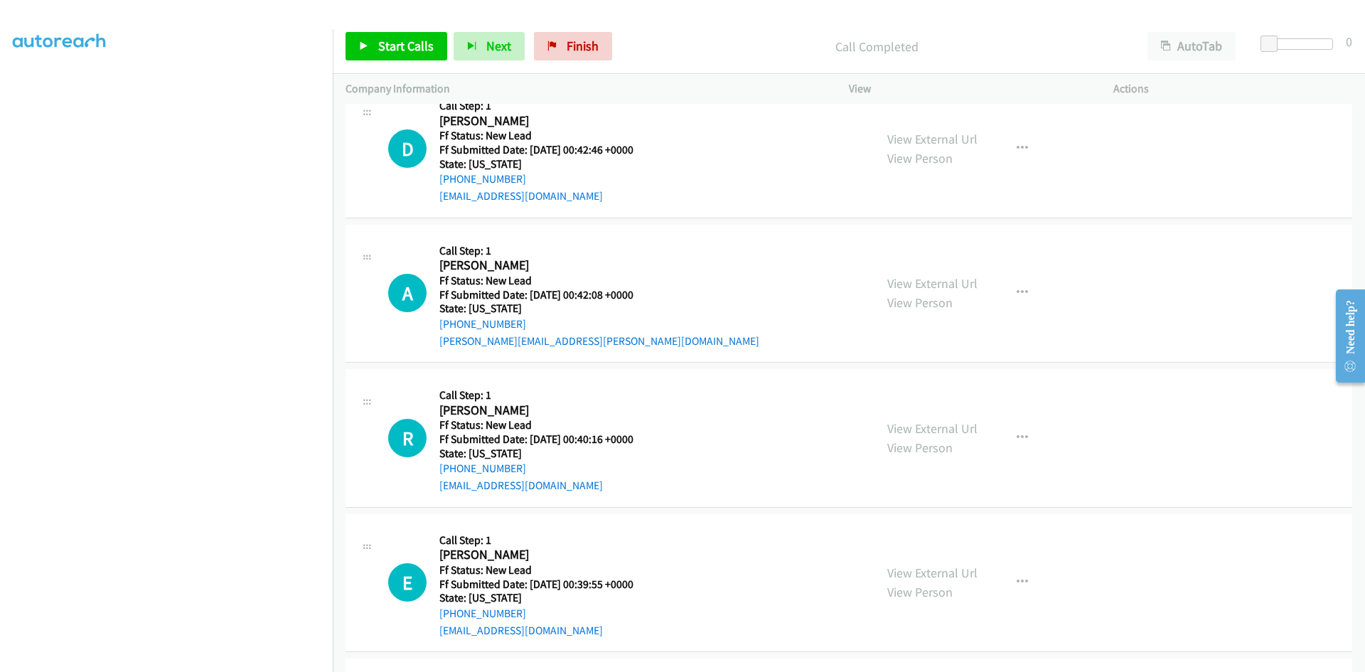
scroll to position [356, 0]
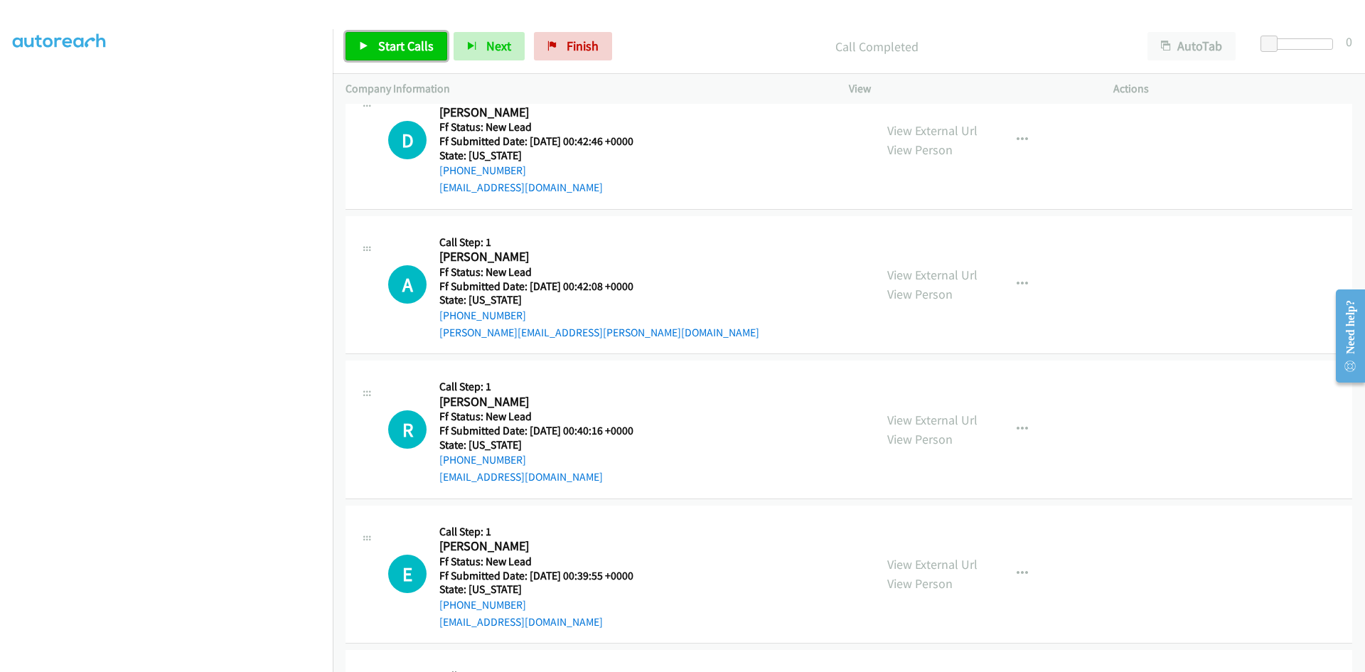
click at [375, 49] on link "Start Calls" at bounding box center [397, 46] width 102 height 28
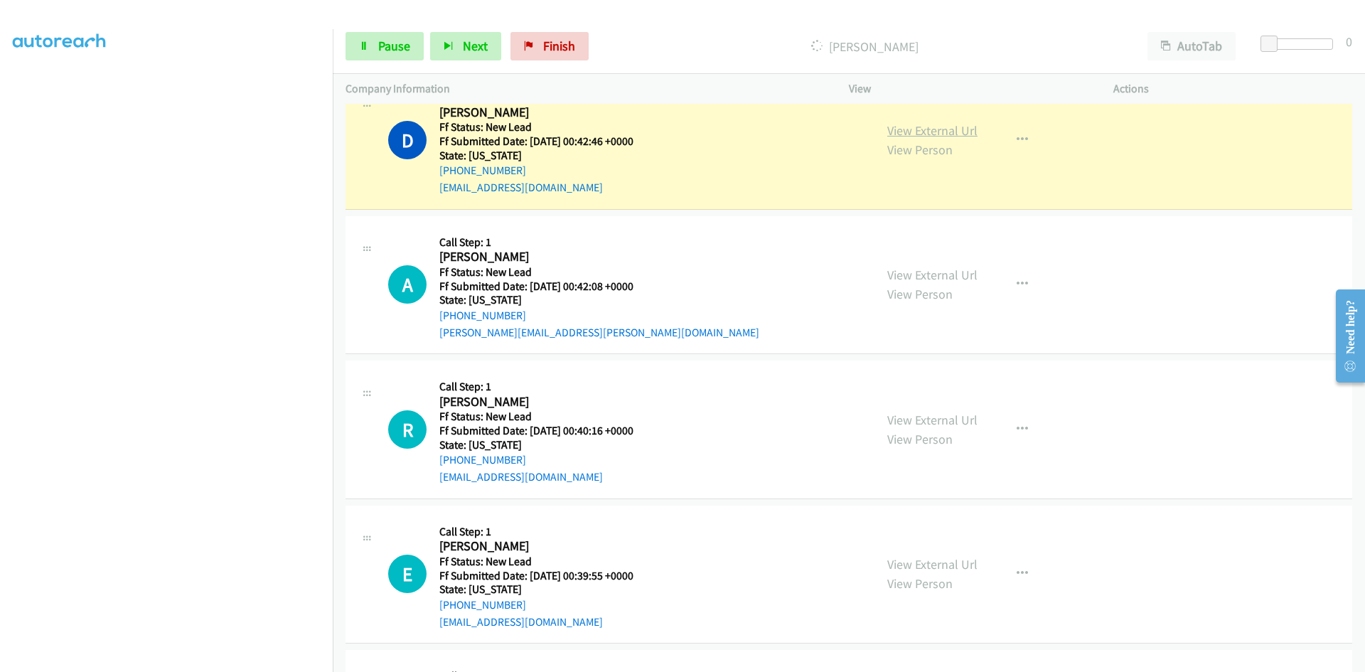
click at [959, 135] on link "View External Url" at bounding box center [933, 130] width 90 height 16
click at [385, 49] on span "Pause" at bounding box center [394, 46] width 32 height 16
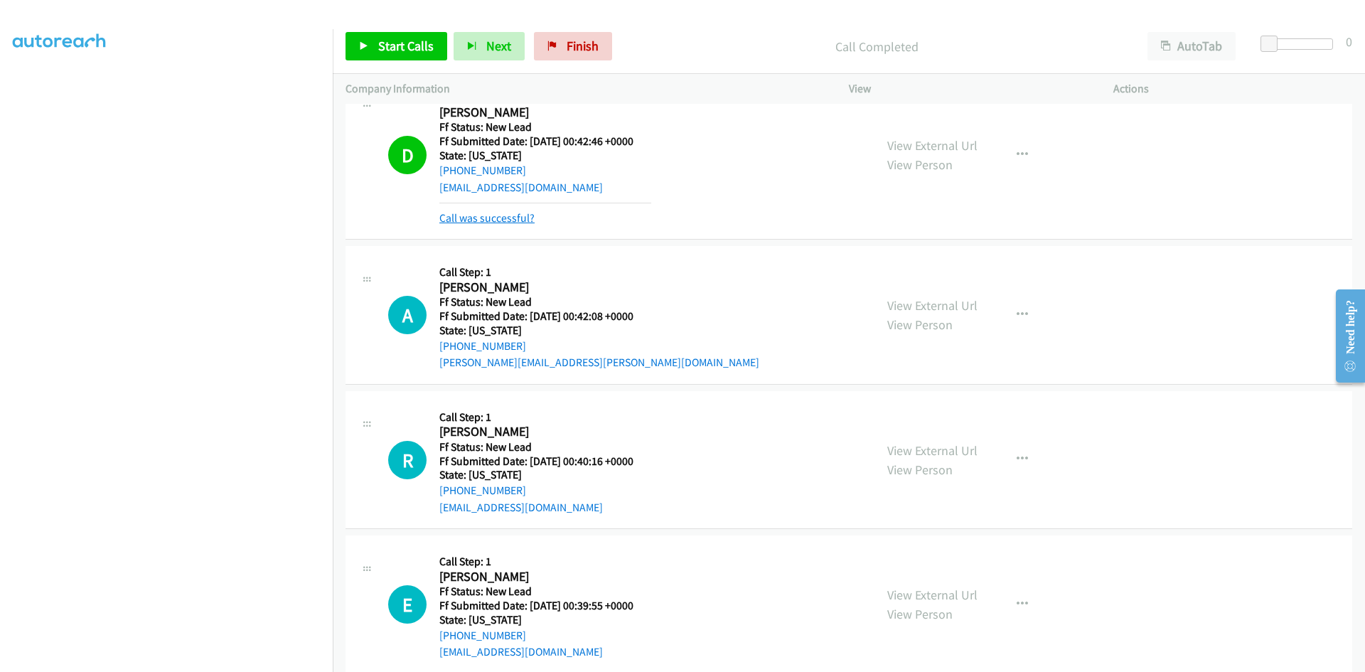
click at [524, 219] on link "Call was successful?" at bounding box center [487, 218] width 95 height 14
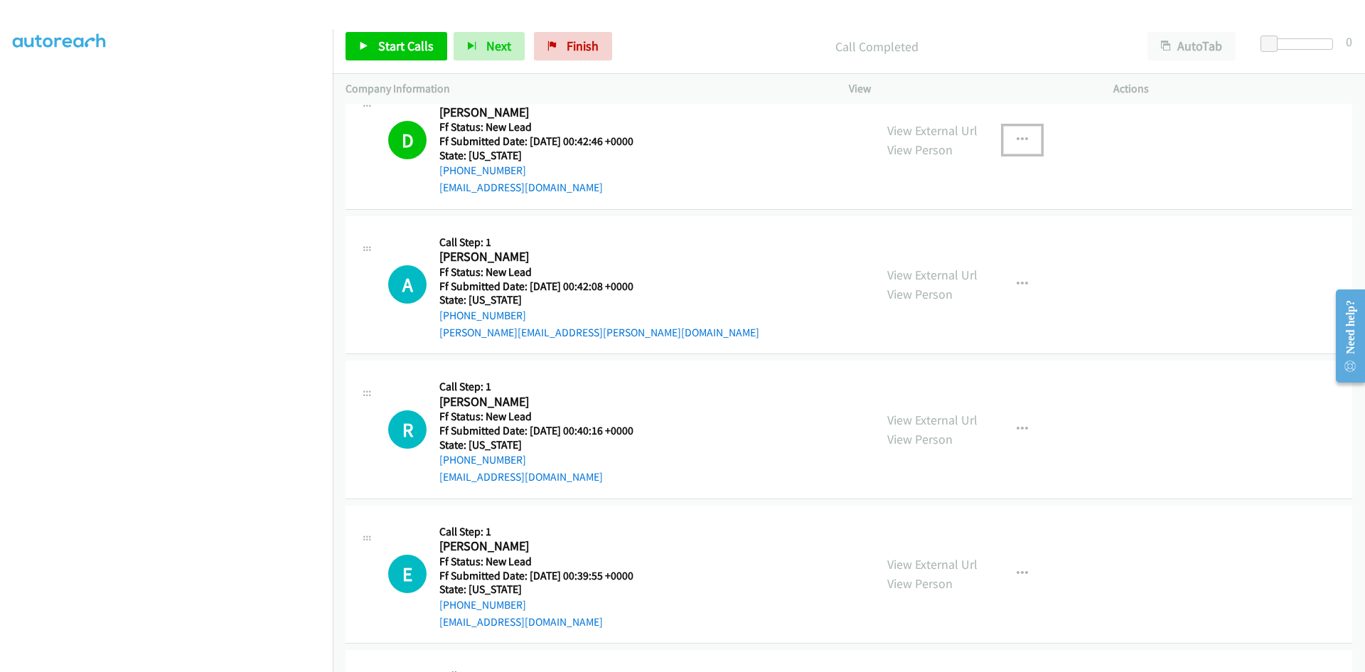
click at [1017, 137] on icon "button" at bounding box center [1022, 139] width 11 height 11
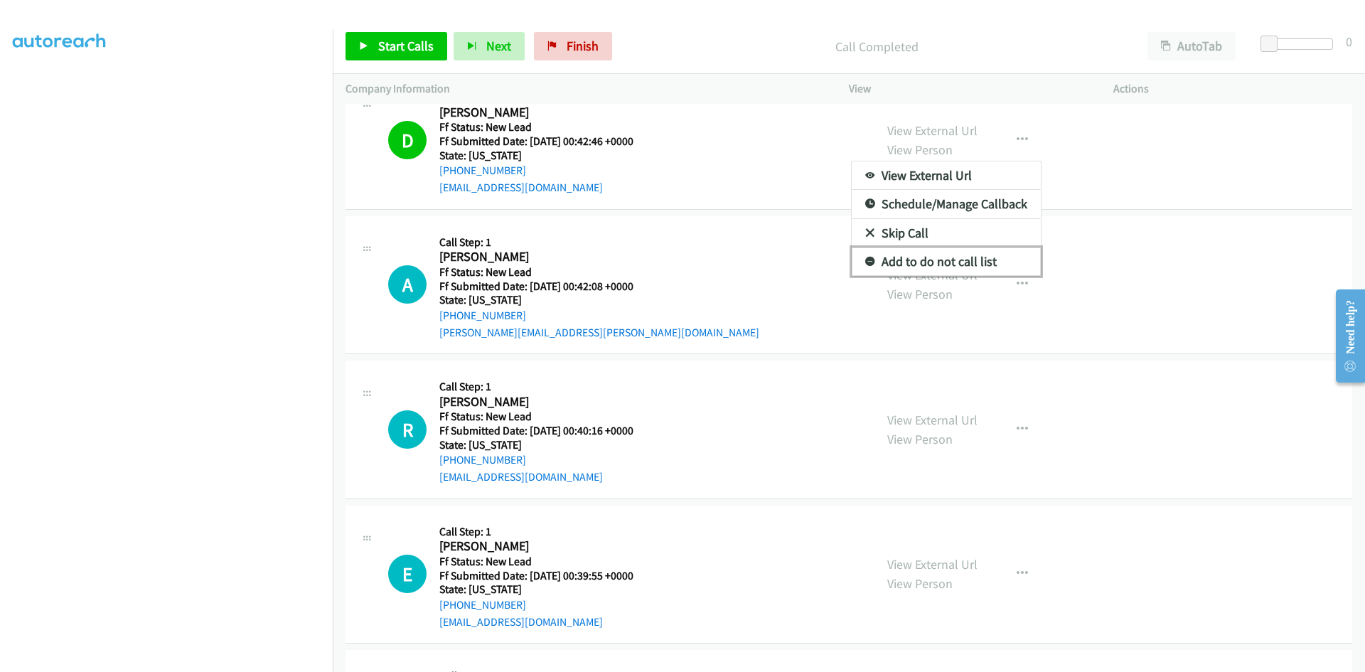
click at [938, 258] on link "Add to do not call list" at bounding box center [946, 261] width 189 height 28
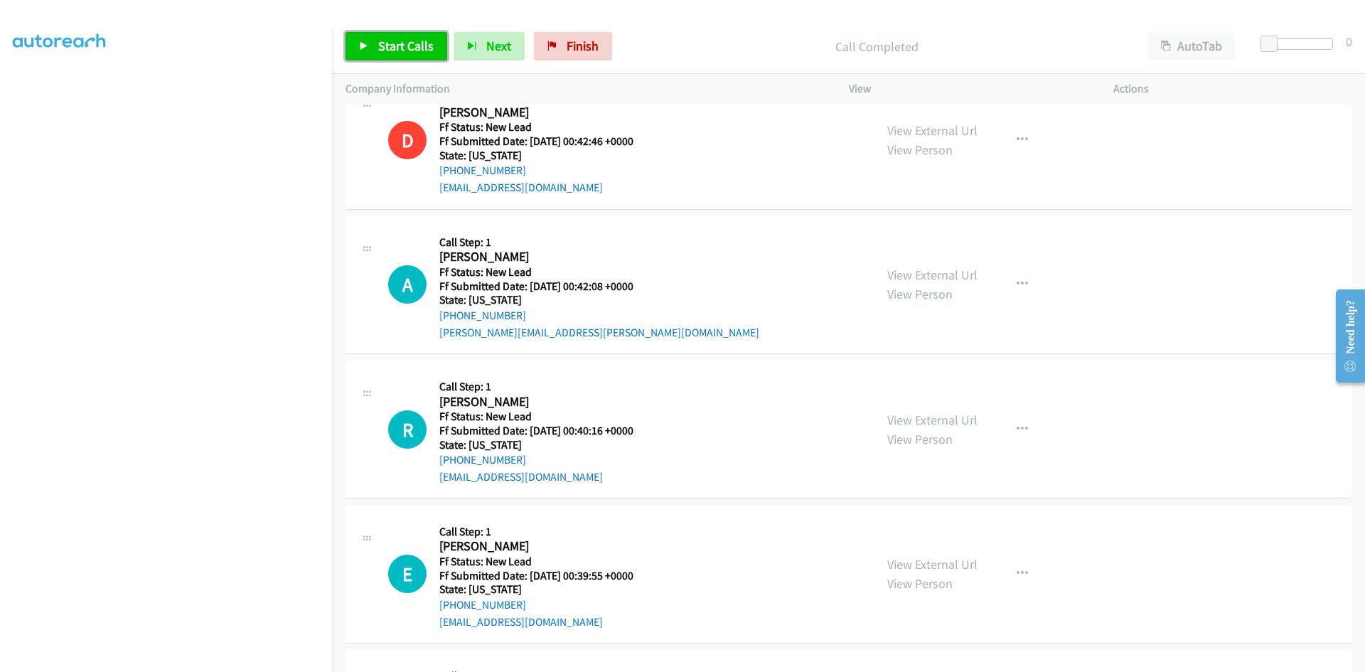
click at [415, 48] on span "Start Calls" at bounding box center [405, 46] width 55 height 16
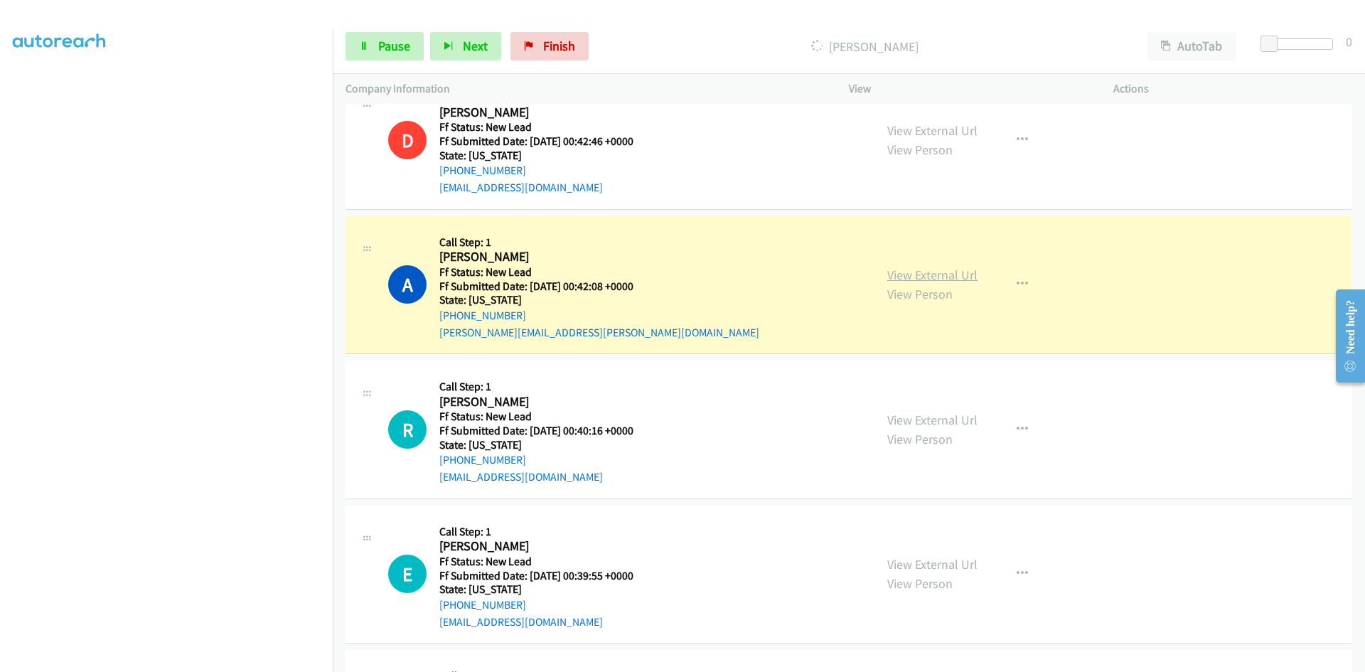
click at [936, 276] on link "View External Url" at bounding box center [933, 275] width 90 height 16
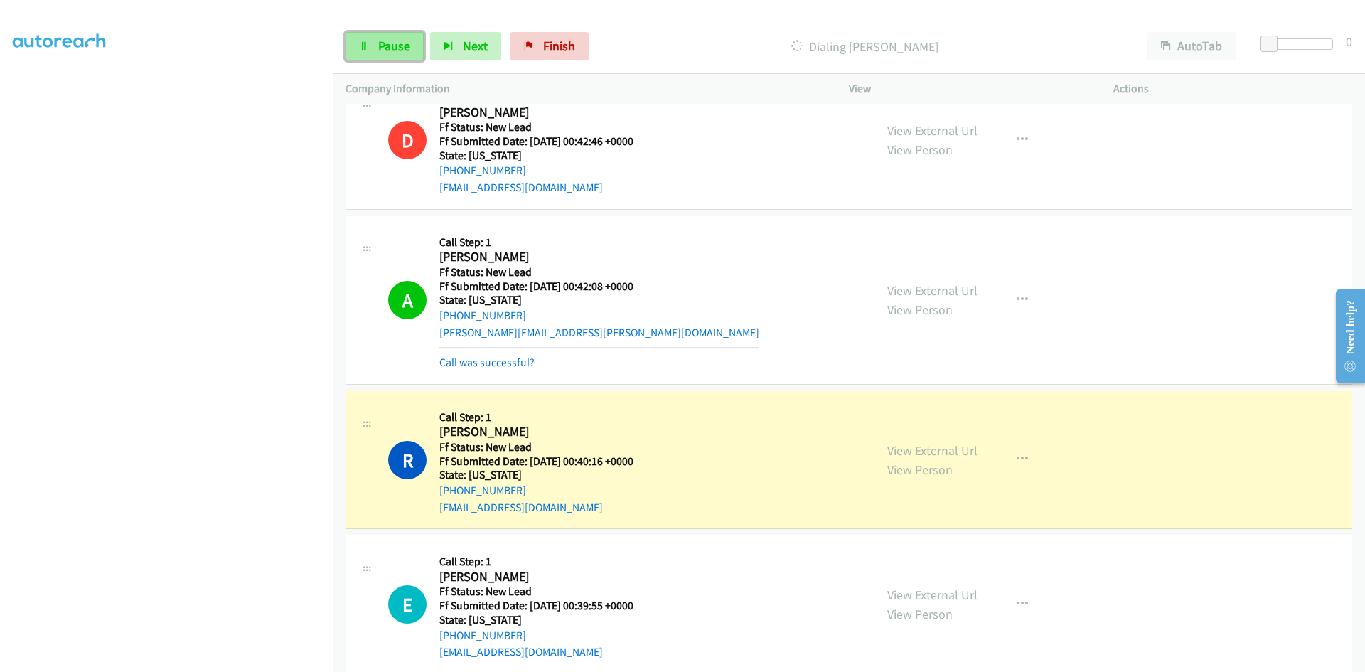
click at [380, 47] on span "Pause" at bounding box center [394, 46] width 32 height 16
click at [914, 449] on link "View External Url" at bounding box center [933, 450] width 90 height 16
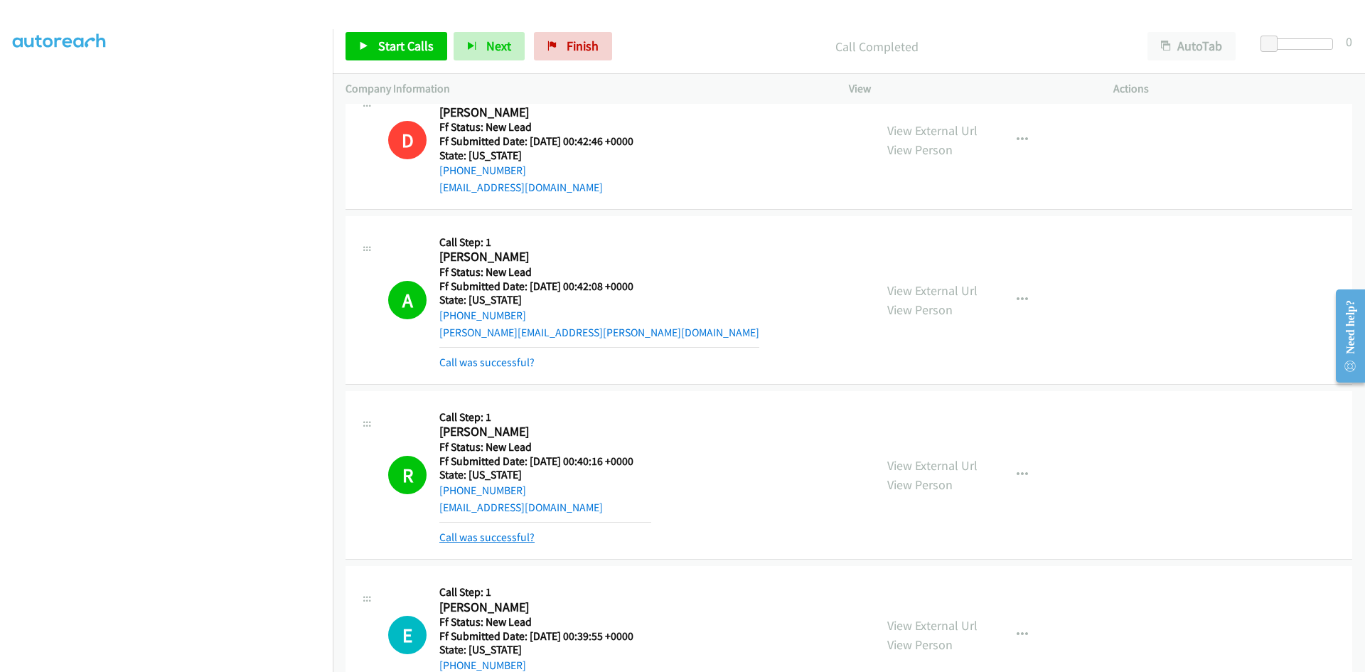
click at [457, 538] on link "Call was successful?" at bounding box center [487, 538] width 95 height 14
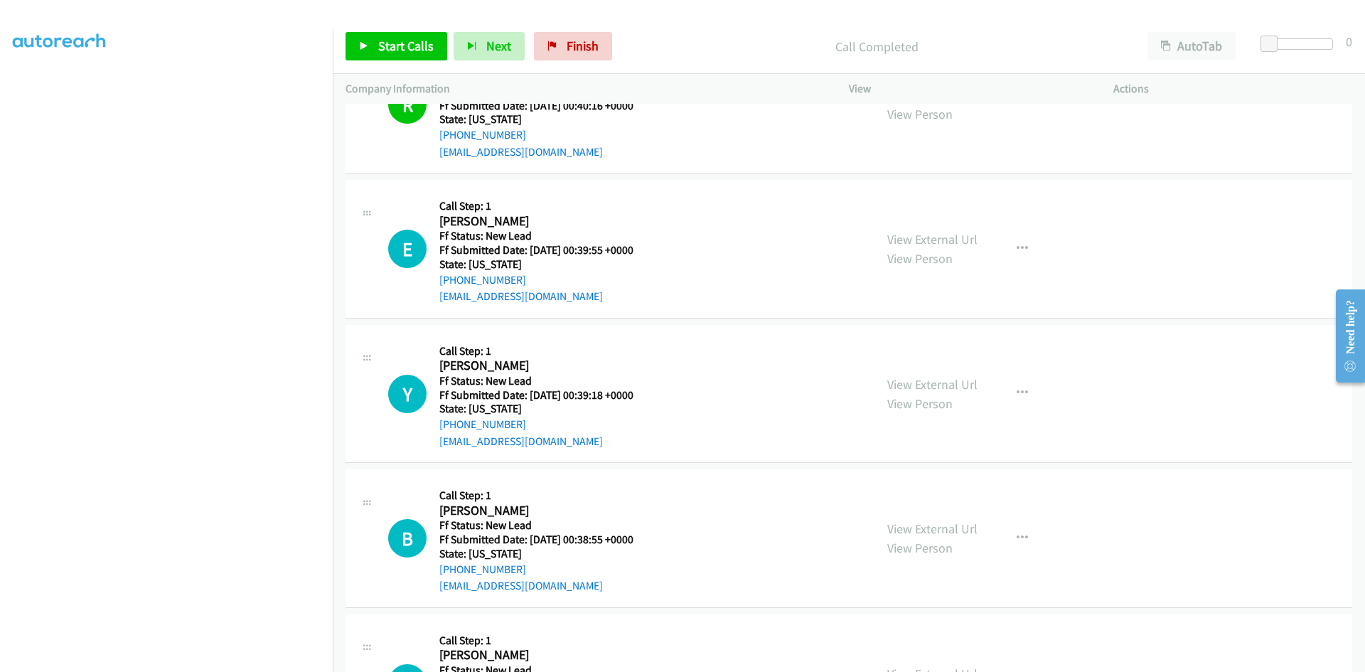
scroll to position [782, 0]
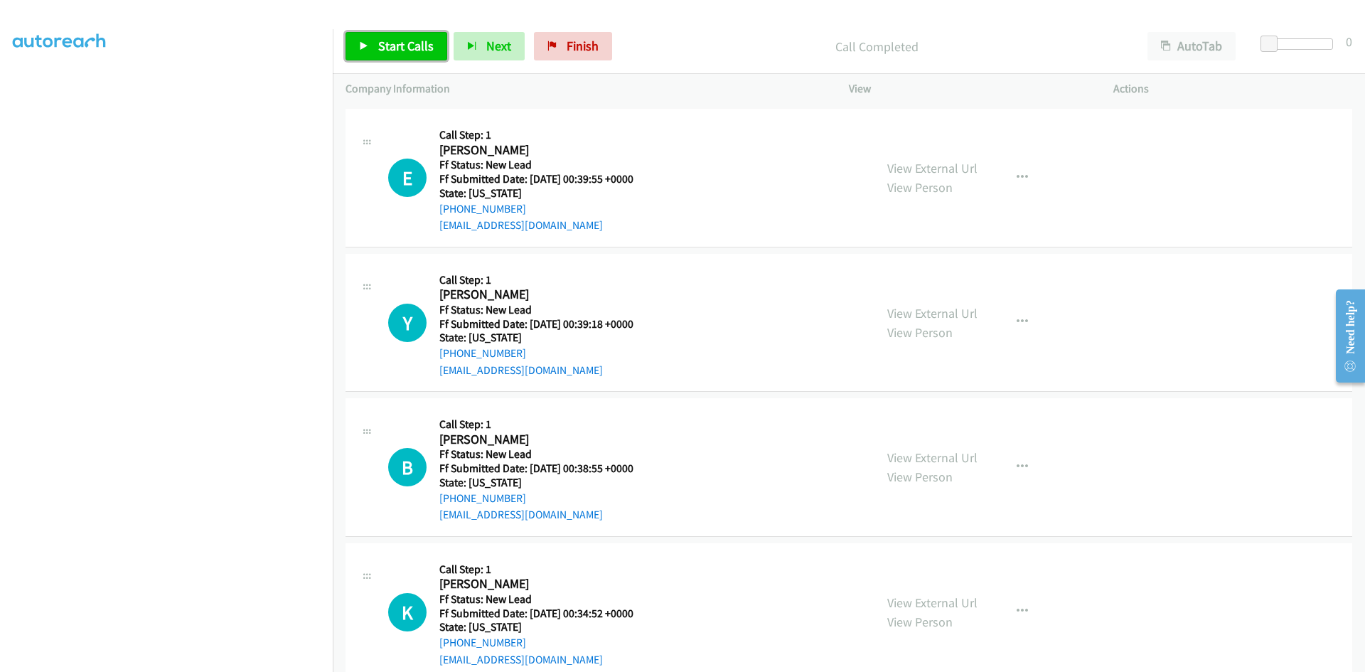
click at [398, 42] on span "Start Calls" at bounding box center [405, 46] width 55 height 16
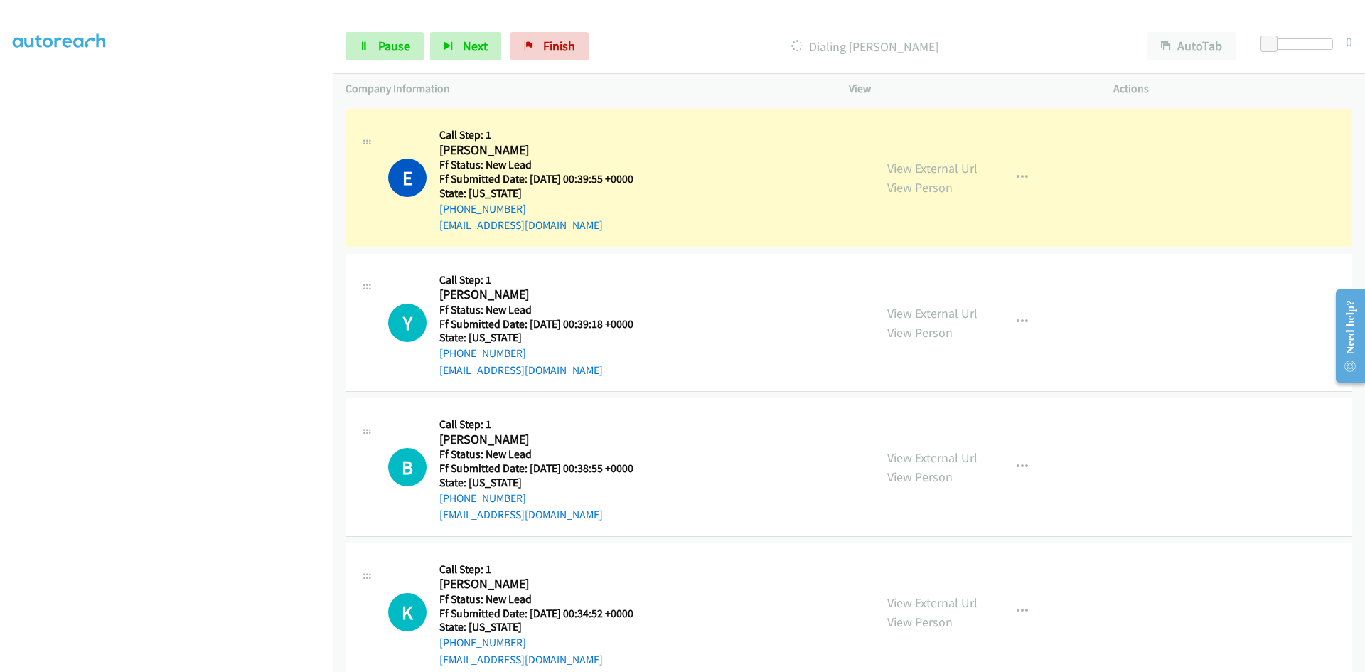
click at [948, 169] on link "View External Url" at bounding box center [933, 168] width 90 height 16
click at [372, 41] on link "Pause" at bounding box center [385, 46] width 78 height 28
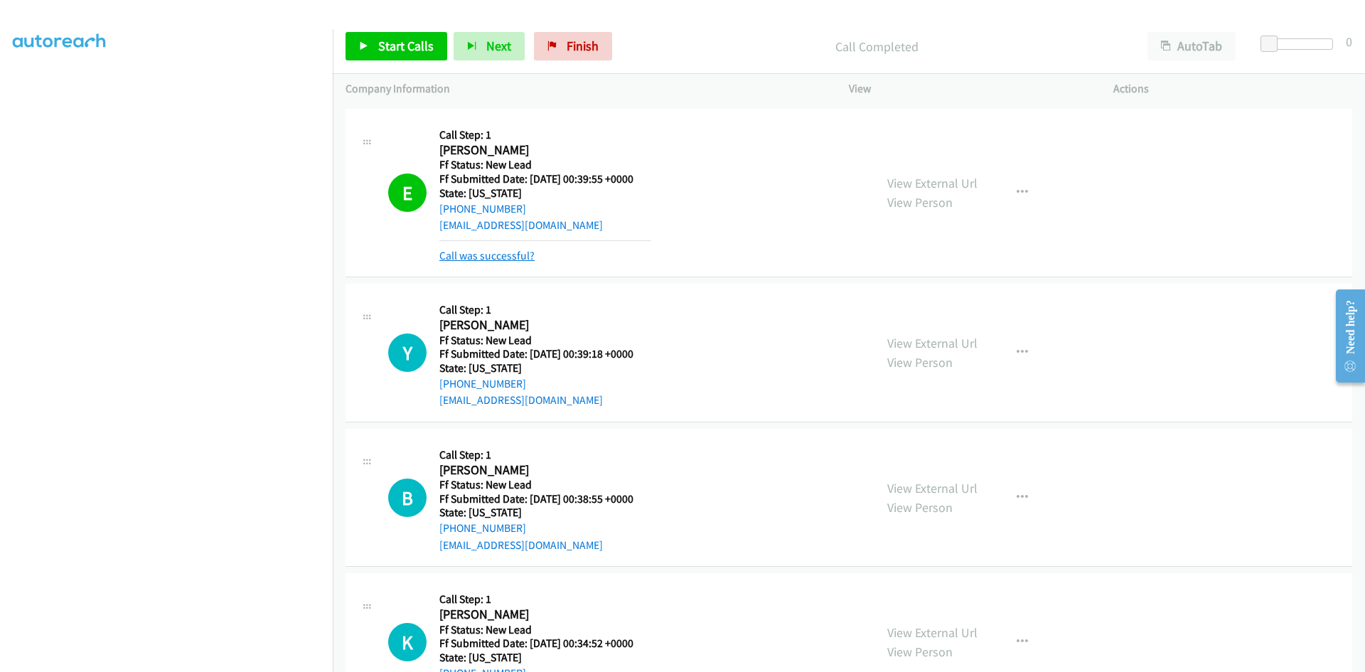
click at [481, 260] on link "Call was successful?" at bounding box center [487, 256] width 95 height 14
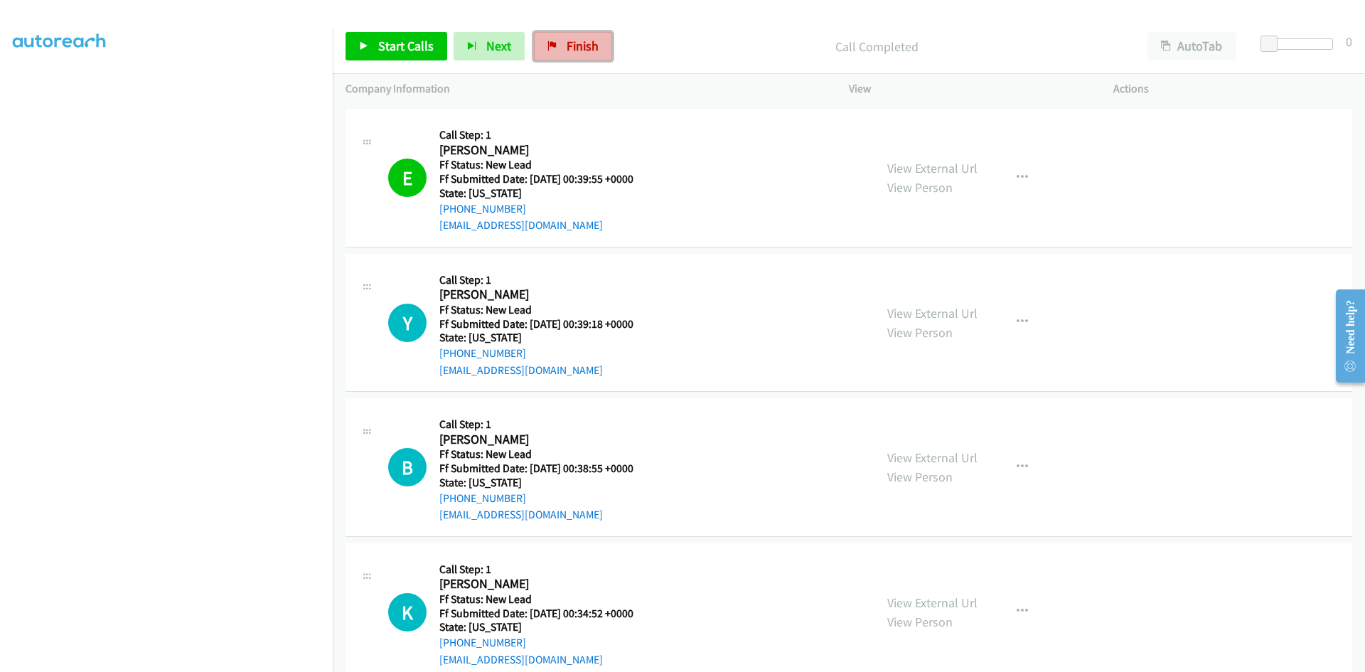
click at [582, 48] on span "Finish" at bounding box center [583, 46] width 32 height 16
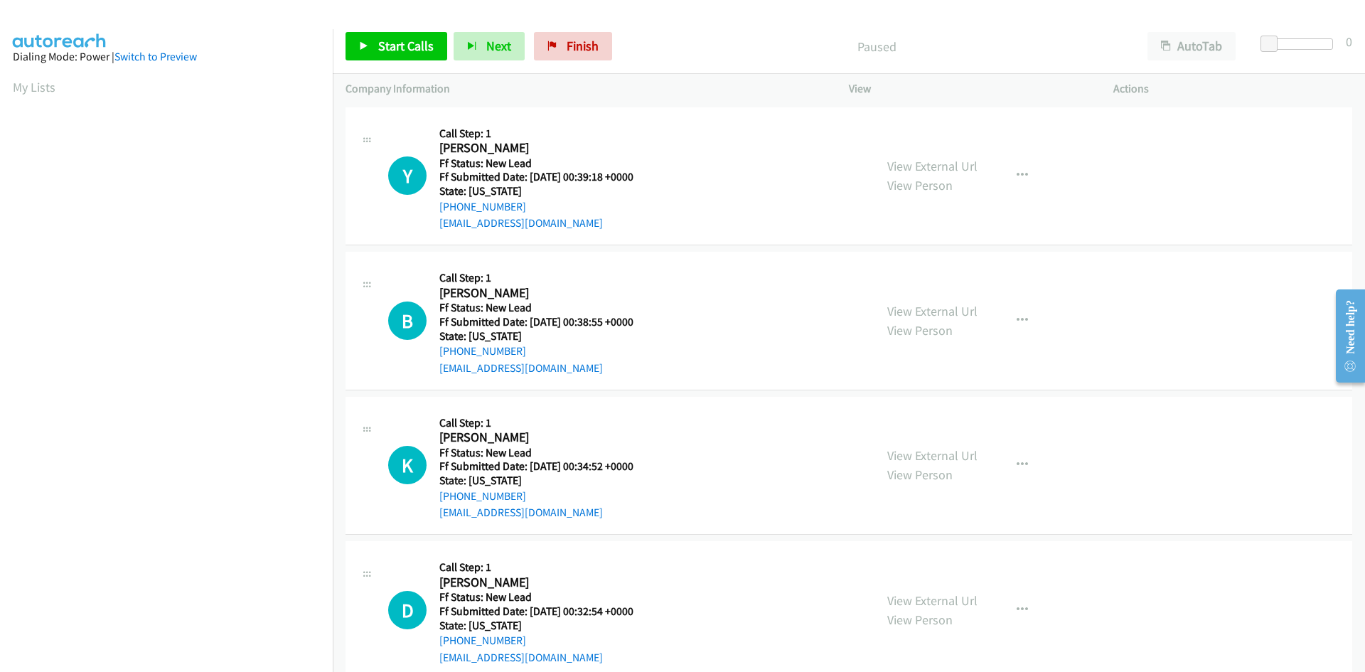
click at [227, 32] on aside "Dialing Mode: Power | Switch to Preview My Lists" at bounding box center [166, 422] width 333 height 787
click at [568, 50] on span "Finish" at bounding box center [583, 46] width 32 height 16
